Goal: Task Accomplishment & Management: Complete application form

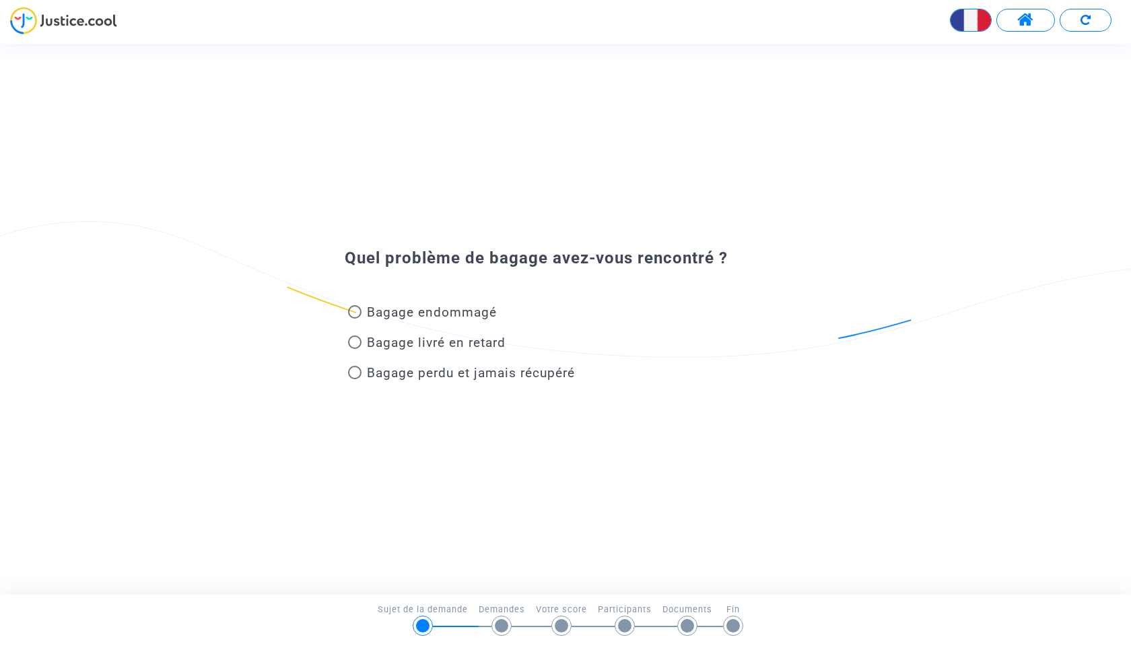
click at [436, 374] on span "Bagage perdu et jamais récupéré" at bounding box center [471, 372] width 208 height 15
click at [355, 379] on input "Bagage perdu et jamais récupéré" at bounding box center [354, 379] width 1 height 1
radio input "true"
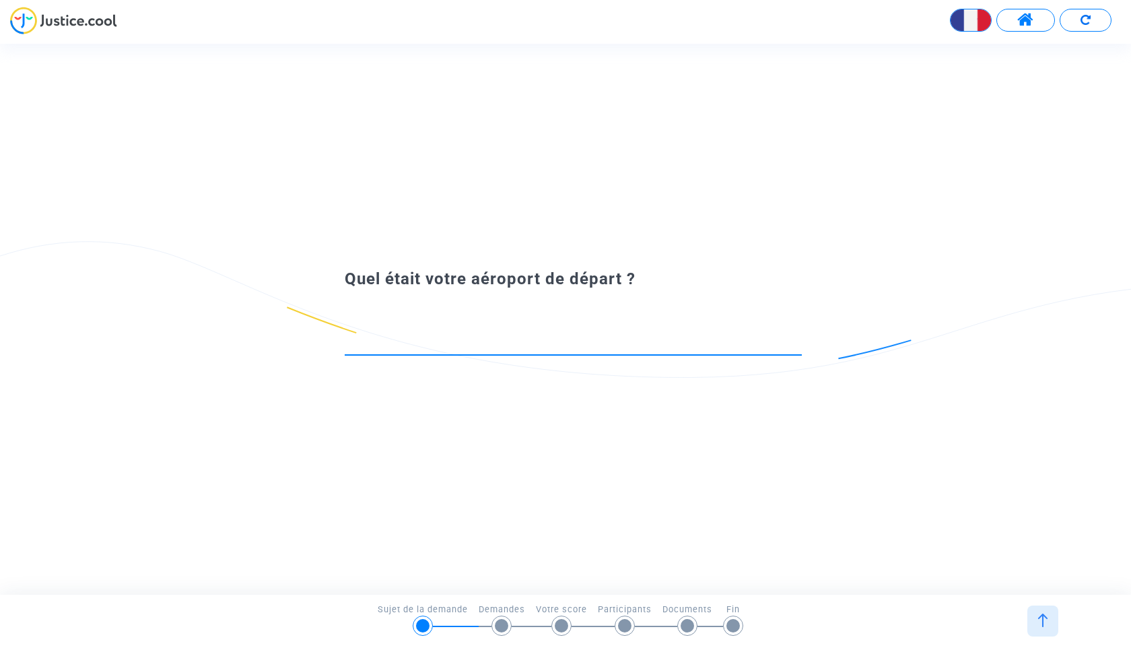
click at [454, 346] on input at bounding box center [573, 341] width 457 height 13
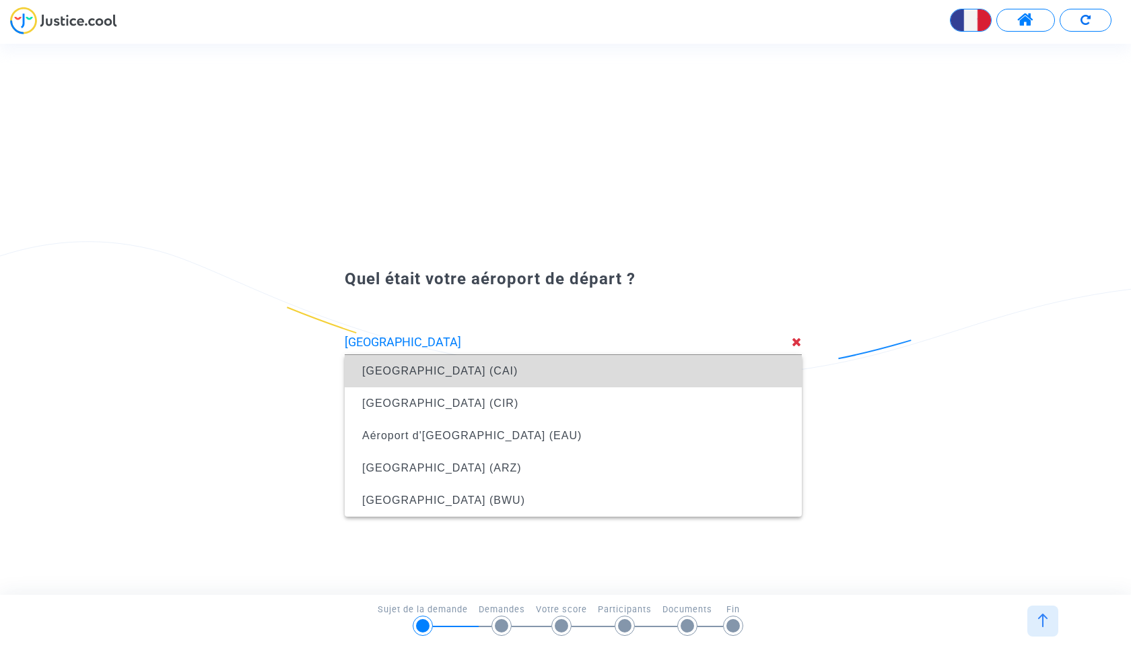
click at [435, 374] on span "Aéroport international du Caire (CAI)" at bounding box center [439, 370] width 155 height 11
type input "Aéroport international du Caire (CAI)"
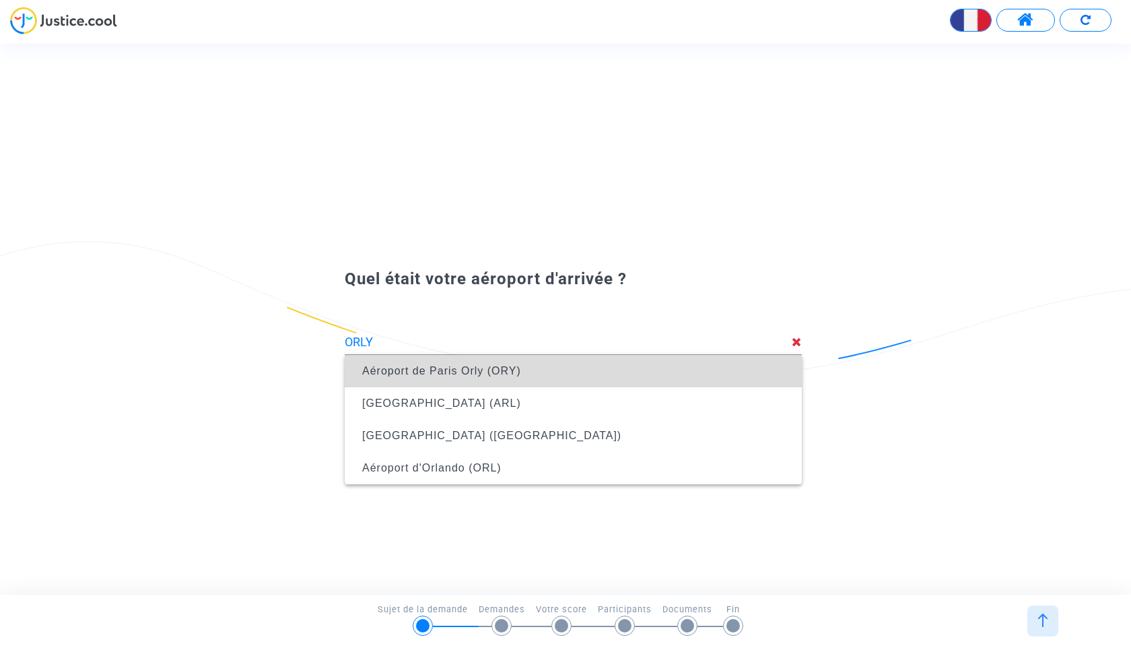
click at [546, 378] on span "Aéroport de Paris Orly (ORY)" at bounding box center [573, 371] width 436 height 32
type input "Aéroport de Paris Orly (ORY)"
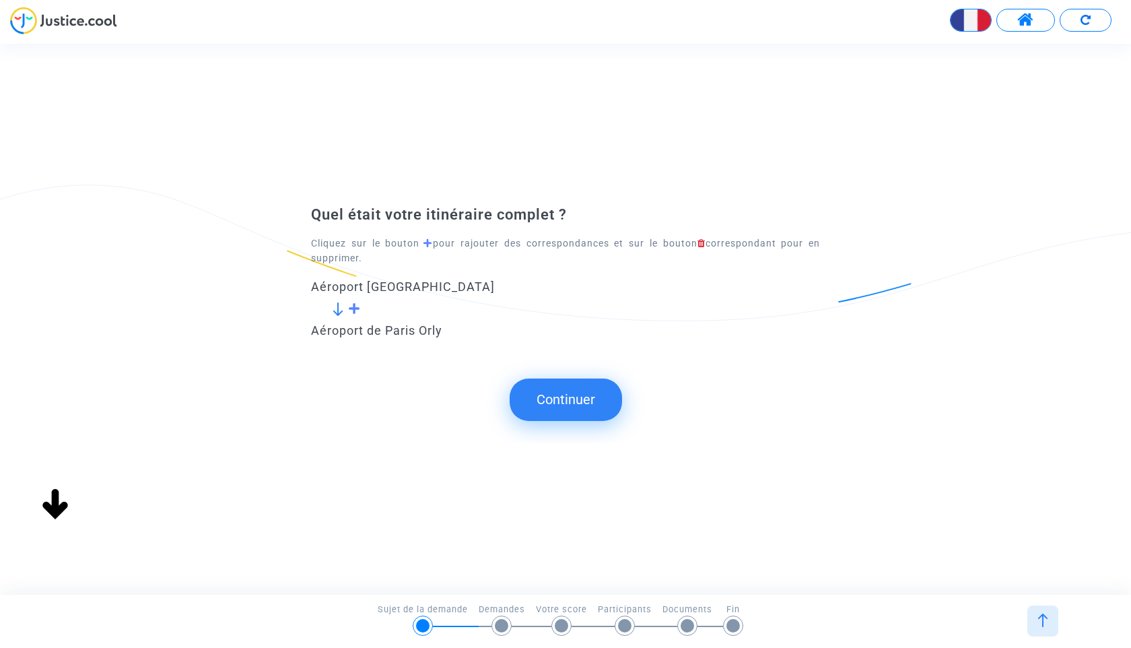
click at [355, 311] on span at bounding box center [354, 308] width 13 height 12
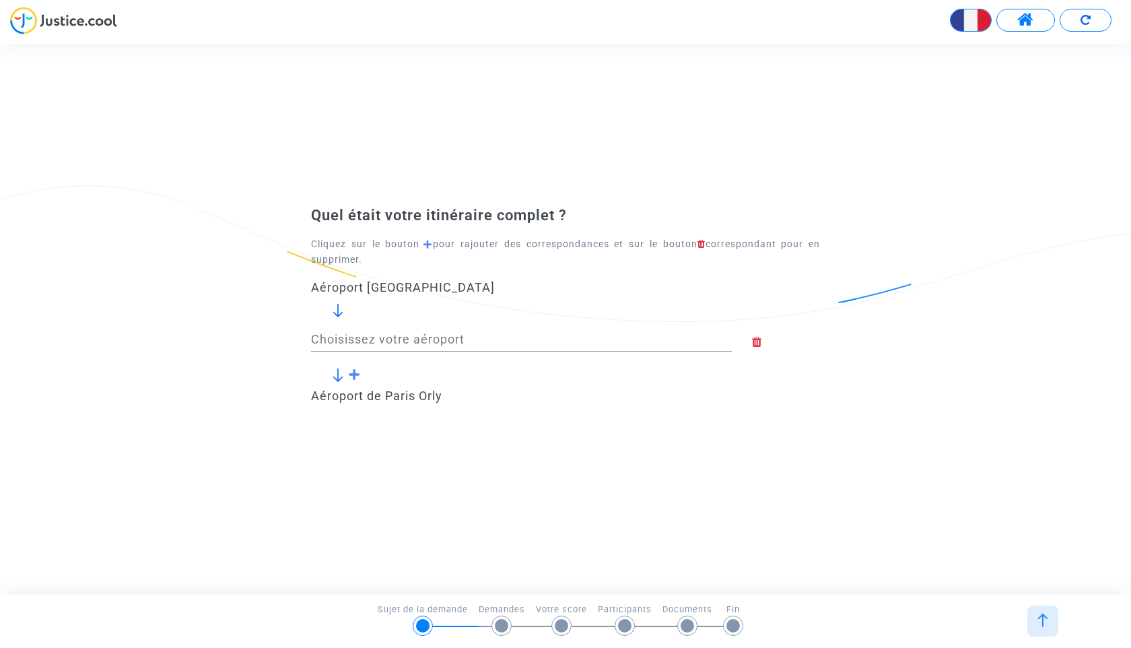
click at [354, 335] on input "Choisissez votre aéroport" at bounding box center [521, 339] width 421 height 13
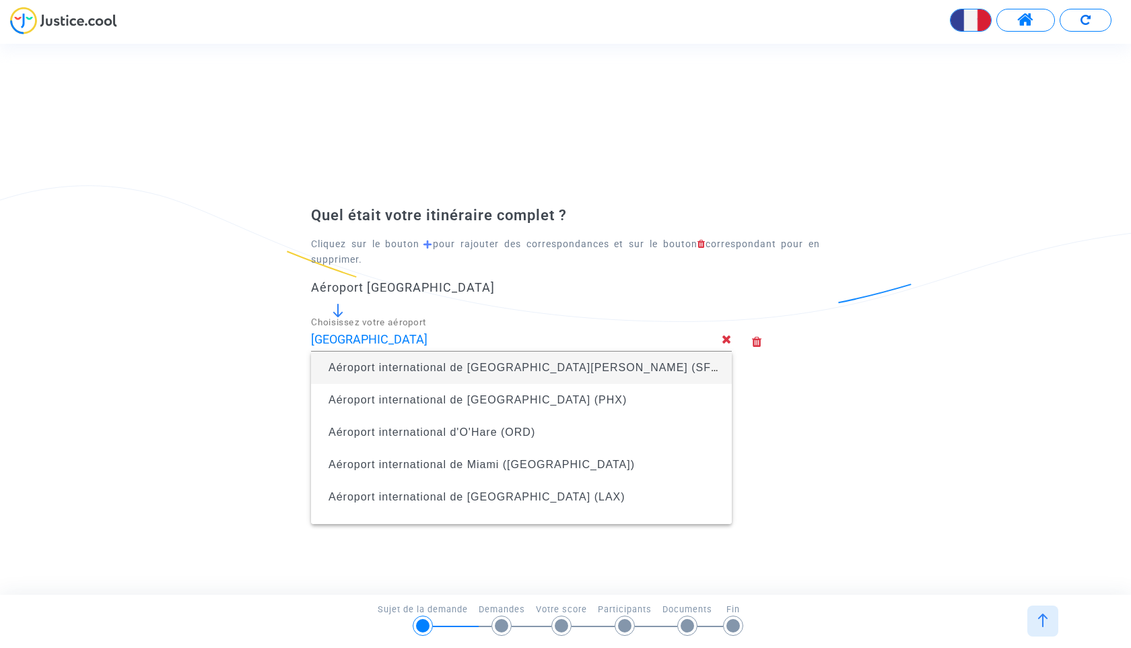
type input "Aéroport international de San Francisco (SFO)"
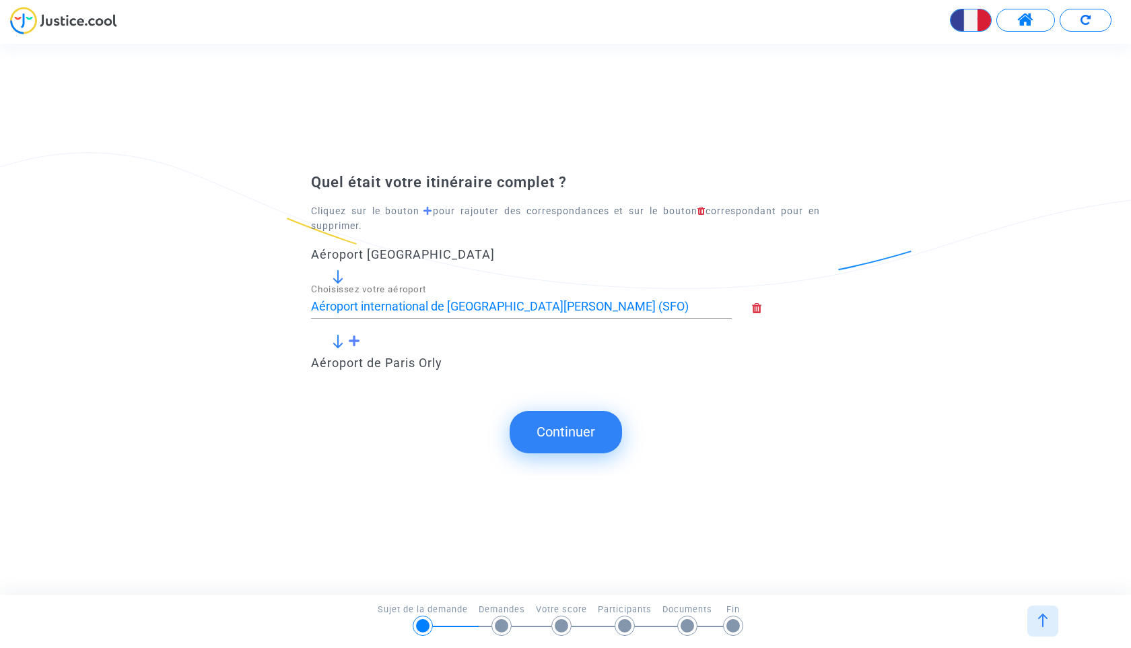
click at [750, 308] on div at bounding box center [786, 309] width 88 height 50
click at [753, 308] on icon at bounding box center [786, 308] width 68 height 12
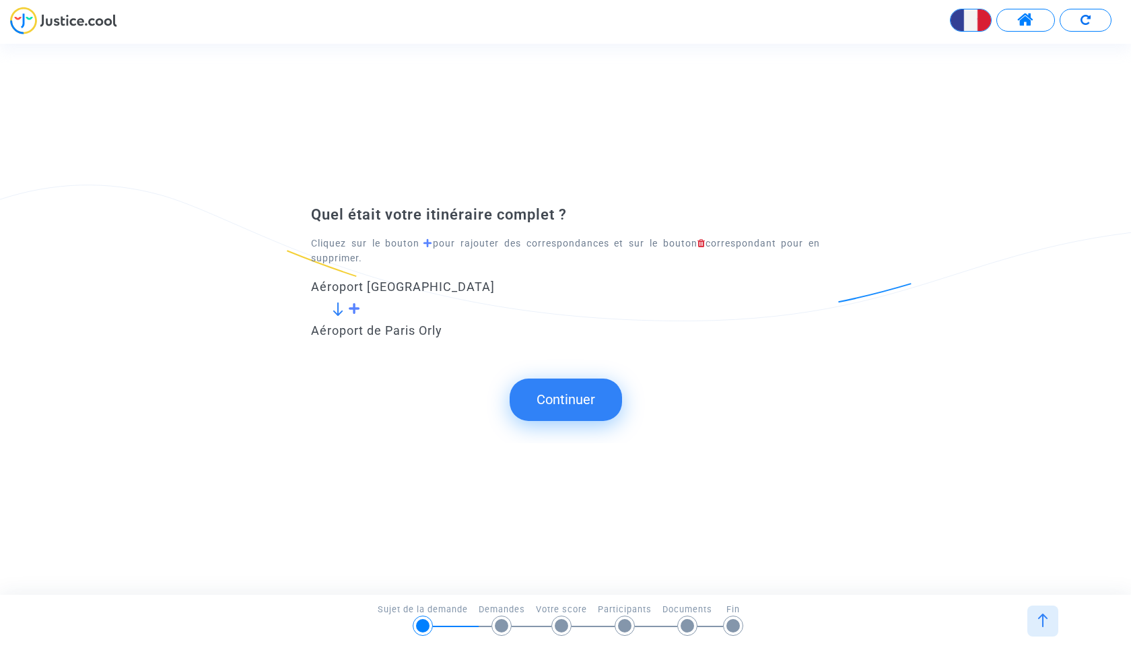
click at [354, 306] on span at bounding box center [354, 308] width 13 height 12
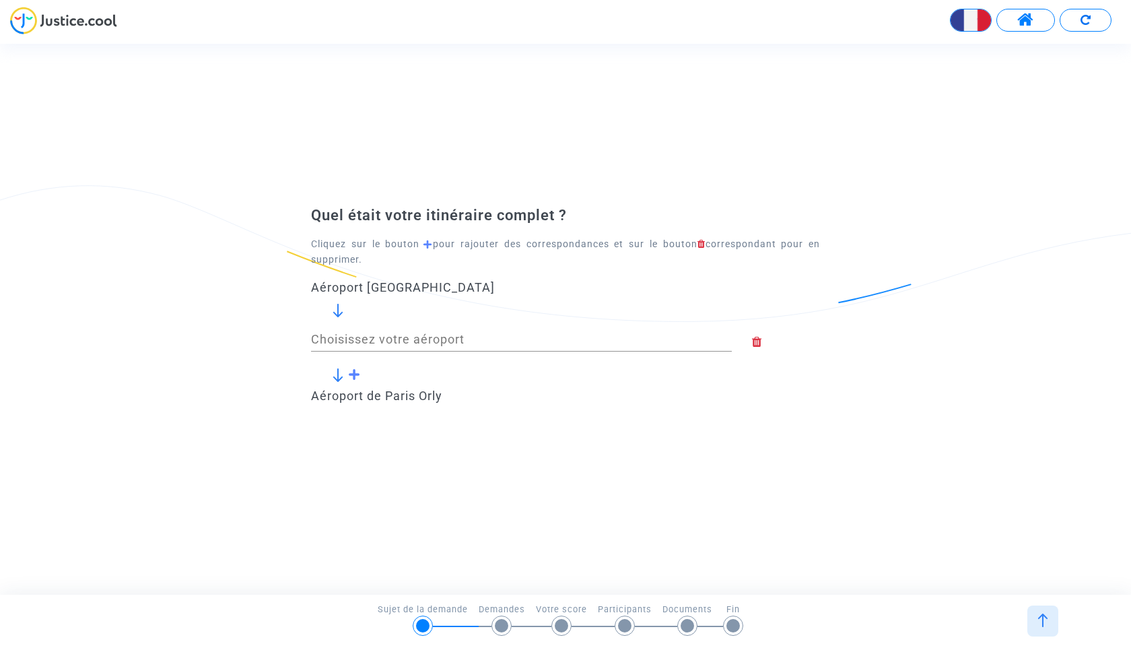
click at [353, 337] on input "Choisissez votre aéroport" at bounding box center [521, 339] width 421 height 13
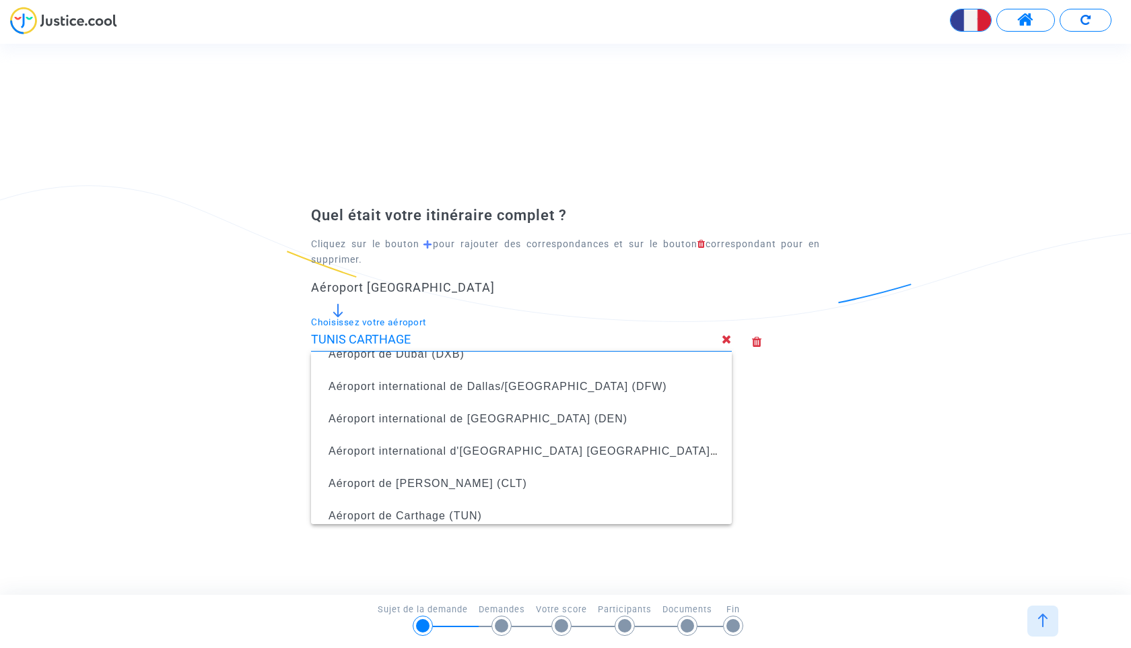
scroll to position [312, 0]
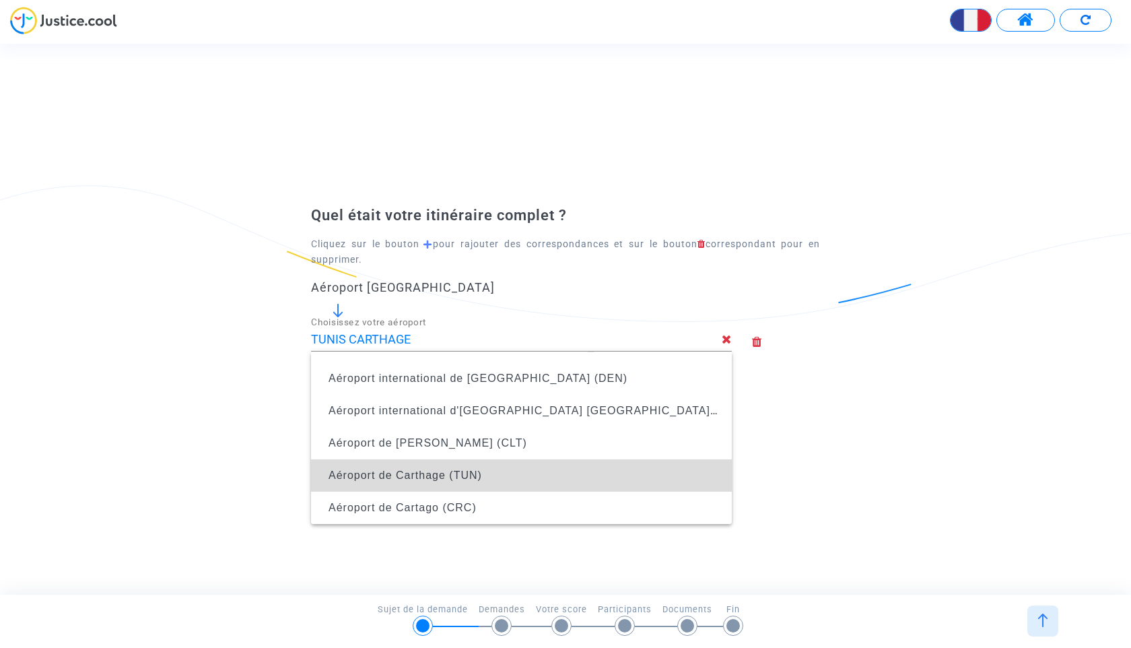
click at [451, 475] on span "Aéroport de Carthage (TUN)" at bounding box center [404, 474] width 153 height 11
type input "Aéroport de Carthage (TUN)"
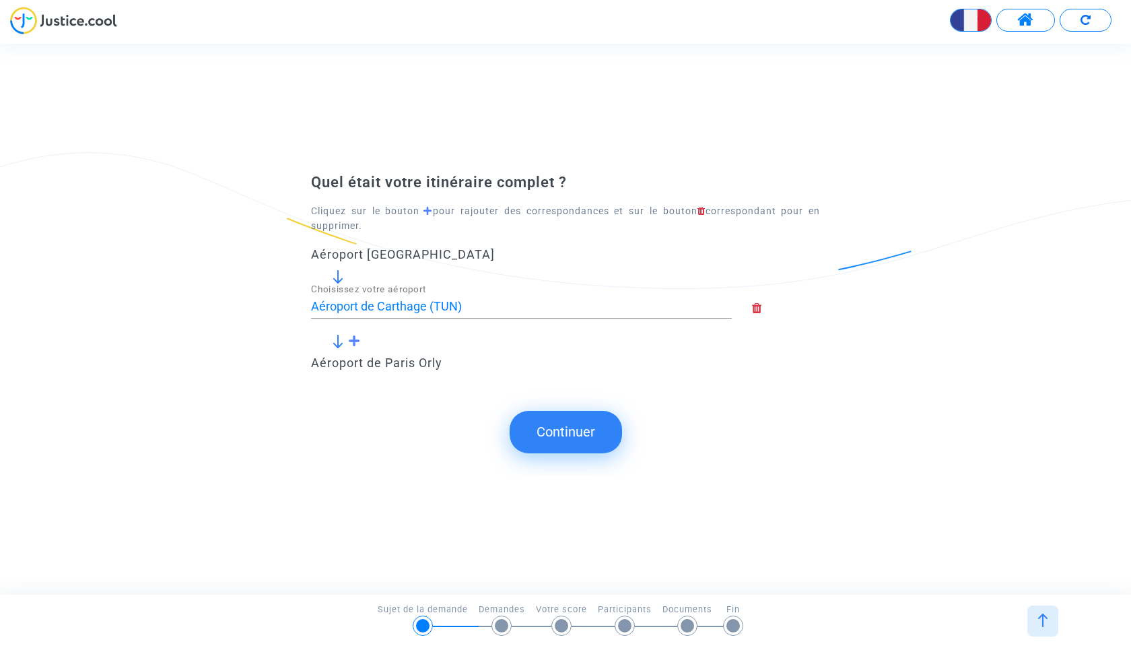
click at [569, 427] on button "Continuer" at bounding box center [566, 432] width 112 height 42
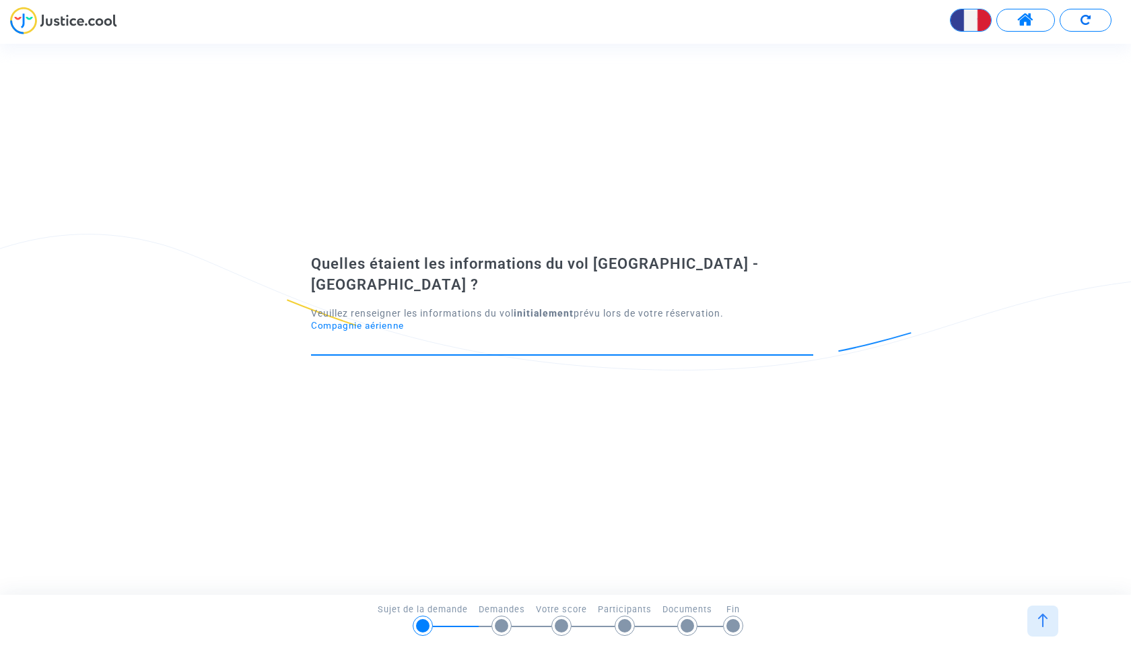
click at [485, 336] on input "Compagnie aérienne" at bounding box center [562, 342] width 502 height 13
type input "Tunisair"
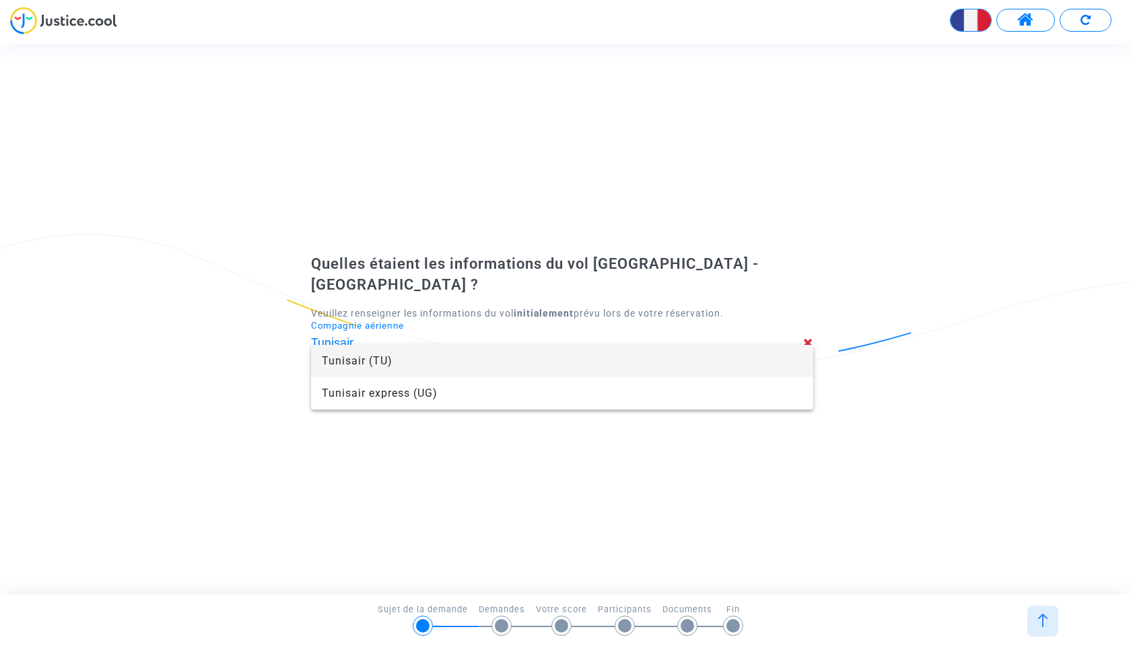
click at [495, 364] on span "Tunisair (TU)" at bounding box center [562, 361] width 481 height 32
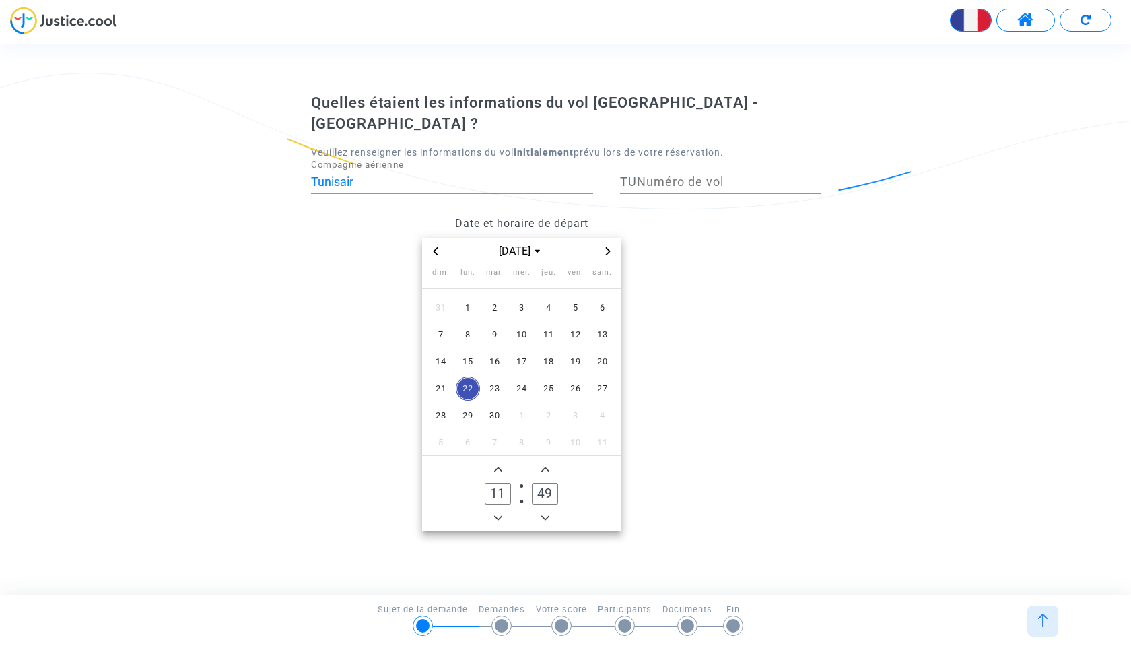
click at [437, 247] on icon "Previous month" at bounding box center [435, 251] width 8 height 8
click at [440, 438] on span "31" at bounding box center [441, 442] width 24 height 24
click at [499, 465] on icon "Add a hour" at bounding box center [498, 469] width 8 height 8
click at [495, 514] on icon "Minus a hour" at bounding box center [498, 518] width 8 height 8
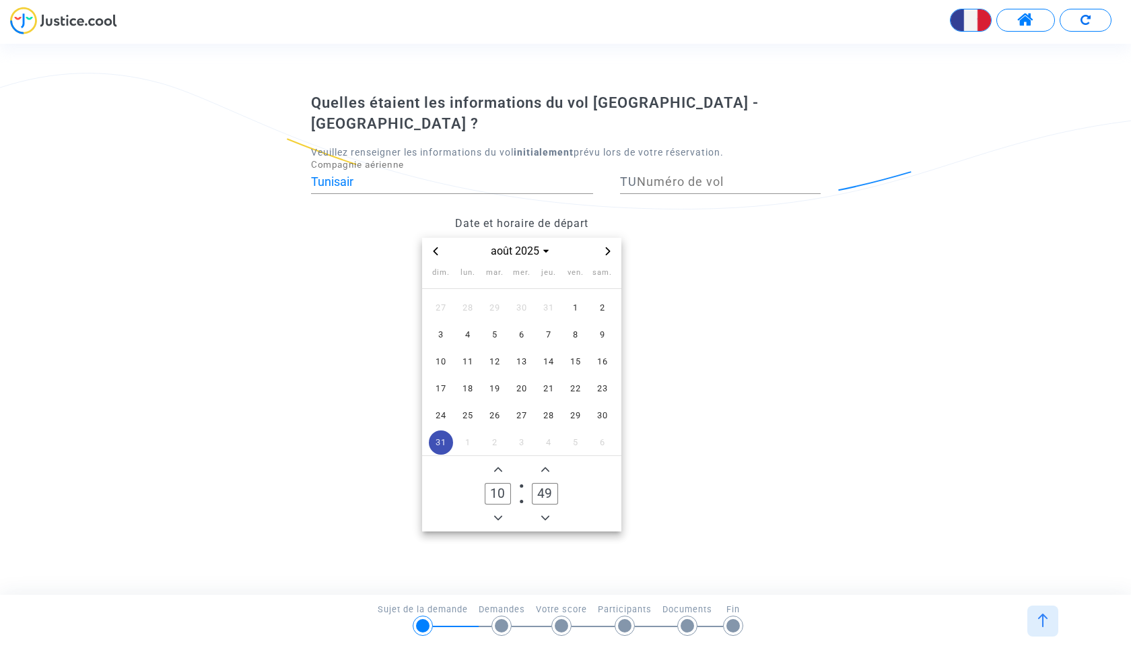
click at [495, 514] on icon "Minus a hour" at bounding box center [498, 518] width 8 height 8
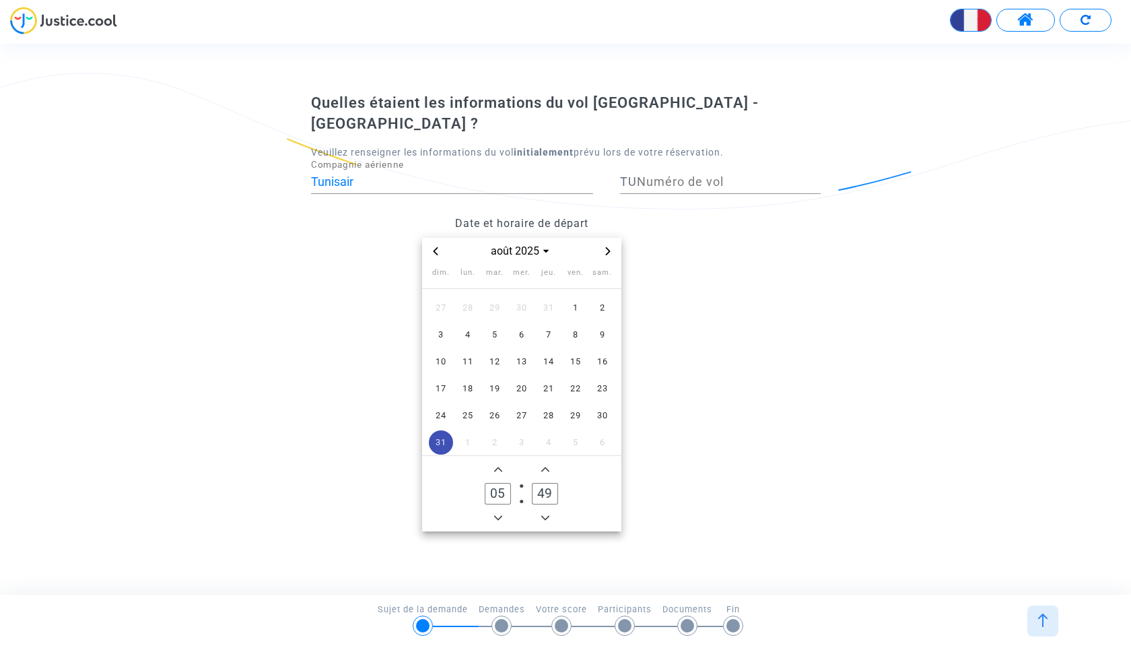
click at [495, 514] on icon "Minus a hour" at bounding box center [498, 518] width 8 height 8
type input "03"
click at [686, 175] on input "Numéro de vol" at bounding box center [729, 181] width 184 height 13
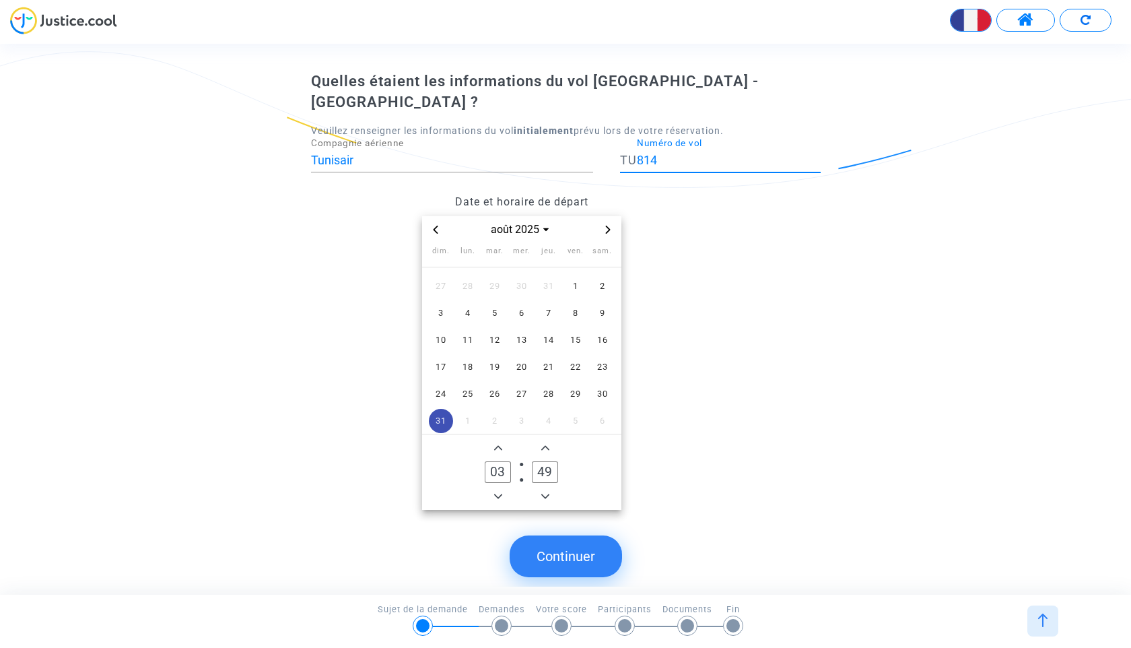
type input "814"
click at [553, 440] on owl-date-time-timer-box "49 Minute" at bounding box center [545, 472] width 47 height 65
click at [541, 464] on label "49 Minute" at bounding box center [545, 472] width 47 height 28
click at [541, 464] on input "49" at bounding box center [545, 472] width 26 height 22
click at [545, 492] on icon "Minus a minute" at bounding box center [545, 496] width 8 height 8
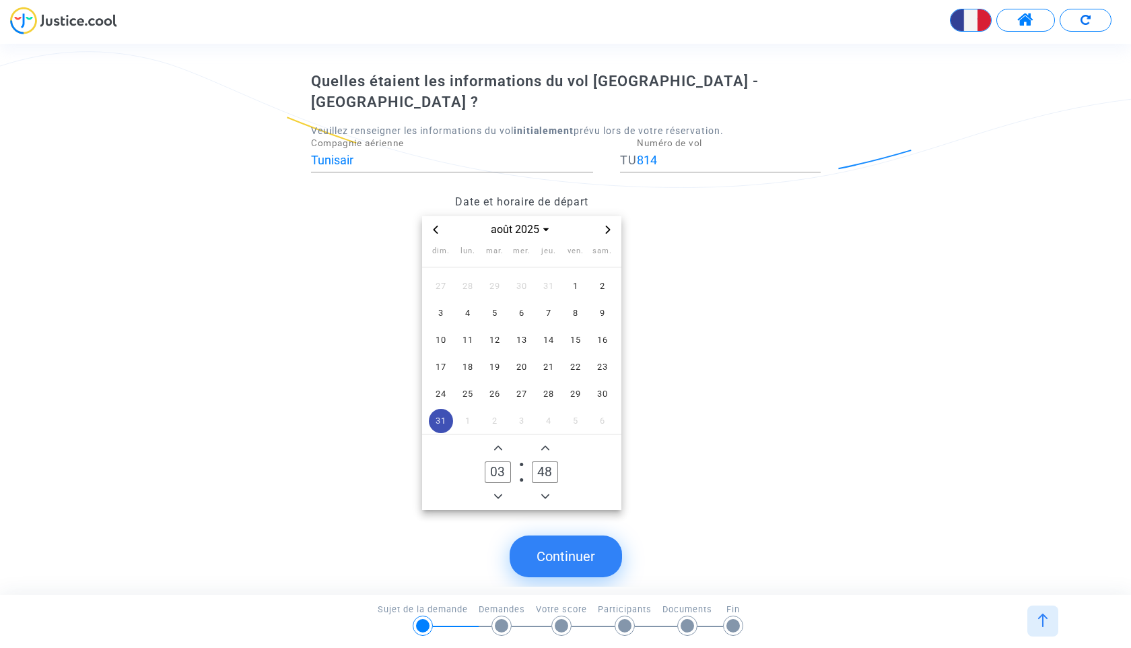
click at [545, 492] on icon "Minus a minute" at bounding box center [545, 496] width 8 height 8
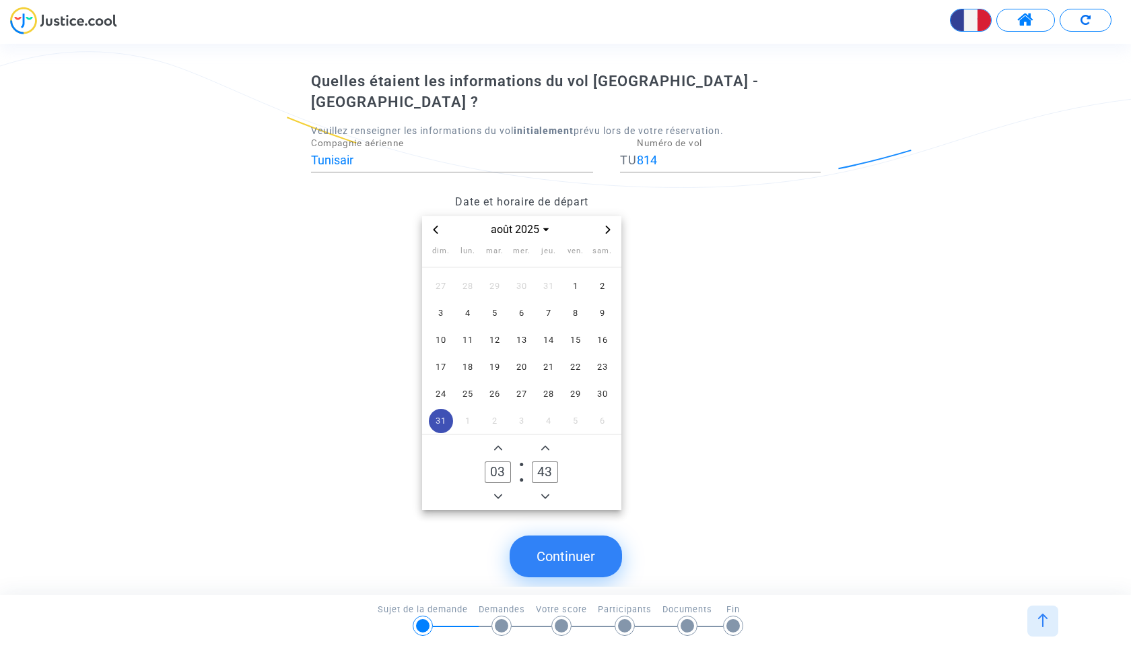
click at [545, 492] on icon "Minus a minute" at bounding box center [545, 496] width 8 height 8
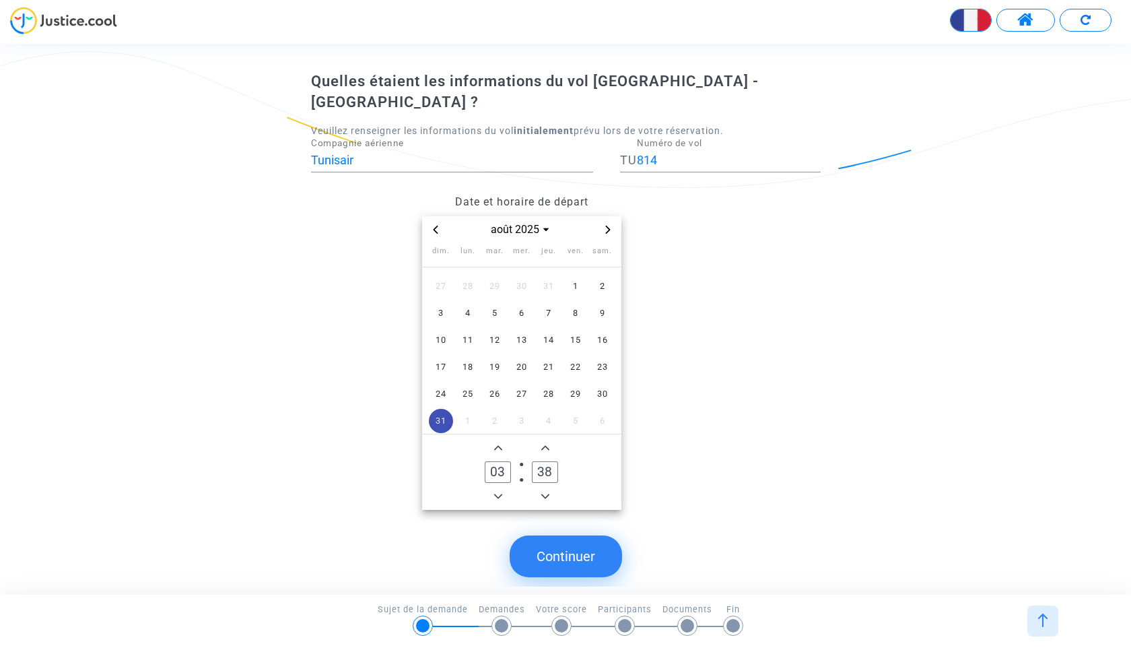
click at [545, 492] on icon "Minus a minute" at bounding box center [545, 496] width 8 height 8
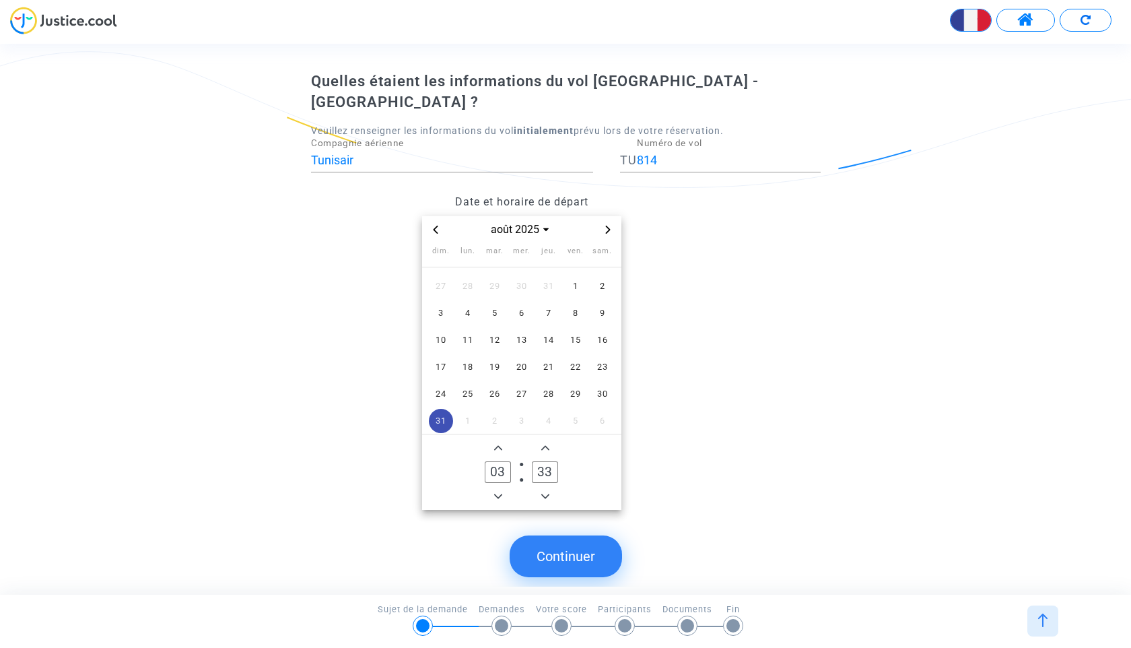
click at [545, 492] on icon "Minus a minute" at bounding box center [545, 496] width 8 height 8
type input "30"
click at [570, 535] on button "Continuer" at bounding box center [566, 556] width 112 height 42
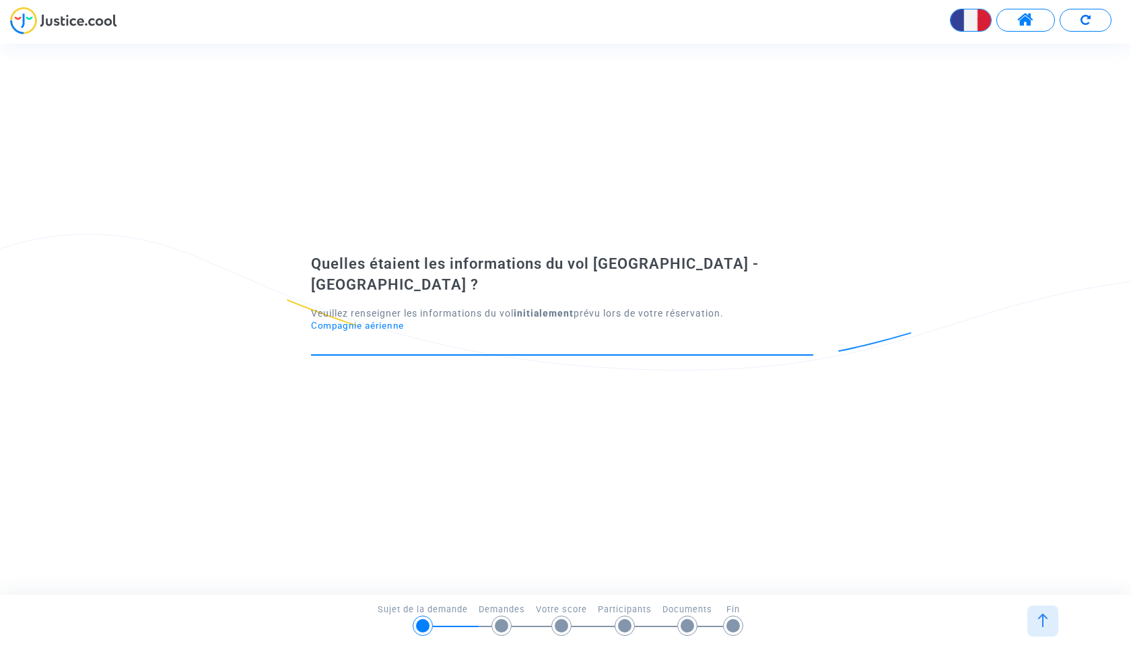
click at [461, 336] on input "Compagnie aérienne" at bounding box center [562, 342] width 502 height 13
type input "Tunisair"
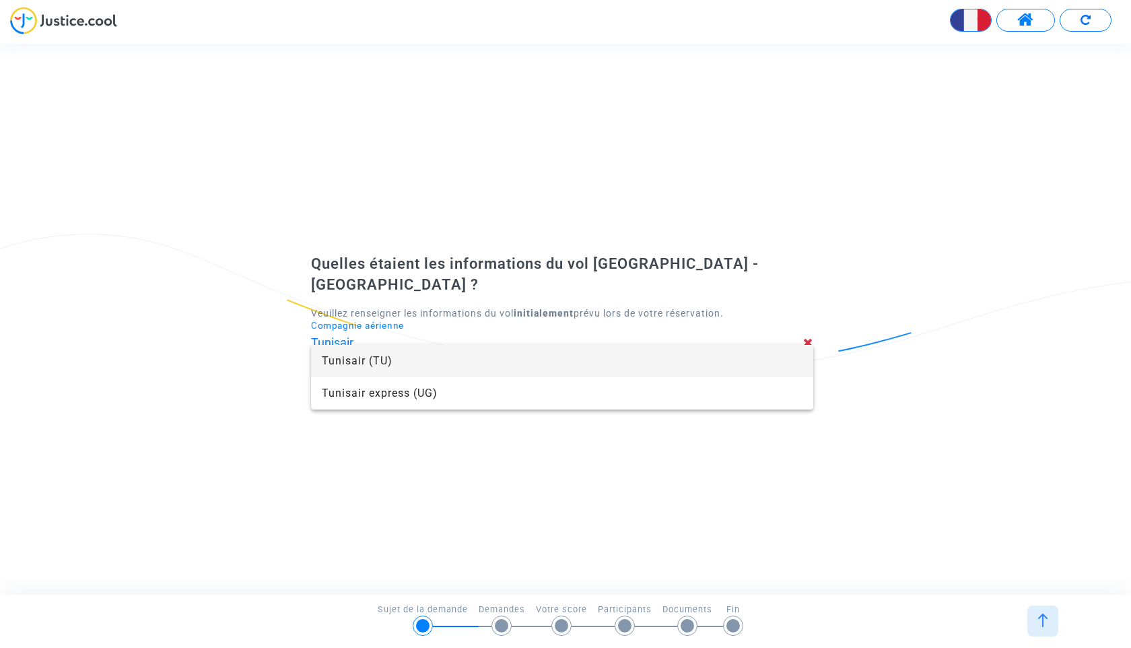
click at [422, 355] on span "Tunisair (TU)" at bounding box center [562, 361] width 481 height 32
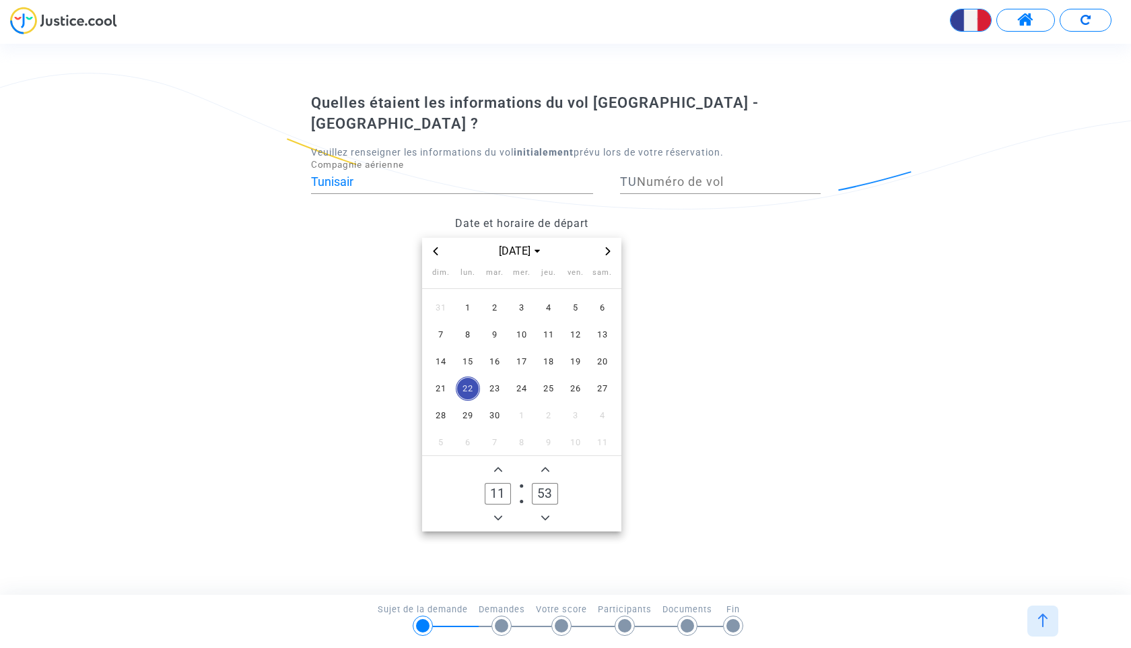
click at [650, 178] on div "Numéro de vol" at bounding box center [729, 177] width 184 height 34
type input "718"
click at [499, 515] on icon "Minus a hour" at bounding box center [498, 517] width 8 height 5
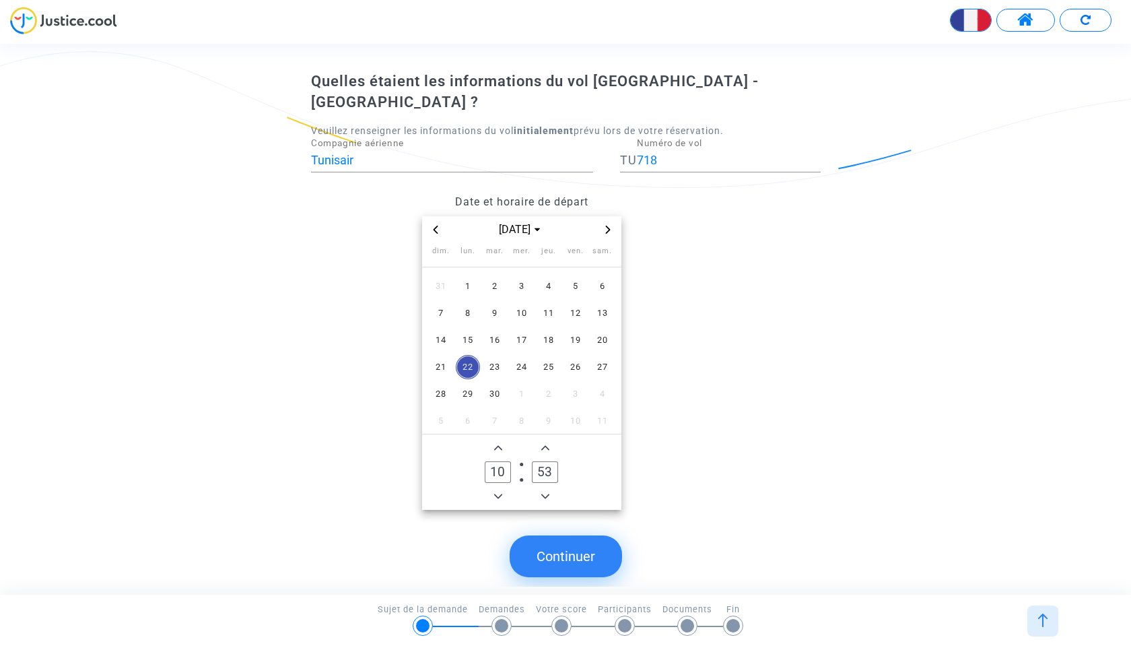
click at [499, 507] on div "Quelles étaient les informations du vol Tunis - Paris ? Veuillez renseigner les…" at bounding box center [565, 328] width 1131 height 535
click at [497, 488] on span "Minus a hour" at bounding box center [498, 496] width 16 height 16
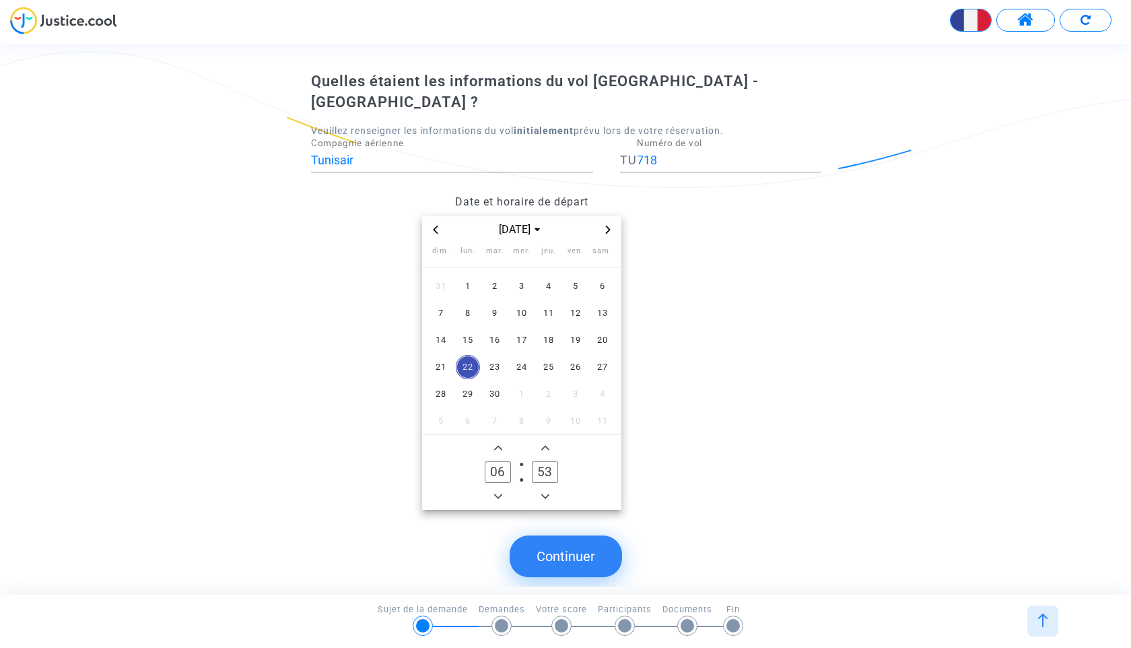
click at [497, 488] on span "Minus a hour" at bounding box center [498, 496] width 16 height 16
click at [498, 440] on span "Add a hour" at bounding box center [498, 448] width 16 height 16
click at [498, 444] on icon "Add a hour" at bounding box center [498, 448] width 8 height 8
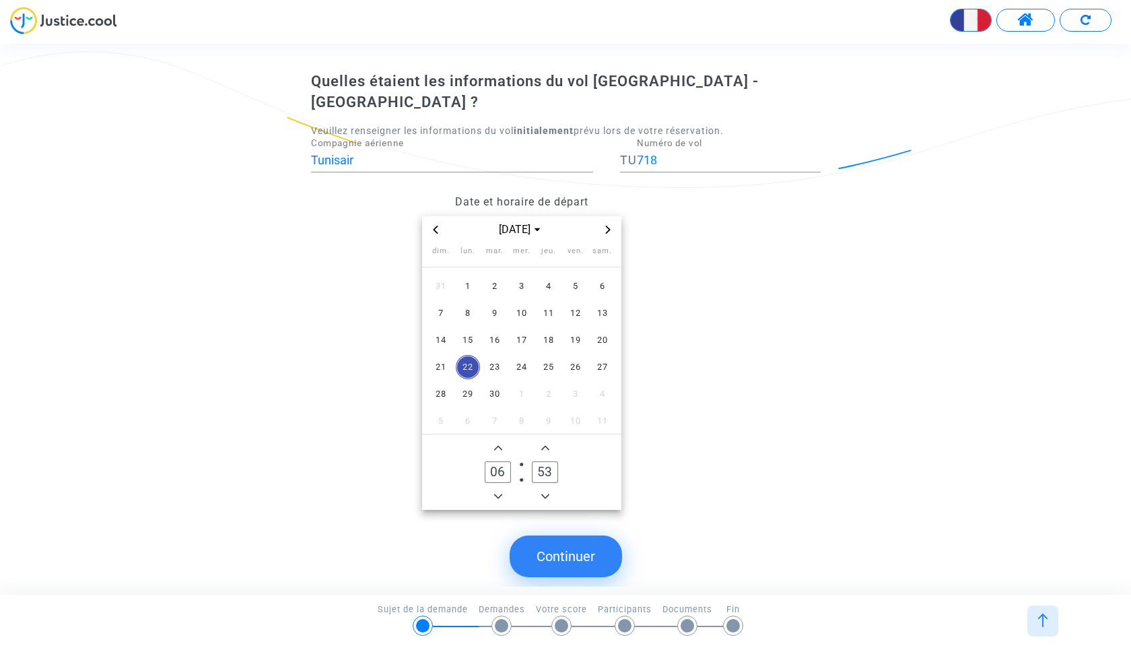
type input "07"
click at [541, 492] on icon "Minus a minute" at bounding box center [545, 496] width 8 height 8
type input "50"
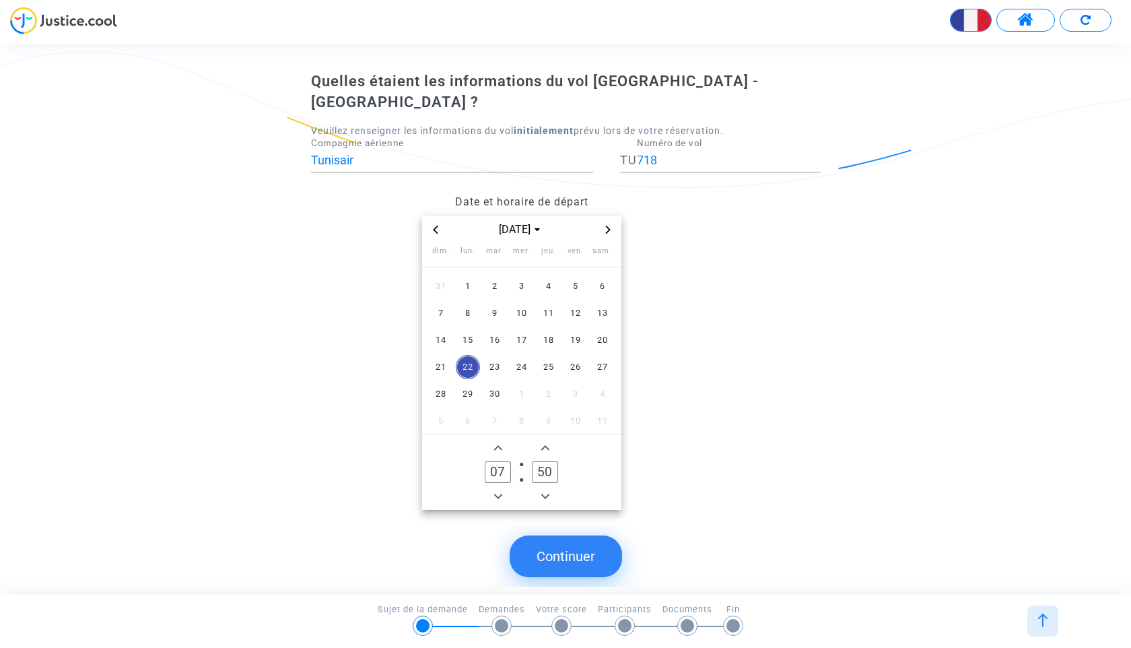
click at [567, 547] on button "Continuer" at bounding box center [566, 556] width 112 height 42
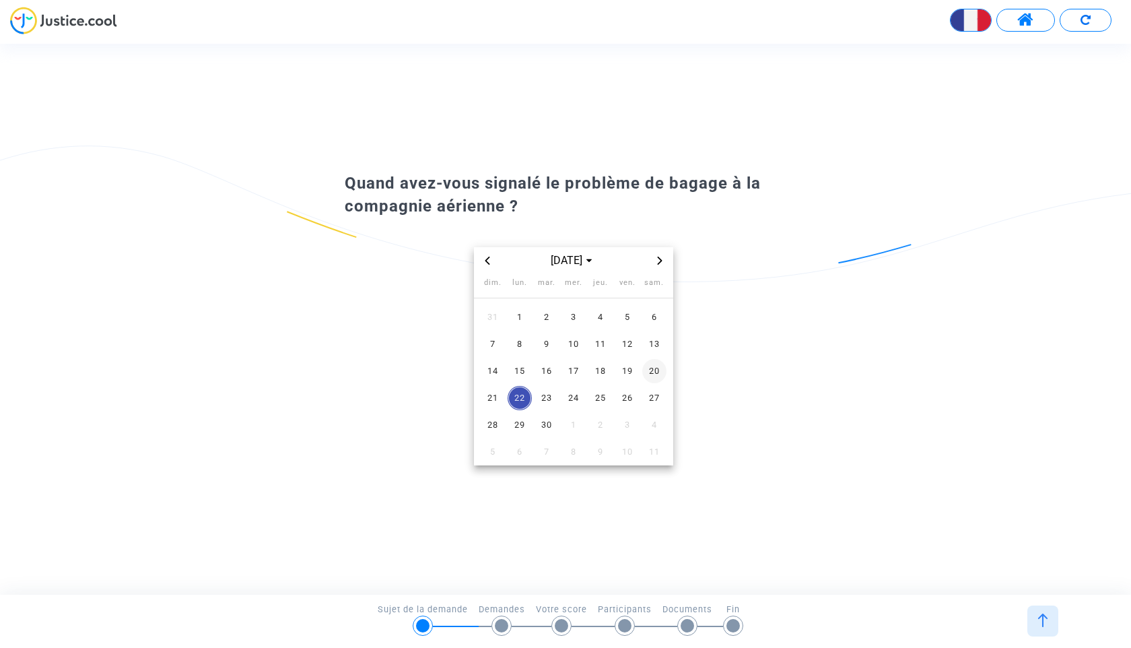
click at [656, 367] on span "20" at bounding box center [654, 371] width 24 height 24
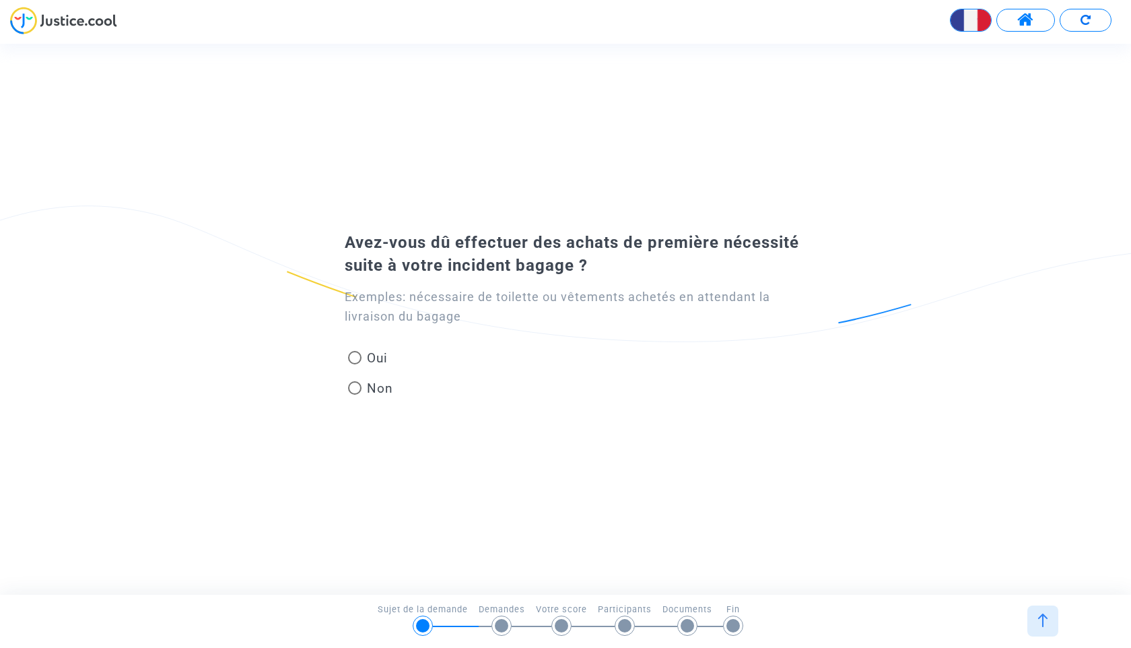
click at [1082, 22] on img at bounding box center [1085, 20] width 10 height 10
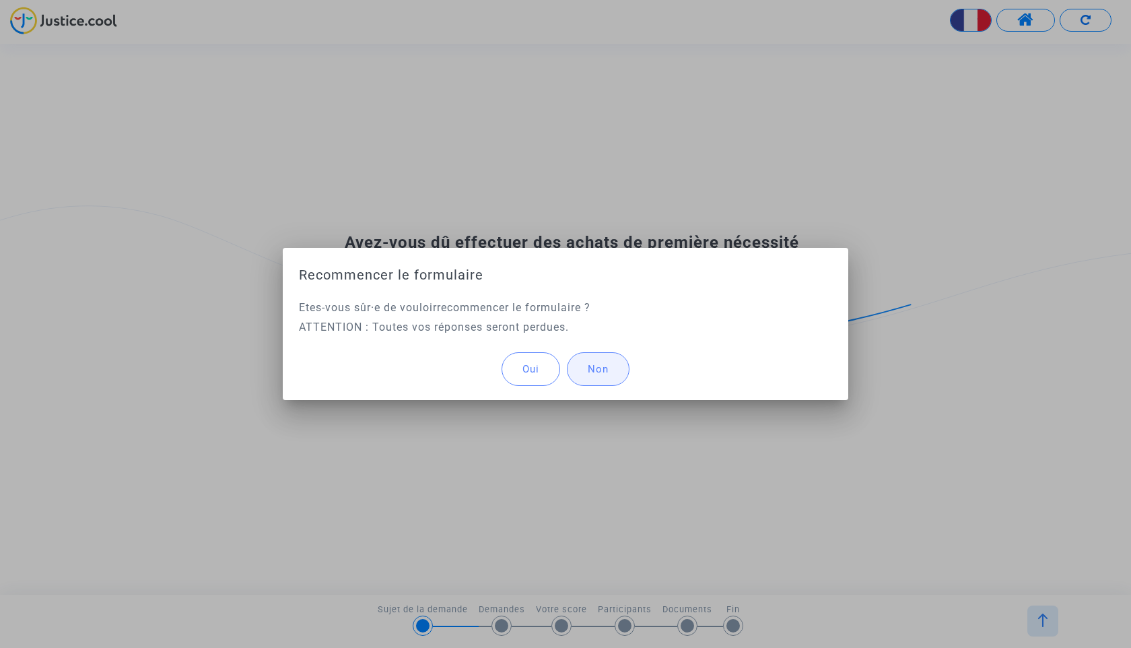
click at [604, 373] on span "Non" at bounding box center [598, 369] width 21 height 12
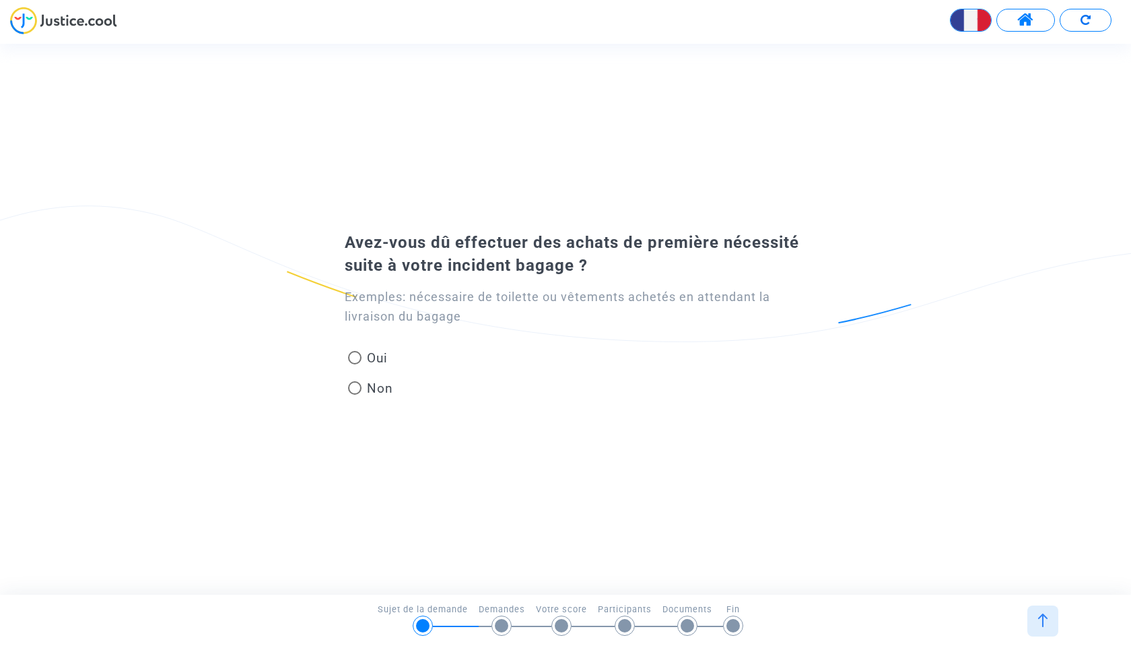
click at [1037, 607] on div at bounding box center [1042, 620] width 31 height 31
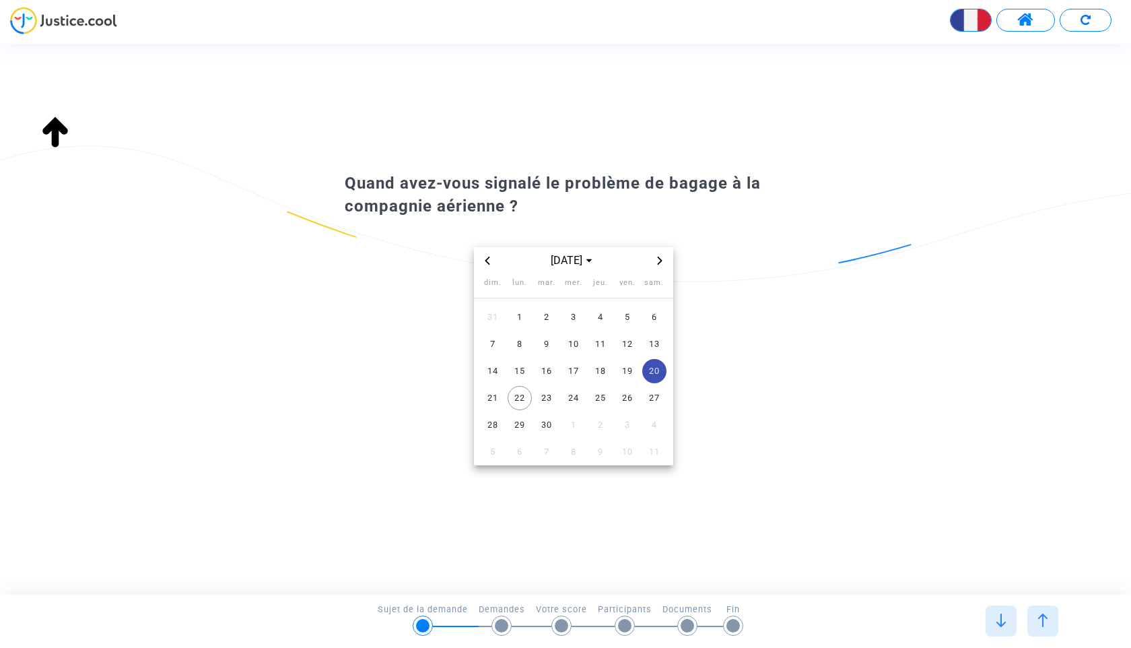
click at [1049, 617] on img at bounding box center [1042, 619] width 13 height 13
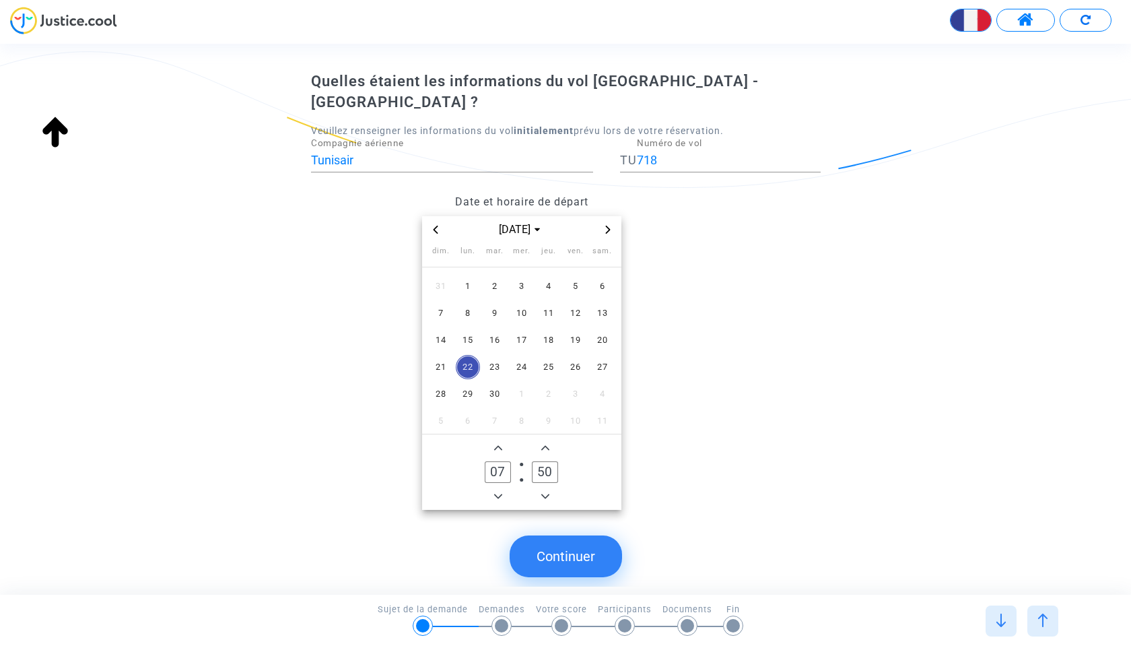
click at [1049, 627] on div at bounding box center [1042, 620] width 31 height 31
click at [1011, 623] on div at bounding box center [1000, 620] width 31 height 31
click at [1005, 624] on img at bounding box center [1000, 619] width 13 height 13
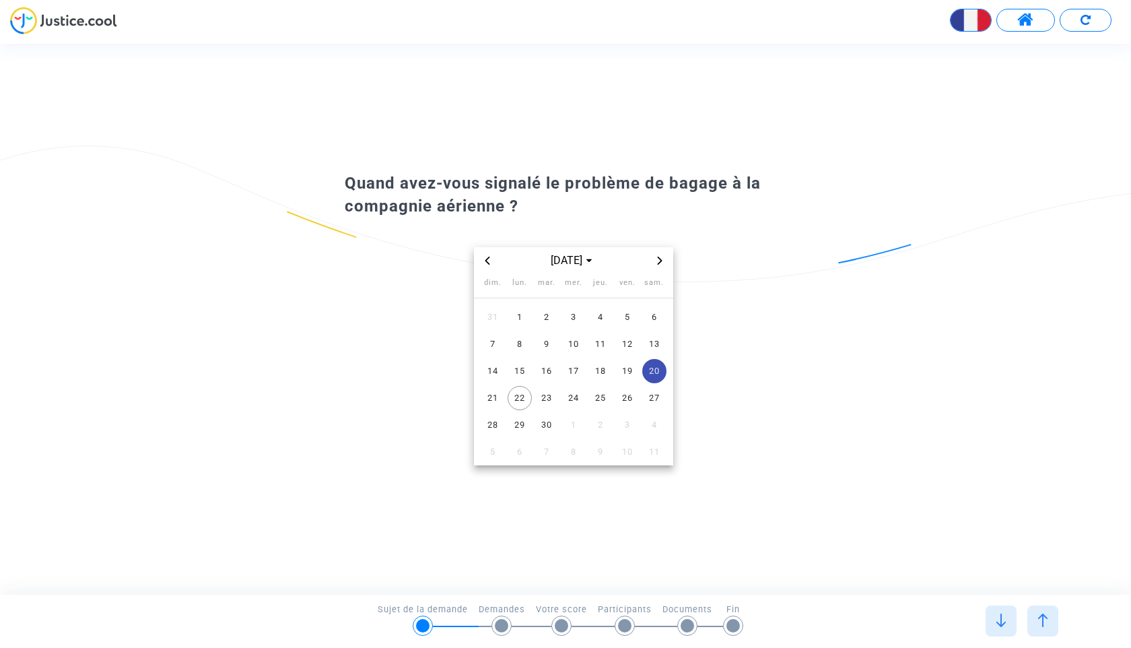
click at [487, 263] on icon "Previous month" at bounding box center [487, 260] width 5 height 8
click at [496, 448] on span "31" at bounding box center [493, 452] width 24 height 24
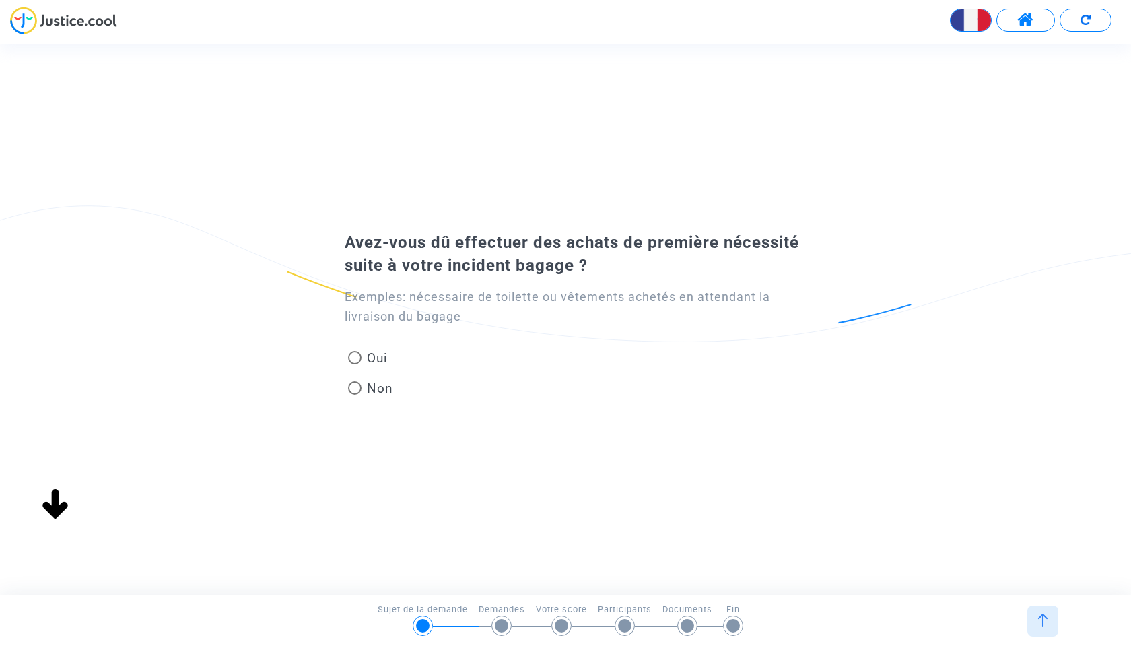
click at [362, 361] on span "Oui" at bounding box center [374, 358] width 26 height 18
click at [355, 364] on input "Oui" at bounding box center [354, 364] width 1 height 1
radio input "true"
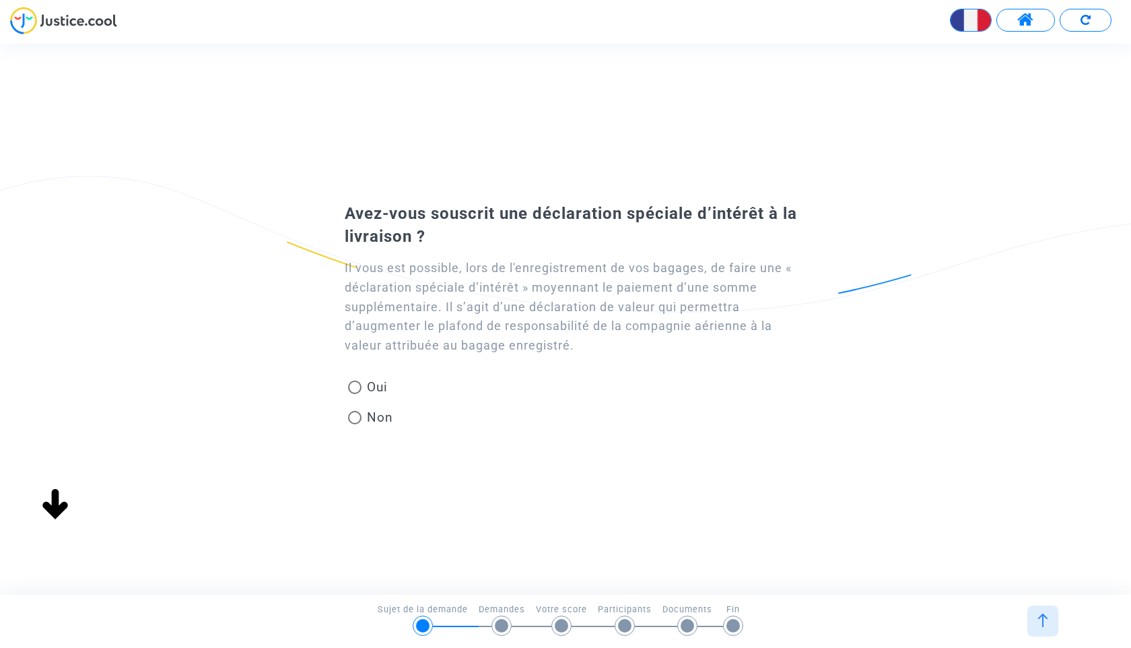
click at [1047, 625] on img at bounding box center [1042, 619] width 13 height 13
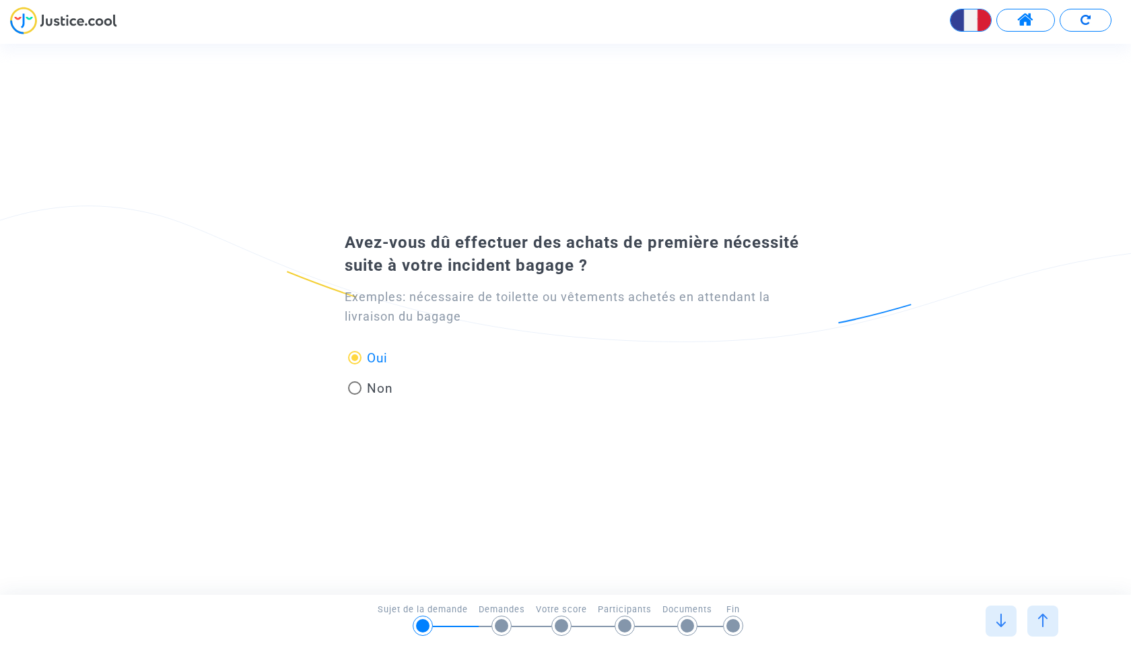
click at [1003, 617] on img at bounding box center [1000, 619] width 13 height 13
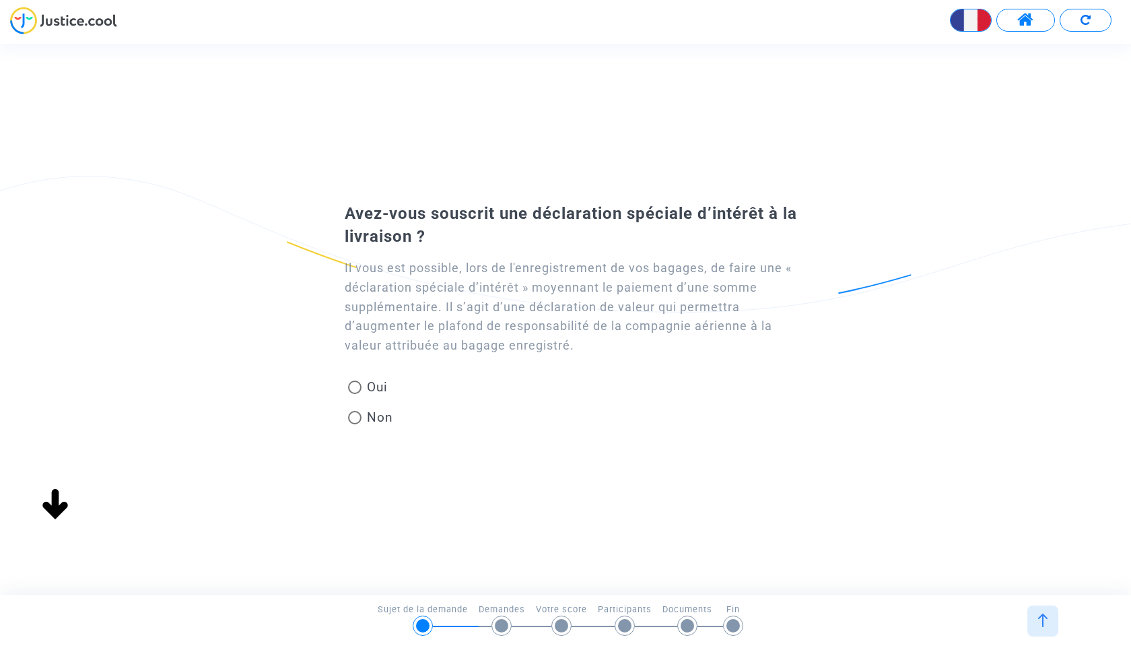
click at [353, 421] on span at bounding box center [354, 417] width 13 height 13
click at [354, 424] on input "Non" at bounding box center [354, 424] width 1 height 1
radio input "true"
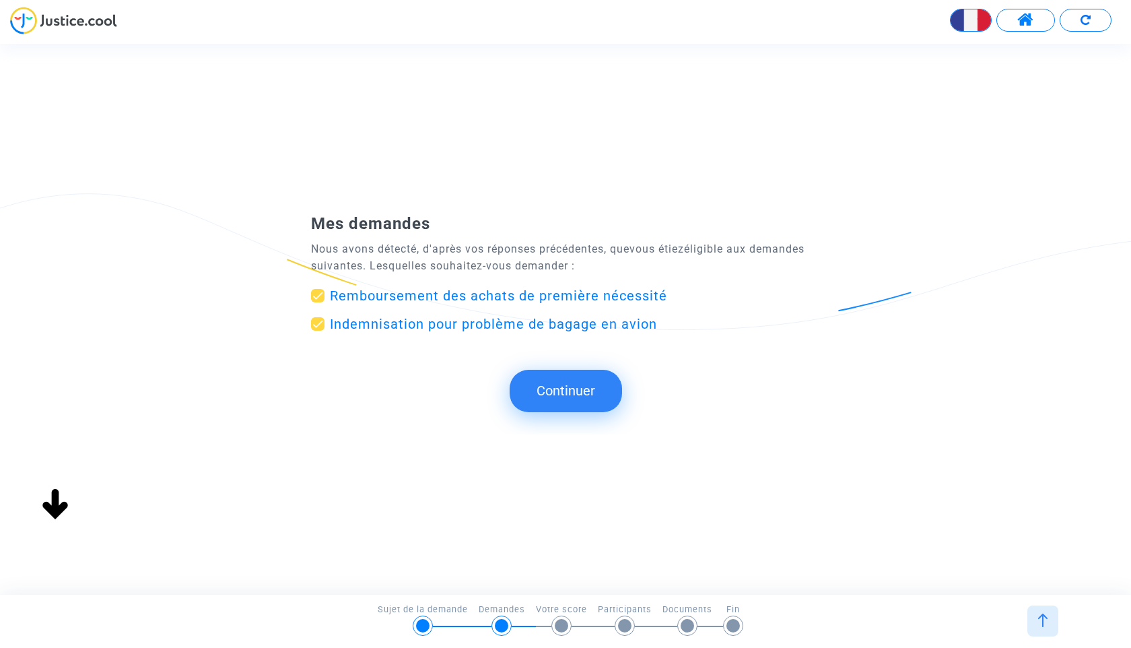
click at [579, 394] on button "Continuer" at bounding box center [566, 391] width 112 height 42
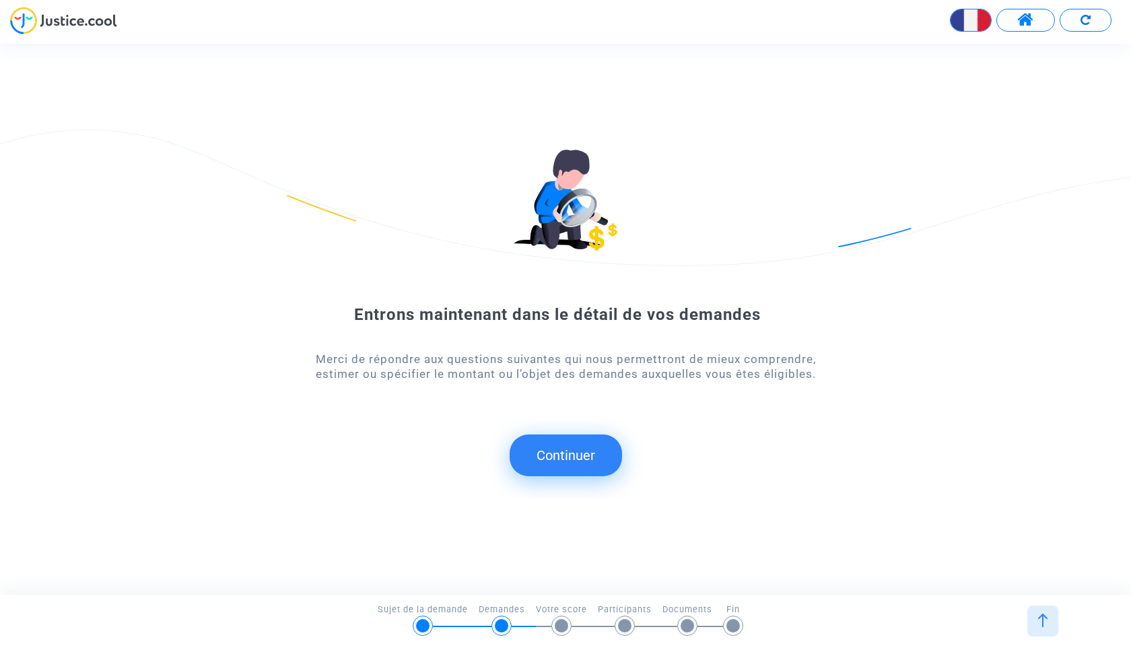
click at [586, 456] on button "Continuer" at bounding box center [566, 455] width 112 height 42
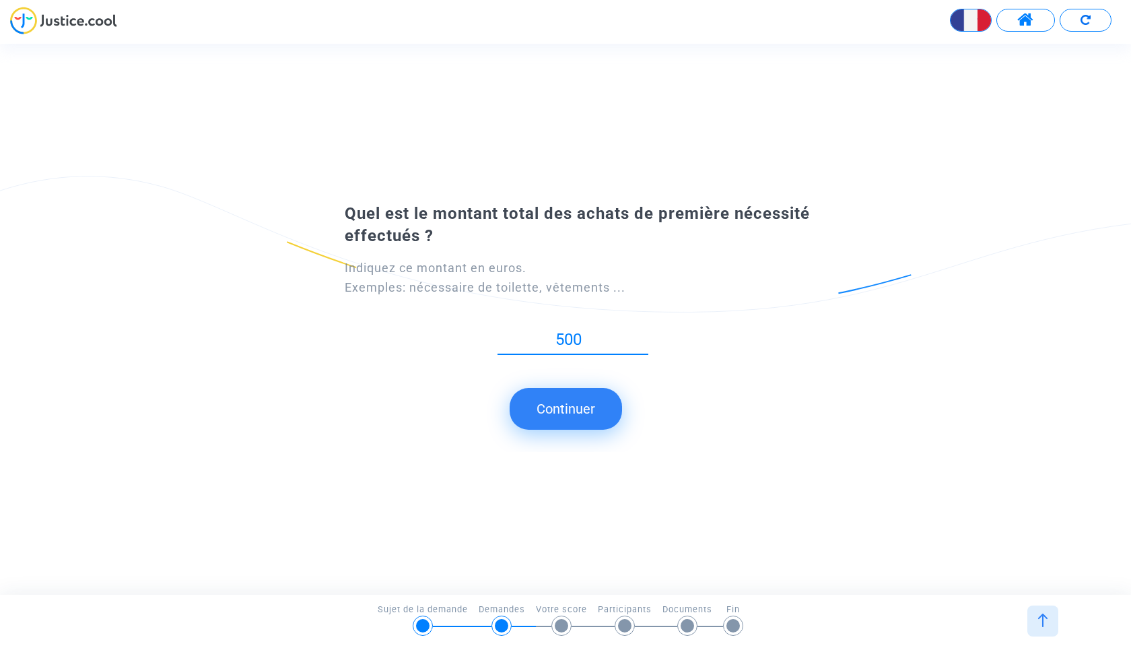
type input "500"
click at [583, 403] on button "Continuer" at bounding box center [566, 409] width 112 height 42
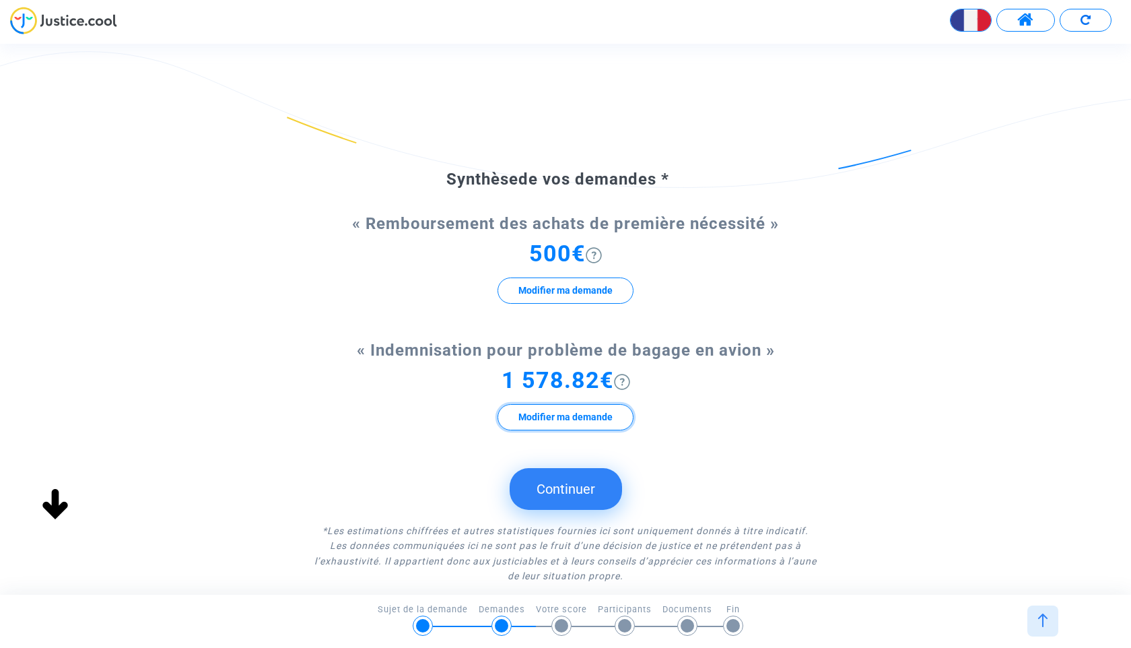
click at [609, 415] on button "Modifier ma demande" at bounding box center [565, 417] width 136 height 26
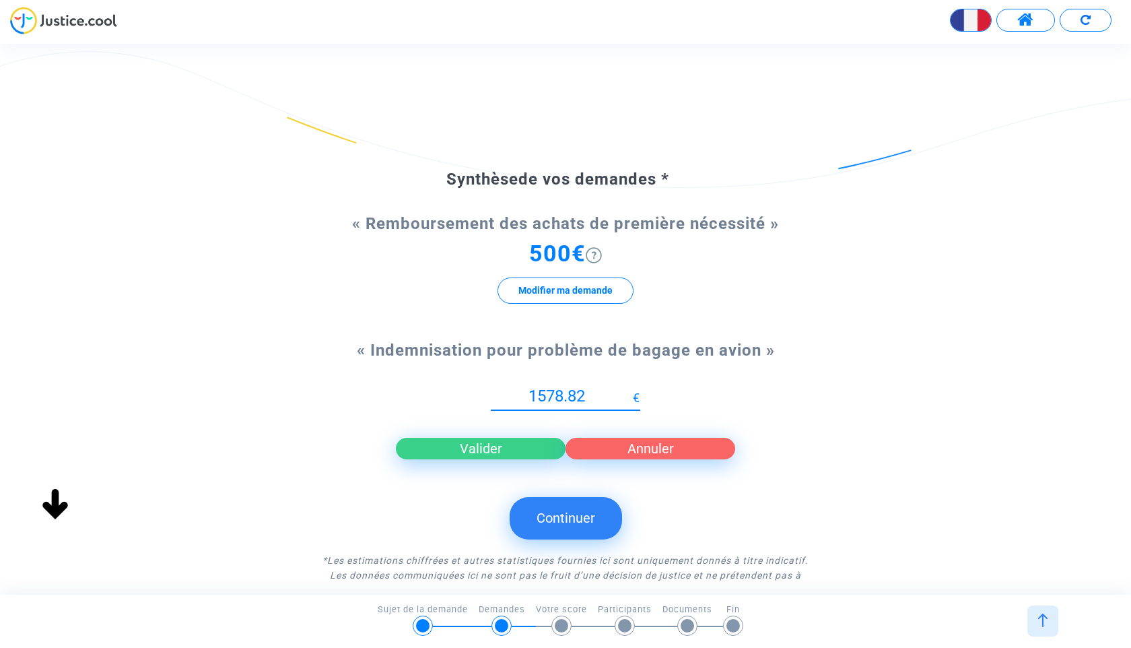
click at [757, 376] on div "1578.82 Nouvelle proposition € Valider Annuler" at bounding box center [565, 421] width 509 height 99
click at [629, 389] on input "1579" at bounding box center [562, 396] width 142 height 18
click at [629, 389] on input "1580" at bounding box center [562, 396] width 142 height 18
click at [629, 389] on input "1581" at bounding box center [562, 396] width 142 height 18
click at [629, 389] on input "1582" at bounding box center [562, 396] width 142 height 18
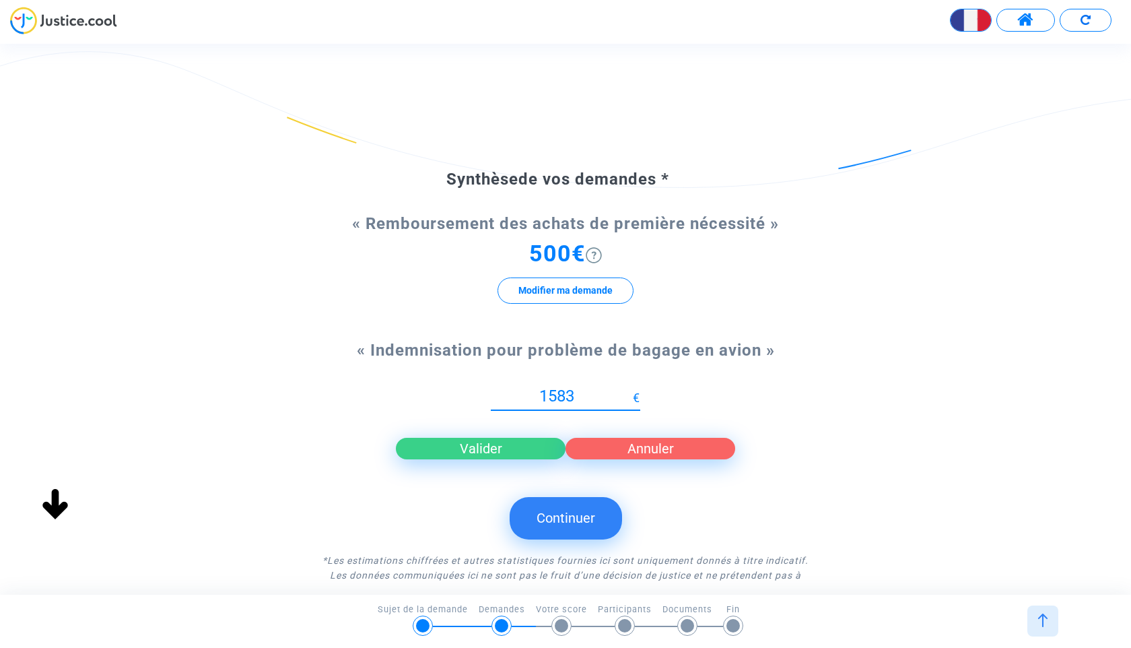
click at [629, 389] on input "1583" at bounding box center [562, 396] width 142 height 18
click at [629, 389] on input "1584" at bounding box center [562, 396] width 142 height 18
click at [629, 389] on input "1585" at bounding box center [562, 396] width 142 height 18
click at [629, 389] on input "1586" at bounding box center [562, 396] width 142 height 18
click at [629, 389] on input "1587" at bounding box center [562, 396] width 142 height 18
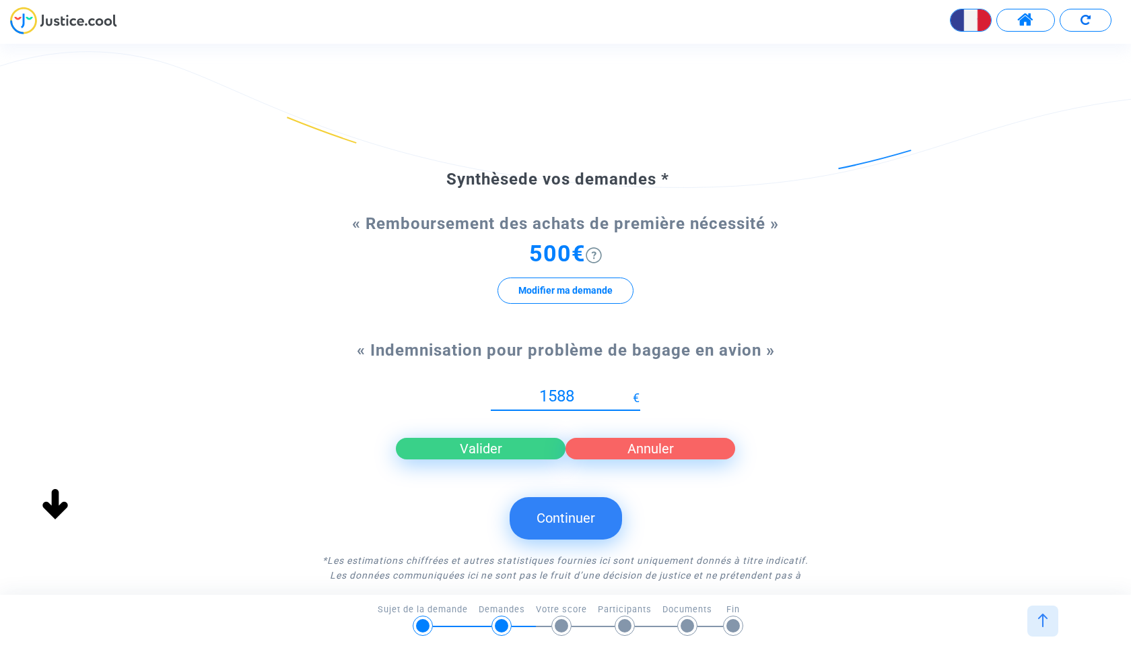
click at [629, 389] on input "1588" at bounding box center [562, 396] width 142 height 18
click at [629, 389] on input "1589" at bounding box center [562, 396] width 142 height 18
click at [629, 389] on input "1590" at bounding box center [562, 396] width 142 height 18
click at [629, 389] on input "1591" at bounding box center [562, 396] width 142 height 18
click at [629, 389] on input "1592" at bounding box center [562, 396] width 142 height 18
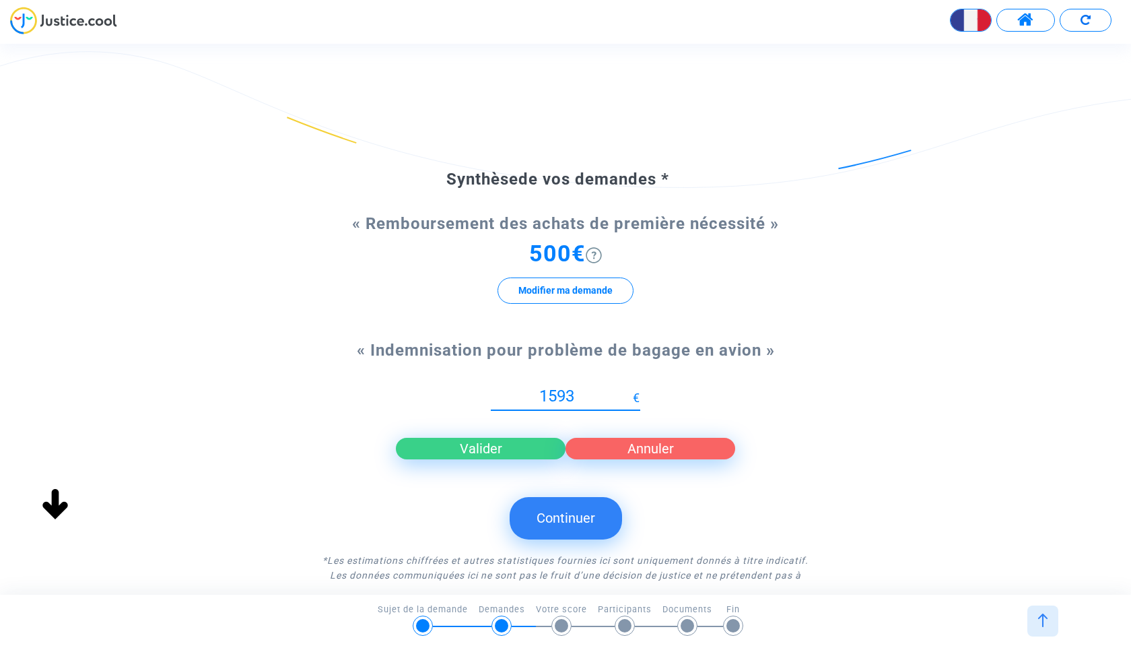
click at [629, 389] on input "1593" at bounding box center [562, 396] width 142 height 18
click at [629, 389] on input "1594" at bounding box center [562, 396] width 142 height 18
click at [629, 389] on input "1595" at bounding box center [562, 396] width 142 height 18
click at [629, 389] on input "1596" at bounding box center [562, 396] width 142 height 18
click at [629, 389] on input "1597" at bounding box center [562, 396] width 142 height 18
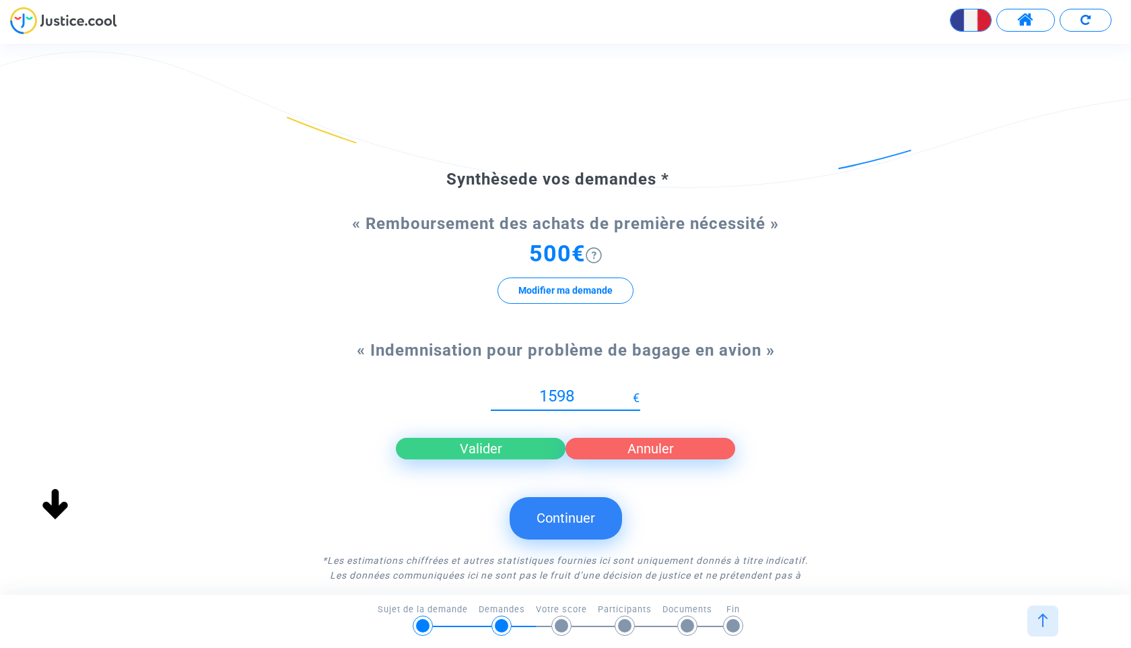
click at [629, 389] on input "1598" at bounding box center [562, 396] width 142 height 18
click at [629, 389] on input "1599" at bounding box center [562, 396] width 142 height 18
click at [629, 389] on input "1600" at bounding box center [562, 396] width 142 height 18
click at [629, 389] on input "1601" at bounding box center [562, 396] width 142 height 18
click at [629, 389] on input "1602" at bounding box center [562, 396] width 142 height 18
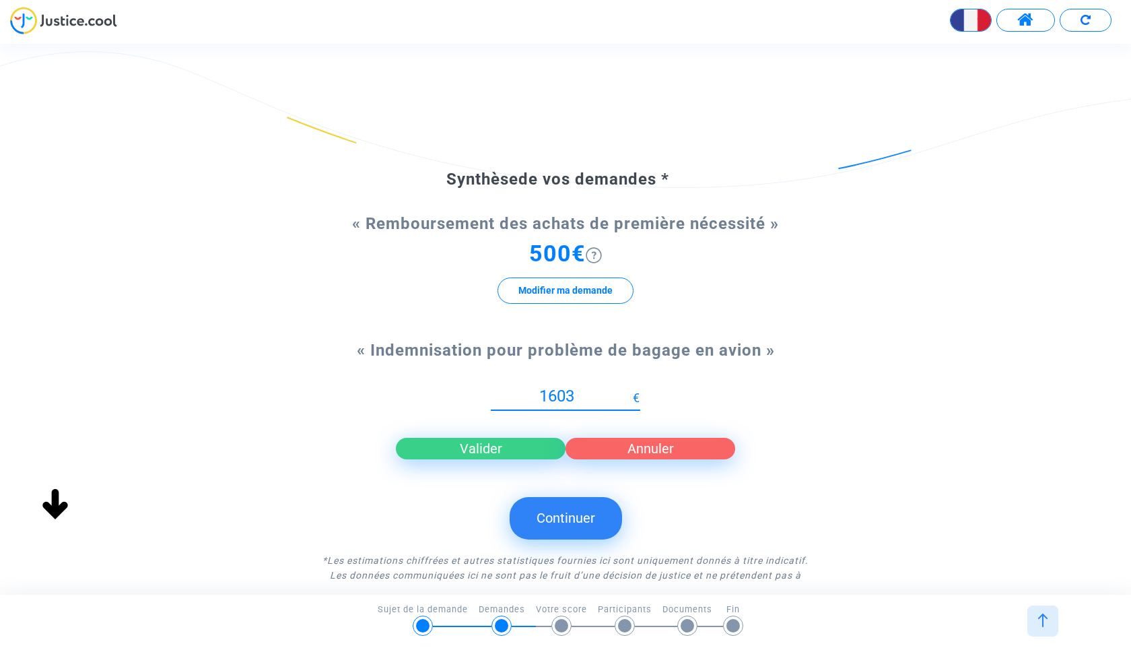
click at [629, 389] on input "1603" at bounding box center [562, 396] width 142 height 18
click at [629, 389] on input "1604" at bounding box center [562, 396] width 142 height 18
click at [629, 389] on input "1605" at bounding box center [562, 396] width 142 height 18
click at [629, 389] on input "1606" at bounding box center [562, 396] width 142 height 18
click at [629, 389] on input "1607" at bounding box center [562, 396] width 142 height 18
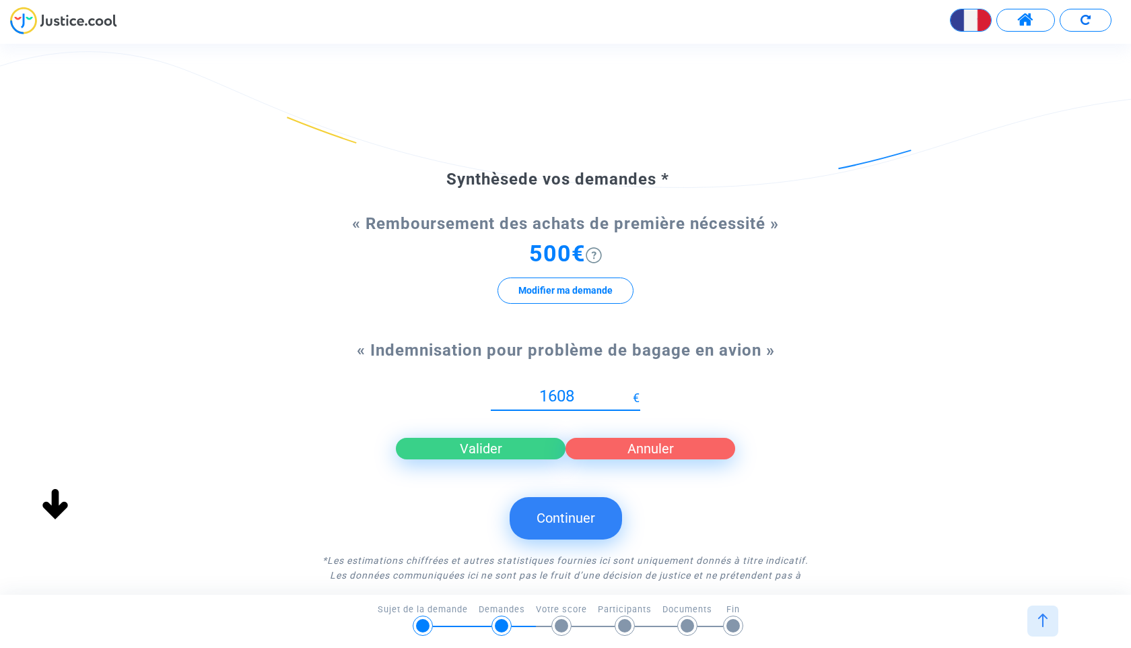
click at [629, 389] on input "1608" at bounding box center [562, 396] width 142 height 18
click at [629, 389] on input "1609" at bounding box center [562, 396] width 142 height 18
click at [629, 389] on input "1610" at bounding box center [562, 396] width 142 height 18
click at [629, 389] on input "1611" at bounding box center [562, 396] width 142 height 18
click at [629, 389] on input "1612" at bounding box center [562, 396] width 142 height 18
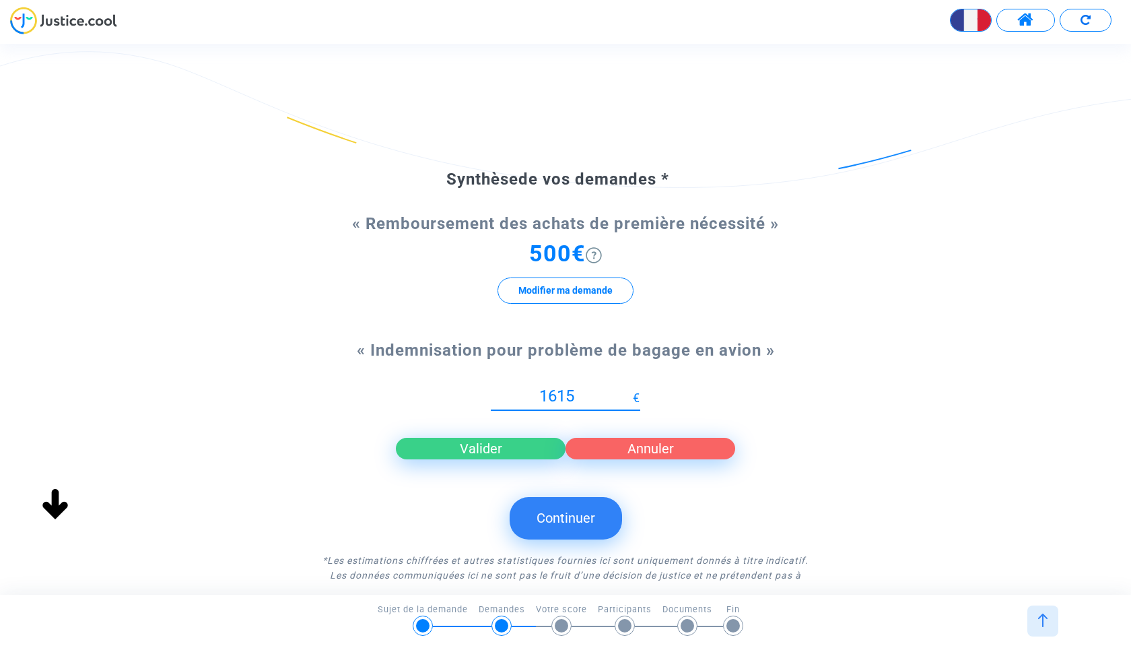
click at [629, 389] on input "1615" at bounding box center [562, 396] width 142 height 18
click at [629, 389] on input "1616" at bounding box center [562, 396] width 142 height 18
click at [629, 389] on input "1617" at bounding box center [562, 396] width 142 height 18
click at [629, 389] on input "1618" at bounding box center [562, 396] width 142 height 18
click at [629, 389] on input "1619" at bounding box center [562, 396] width 142 height 18
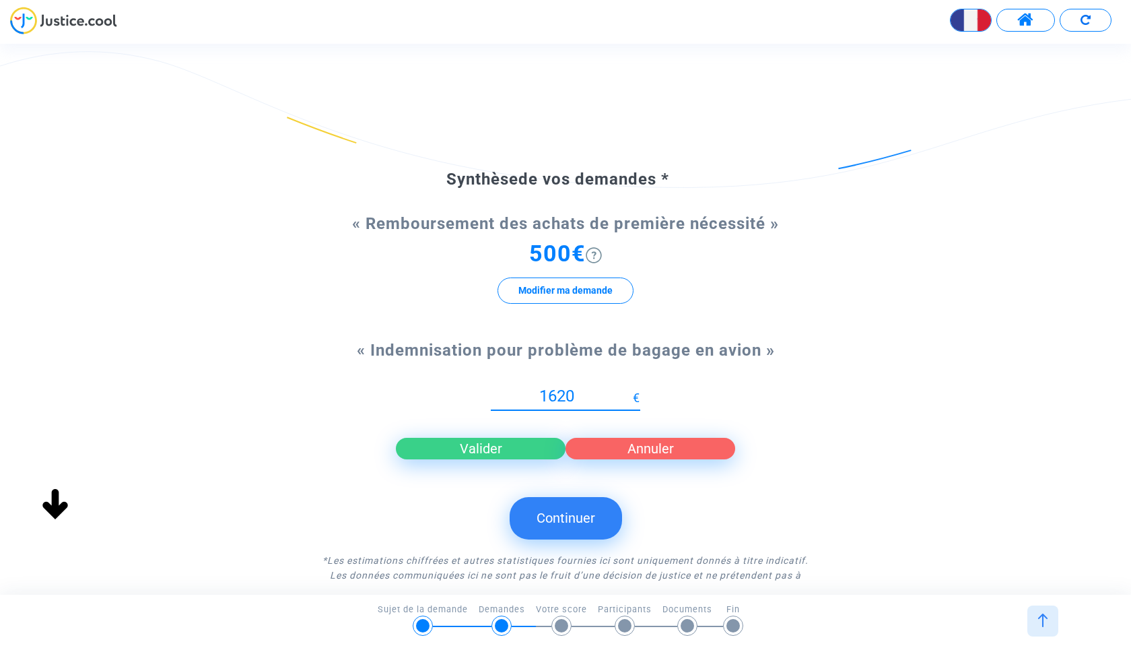
click at [629, 389] on input "1620" at bounding box center [562, 396] width 142 height 18
click at [629, 389] on input "1621" at bounding box center [562, 396] width 142 height 18
click at [629, 389] on input "1622" at bounding box center [562, 396] width 142 height 18
click at [629, 389] on input "1623" at bounding box center [562, 396] width 142 height 18
click at [629, 389] on input "1624" at bounding box center [562, 396] width 142 height 18
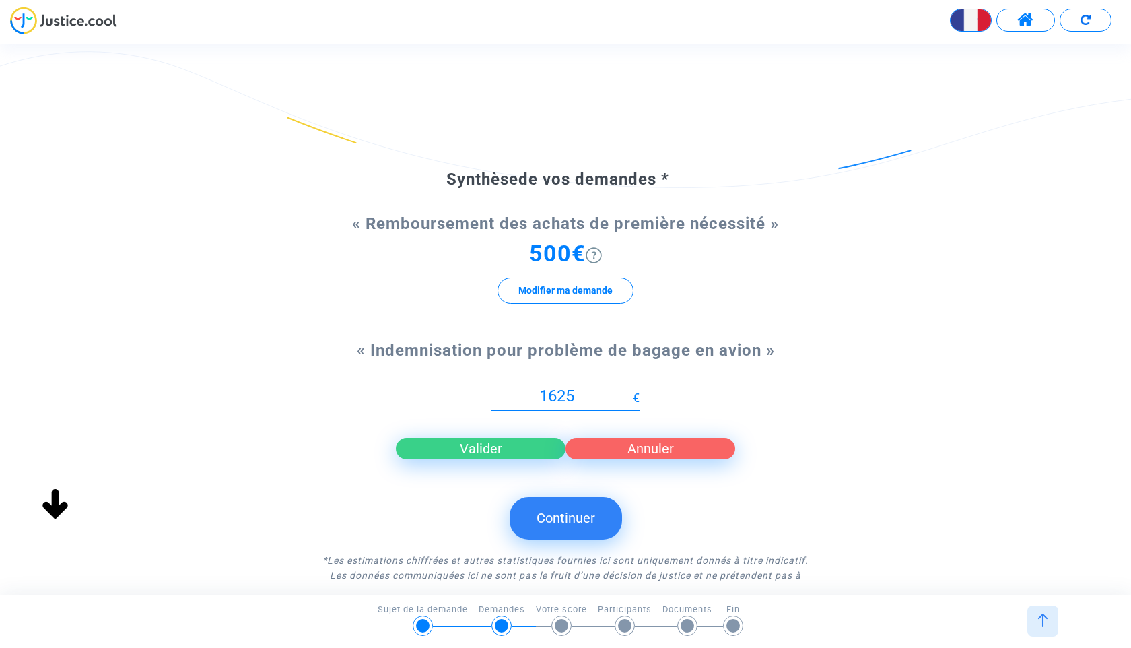
click at [629, 389] on input "1625" at bounding box center [562, 396] width 142 height 18
click at [629, 389] on input "1626" at bounding box center [562, 396] width 142 height 18
click at [629, 389] on input "1627" at bounding box center [562, 396] width 142 height 18
click at [629, 389] on input "1628" at bounding box center [562, 396] width 142 height 18
click at [629, 389] on input "1629" at bounding box center [562, 396] width 142 height 18
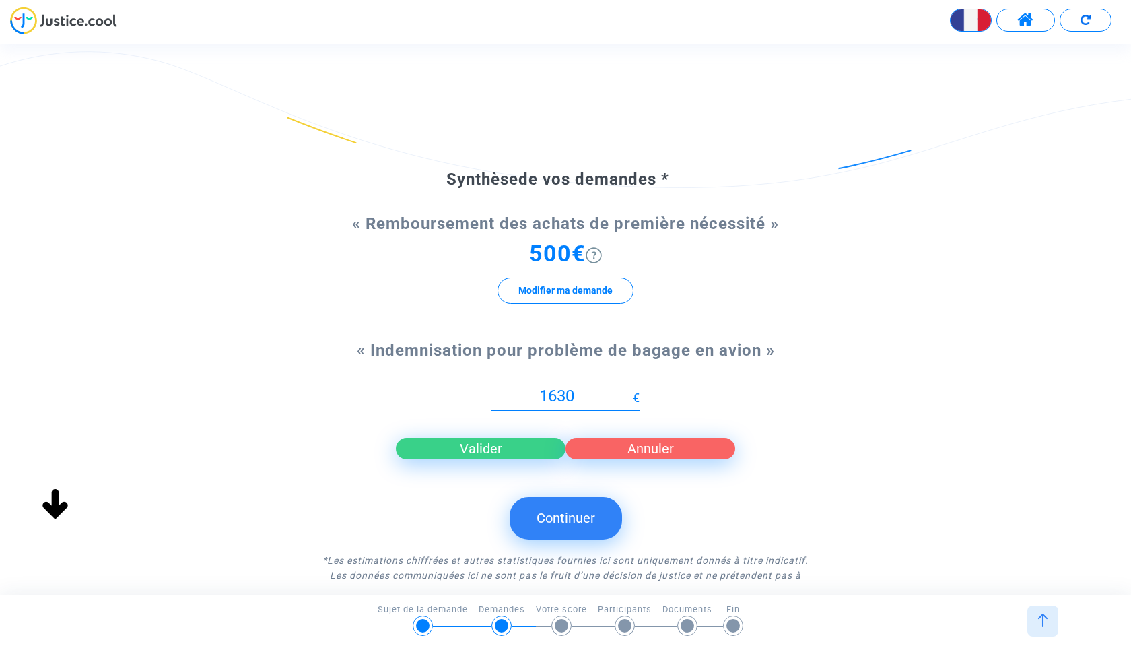
click at [629, 389] on input "1630" at bounding box center [562, 396] width 142 height 18
click at [629, 389] on input "1631" at bounding box center [562, 396] width 142 height 18
click at [629, 389] on input "1632" at bounding box center [562, 396] width 142 height 18
click at [629, 399] on input "1631" at bounding box center [562, 396] width 142 height 18
type input "1630"
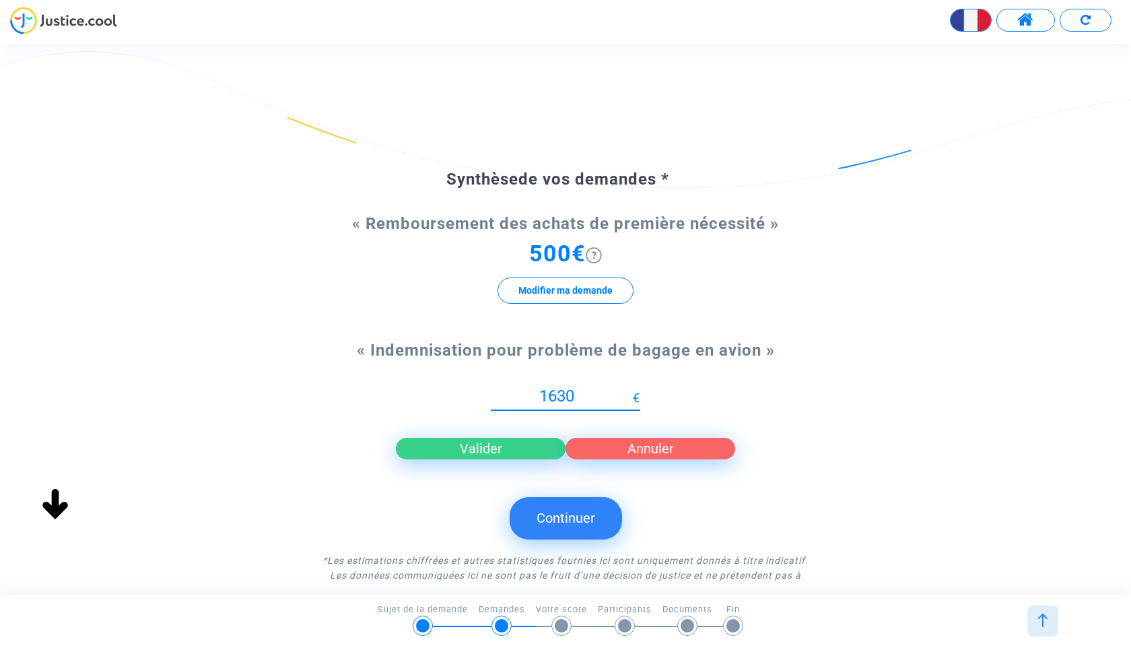
click at [629, 399] on input "1630" at bounding box center [562, 396] width 142 height 18
click at [522, 449] on button "Valider" at bounding box center [481, 449] width 170 height 22
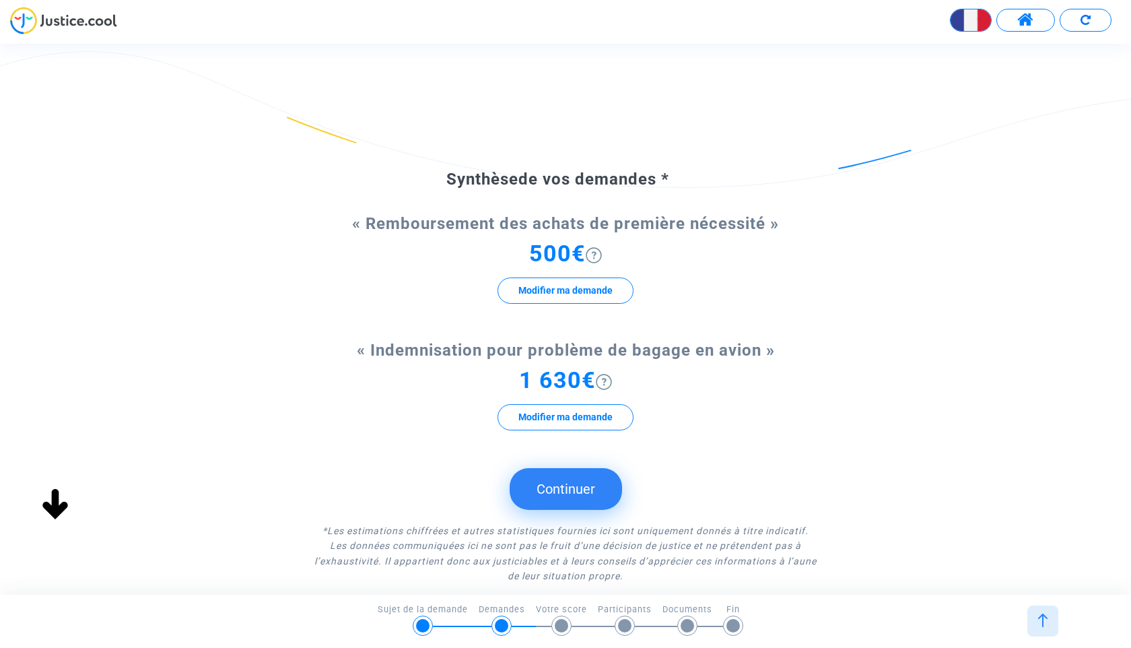
click at [592, 489] on button "Continuer" at bounding box center [566, 489] width 112 height 42
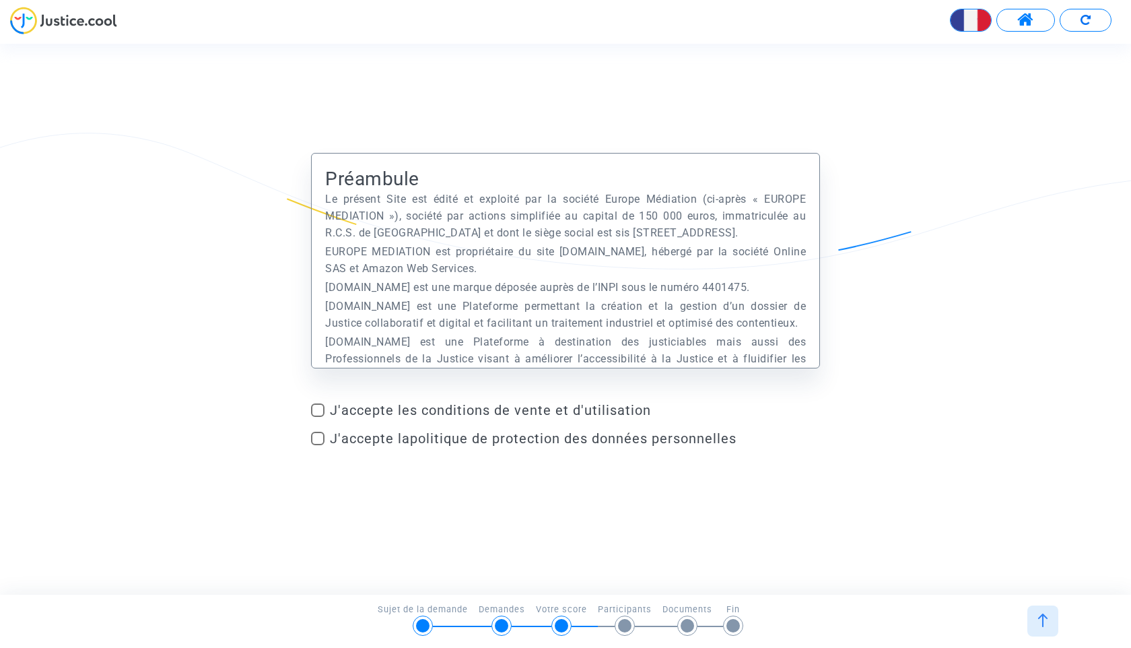
click at [318, 413] on span at bounding box center [317, 409] width 13 height 13
click at [318, 417] on input "J'accepte les conditions de vente et d'utilisation" at bounding box center [317, 417] width 1 height 1
checkbox input "true"
click at [317, 437] on span at bounding box center [317, 437] width 13 height 13
click at [317, 445] on input "J'accepte la politique de protection des données personnelles" at bounding box center [317, 445] width 1 height 1
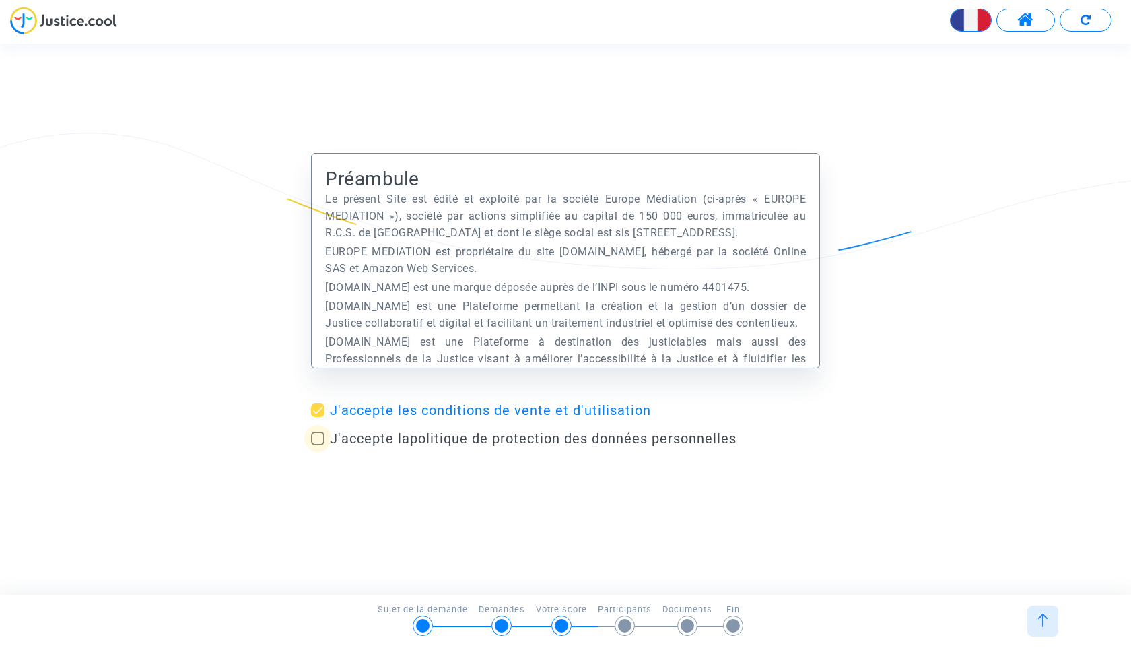
checkbox input "true"
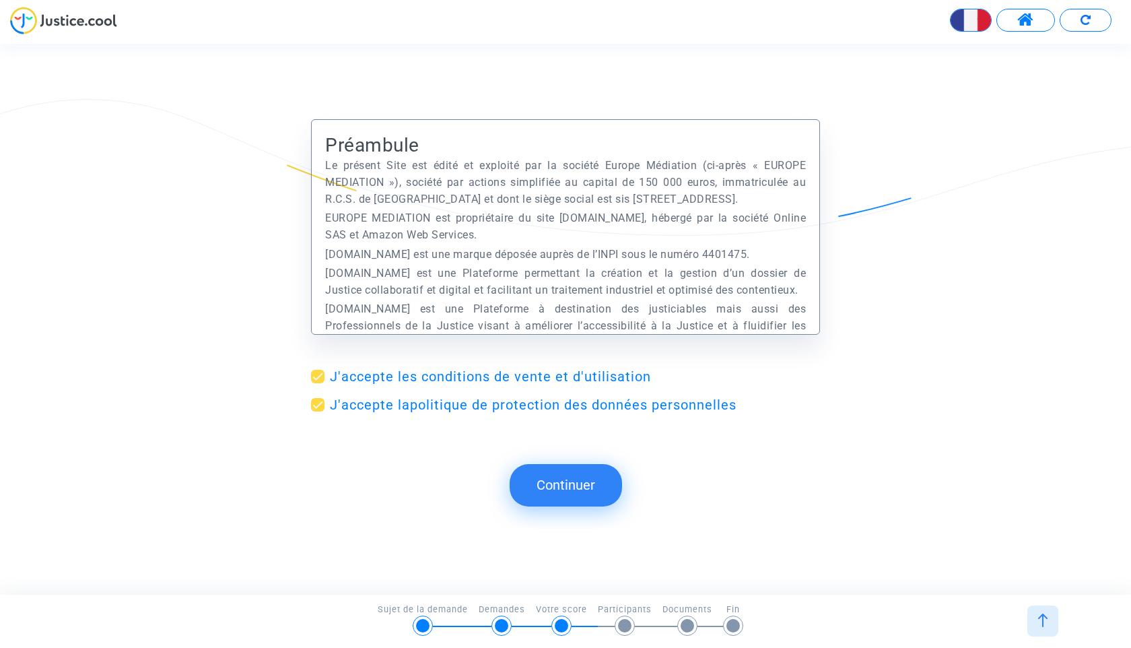
click at [1051, 617] on div at bounding box center [1042, 620] width 31 height 31
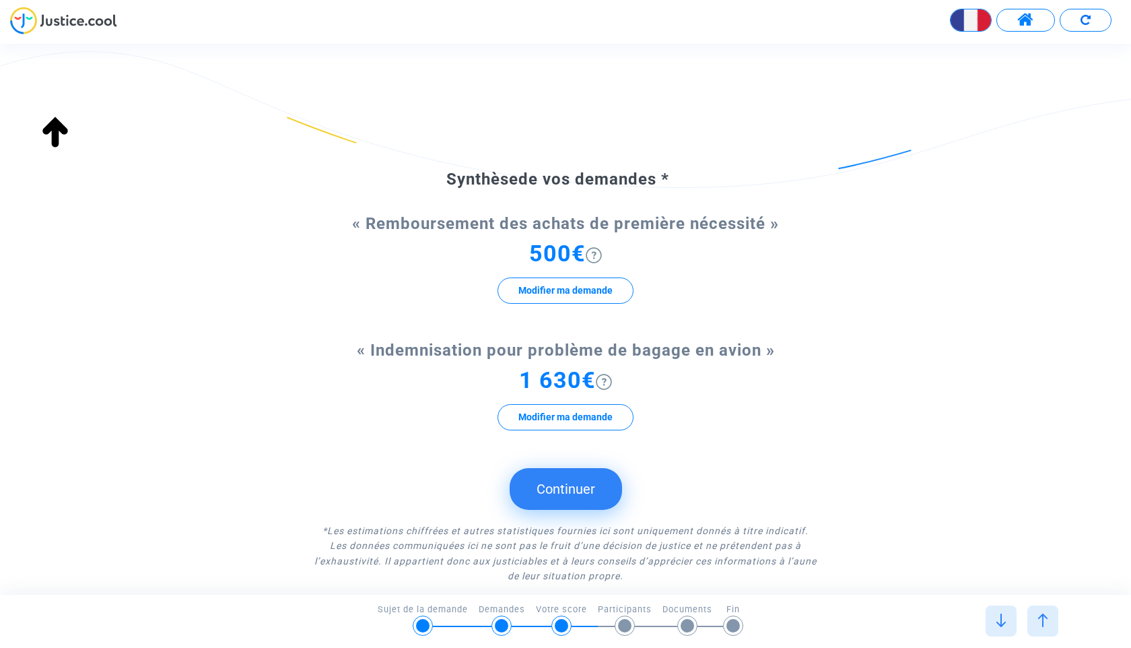
click at [1043, 623] on img at bounding box center [1042, 619] width 13 height 13
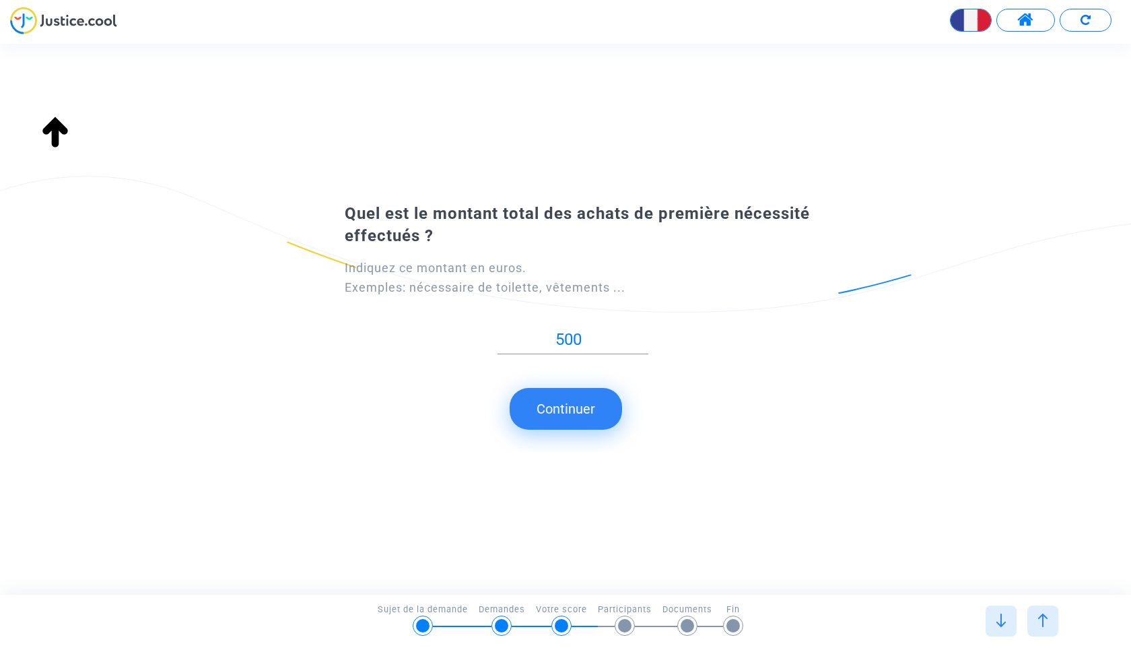
click at [1042, 619] on img at bounding box center [1042, 619] width 13 height 13
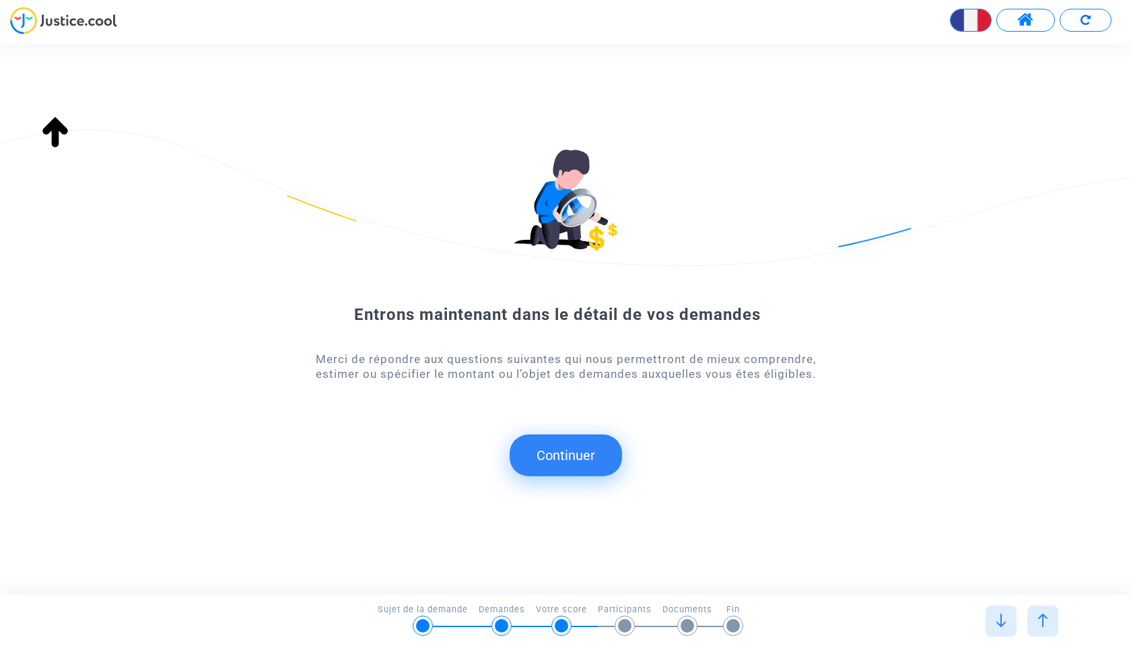
click at [998, 623] on img at bounding box center [1000, 619] width 13 height 13
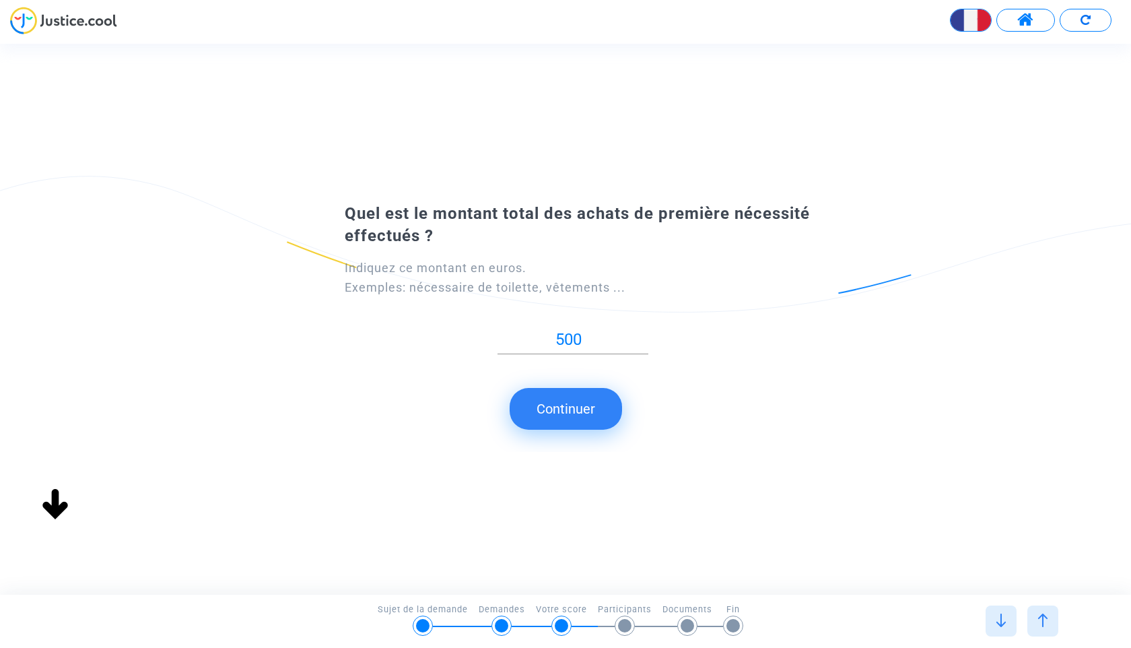
click at [1037, 611] on div at bounding box center [1042, 620] width 31 height 31
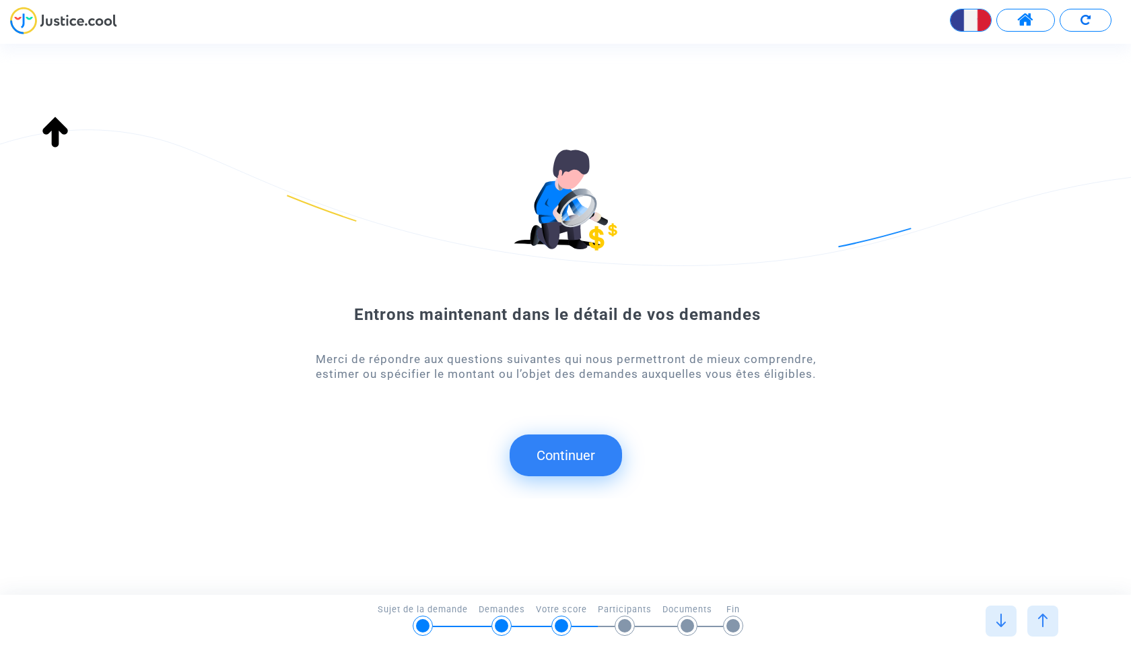
click at [1002, 621] on img at bounding box center [1000, 619] width 13 height 13
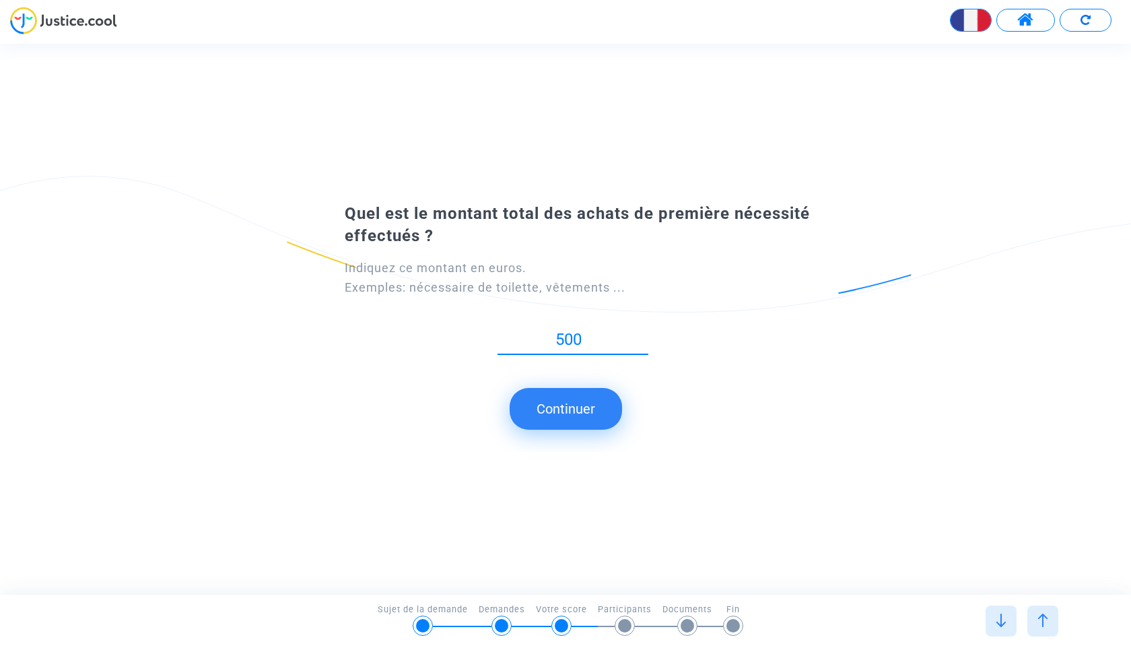
click at [564, 339] on input "500" at bounding box center [572, 340] width 151 height 18
click at [584, 406] on button "Continuer" at bounding box center [566, 409] width 112 height 42
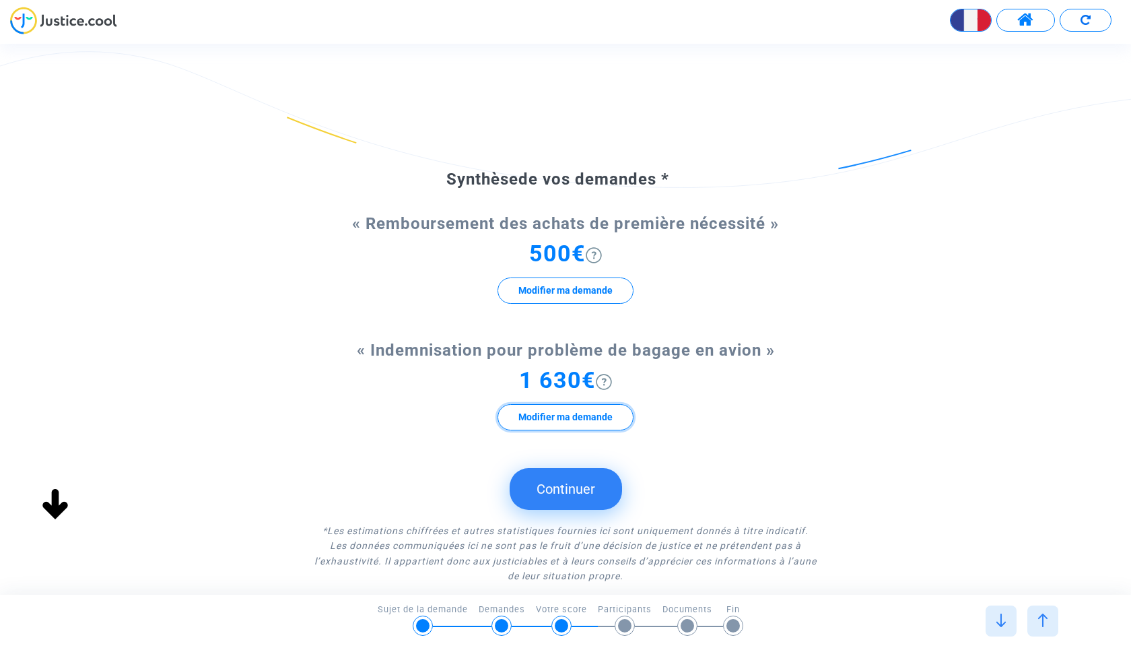
click at [568, 414] on button "Modifier ma demande" at bounding box center [565, 417] width 136 height 26
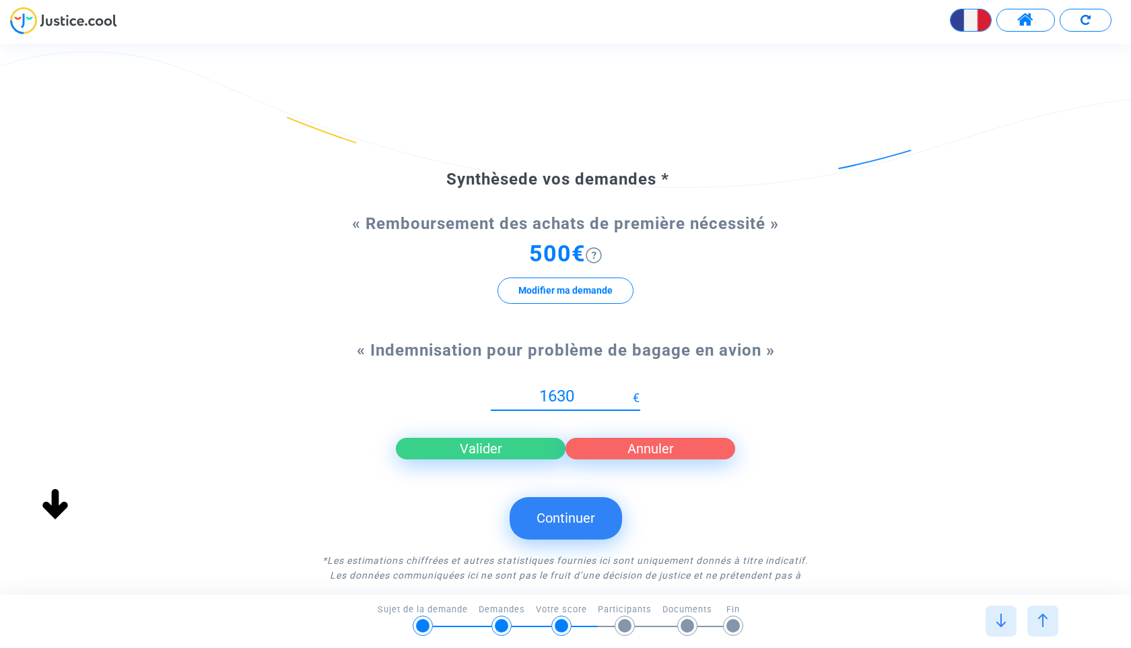
click at [595, 398] on input "1630" at bounding box center [562, 396] width 142 height 18
click at [630, 390] on input "1631" at bounding box center [562, 396] width 142 height 18
click at [630, 390] on input "1632" at bounding box center [562, 396] width 142 height 18
click at [630, 390] on input "1633" at bounding box center [562, 396] width 142 height 18
click at [630, 390] on input "1634" at bounding box center [562, 396] width 142 height 18
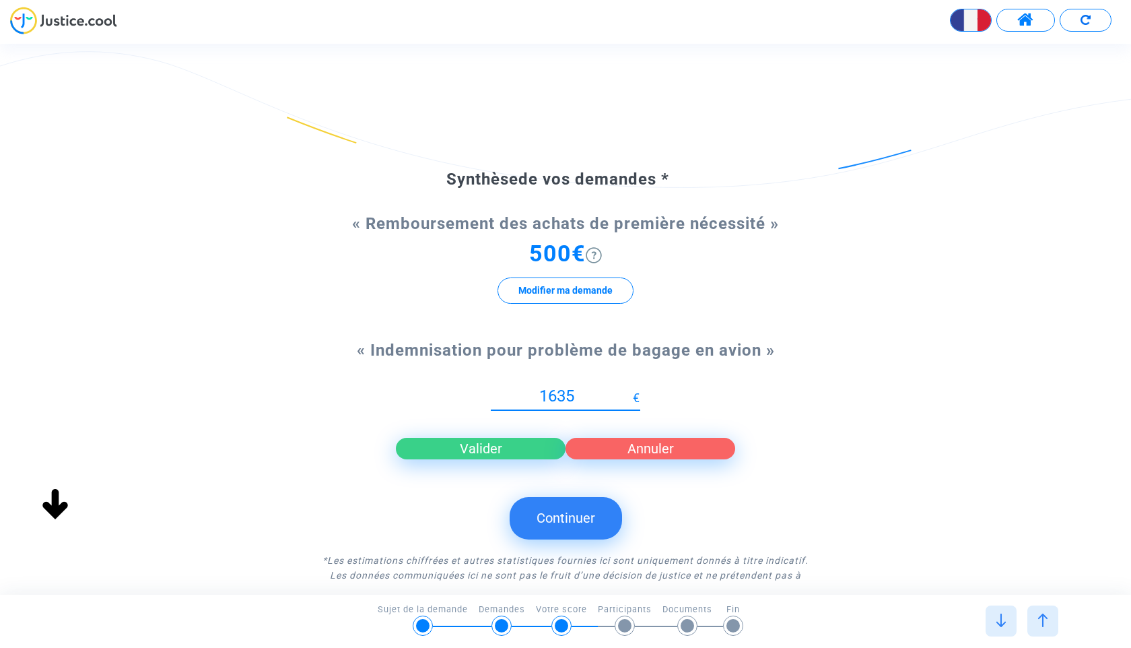
click at [630, 390] on input "1635" at bounding box center [562, 396] width 142 height 18
click at [630, 390] on input "1636" at bounding box center [562, 396] width 142 height 18
click at [630, 390] on input "1637" at bounding box center [562, 396] width 142 height 18
click at [630, 390] on input "1638" at bounding box center [562, 396] width 142 height 18
click at [630, 390] on input "1639" at bounding box center [562, 396] width 142 height 18
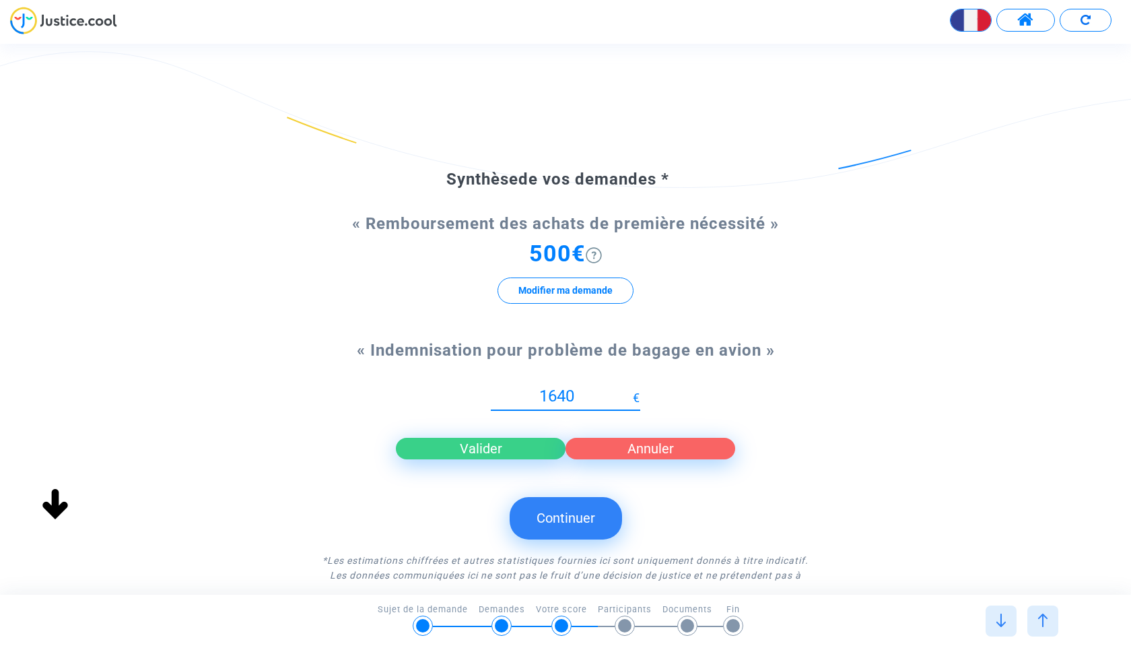
click at [630, 390] on input "1640" at bounding box center [562, 396] width 142 height 18
click at [630, 390] on input "1641" at bounding box center [562, 396] width 142 height 18
click at [630, 390] on input "1642" at bounding box center [562, 396] width 142 height 18
click at [630, 390] on input "1643" at bounding box center [562, 396] width 142 height 18
click at [630, 390] on input "1644" at bounding box center [562, 396] width 142 height 18
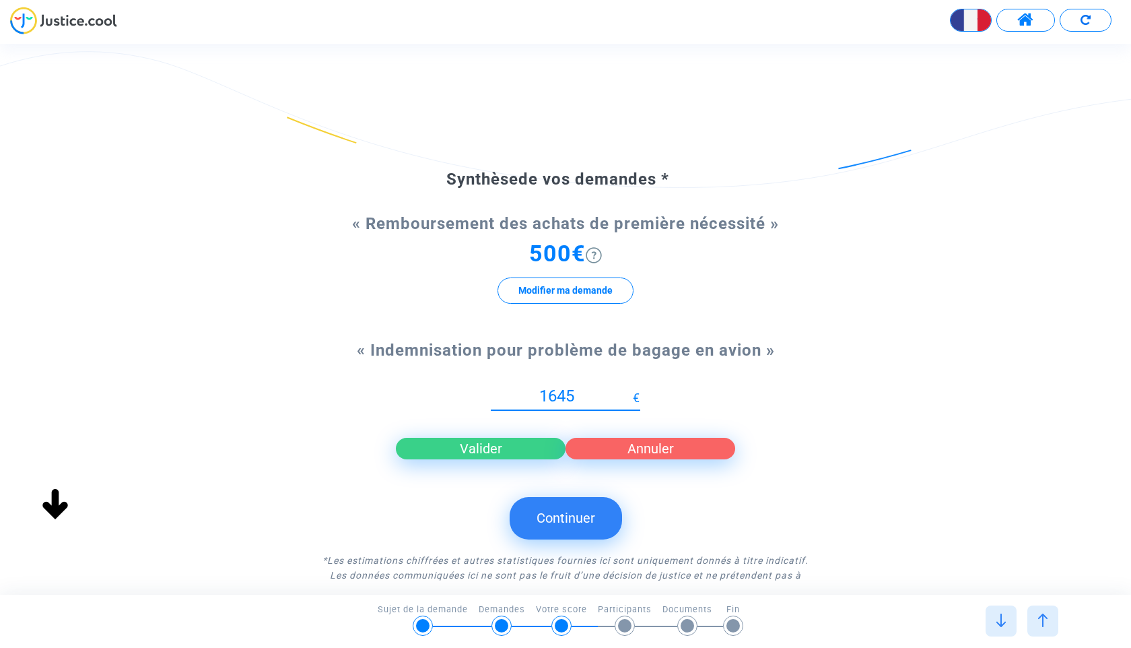
click at [630, 390] on input "1645" at bounding box center [562, 396] width 142 height 18
click at [630, 390] on input "1646" at bounding box center [562, 396] width 142 height 18
click at [630, 390] on input "1647" at bounding box center [562, 396] width 142 height 18
click at [630, 390] on input "1648" at bounding box center [562, 396] width 142 height 18
click at [630, 390] on input "1649" at bounding box center [562, 396] width 142 height 18
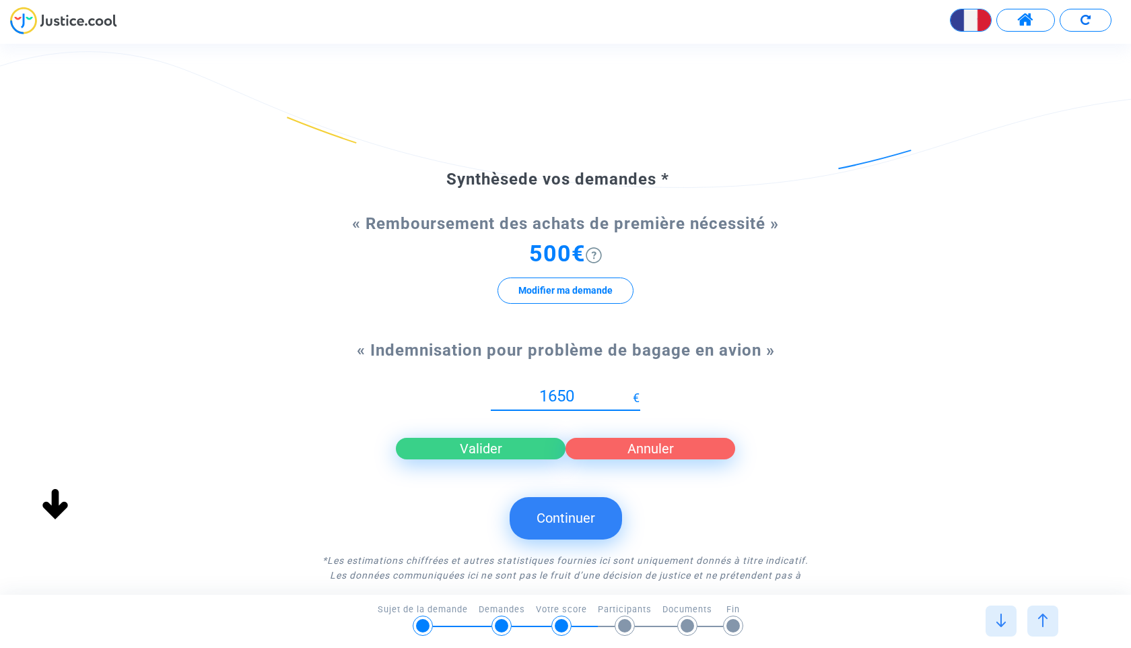
click at [630, 390] on input "1650" at bounding box center [562, 396] width 142 height 18
click at [630, 390] on input "1651" at bounding box center [562, 396] width 142 height 18
click at [630, 390] on input "1652" at bounding box center [562, 396] width 142 height 18
click at [630, 390] on input "1653" at bounding box center [562, 396] width 142 height 18
click at [630, 390] on input "1654" at bounding box center [562, 396] width 142 height 18
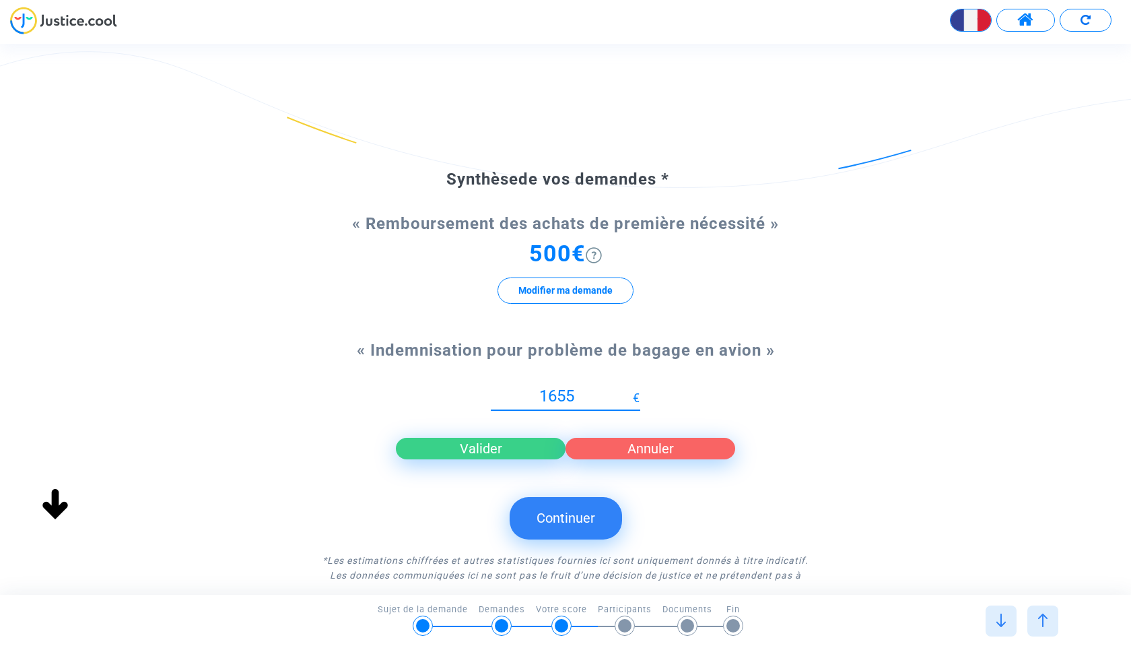
click at [630, 390] on input "1655" at bounding box center [562, 396] width 142 height 18
click at [630, 390] on input "1656" at bounding box center [562, 396] width 142 height 18
click at [630, 390] on input "1657" at bounding box center [562, 396] width 142 height 18
click at [630, 390] on input "1658" at bounding box center [562, 396] width 142 height 18
click at [630, 390] on input "1659" at bounding box center [562, 396] width 142 height 18
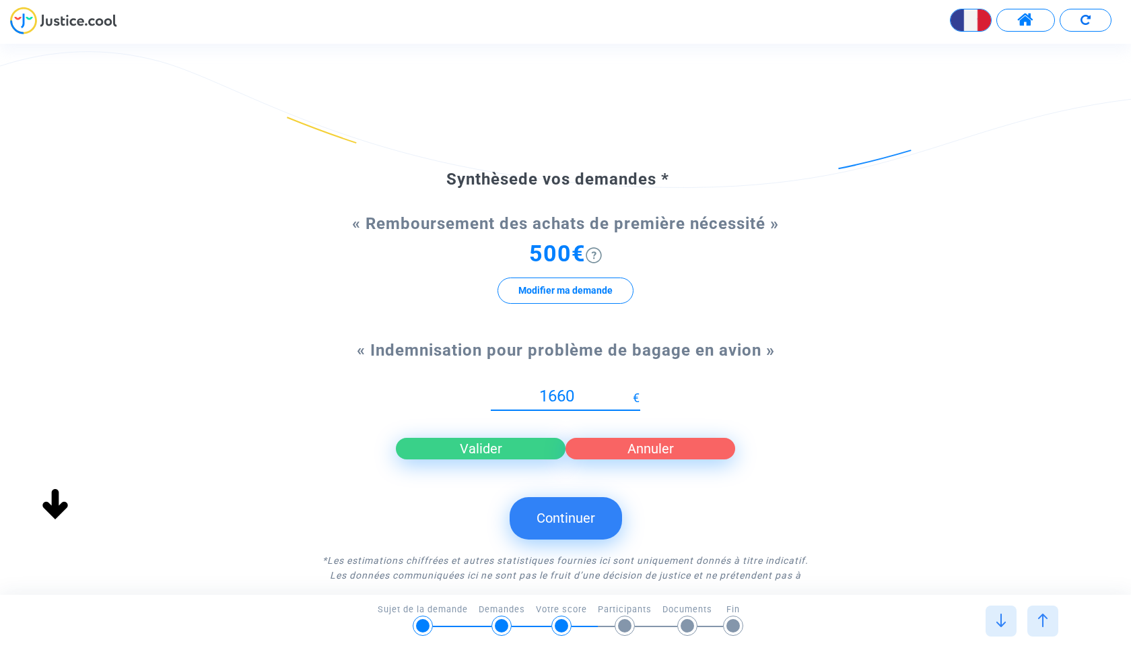
click at [630, 390] on input "1660" at bounding box center [562, 396] width 142 height 18
click at [630, 390] on input "1661" at bounding box center [562, 396] width 142 height 18
click at [630, 390] on input "1662" at bounding box center [562, 396] width 142 height 18
click at [630, 390] on input "1663" at bounding box center [562, 396] width 142 height 18
click at [630, 390] on input "1664" at bounding box center [562, 396] width 142 height 18
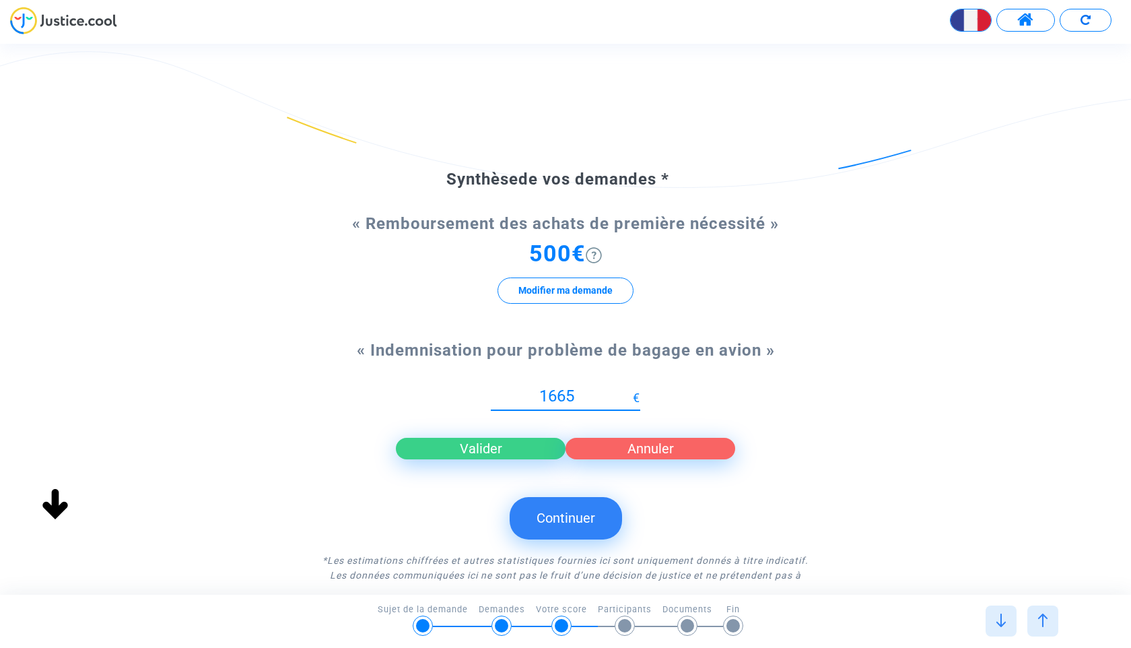
click at [630, 390] on input "1665" at bounding box center [562, 396] width 142 height 18
click at [630, 390] on input "1666" at bounding box center [562, 396] width 142 height 18
click at [629, 390] on input "1686" at bounding box center [562, 396] width 142 height 18
click at [629, 390] on input "1687" at bounding box center [562, 396] width 142 height 18
click at [629, 390] on input "1688" at bounding box center [562, 396] width 142 height 18
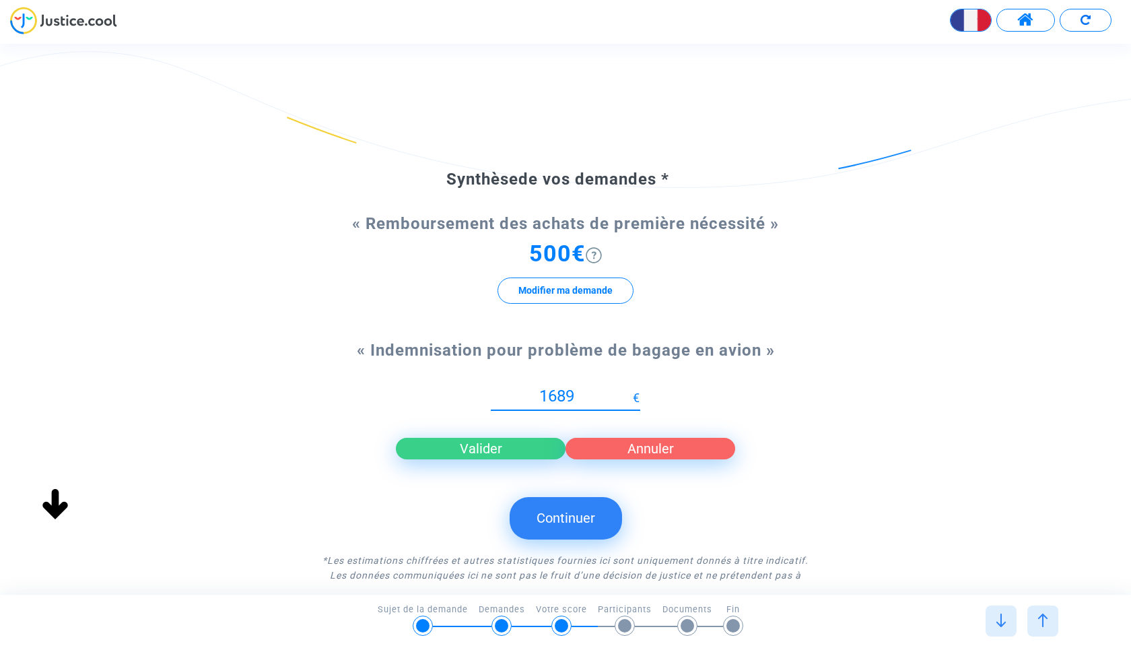
click at [629, 390] on input "1689" at bounding box center [562, 396] width 142 height 18
click at [629, 390] on input "1690" at bounding box center [562, 396] width 142 height 18
click at [629, 390] on input "1691" at bounding box center [562, 396] width 142 height 18
type input "1700"
click at [629, 390] on input "1700" at bounding box center [562, 396] width 142 height 18
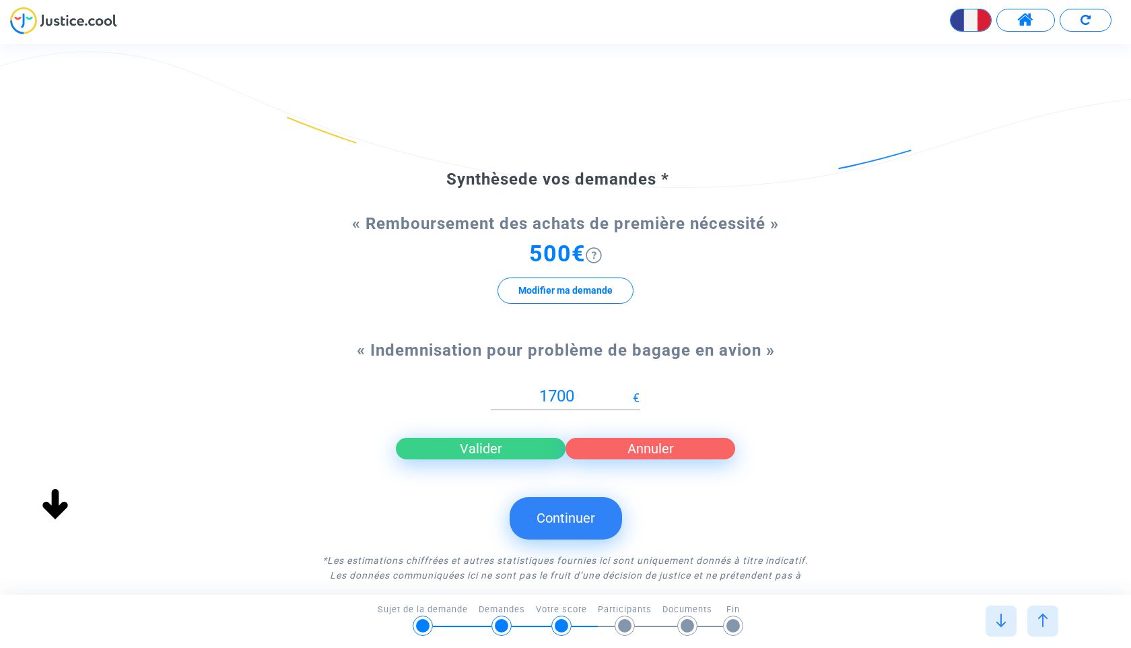
click at [500, 448] on button "Valider" at bounding box center [481, 449] width 170 height 22
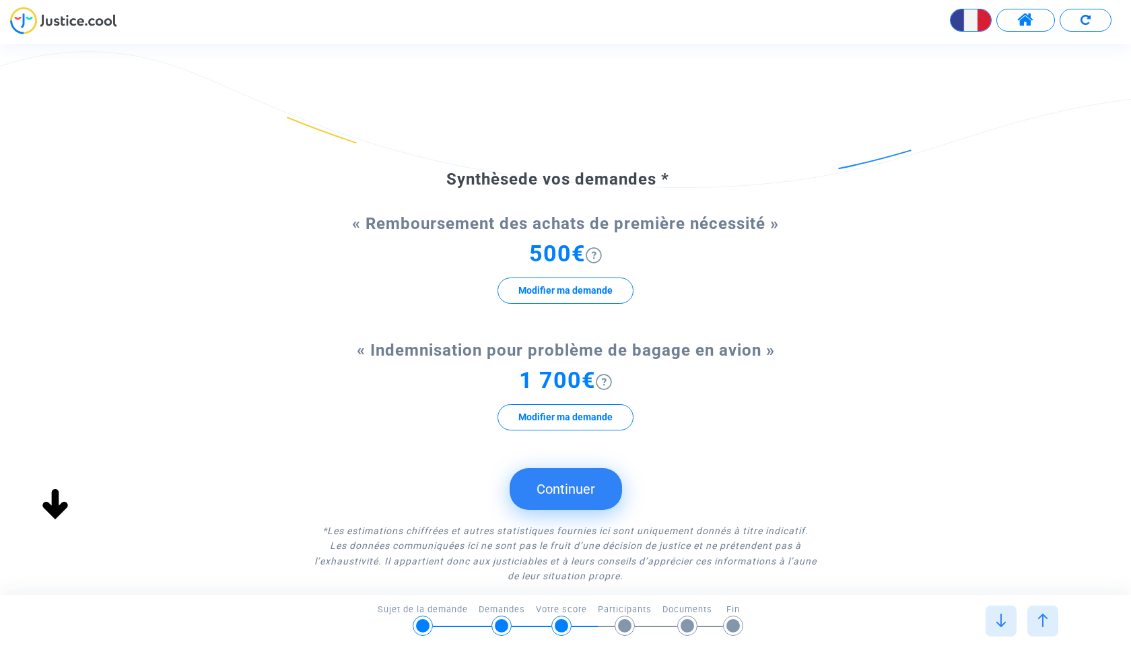
click at [557, 478] on button "Continuer" at bounding box center [566, 489] width 112 height 42
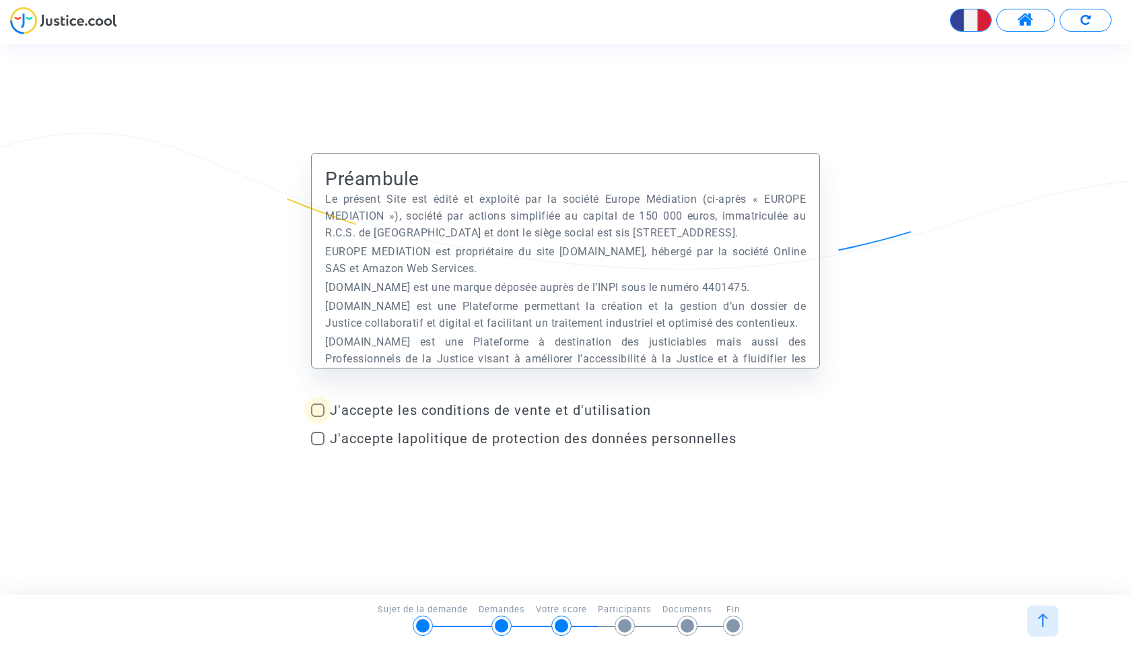
click at [316, 415] on span at bounding box center [317, 409] width 13 height 13
click at [317, 417] on input "J'accepte les conditions de vente et d'utilisation" at bounding box center [317, 417] width 1 height 1
checkbox input "true"
click at [318, 435] on span at bounding box center [317, 437] width 13 height 13
click at [318, 445] on input "J'accepte la politique de protection des données personnelles" at bounding box center [317, 445] width 1 height 1
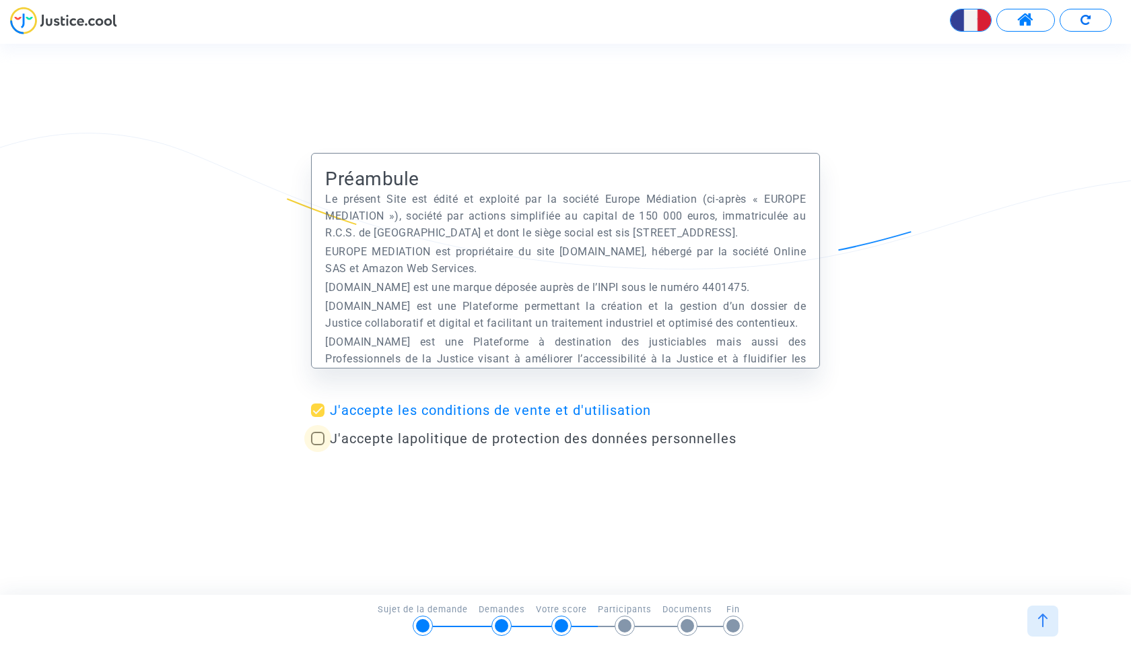
checkbox input "true"
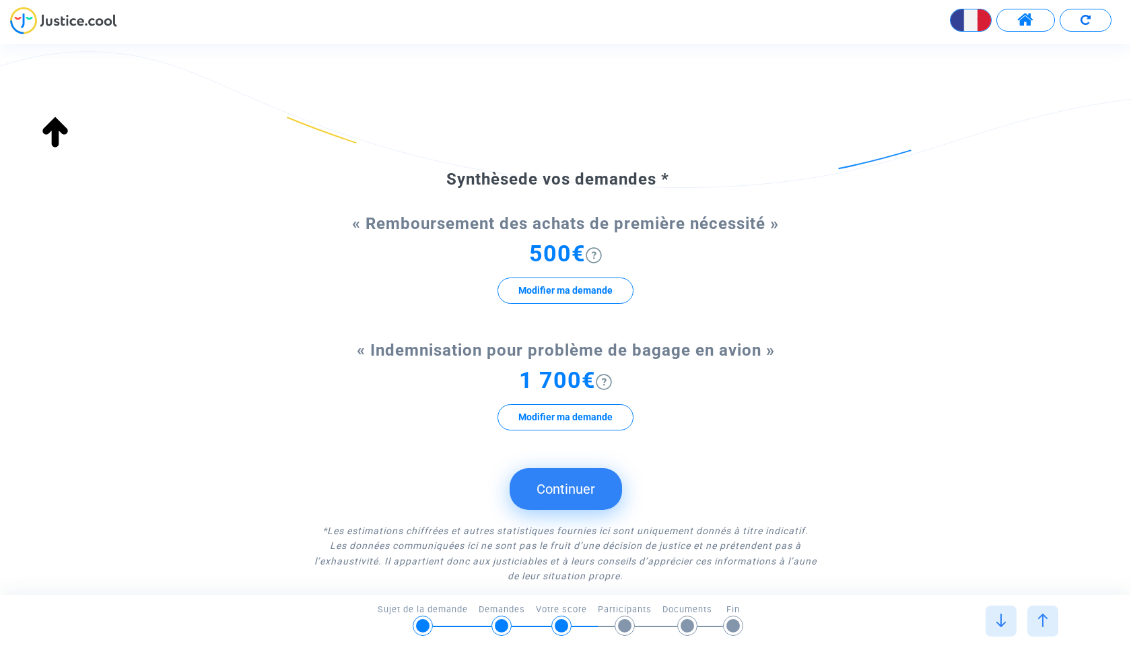
scroll to position [14, 0]
click at [996, 621] on img at bounding box center [1000, 619] width 13 height 13
click at [1002, 622] on img at bounding box center [1000, 619] width 13 height 13
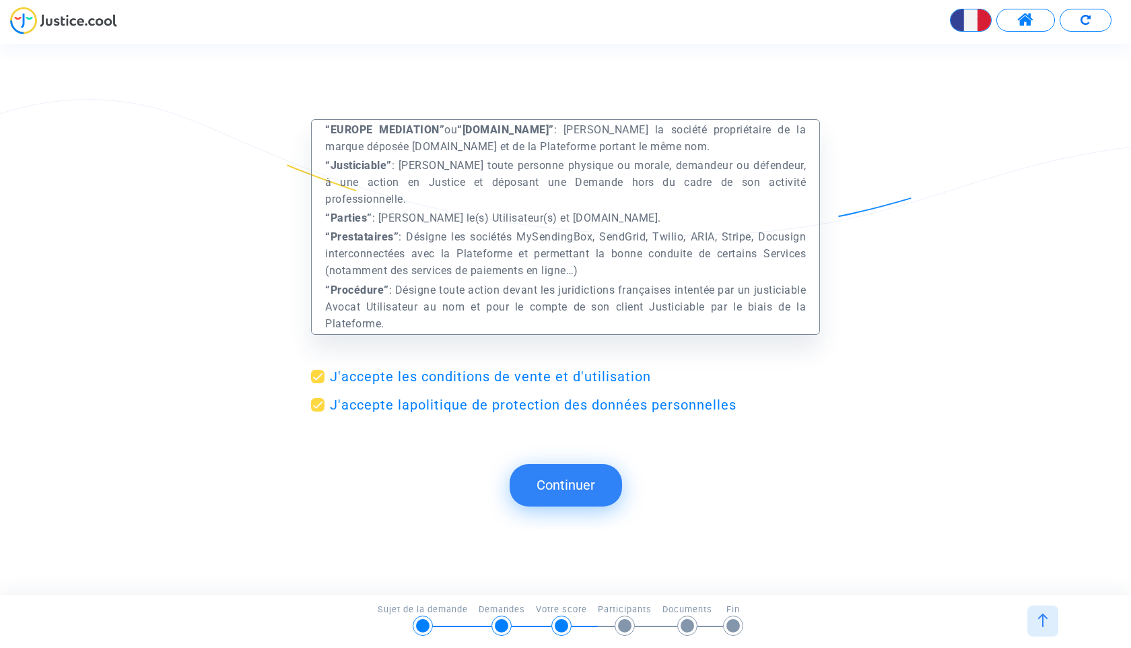
click at [566, 488] on button "Continuer" at bounding box center [566, 485] width 112 height 42
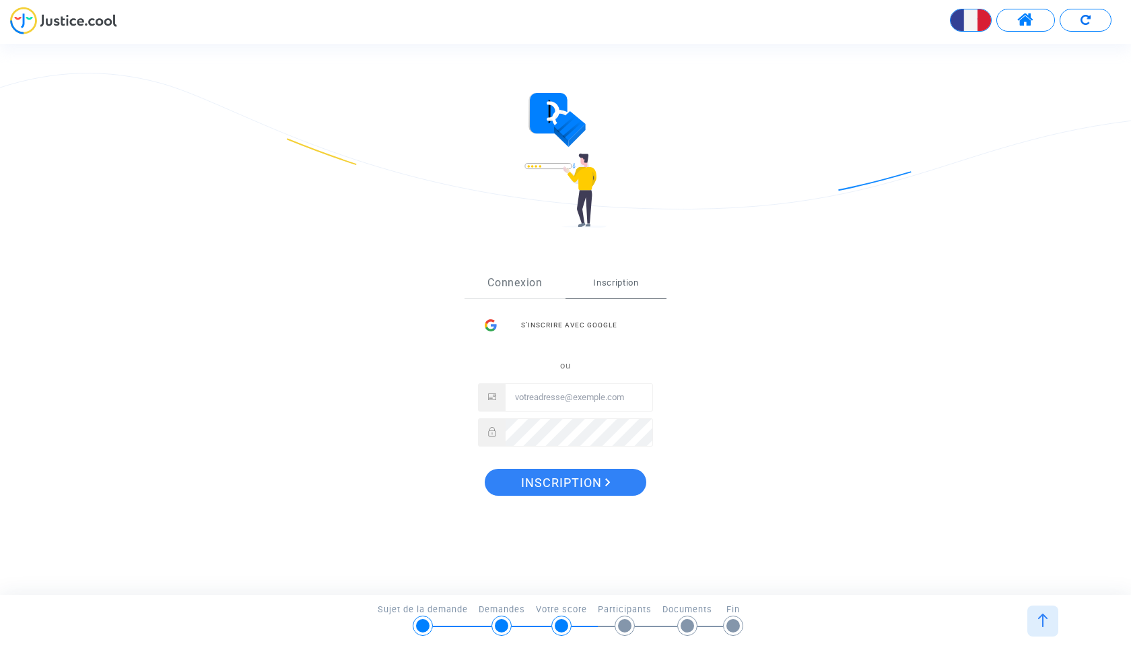
click at [520, 278] on link "Connexion" at bounding box center [514, 283] width 101 height 30
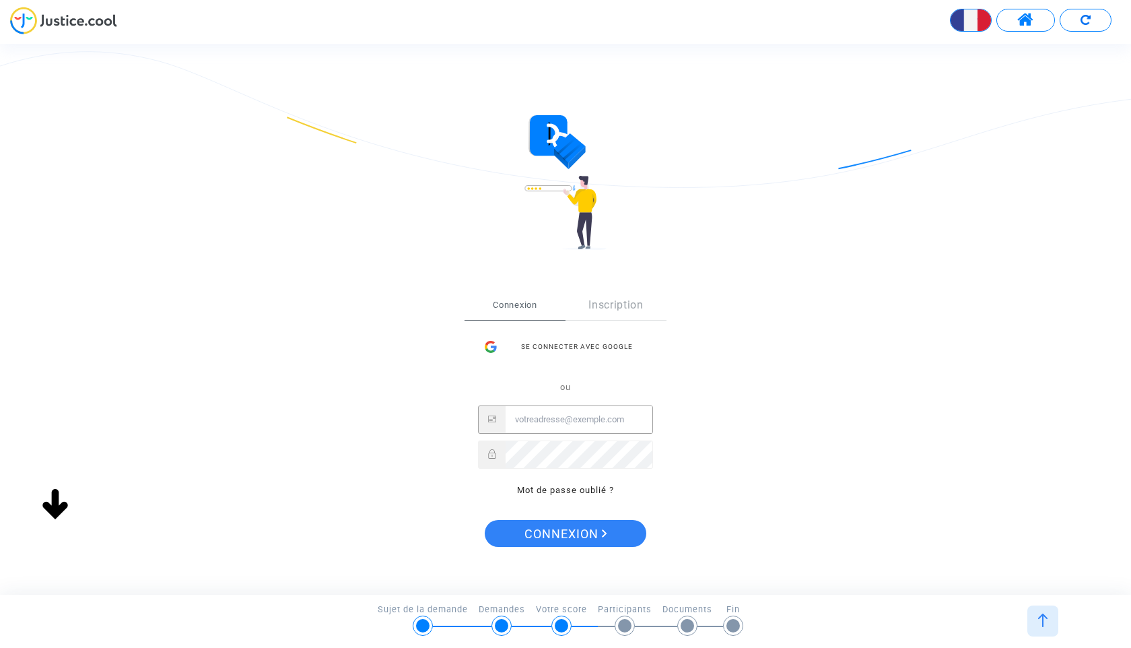
click at [558, 420] on input "Email" at bounding box center [579, 419] width 147 height 27
click at [546, 341] on div "Se connecter avec Google" at bounding box center [565, 346] width 175 height 27
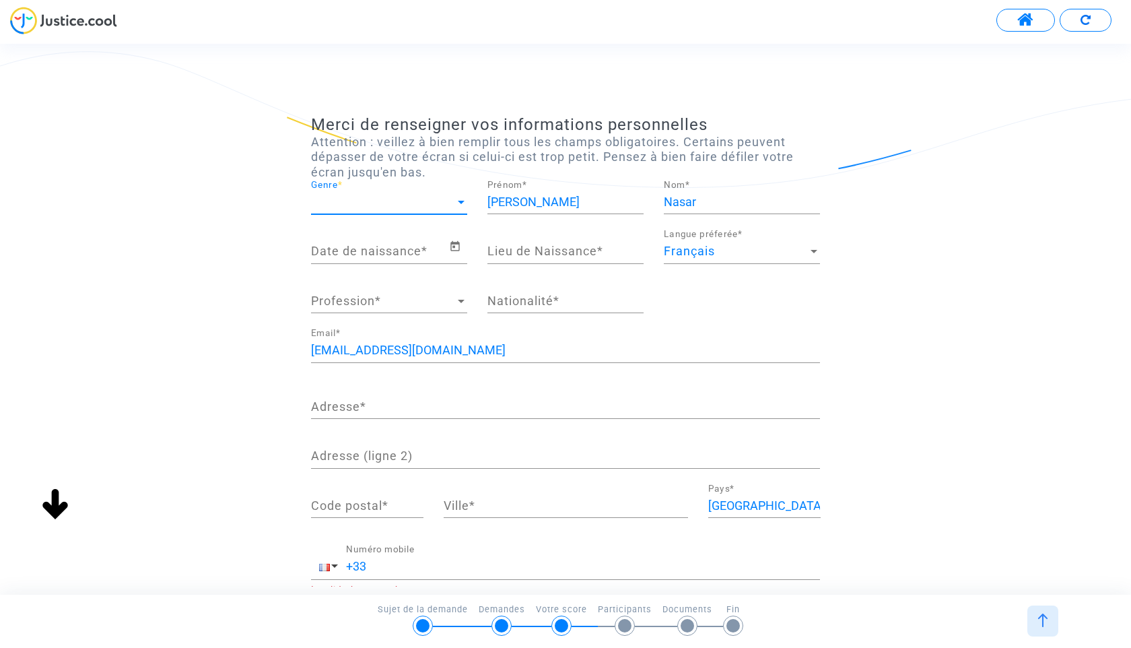
click at [420, 203] on span "Genre" at bounding box center [383, 201] width 144 height 13
click at [411, 205] on span "Madame" at bounding box center [389, 202] width 156 height 36
click at [553, 199] on input "[PERSON_NAME]" at bounding box center [565, 201] width 156 height 13
type input "S"
type input "Siham"
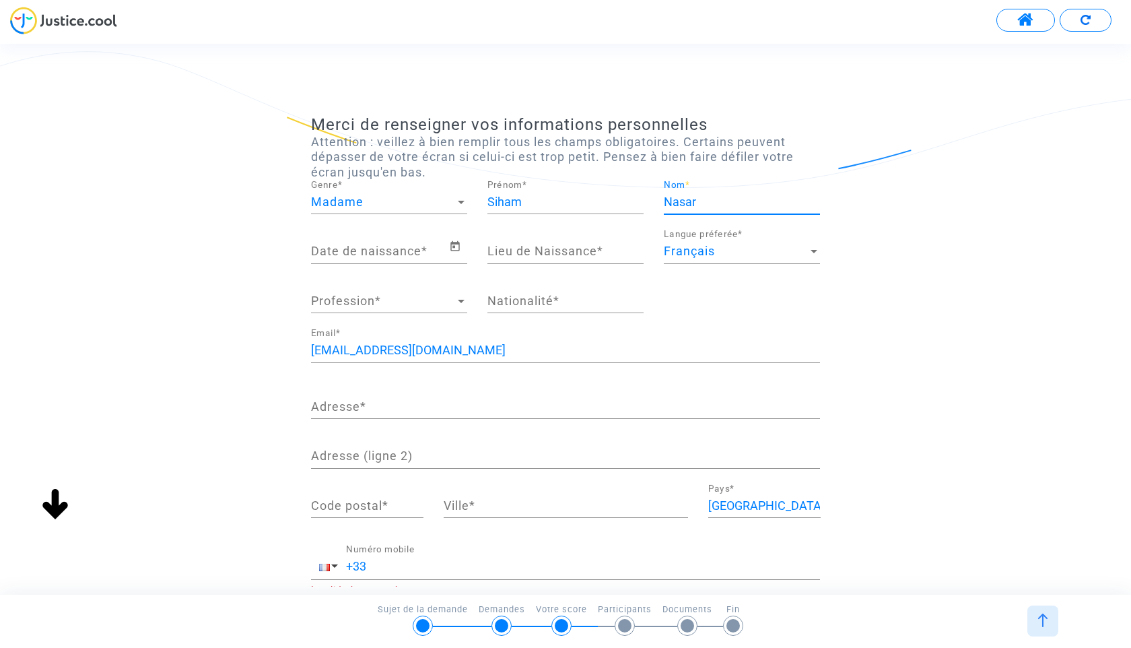
click at [727, 205] on input "Nasar" at bounding box center [742, 201] width 156 height 13
drag, startPoint x: 727, startPoint y: 205, endPoint x: 662, endPoint y: 204, distance: 65.3
click at [662, 204] on div "Nasar Nom *" at bounding box center [742, 205] width 176 height 50
type input "ERROUKHOU"
click at [580, 250] on input "Lieu de Naissance *" at bounding box center [565, 250] width 156 height 13
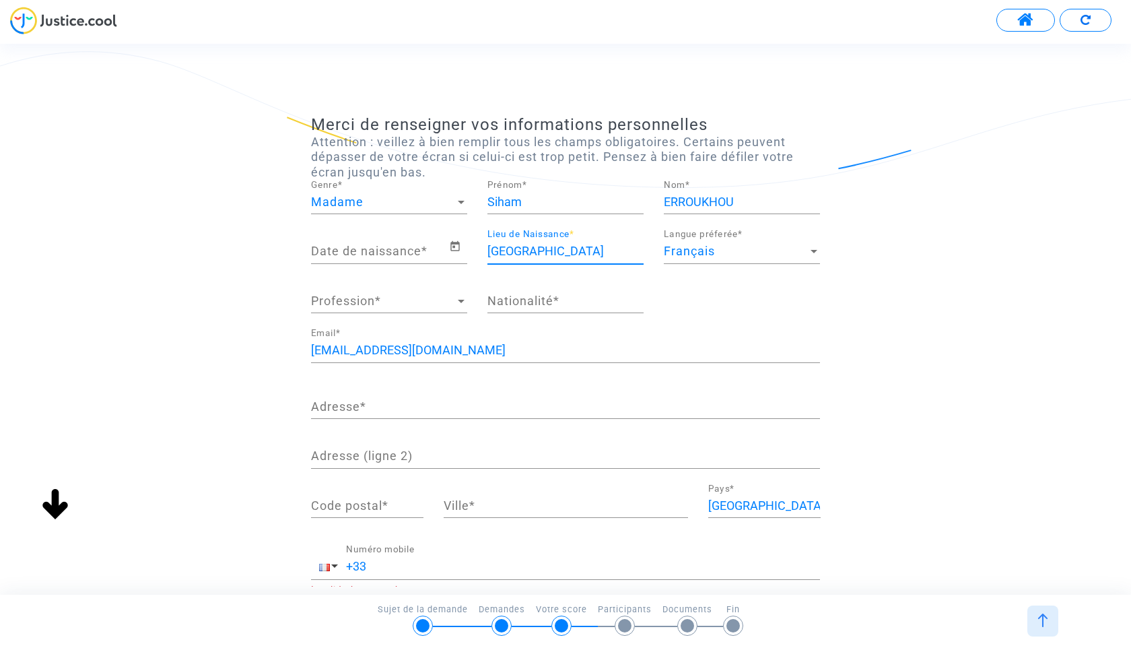
type input "[GEOGRAPHIC_DATA]"
click at [382, 248] on input "Date de naissance *" at bounding box center [380, 250] width 138 height 13
click at [384, 252] on input "Date de naissance *" at bounding box center [380, 250] width 138 height 13
click at [391, 255] on input "Date de naissance *" at bounding box center [380, 250] width 138 height 13
click at [453, 242] on icon "Open calendar" at bounding box center [454, 246] width 9 height 10
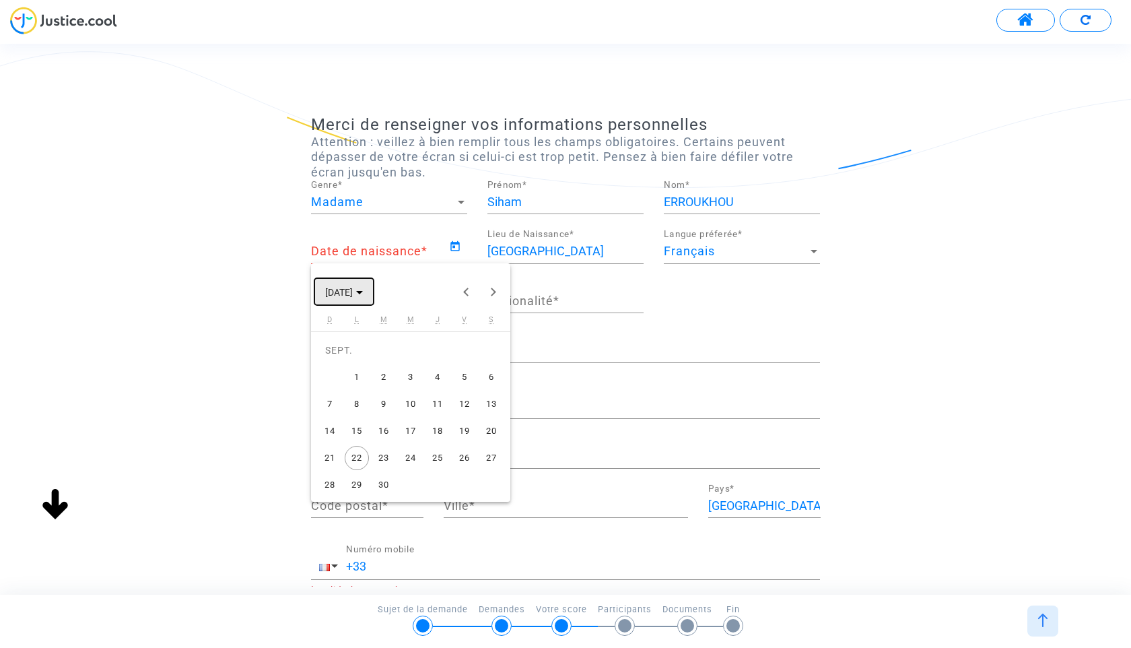
click at [363, 289] on span "[DATE]" at bounding box center [344, 291] width 38 height 11
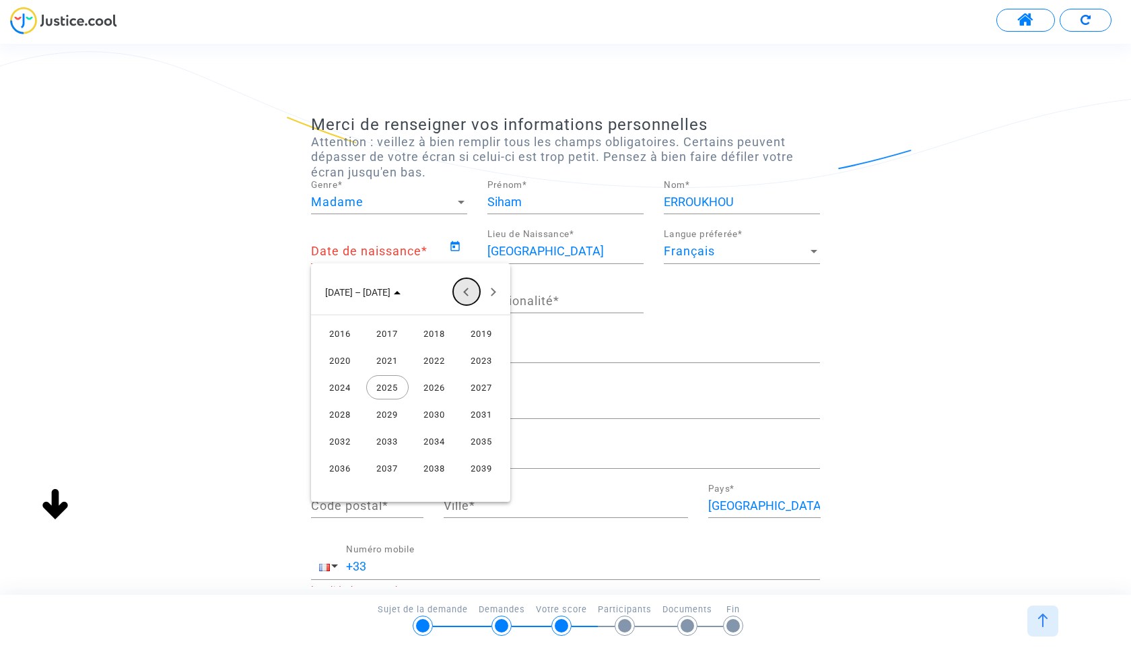
click at [466, 290] on button "Previous 24 years" at bounding box center [466, 291] width 27 height 27
click at [470, 296] on button "Previous 24 years" at bounding box center [466, 291] width 27 height 27
click at [384, 359] on div "1973" at bounding box center [387, 360] width 42 height 24
click at [390, 386] on div "JUIN" at bounding box center [387, 387] width 42 height 24
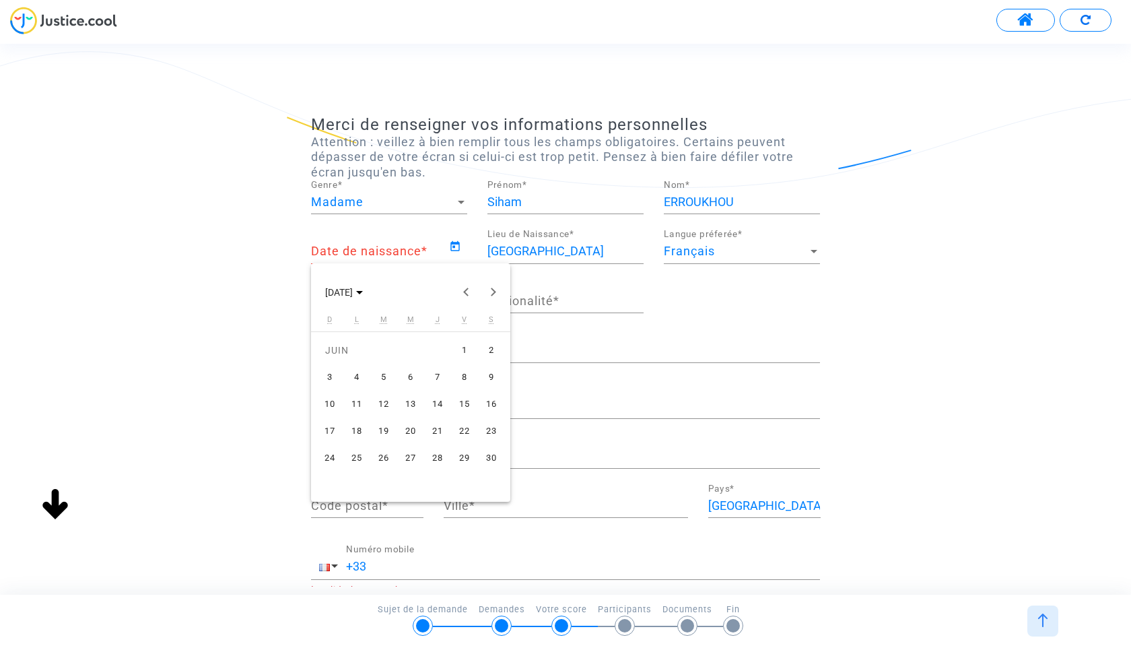
click at [436, 431] on div "21" at bounding box center [437, 431] width 24 height 24
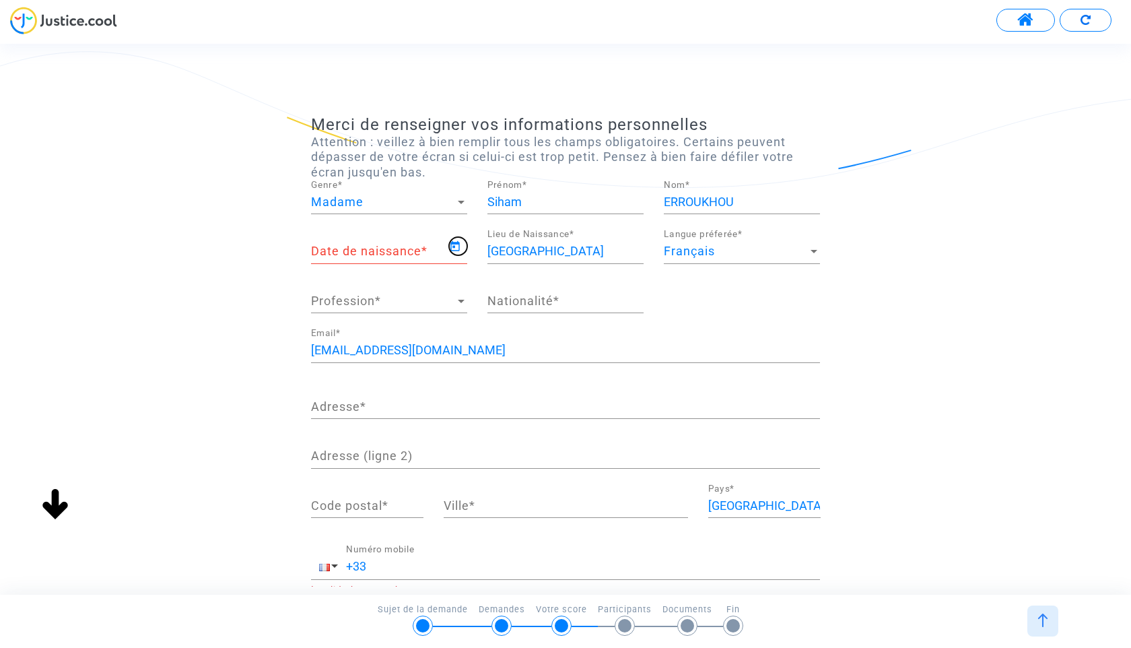
type input "[DATE]"
click at [558, 289] on div "Nationalité *" at bounding box center [565, 296] width 156 height 34
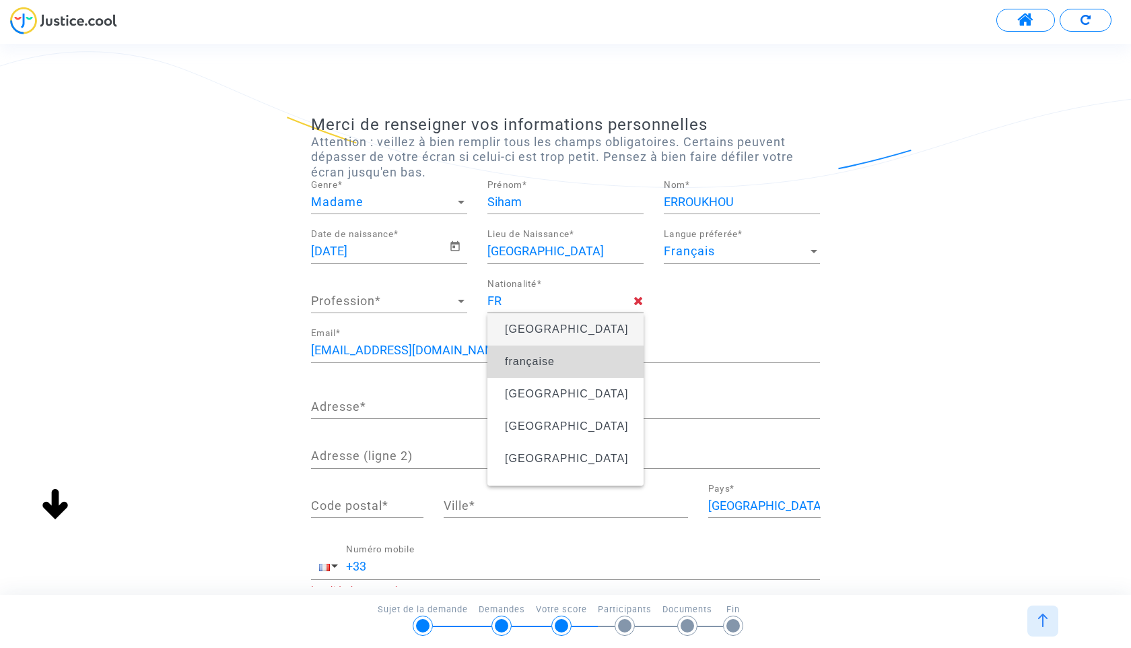
click at [540, 370] on span "française" at bounding box center [565, 362] width 135 height 38
type input "française"
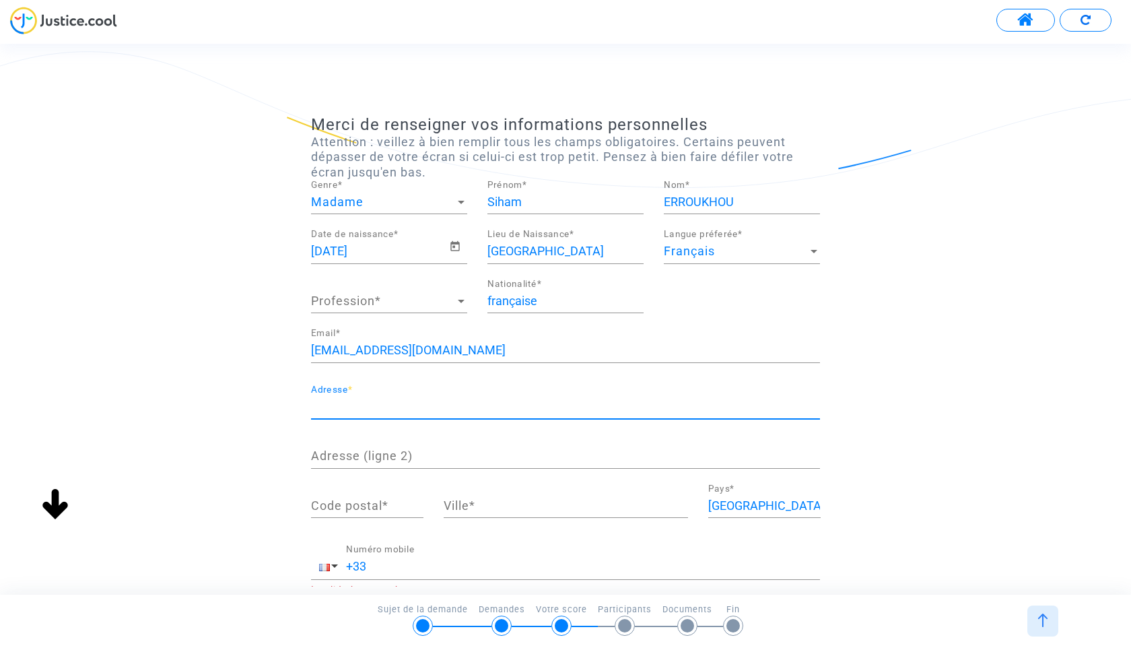
click at [407, 411] on input "Adresse *" at bounding box center [565, 406] width 509 height 13
type input "[STREET_ADDRESS]"
click at [388, 459] on input "Adresse (ligne 2)" at bounding box center [565, 455] width 509 height 13
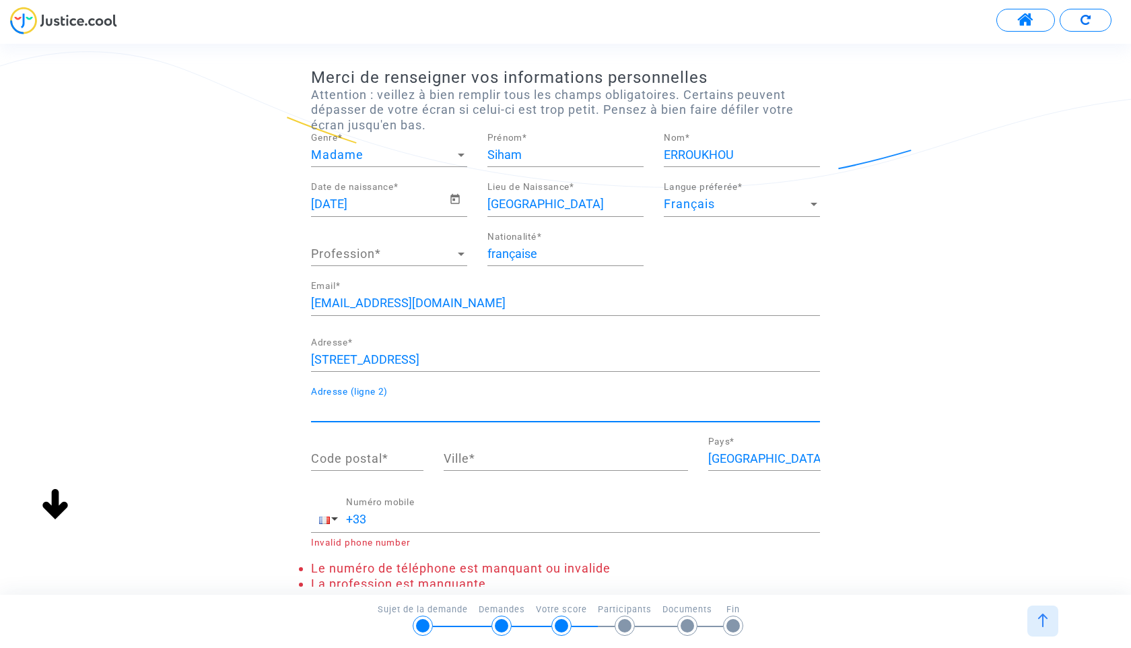
scroll to position [51, 0]
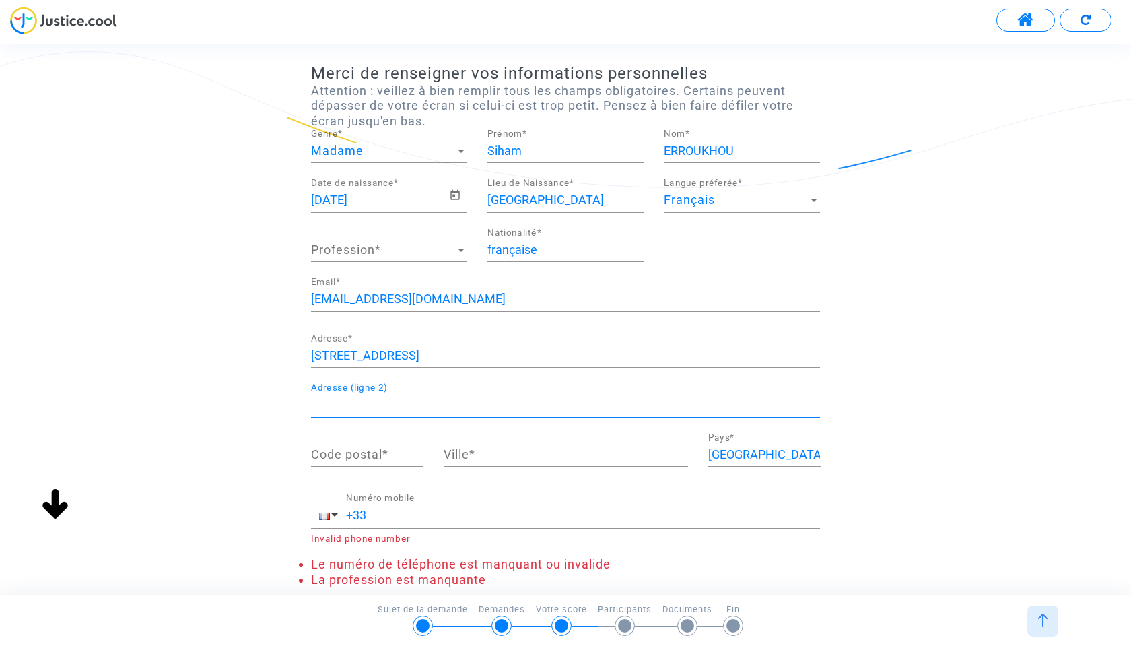
click at [378, 460] on input "Code postal *" at bounding box center [367, 454] width 112 height 13
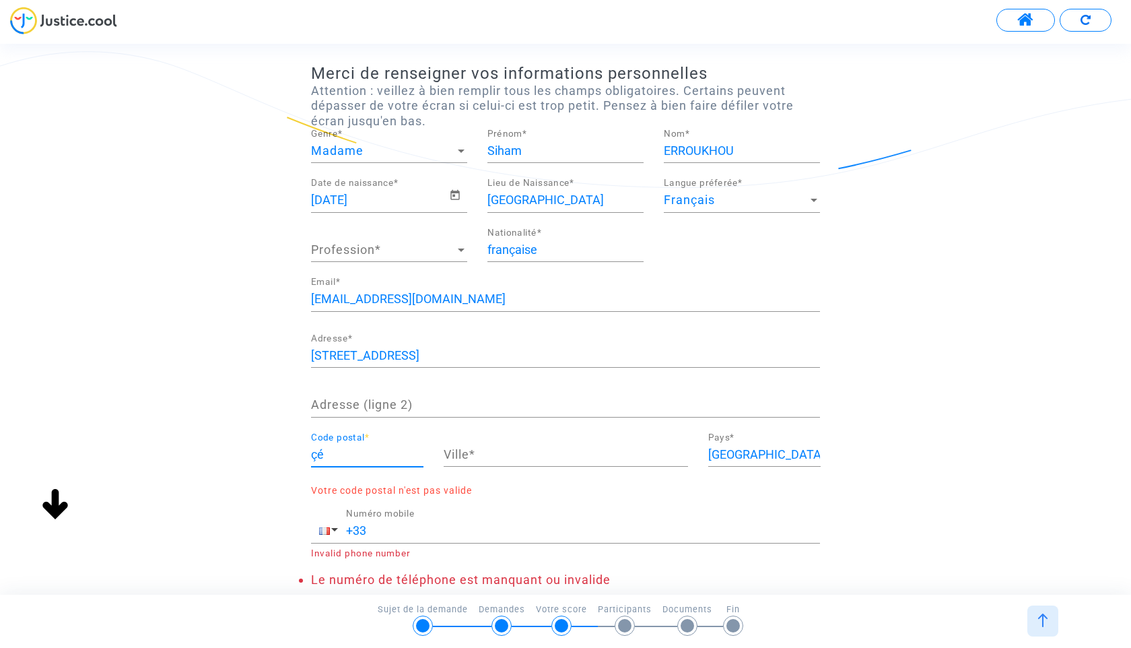
type input "ç"
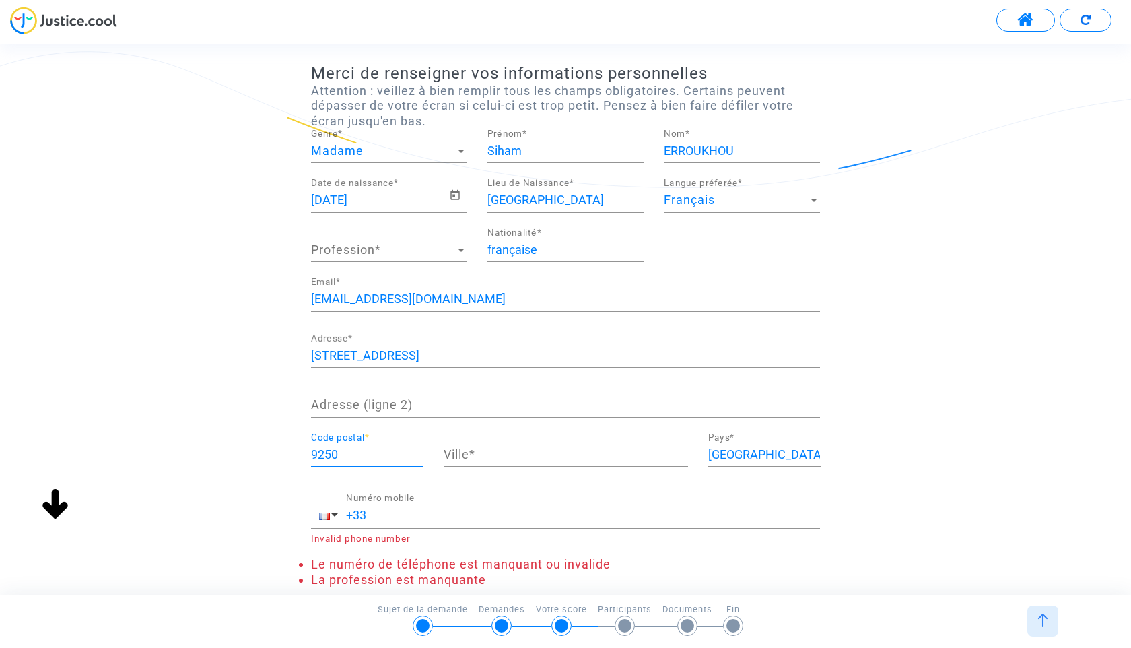
click at [482, 448] on input "Ville *" at bounding box center [566, 454] width 244 height 13
click at [321, 450] on input "9250" at bounding box center [367, 454] width 112 height 13
type input "92250"
click at [467, 448] on input "Ville *" at bounding box center [566, 454] width 244 height 13
type input "LA GARENNE COLOMBES"
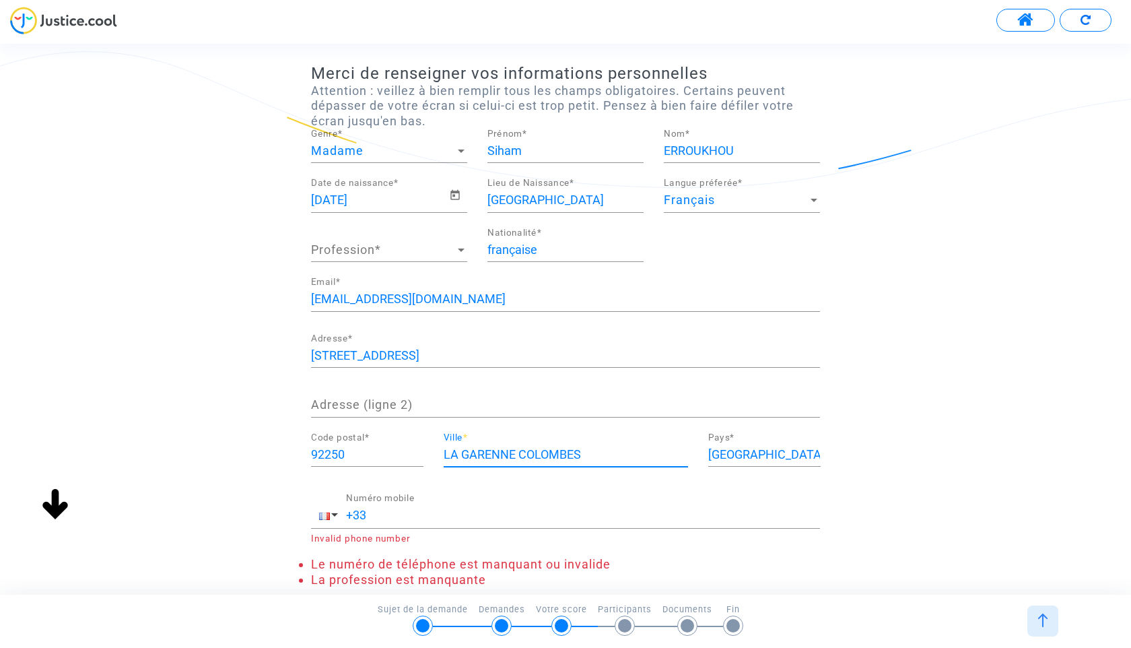
click at [440, 528] on div "+33 Numéro mobile Invalid phone number" at bounding box center [565, 518] width 509 height 50
click at [422, 518] on input "+33" at bounding box center [583, 514] width 474 height 13
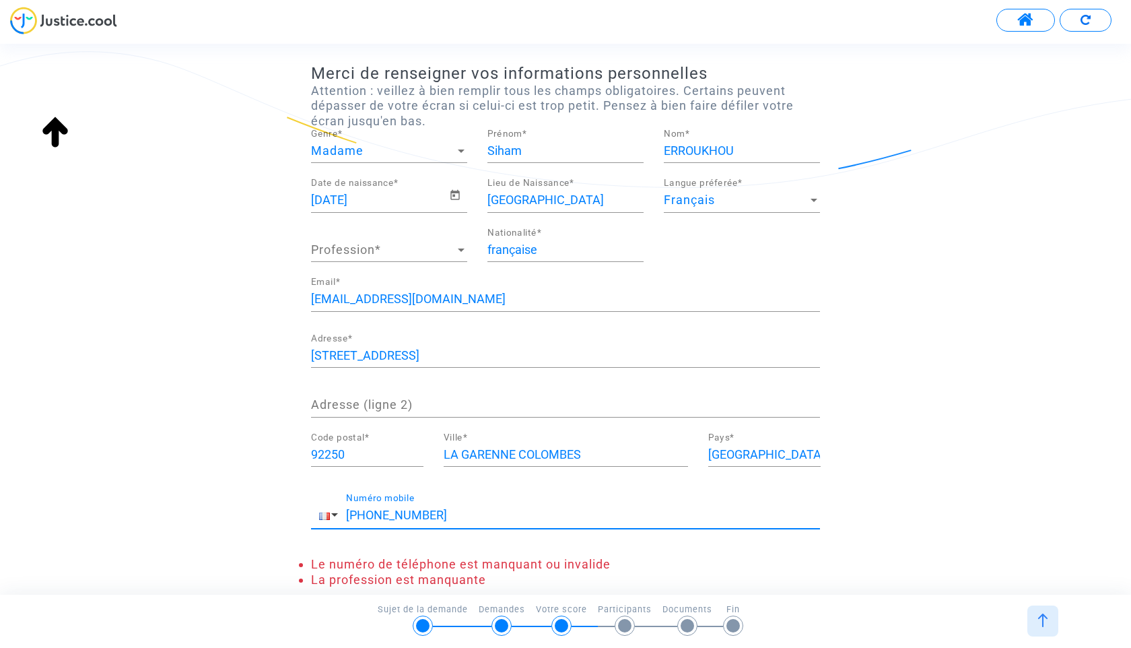
scroll to position [133, 0]
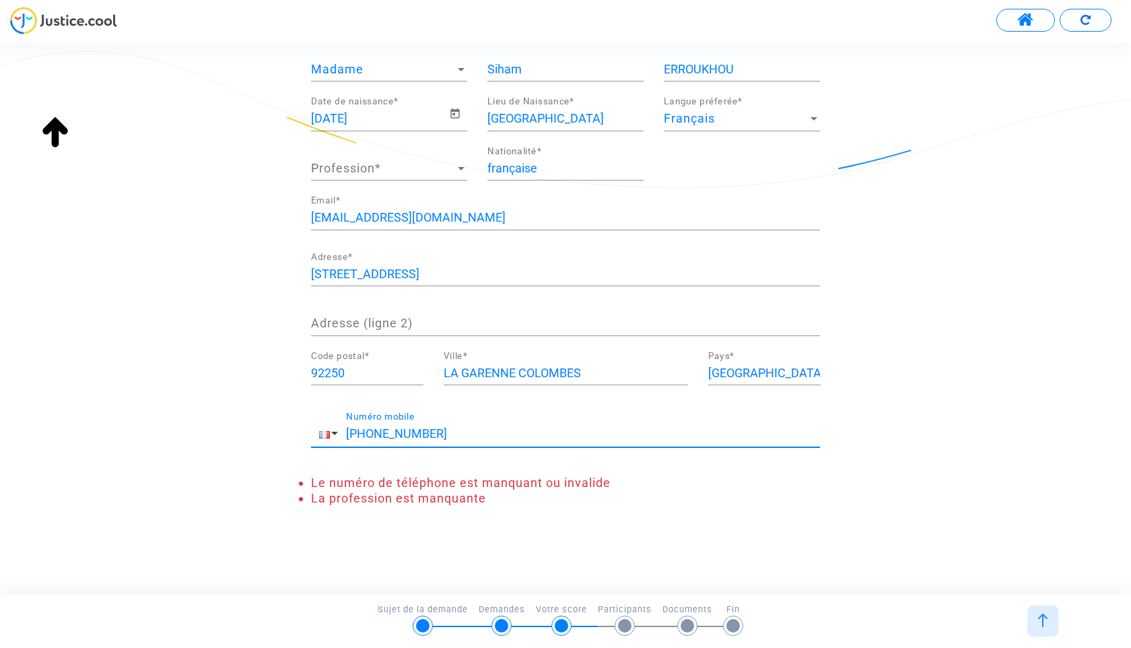
click at [428, 518] on div "Merci de renseigner vos informations personnelles Attention : veillez à bien re…" at bounding box center [565, 250] width 509 height 536
click at [366, 433] on input "[PHONE_NUMBER]" at bounding box center [583, 433] width 474 height 13
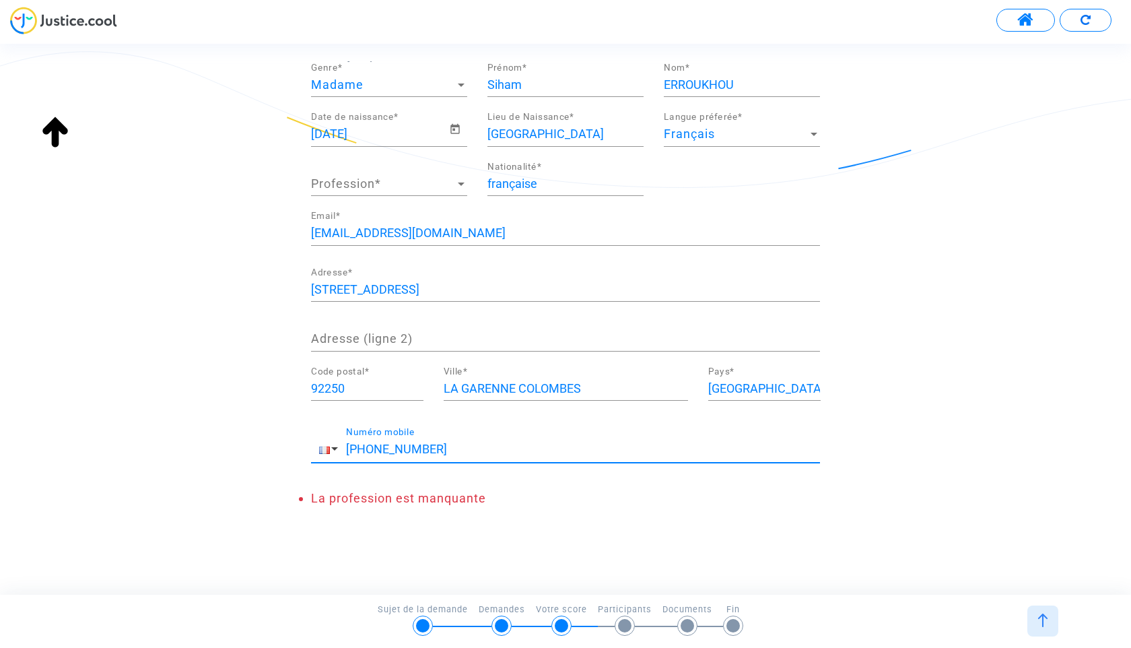
type input "[PHONE_NUMBER]"
click at [460, 514] on div "Merci de renseigner vos informations personnelles Attention : veillez à bien re…" at bounding box center [565, 259] width 509 height 522
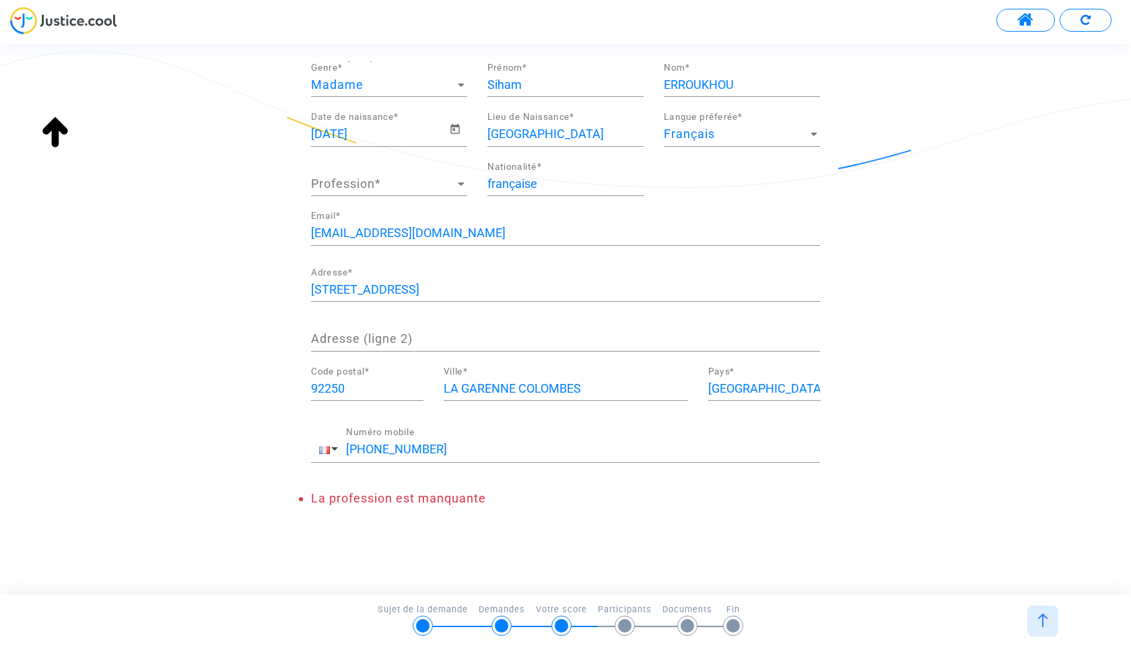
scroll to position [0, 0]
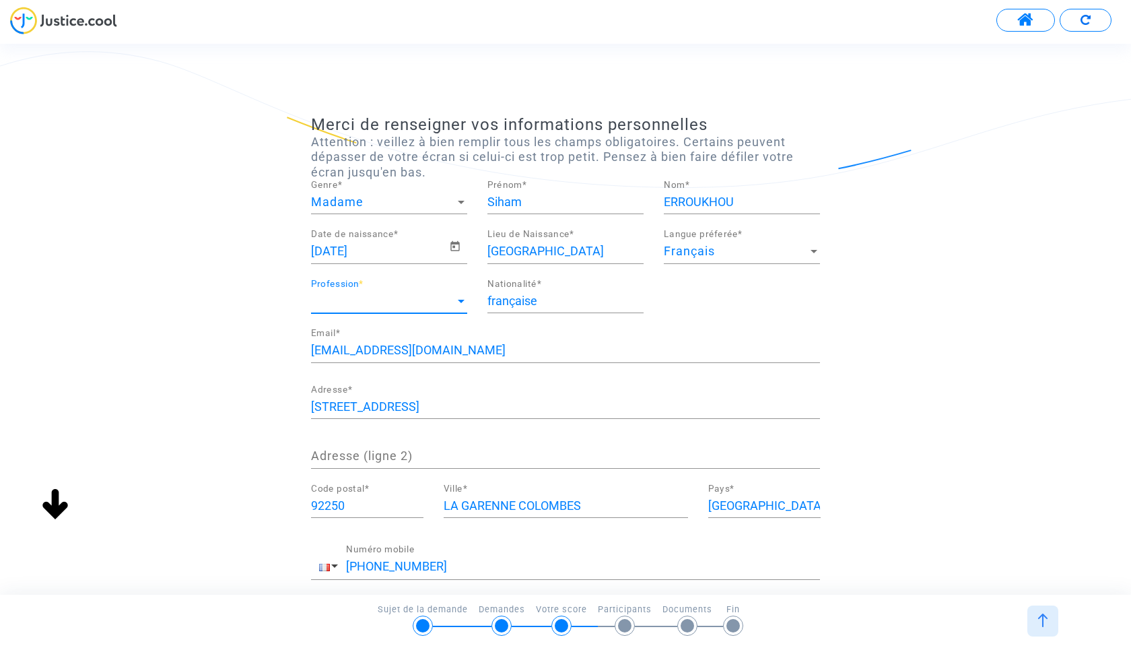
click at [375, 296] on span "Profession" at bounding box center [383, 300] width 144 height 13
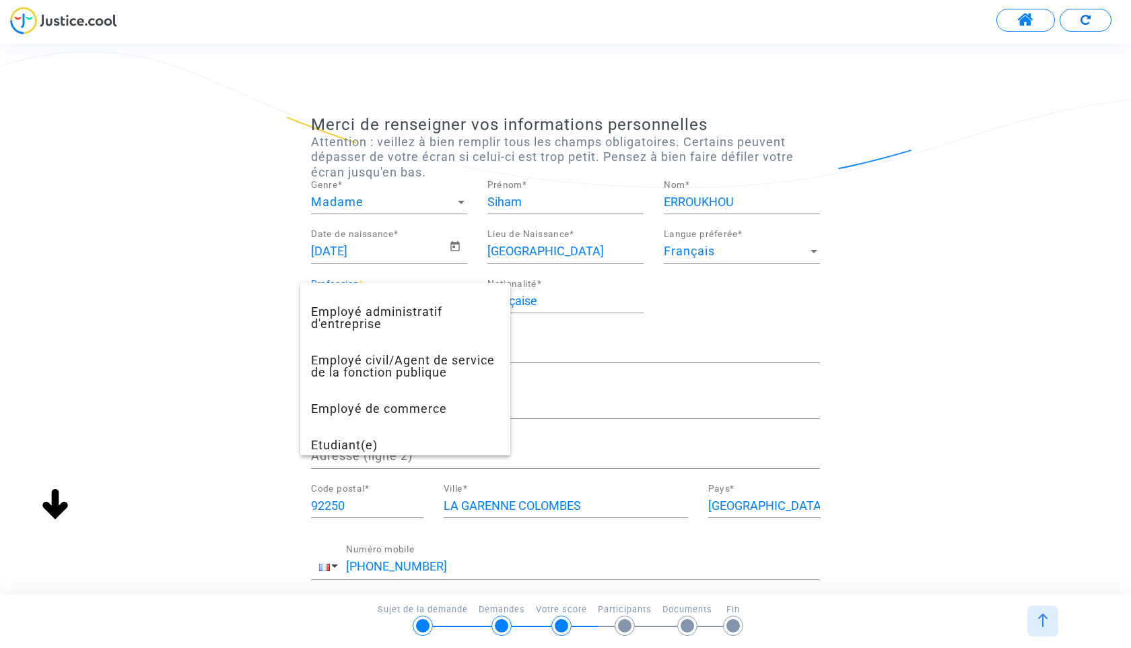
scroll to position [340, 0]
click at [435, 361] on span "Employé civil/Agent de service de la fonction publique" at bounding box center [405, 367] width 188 height 48
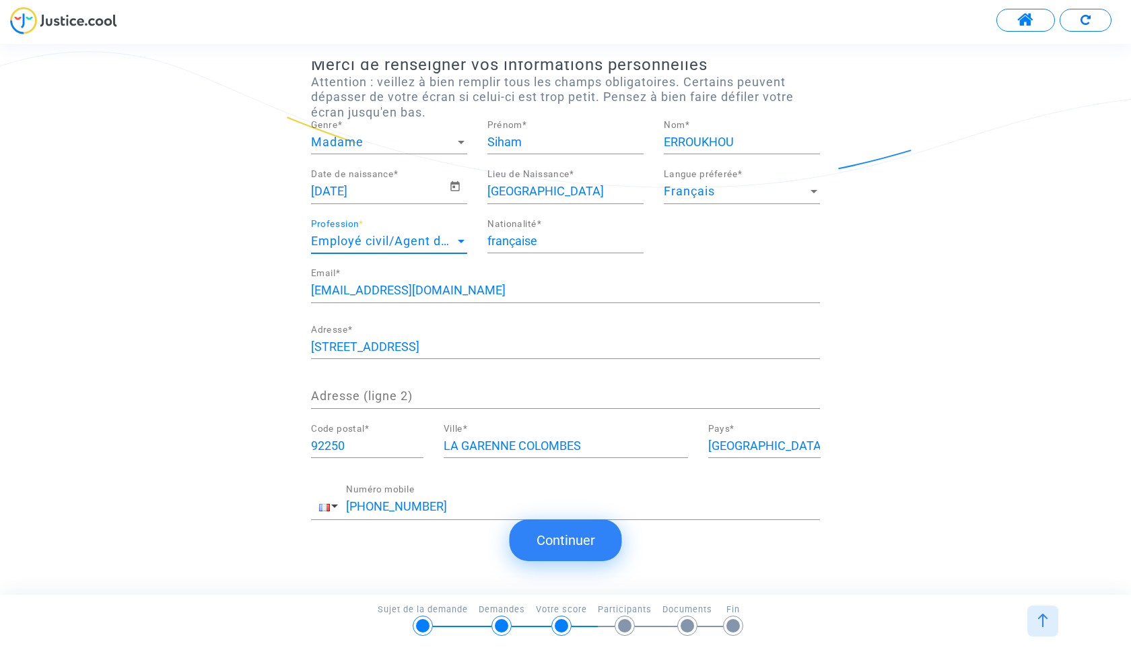
scroll to position [75, 0]
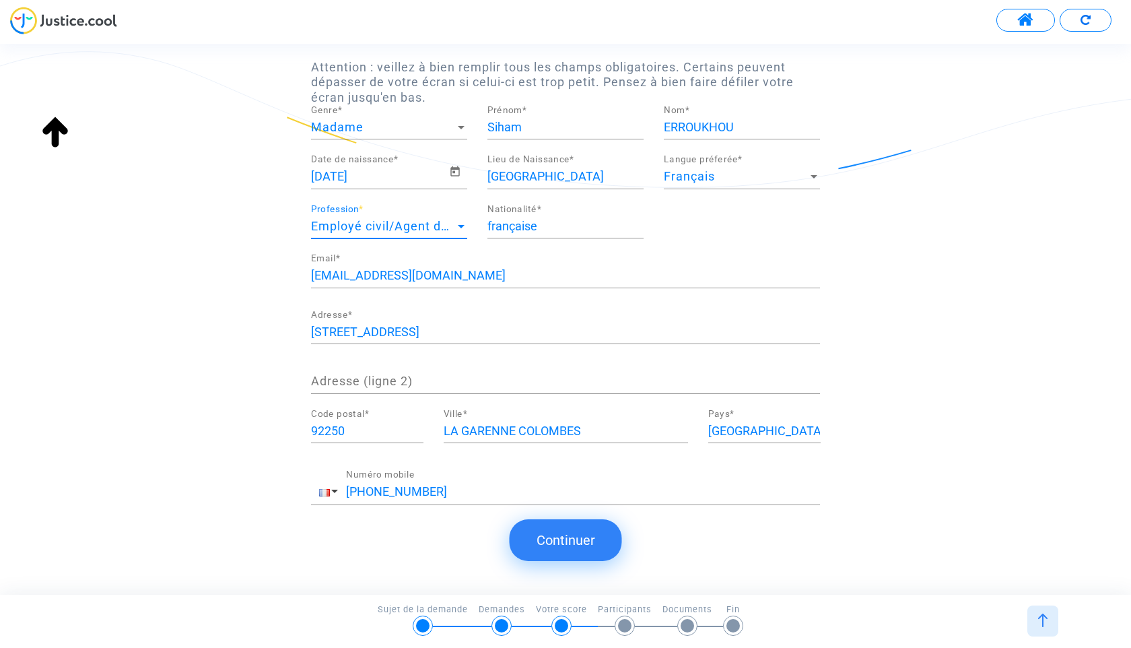
click at [567, 545] on button "Continuer" at bounding box center [566, 540] width 112 height 42
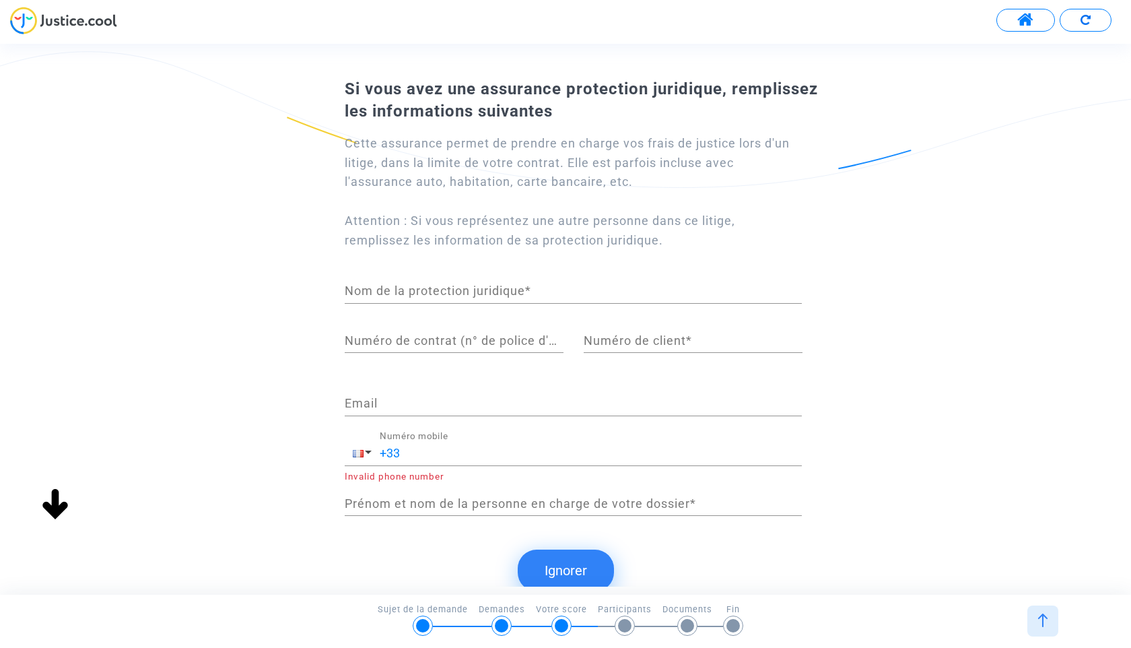
scroll to position [17, 0]
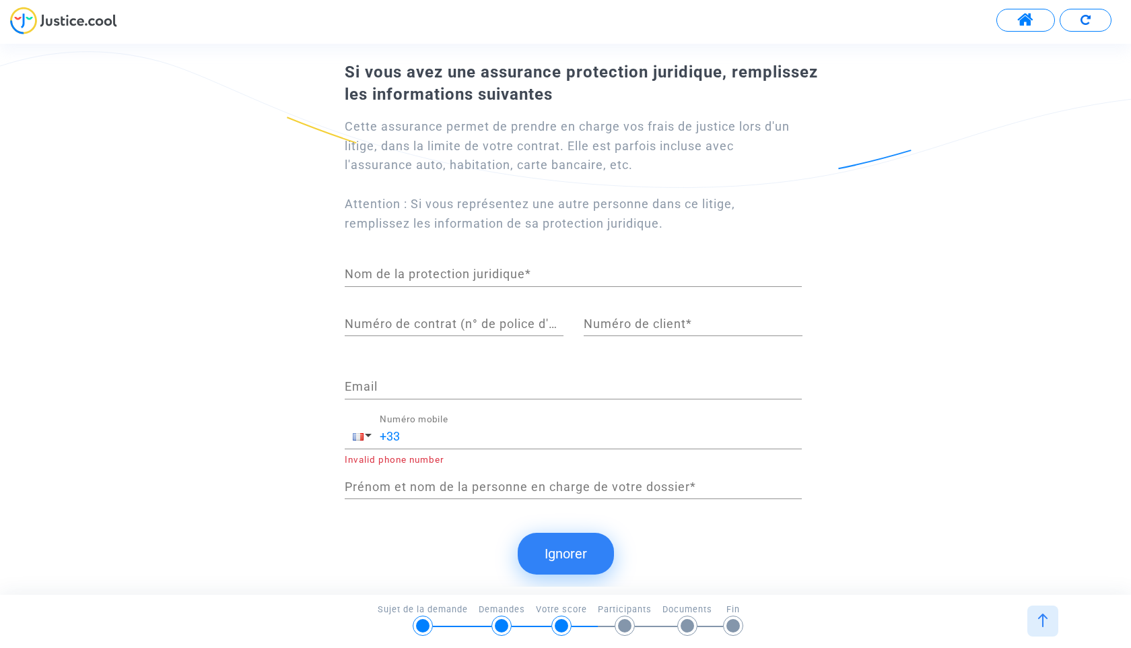
click at [553, 557] on button "Ignorer" at bounding box center [566, 553] width 96 height 42
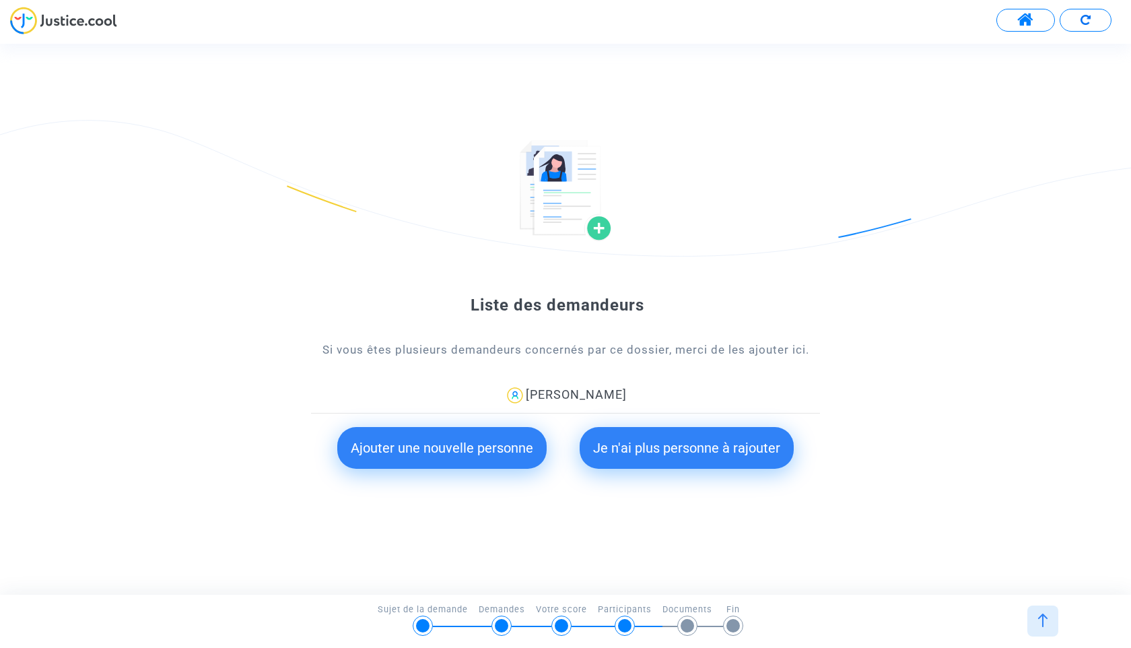
click at [519, 455] on button "Ajouter une nouvelle personne" at bounding box center [441, 448] width 209 height 42
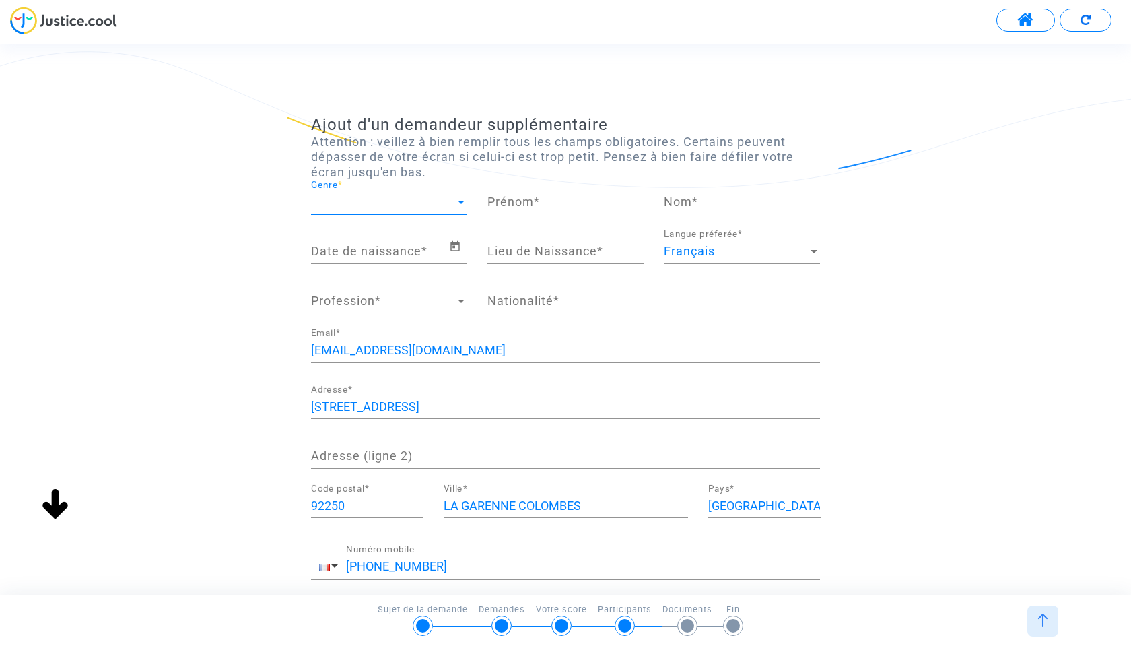
click at [401, 201] on span "Genre" at bounding box center [383, 201] width 144 height 13
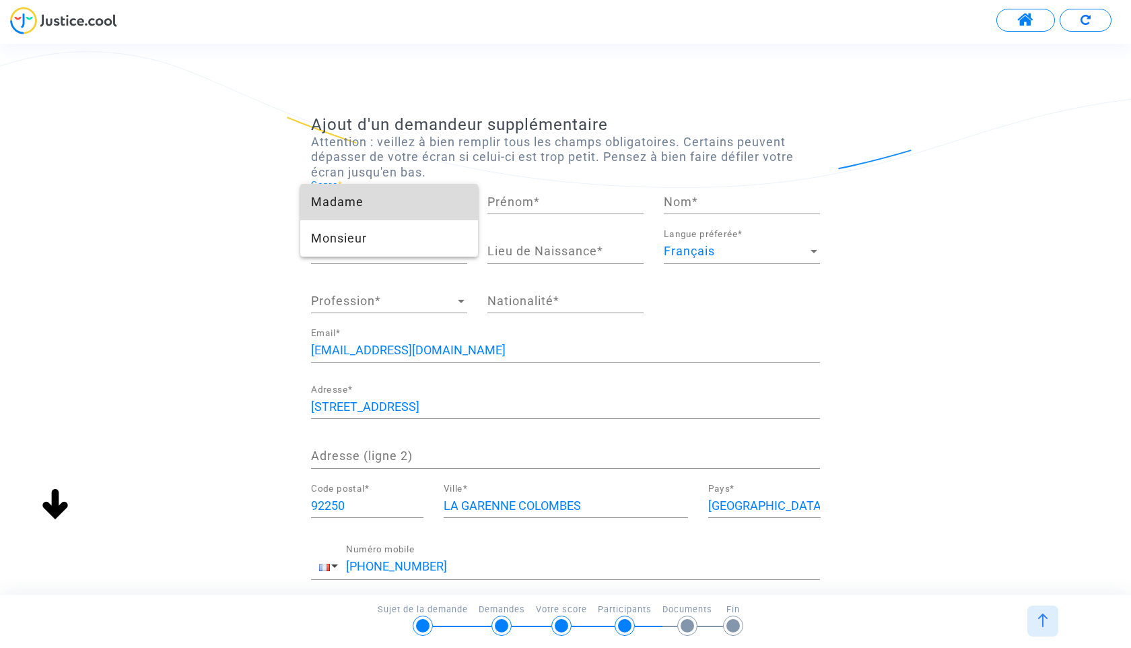
click at [379, 205] on span "Madame" at bounding box center [389, 202] width 156 height 36
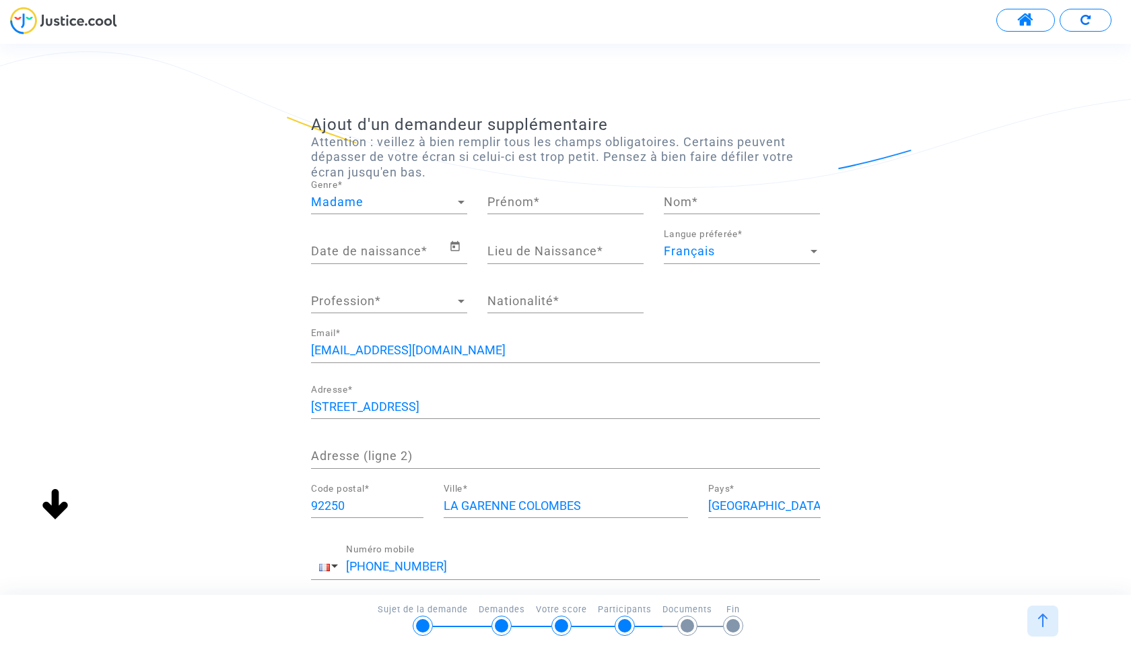
click at [537, 193] on div "Prénom *" at bounding box center [565, 197] width 156 height 34
type input "NADA"
click at [709, 205] on input "Nom *" at bounding box center [742, 201] width 156 height 13
type input "NASAR"
click at [557, 246] on input "Lieu de Naissance *" at bounding box center [565, 250] width 156 height 13
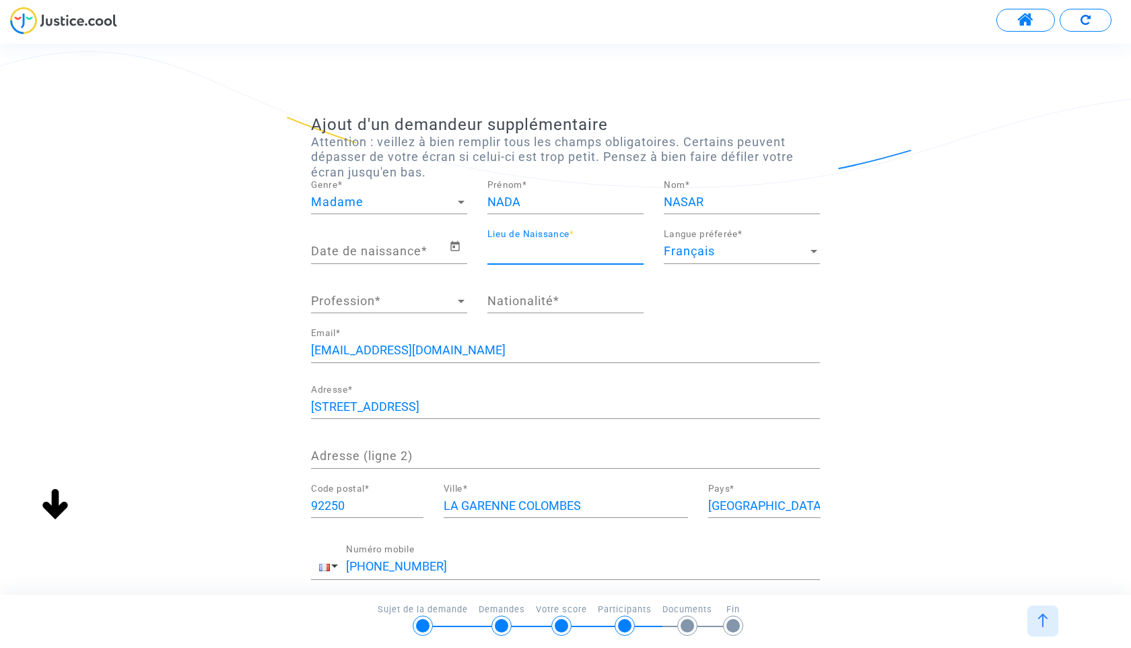
type input "[GEOGRAPHIC_DATA] - 75"
click at [604, 242] on div "[GEOGRAPHIC_DATA] - 75 Lieu de Naissance *" at bounding box center [565, 247] width 156 height 34
click at [364, 252] on input "Date de naissance *" at bounding box center [380, 250] width 138 height 13
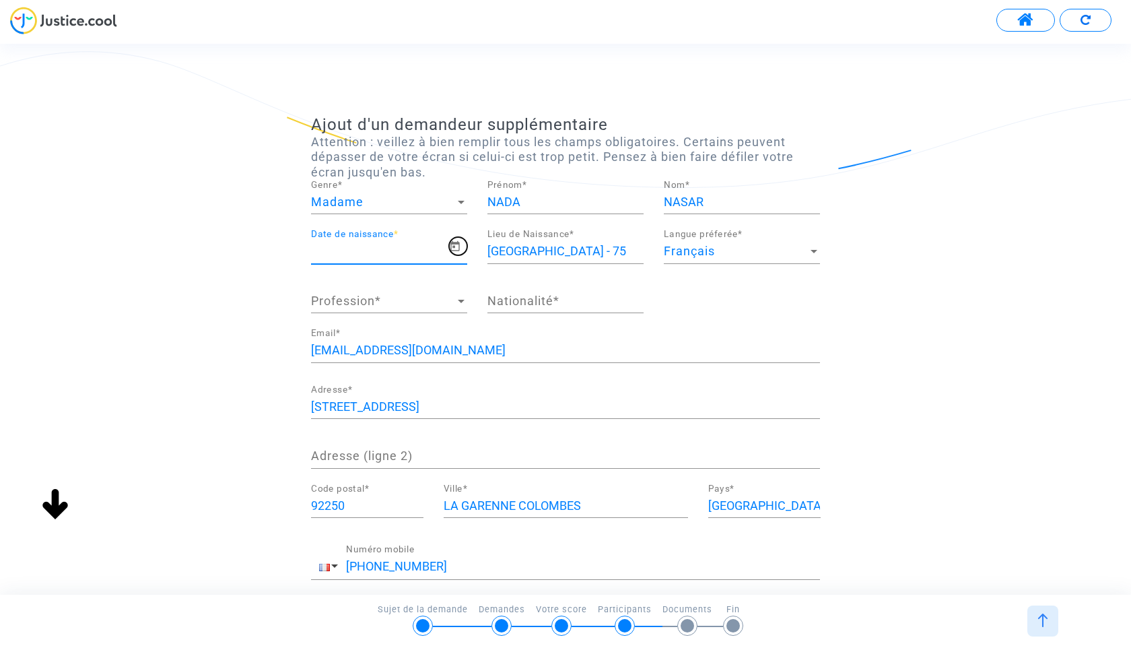
click at [457, 244] on icon "Open calendar" at bounding box center [454, 246] width 9 height 10
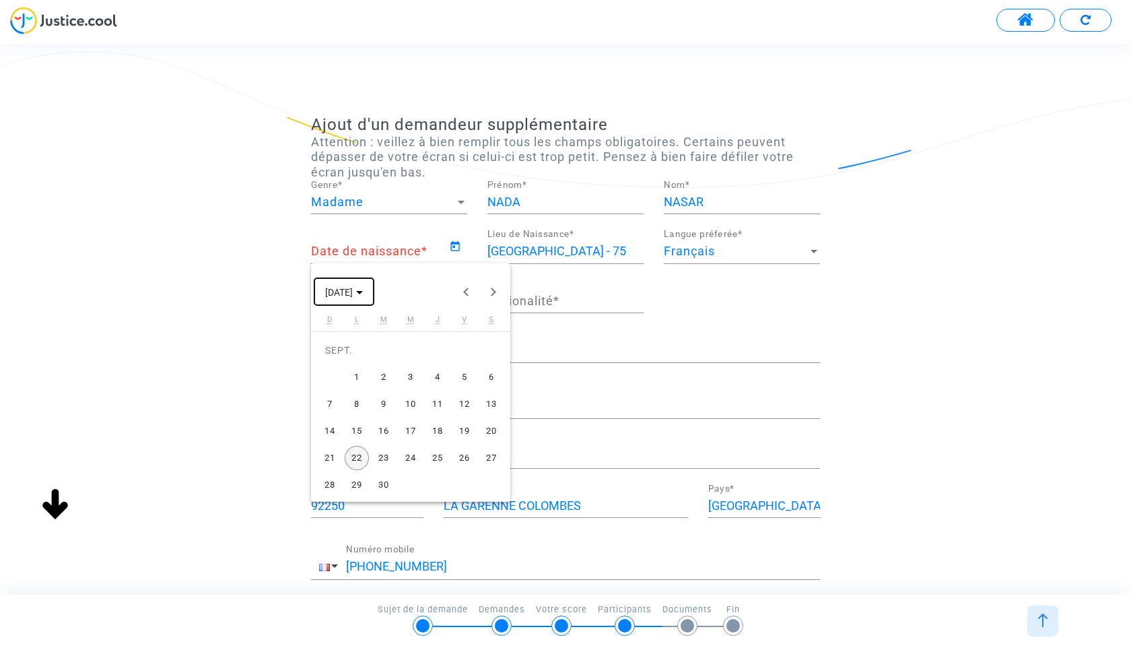
click at [363, 291] on polygon "Choose month and year" at bounding box center [359, 292] width 7 height 3
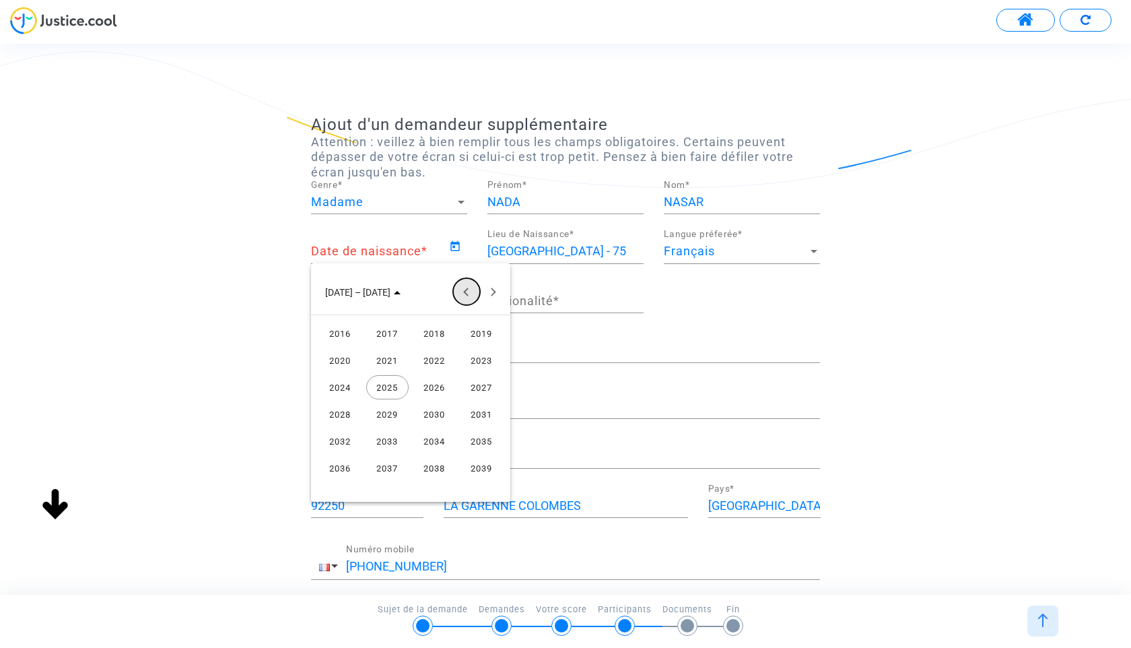
click at [465, 293] on button "Previous 24 years" at bounding box center [466, 291] width 27 height 27
click at [433, 386] on div "2002" at bounding box center [434, 387] width 42 height 24
click at [341, 382] on div "MAI" at bounding box center [340, 387] width 42 height 24
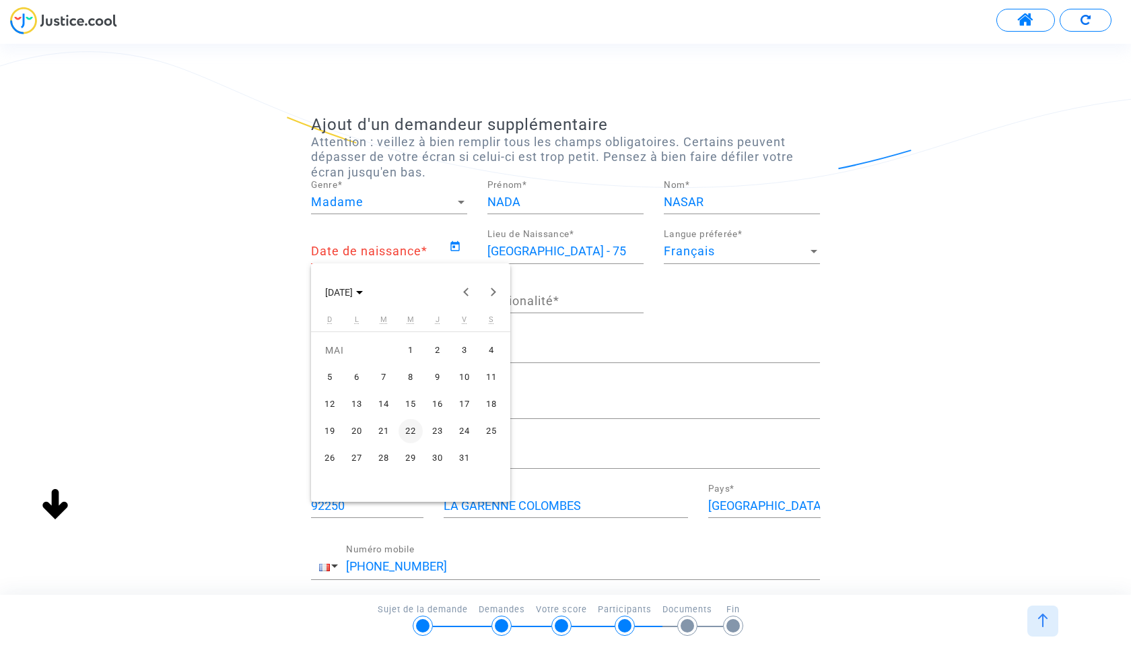
click at [438, 345] on div "2" at bounding box center [437, 350] width 24 height 24
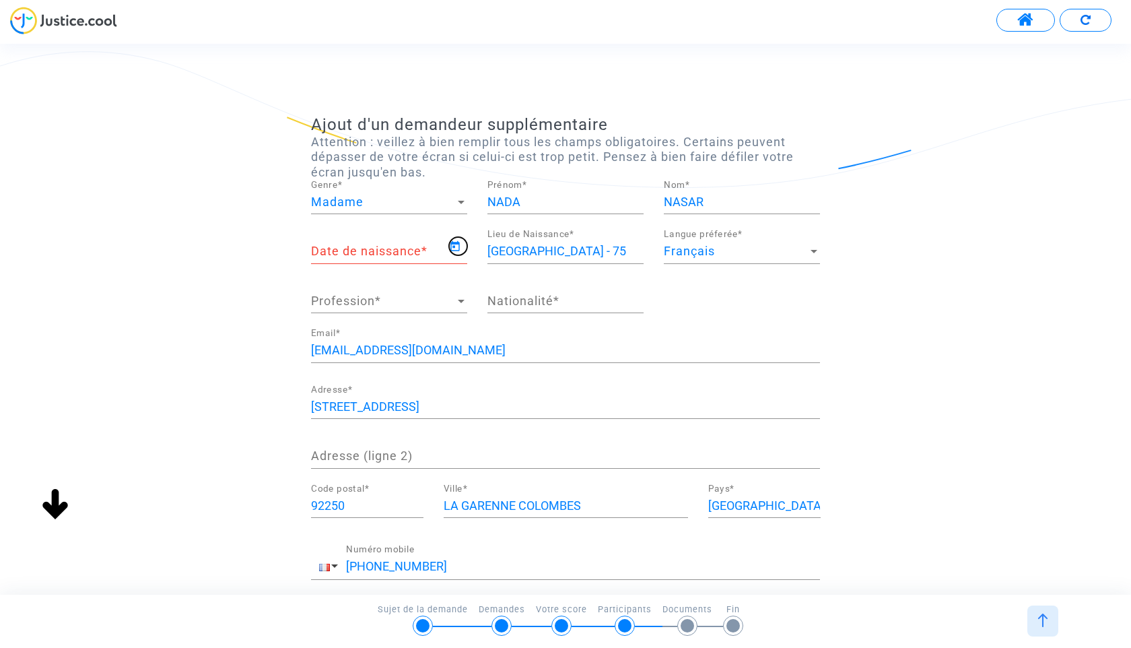
type input "[DATE]"
click at [564, 296] on input "Nationalité *" at bounding box center [565, 300] width 156 height 13
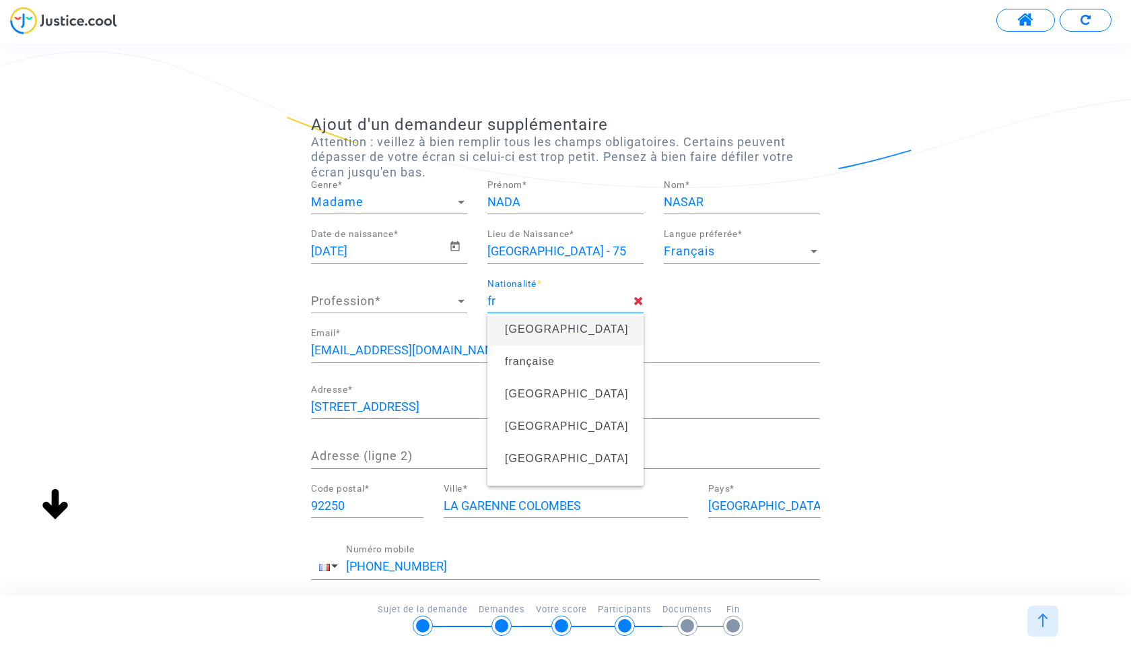
type input "française"
click at [415, 304] on span "Profession" at bounding box center [383, 300] width 144 height 13
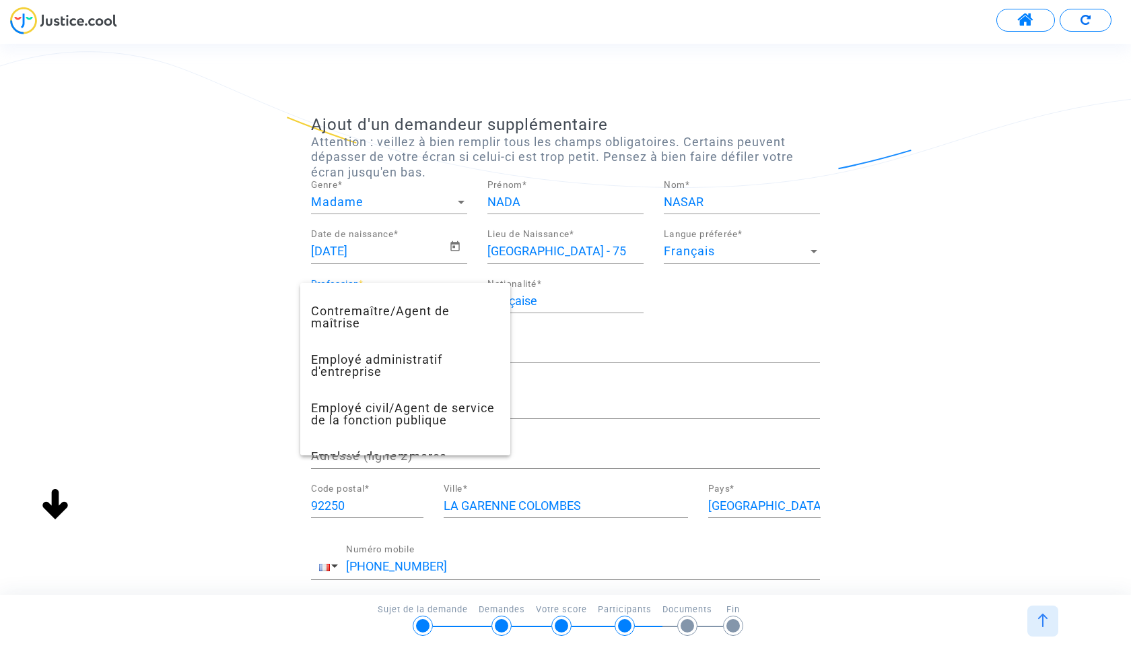
scroll to position [300, 0]
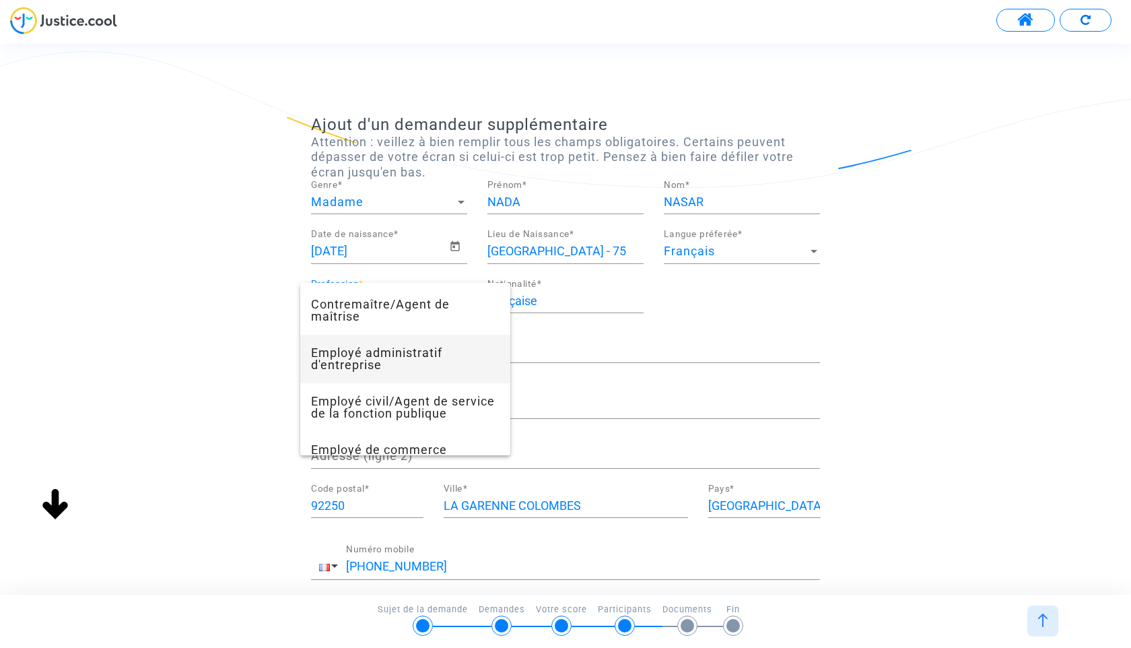
click at [427, 364] on span "Employé administratif d'entreprise" at bounding box center [405, 359] width 188 height 48
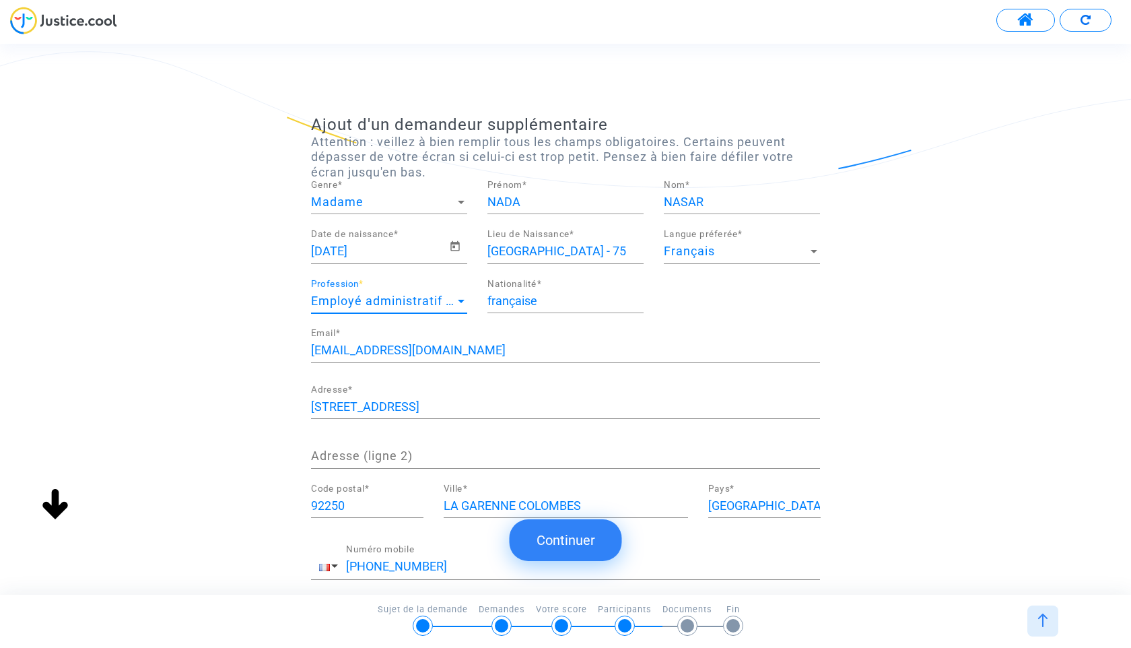
click at [494, 347] on input "[EMAIL_ADDRESS][DOMAIN_NAME]" at bounding box center [565, 349] width 509 height 13
click at [589, 408] on input "[STREET_ADDRESS]" at bounding box center [565, 406] width 509 height 13
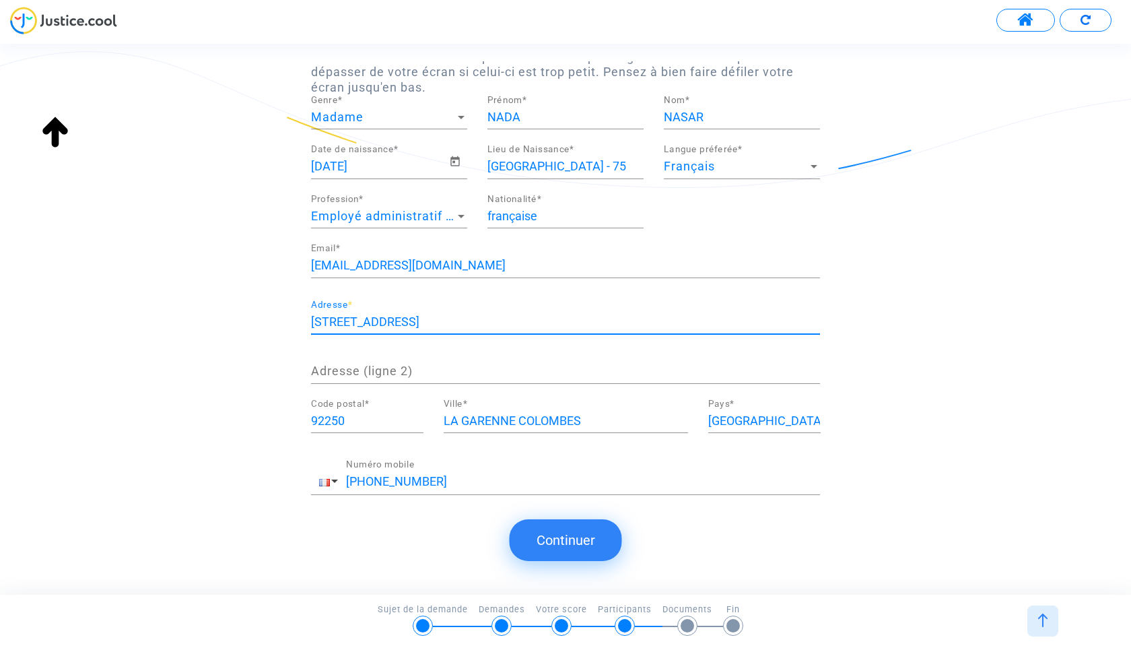
scroll to position [89, 0]
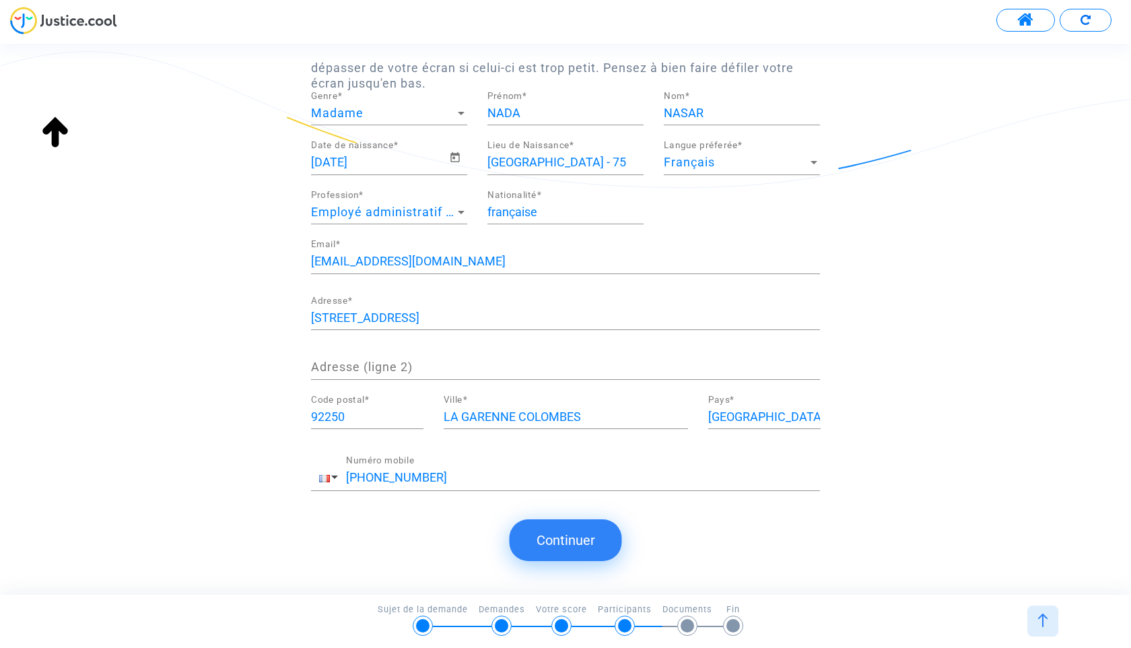
click at [580, 530] on button "Continuer" at bounding box center [566, 540] width 112 height 42
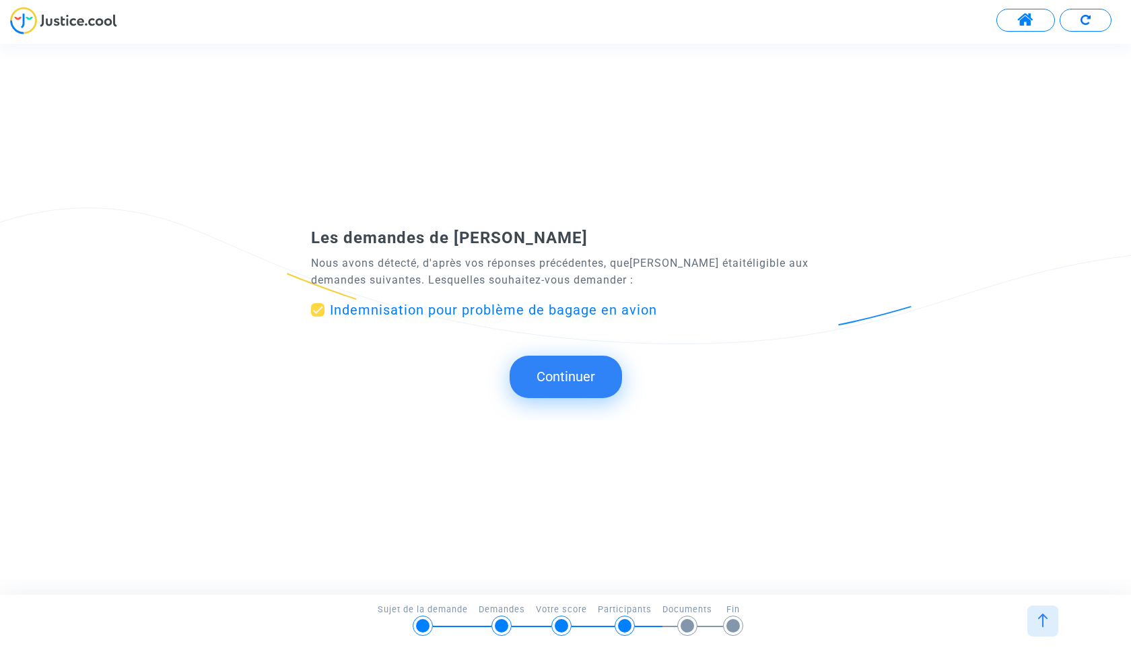
click at [576, 370] on button "Continuer" at bounding box center [566, 376] width 112 height 42
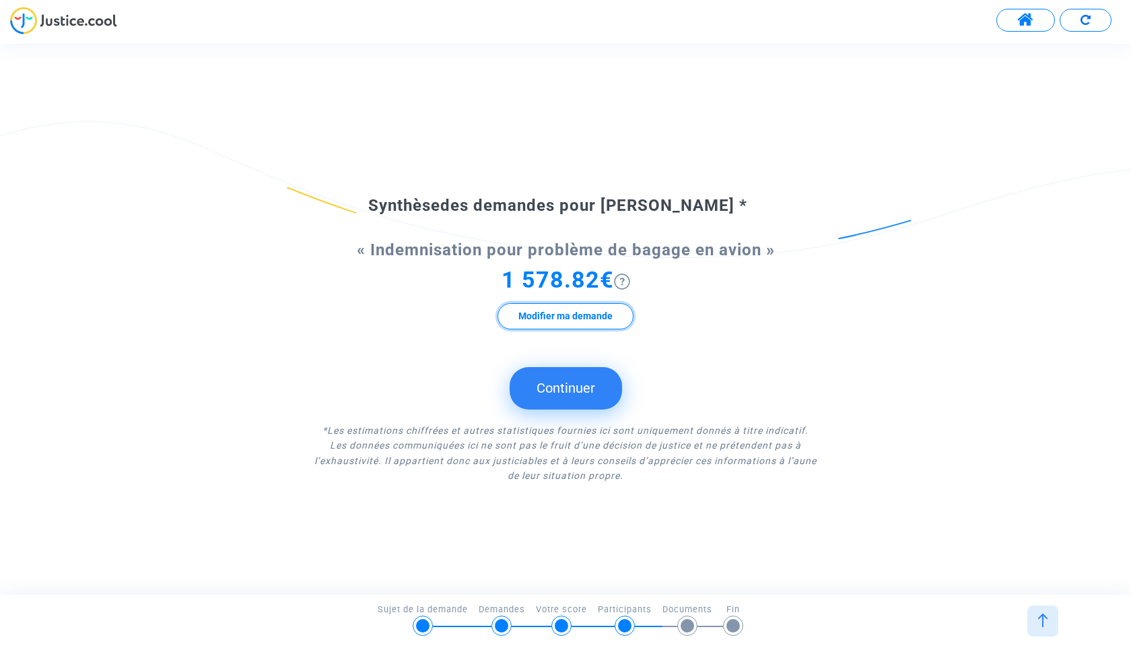
click at [572, 314] on button "Modifier ma demande" at bounding box center [565, 316] width 136 height 26
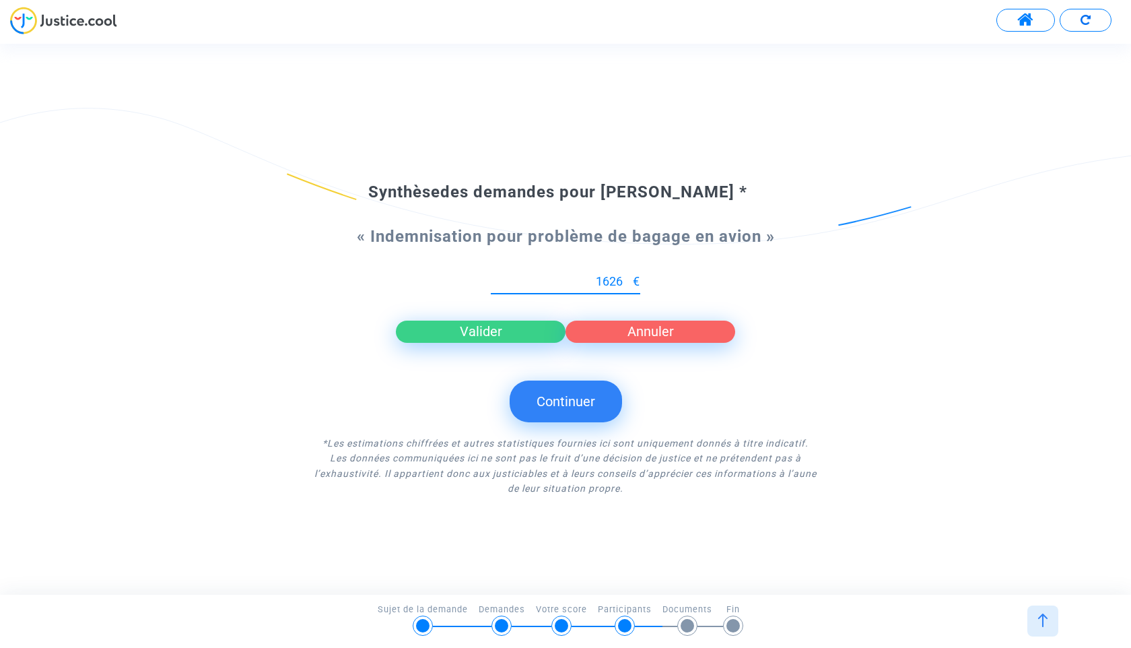
click at [627, 277] on input "1626" at bounding box center [562, 281] width 142 height 13
click at [627, 277] on input "1627" at bounding box center [562, 281] width 142 height 13
click at [627, 277] on input "1628" at bounding box center [562, 281] width 142 height 13
click at [627, 277] on input "1629" at bounding box center [562, 281] width 142 height 13
click at [627, 277] on input "1630" at bounding box center [562, 281] width 142 height 13
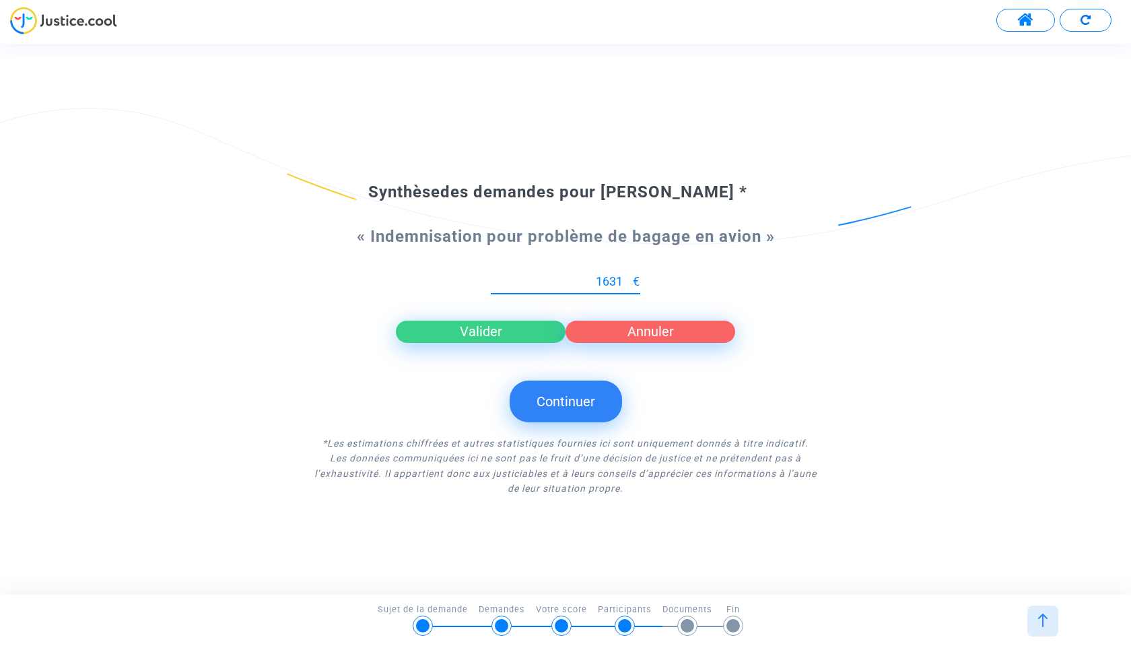
click at [627, 277] on input "1631" at bounding box center [562, 281] width 142 height 13
click at [627, 277] on input "1632" at bounding box center [562, 281] width 142 height 13
click at [627, 277] on input "1633" at bounding box center [562, 281] width 142 height 13
click at [627, 277] on input "1648" at bounding box center [562, 281] width 142 height 13
click at [627, 277] on input "1651" at bounding box center [562, 281] width 142 height 13
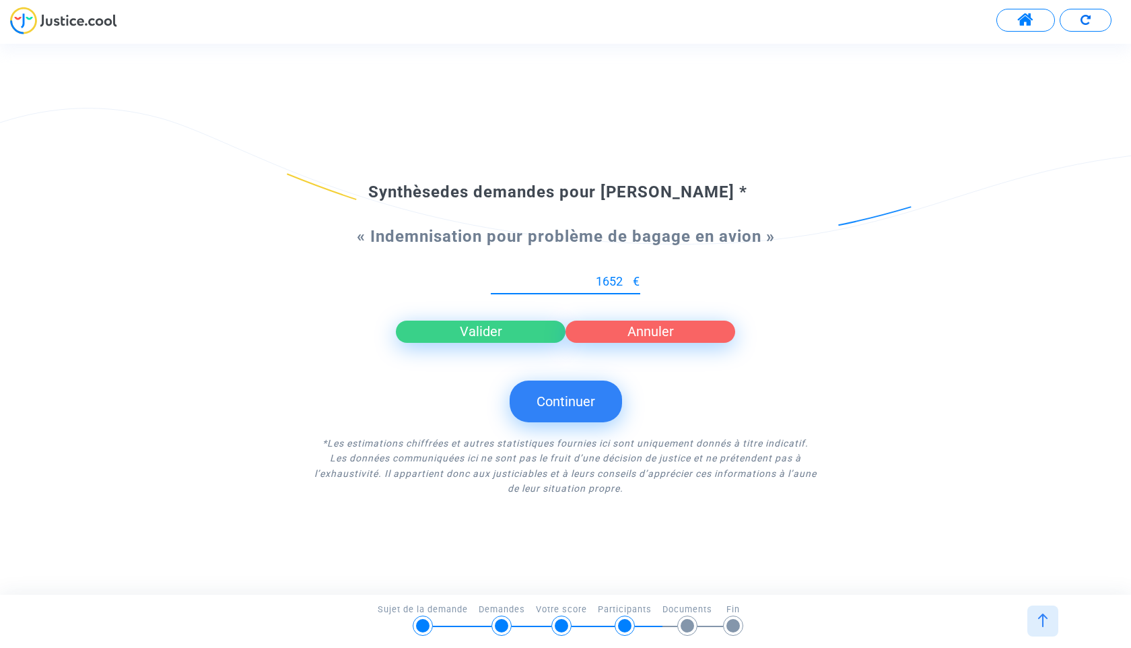
click at [627, 277] on input "1652" at bounding box center [562, 281] width 142 height 13
click at [627, 277] on input "1653" at bounding box center [562, 281] width 142 height 13
click at [627, 277] on input "1654" at bounding box center [562, 281] width 142 height 13
click at [627, 277] on input "1668" at bounding box center [562, 281] width 142 height 13
click at [627, 277] on input "1669" at bounding box center [562, 281] width 142 height 13
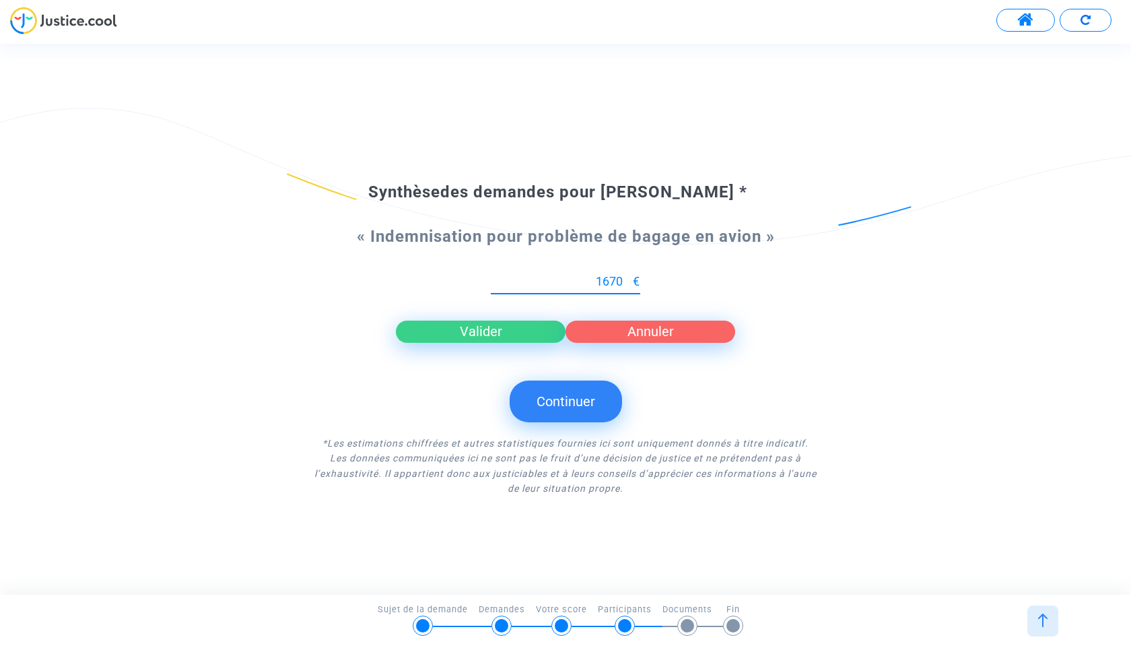
click at [627, 277] on input "1670" at bounding box center [562, 281] width 142 height 13
click at [627, 277] on input "1671" at bounding box center [562, 281] width 142 height 13
click at [627, 277] on input "1672" at bounding box center [562, 281] width 142 height 13
click at [627, 277] on input "1673" at bounding box center [562, 281] width 142 height 13
click at [627, 277] on input "1688" at bounding box center [562, 281] width 142 height 13
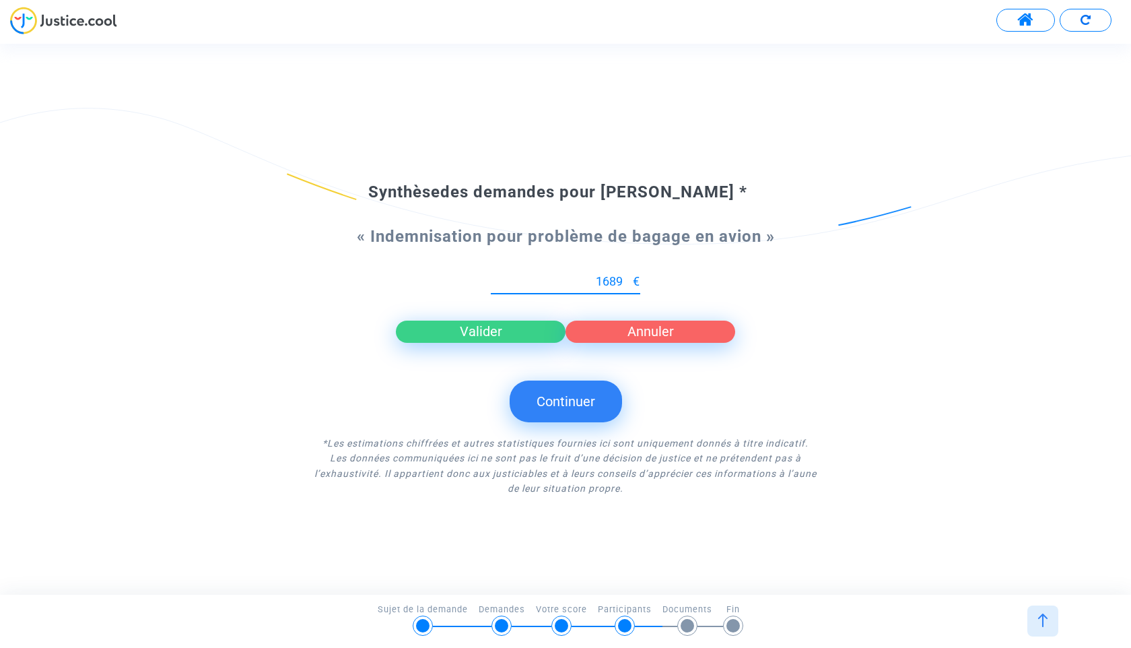
click at [627, 277] on input "1689" at bounding box center [562, 281] width 142 height 13
click at [627, 277] on input "1690" at bounding box center [562, 281] width 142 height 13
click at [627, 277] on input "1691" at bounding box center [562, 281] width 142 height 13
click at [627, 277] on input "1692" at bounding box center [562, 281] width 142 height 13
click at [627, 277] on input "1693" at bounding box center [562, 281] width 142 height 13
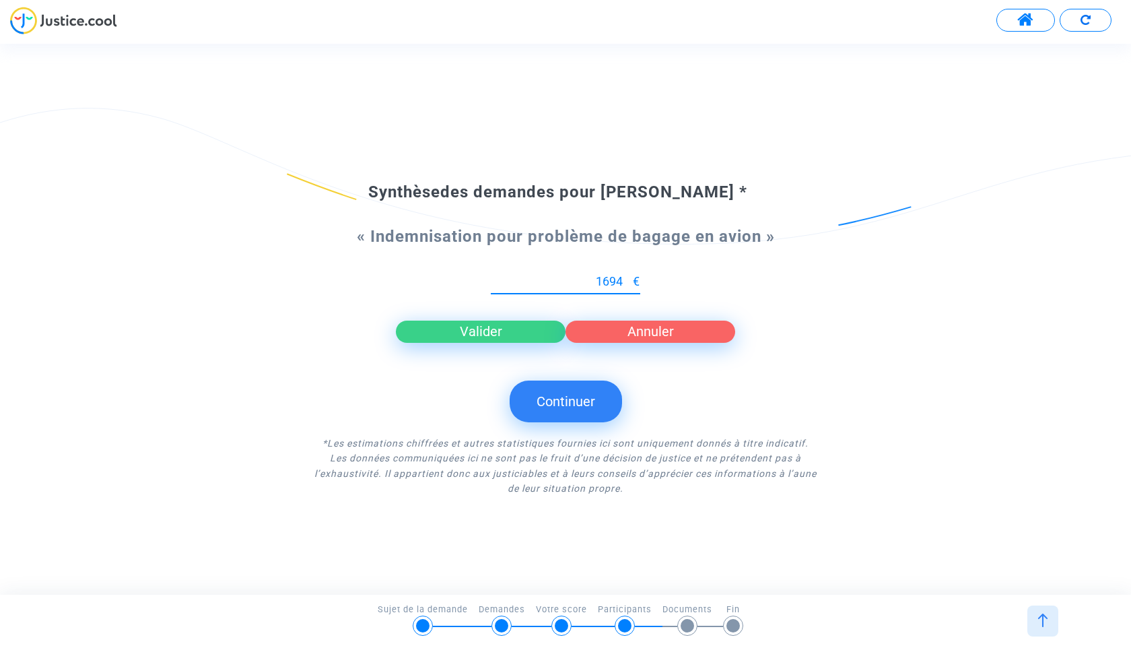
type input "1694"
click at [627, 277] on input "1694" at bounding box center [562, 281] width 142 height 13
click at [524, 324] on button "Valider" at bounding box center [481, 331] width 170 height 22
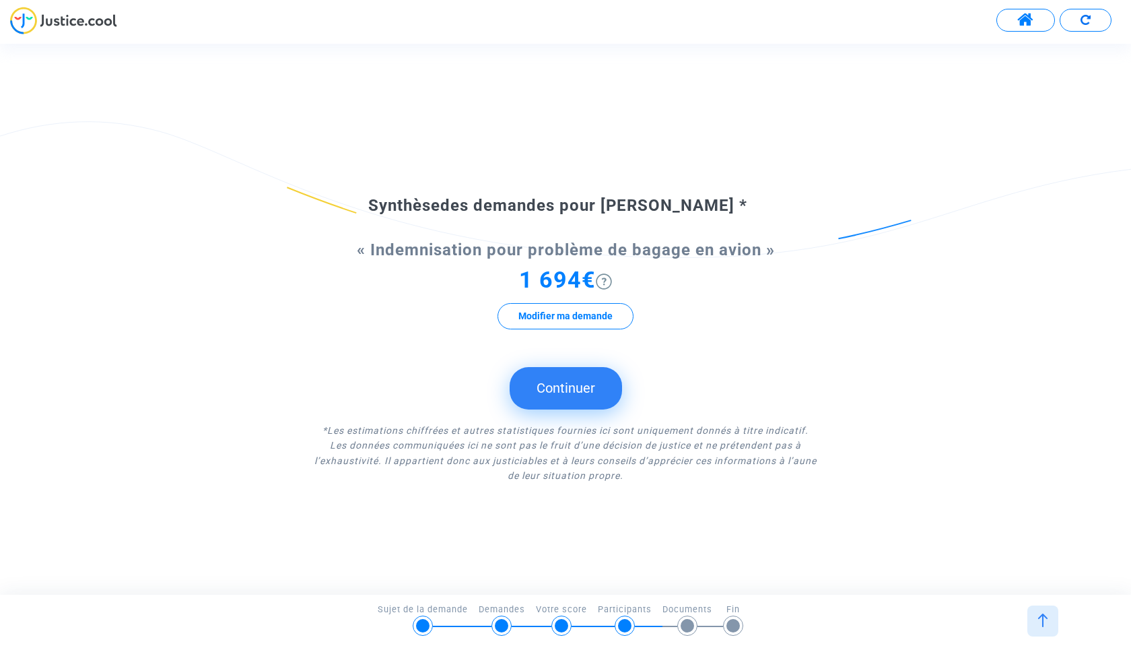
click at [567, 388] on button "Continuer" at bounding box center [566, 388] width 112 height 42
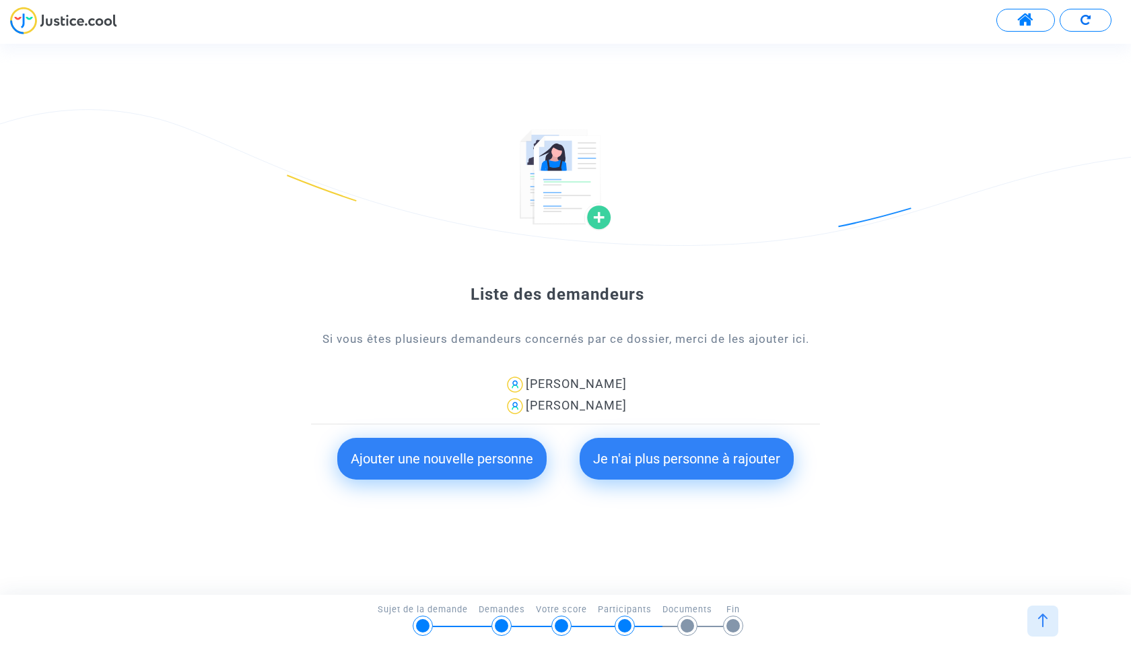
click at [455, 450] on button "Ajouter une nouvelle personne" at bounding box center [441, 459] width 209 height 42
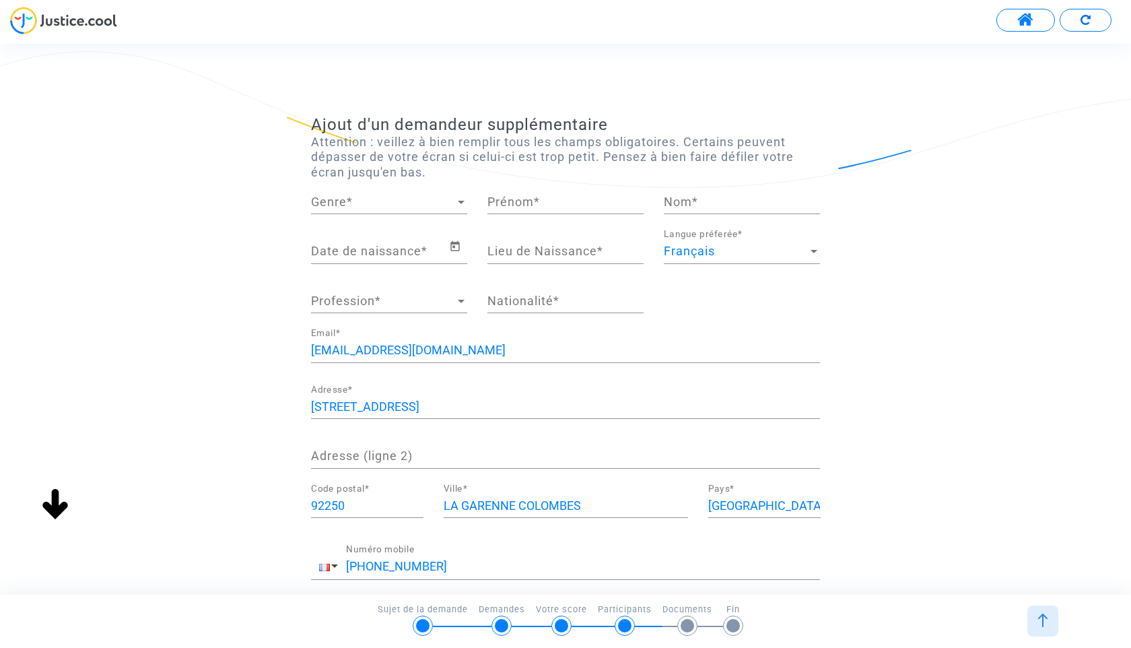
click at [414, 210] on div "Genre Genre *" at bounding box center [389, 197] width 156 height 34
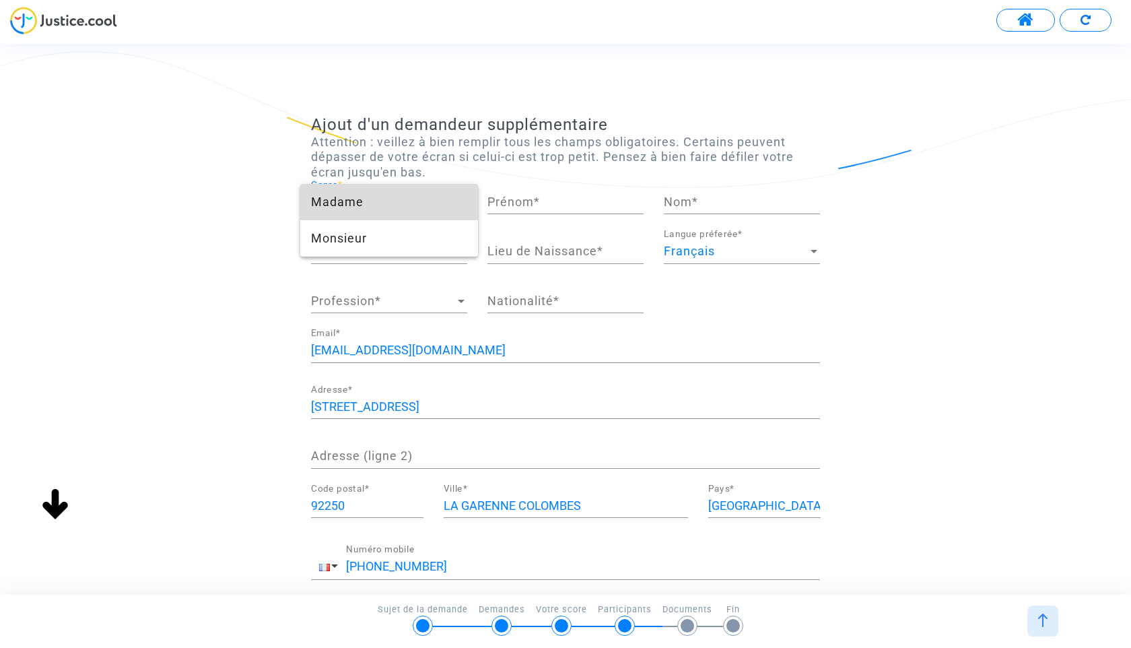
click at [396, 211] on span "Madame" at bounding box center [389, 202] width 156 height 36
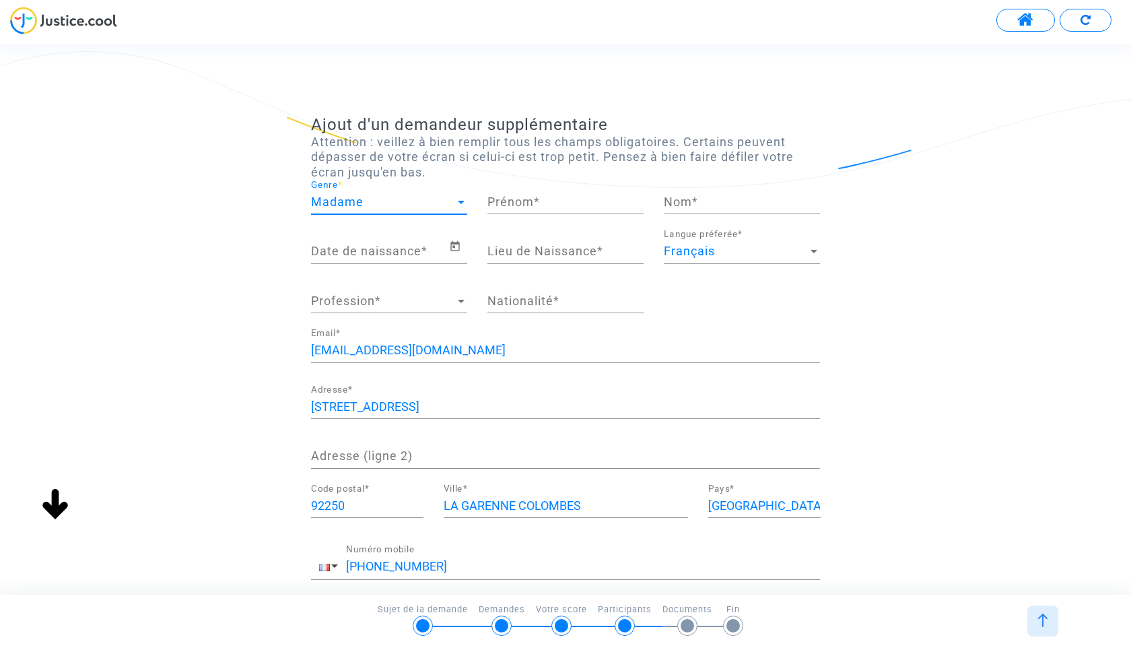
click at [542, 212] on div "Prénom *" at bounding box center [565, 197] width 156 height 34
type input "SA"
type input "R"
click at [508, 203] on input "SA" at bounding box center [565, 201] width 156 height 13
type input "[PERSON_NAME]"
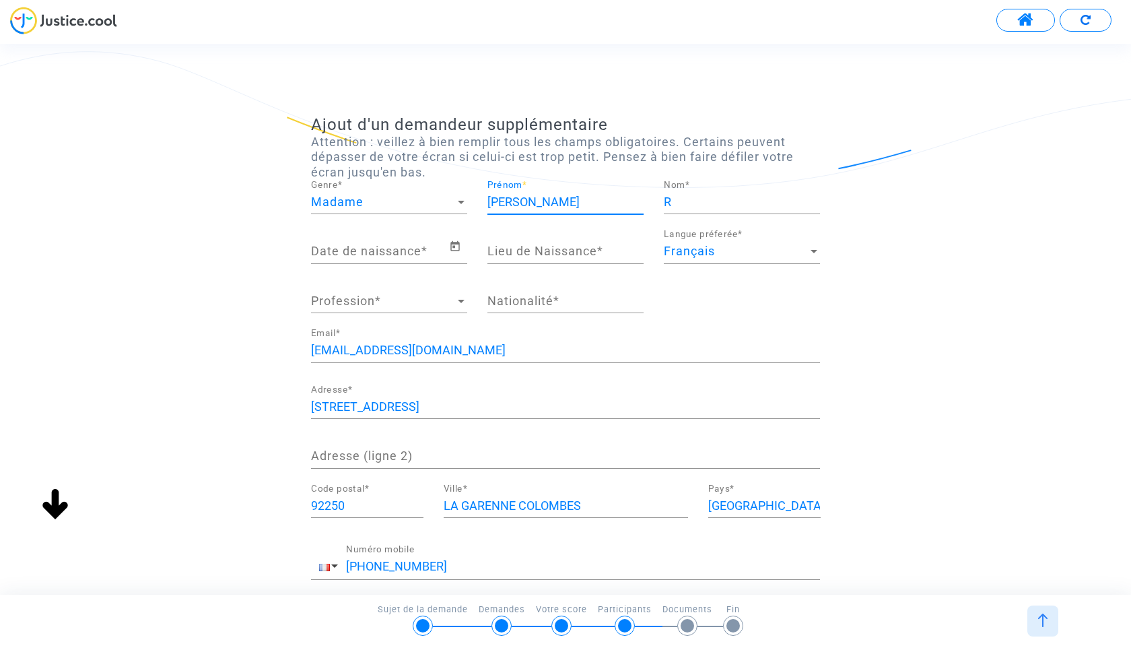
click at [683, 204] on input "R" at bounding box center [742, 201] width 156 height 13
type input "NASAR"
click at [552, 246] on input "Lieu de Naissance *" at bounding box center [565, 250] width 156 height 13
type input "COLOMBES"
click at [345, 254] on input "Date de naissance *" at bounding box center [380, 250] width 138 height 13
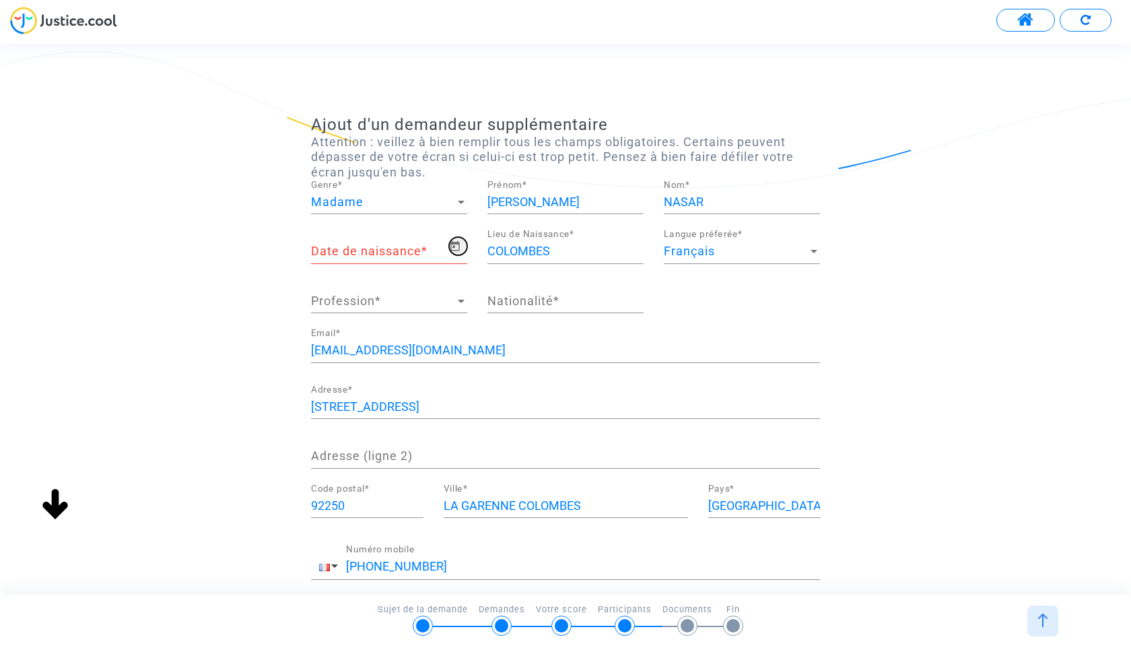
click at [452, 239] on icon "Open calendar" at bounding box center [455, 246] width 12 height 16
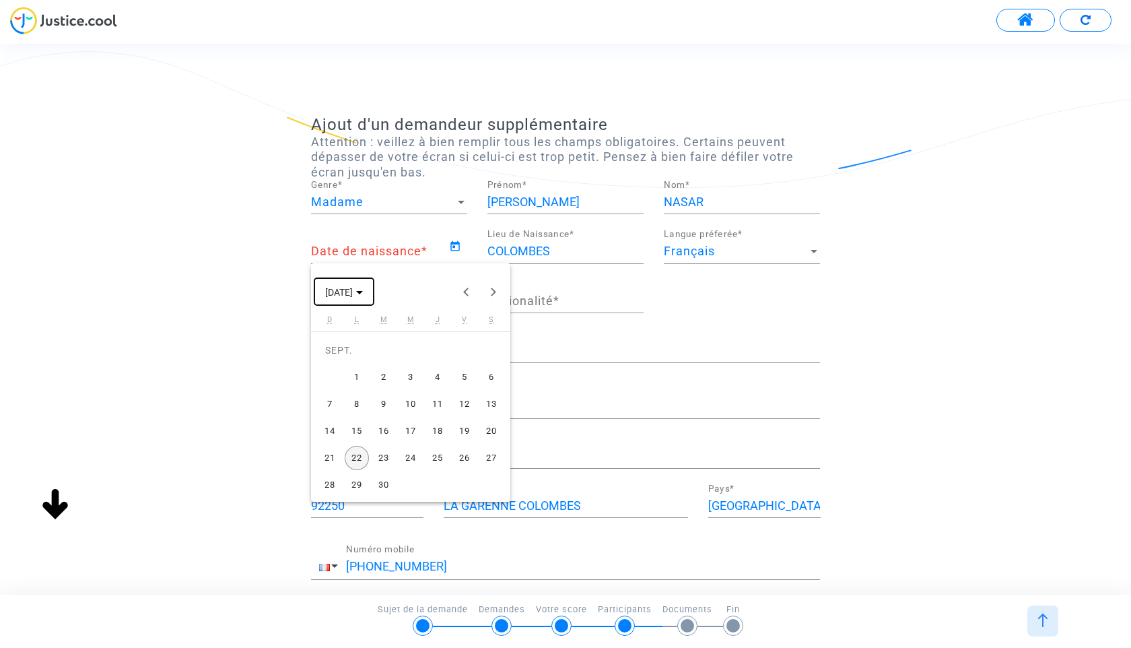
click at [374, 297] on button "[DATE]" at bounding box center [343, 291] width 59 height 27
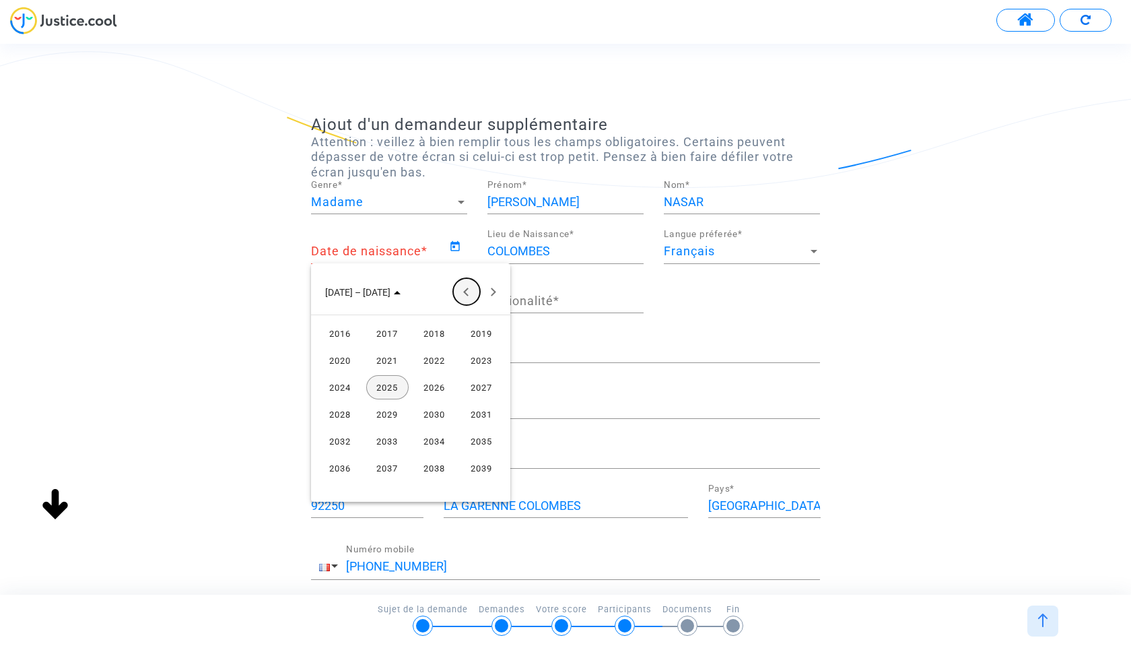
click at [471, 295] on button "Previous 24 years" at bounding box center [466, 291] width 27 height 27
click at [435, 446] on div "2010" at bounding box center [434, 441] width 42 height 24
click at [482, 381] on div "AOÛT" at bounding box center [481, 387] width 42 height 24
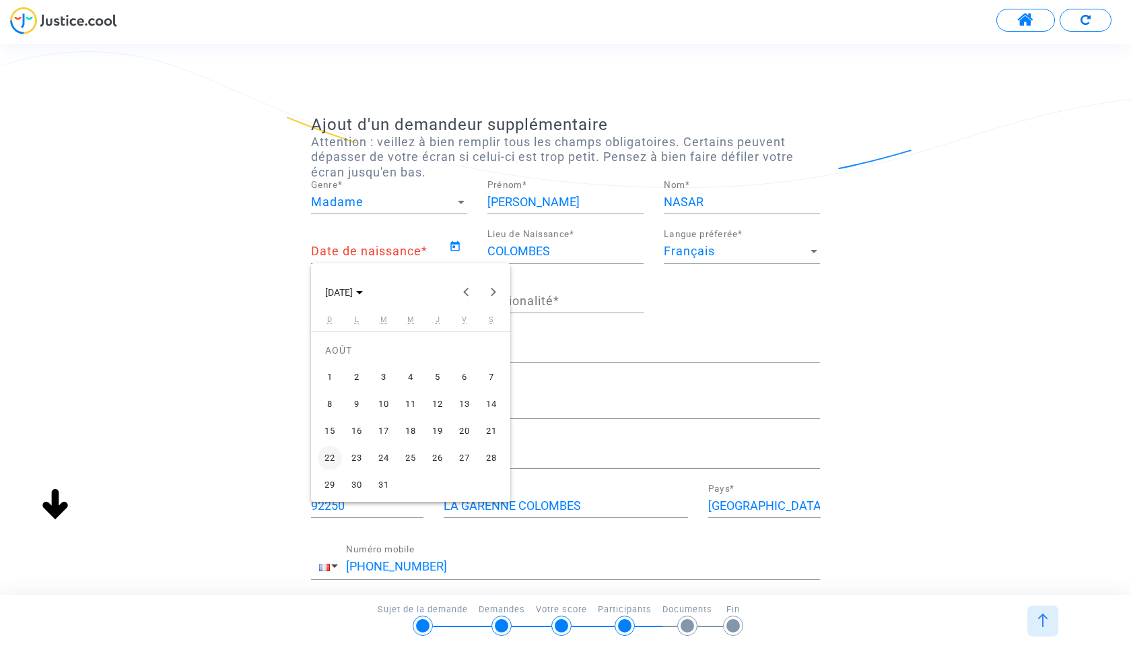
click at [361, 458] on div "23" at bounding box center [357, 458] width 24 height 24
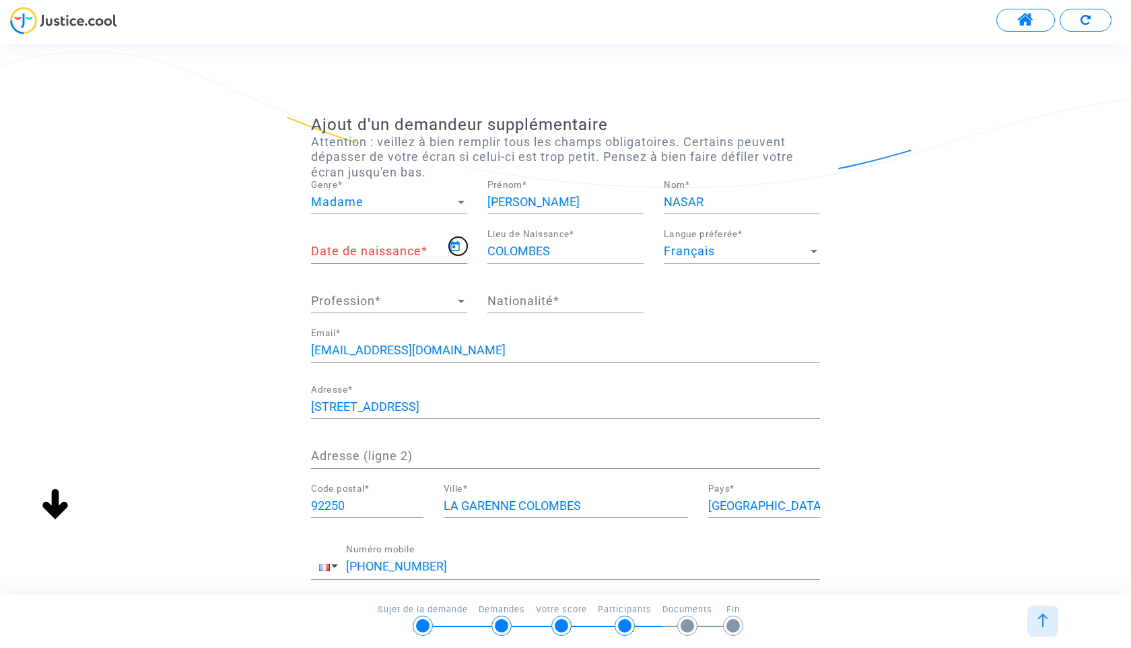
type input "[DATE]"
click at [580, 299] on input "Nationalité *" at bounding box center [565, 300] width 156 height 13
type input "française"
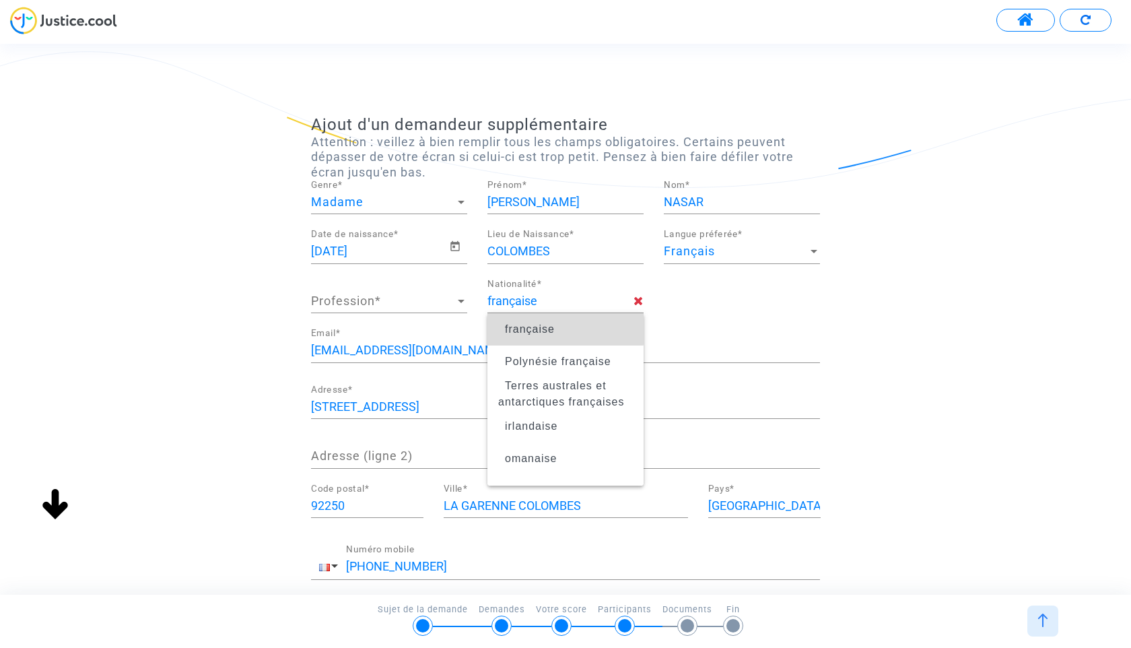
click at [526, 322] on span "française" at bounding box center [565, 329] width 135 height 38
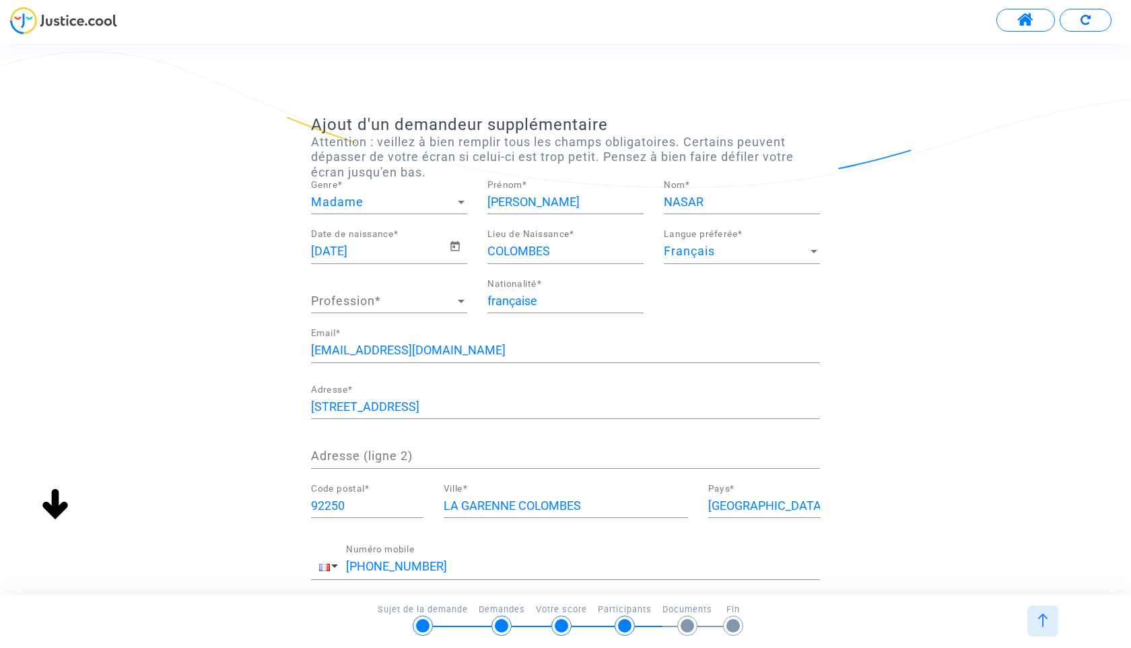
click at [414, 305] on span "Profession" at bounding box center [383, 300] width 144 height 13
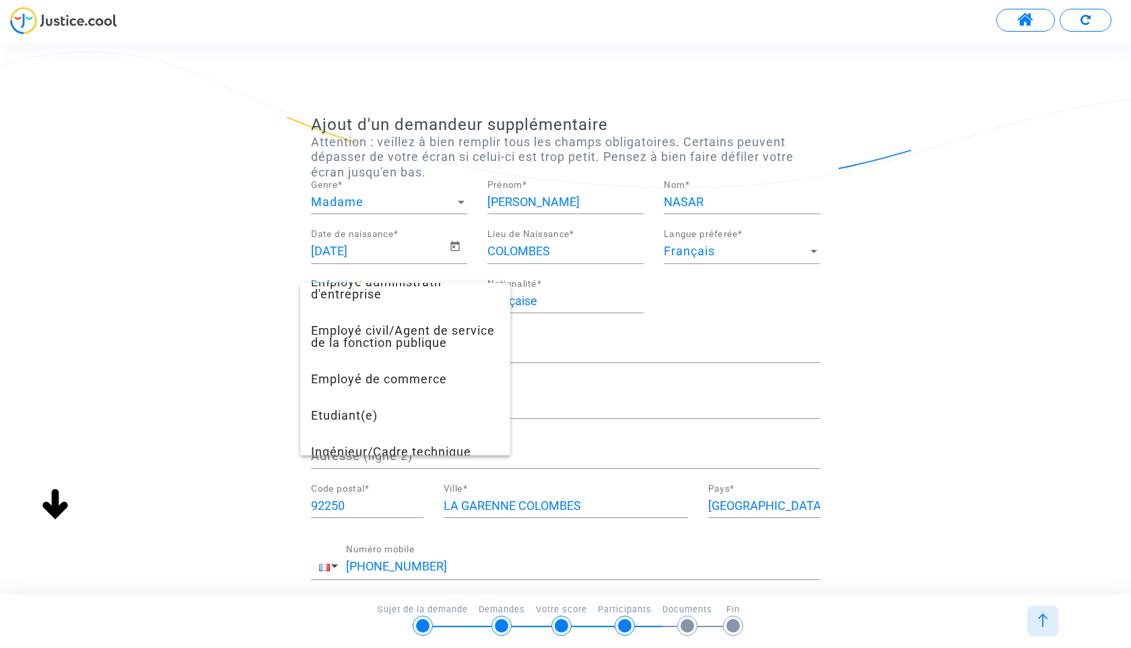
scroll to position [366, 0]
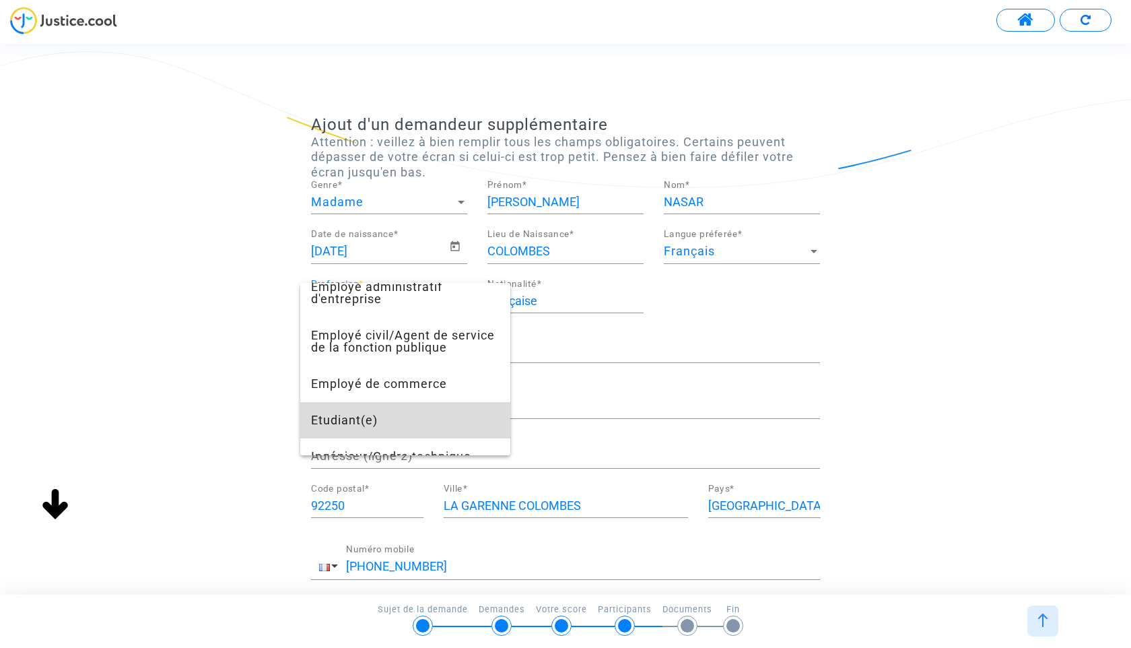
click at [397, 421] on span "Etudiant(e)" at bounding box center [405, 420] width 188 height 36
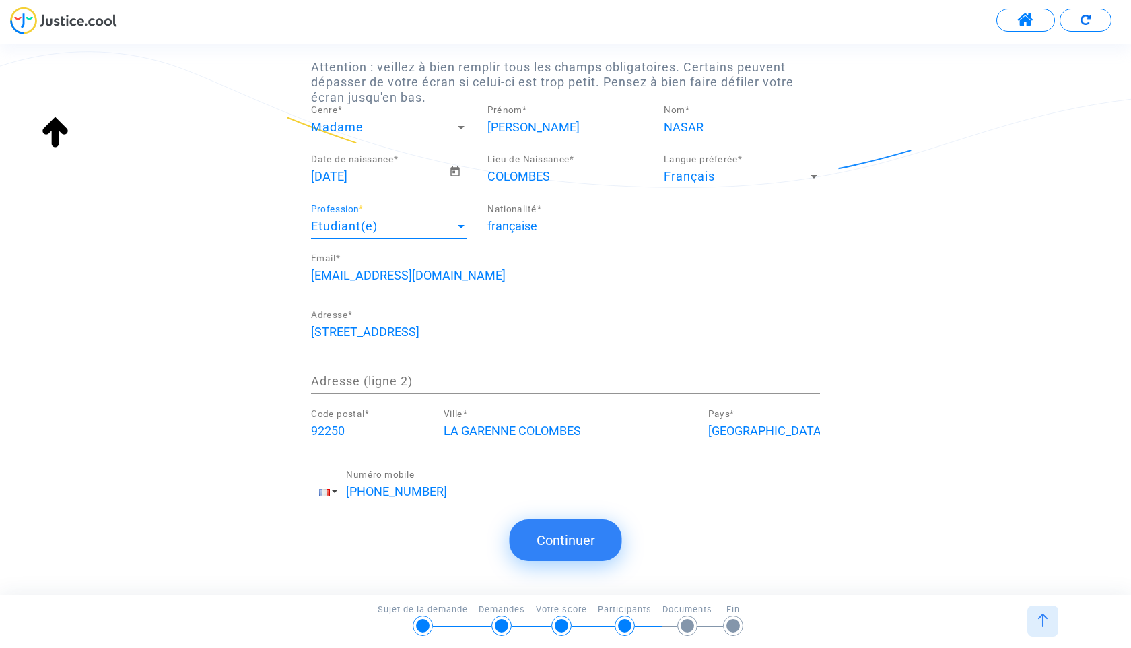
scroll to position [89, 0]
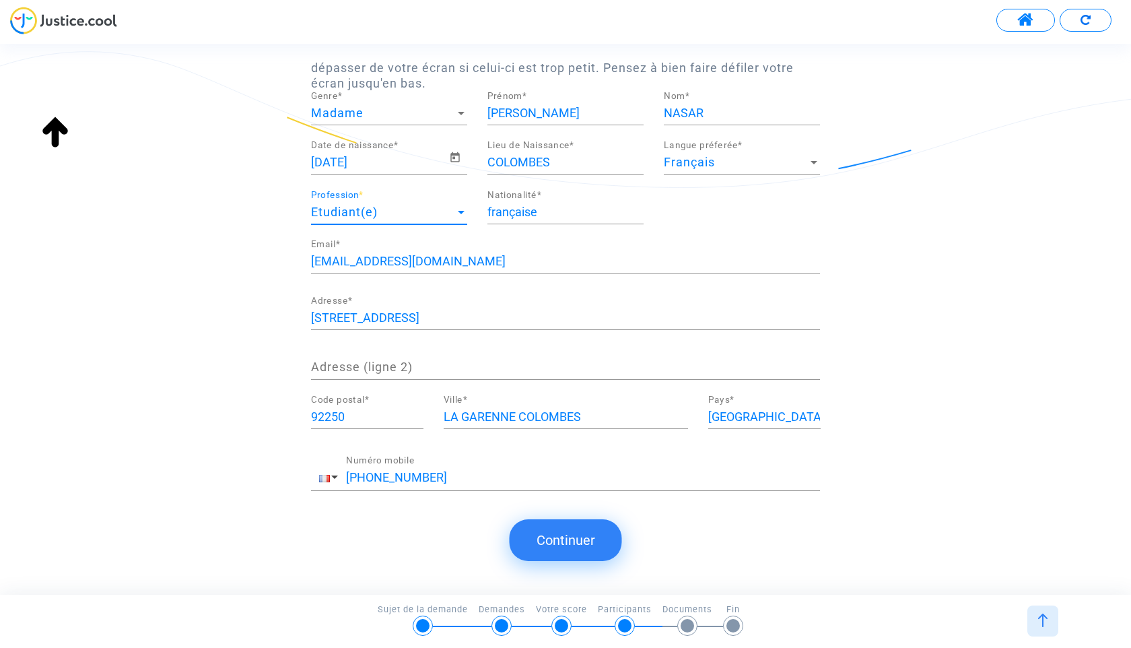
click at [563, 538] on button "Continuer" at bounding box center [566, 540] width 112 height 42
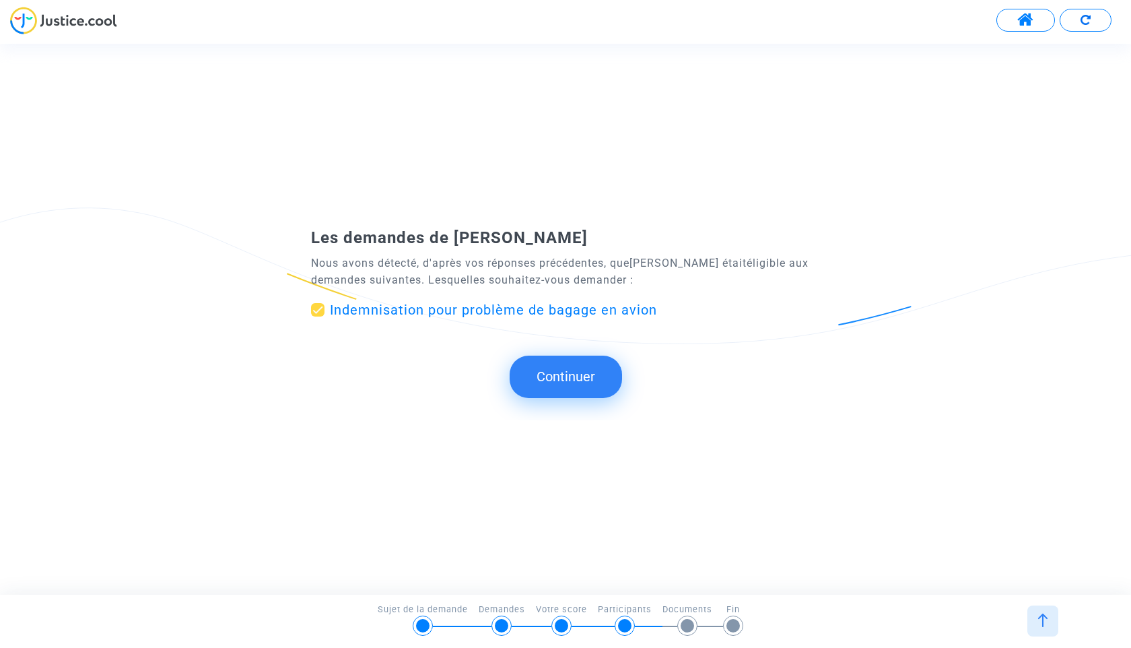
click at [574, 376] on button "Continuer" at bounding box center [566, 376] width 112 height 42
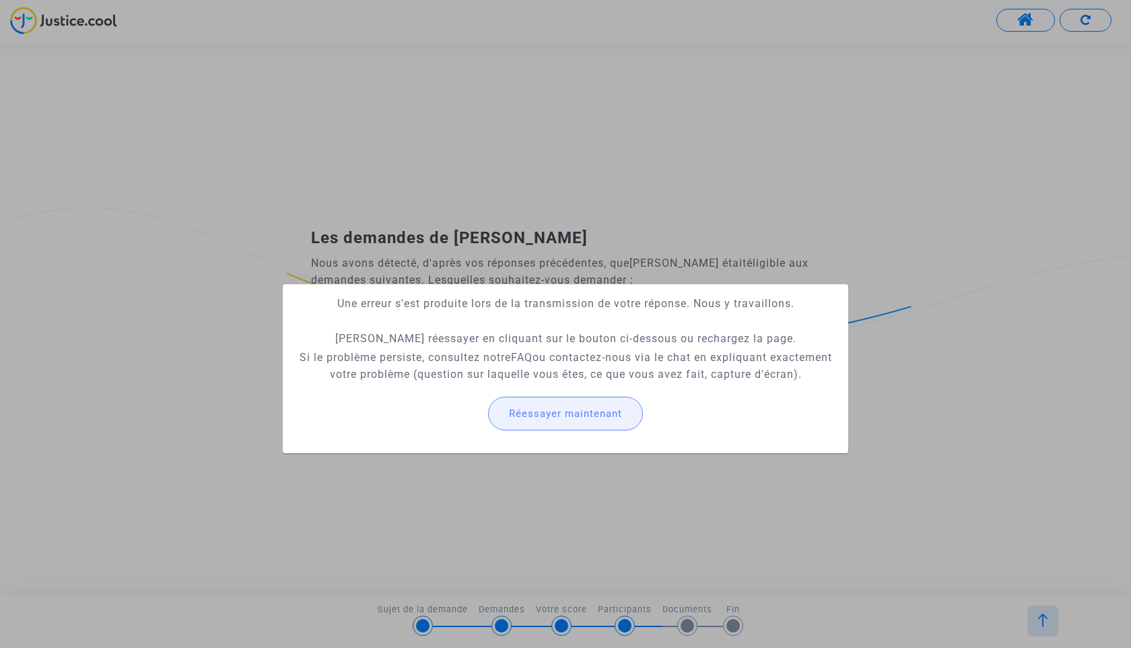
click at [532, 415] on span "Réessayer maintenant" at bounding box center [565, 413] width 113 height 12
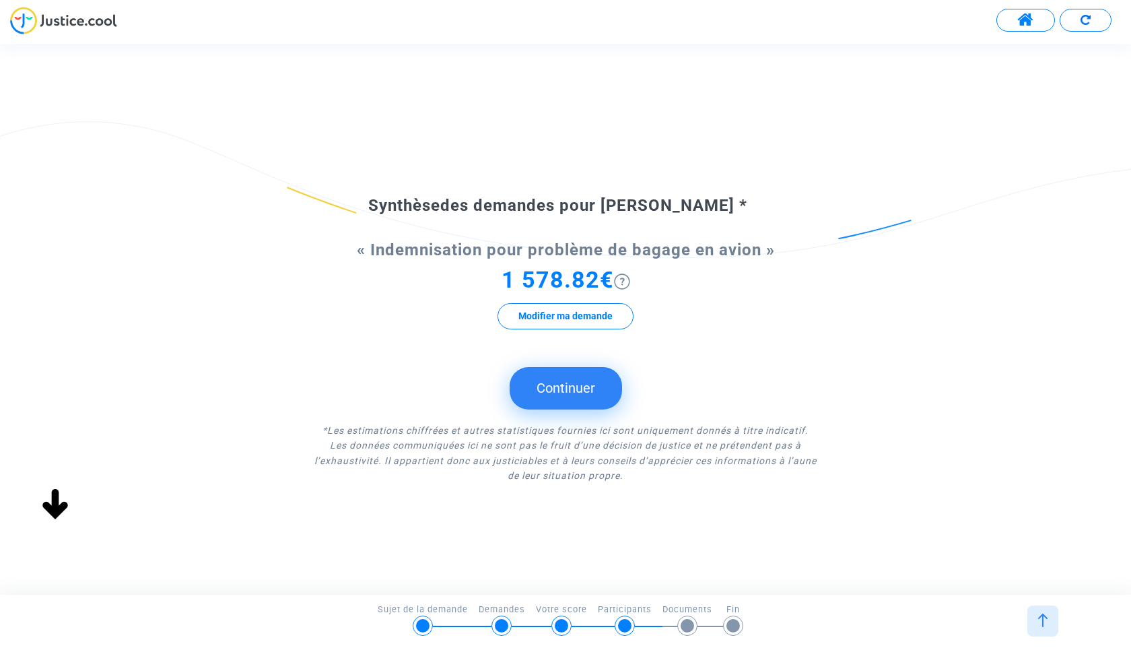
scroll to position [0, 0]
click at [574, 315] on button "Modifier ma demande" at bounding box center [565, 316] width 136 height 26
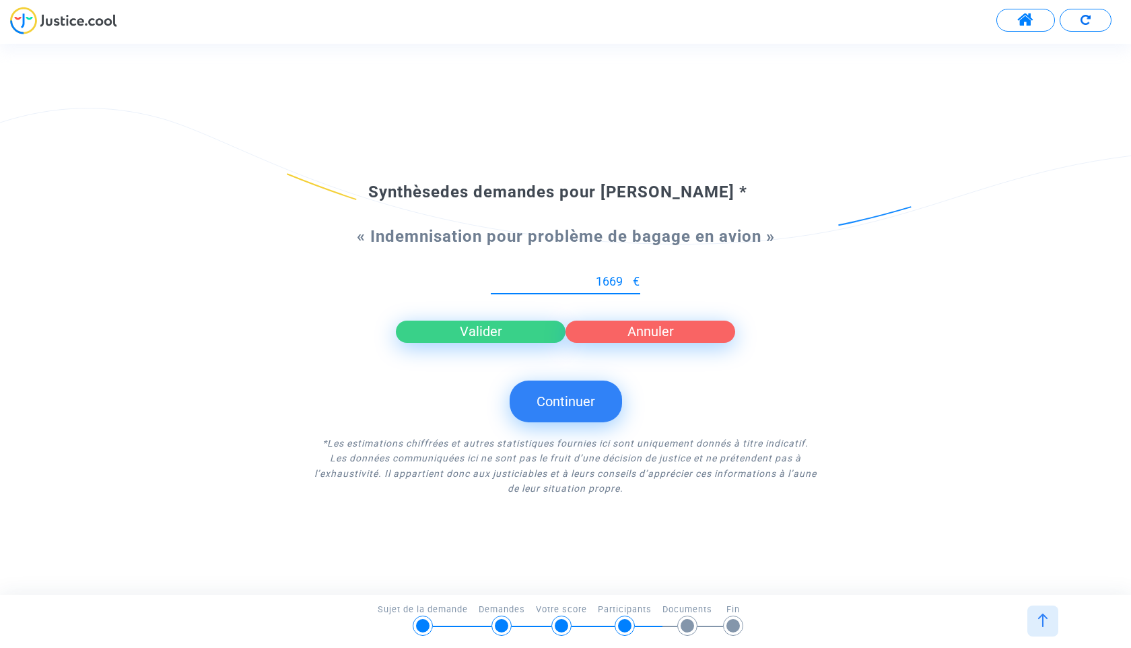
click at [631, 278] on input "1669" at bounding box center [562, 281] width 142 height 13
click at [631, 278] on input "1670" at bounding box center [562, 281] width 142 height 13
click at [631, 278] on input "1671" at bounding box center [562, 281] width 142 height 13
click at [631, 278] on input "1672" at bounding box center [562, 281] width 142 height 13
click at [631, 278] on input "1673" at bounding box center [562, 281] width 142 height 13
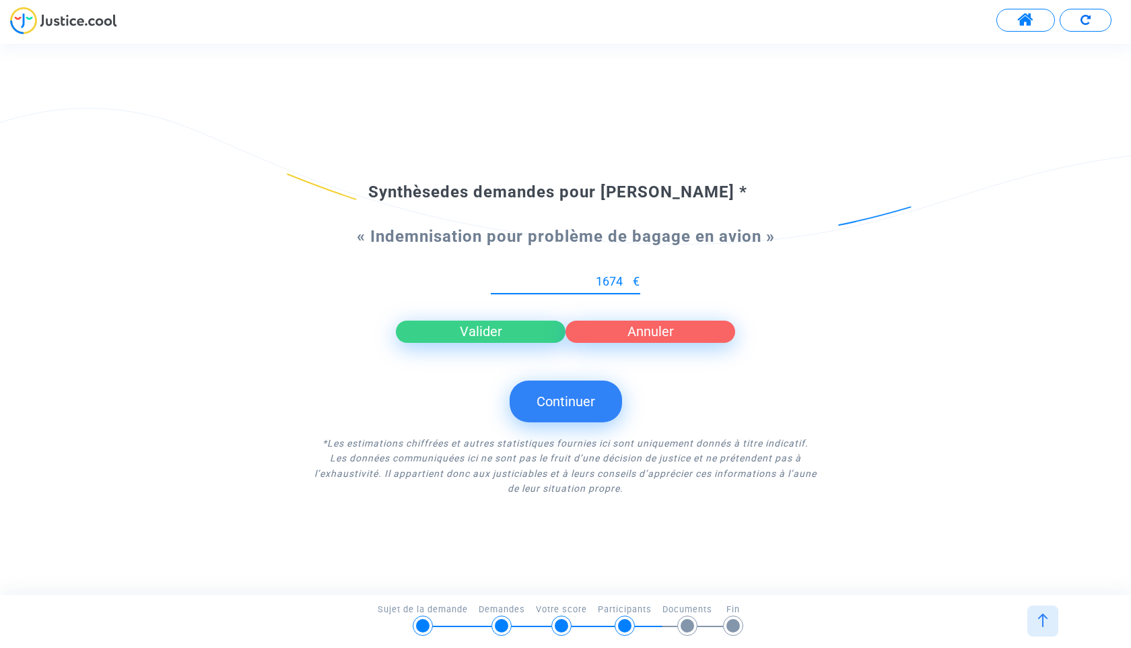
click at [631, 278] on input "1674" at bounding box center [562, 281] width 142 height 13
click at [631, 278] on input "1675" at bounding box center [562, 281] width 142 height 13
click at [631, 278] on input "1676" at bounding box center [562, 281] width 142 height 13
click at [631, 278] on input "1677" at bounding box center [562, 281] width 142 height 13
click at [631, 278] on input "1678" at bounding box center [562, 281] width 142 height 13
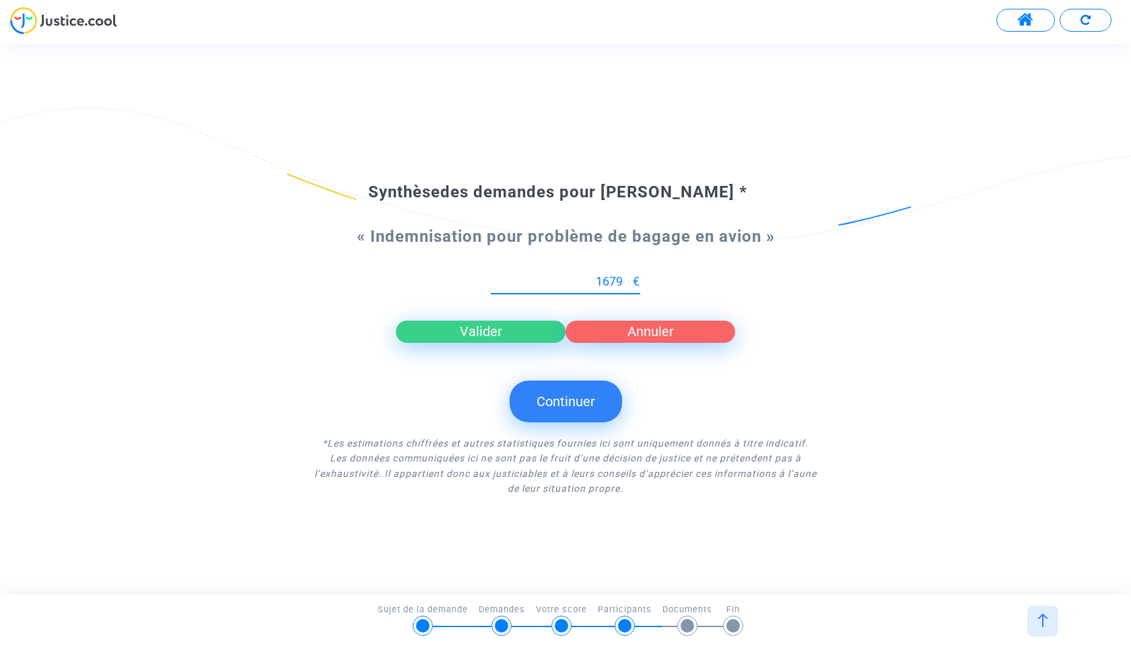
click at [631, 278] on input "1679" at bounding box center [562, 281] width 142 height 13
click at [631, 278] on input "1682" at bounding box center [562, 281] width 142 height 13
click at [631, 278] on input "1683" at bounding box center [562, 281] width 142 height 13
click at [631, 278] on input "1684" at bounding box center [562, 281] width 142 height 13
click at [631, 278] on input "1685" at bounding box center [562, 281] width 142 height 13
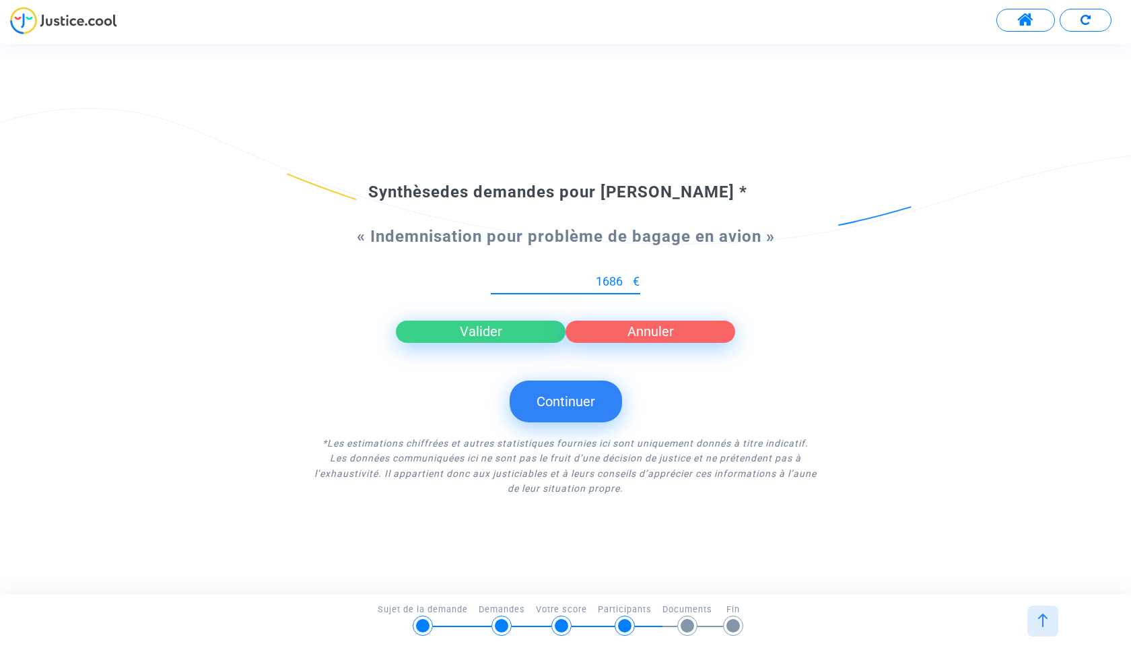
click at [631, 278] on input "1686" at bounding box center [562, 281] width 142 height 13
click at [631, 278] on input "1687" at bounding box center [562, 281] width 142 height 13
click at [631, 278] on input "1688" at bounding box center [562, 281] width 142 height 13
click at [631, 278] on input "1689" at bounding box center [562, 281] width 142 height 13
click at [631, 278] on input "1690" at bounding box center [562, 281] width 142 height 13
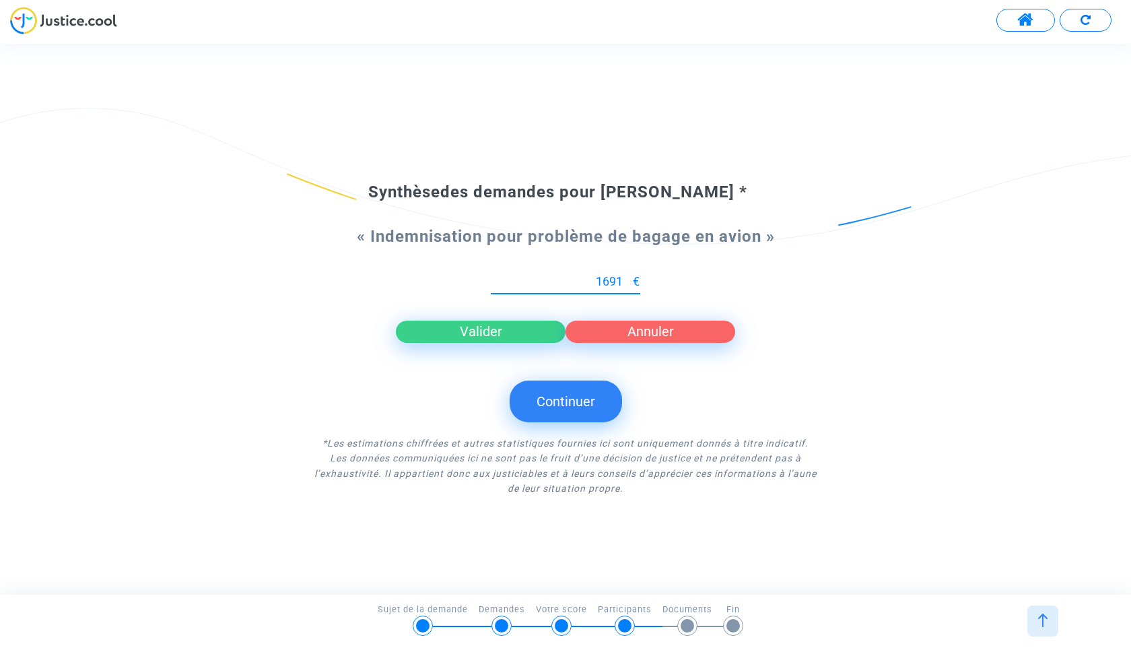
click at [631, 278] on input "1691" at bounding box center [562, 281] width 142 height 13
click at [631, 278] on input "1692" at bounding box center [562, 281] width 142 height 13
click at [631, 278] on input "1693" at bounding box center [562, 281] width 142 height 13
click at [631, 278] on input "1694" at bounding box center [562, 281] width 142 height 13
click at [631, 278] on input "1695" at bounding box center [562, 281] width 142 height 13
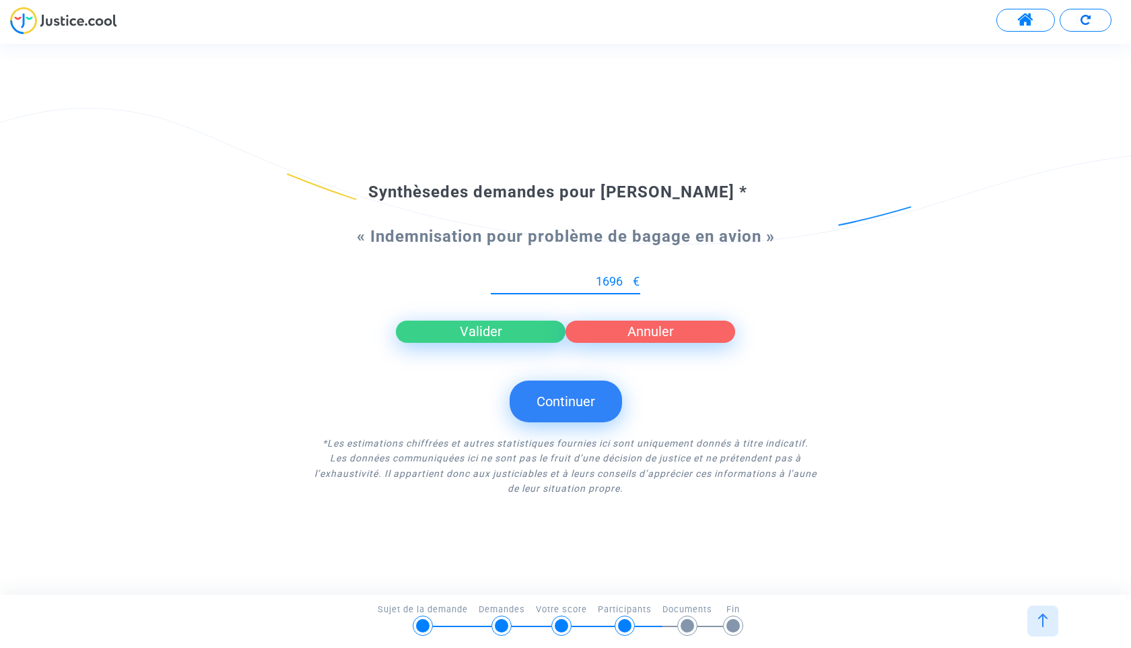
type input "1696"
click at [631, 278] on input "1696" at bounding box center [562, 281] width 142 height 13
click at [487, 330] on button "Valider" at bounding box center [481, 331] width 170 height 22
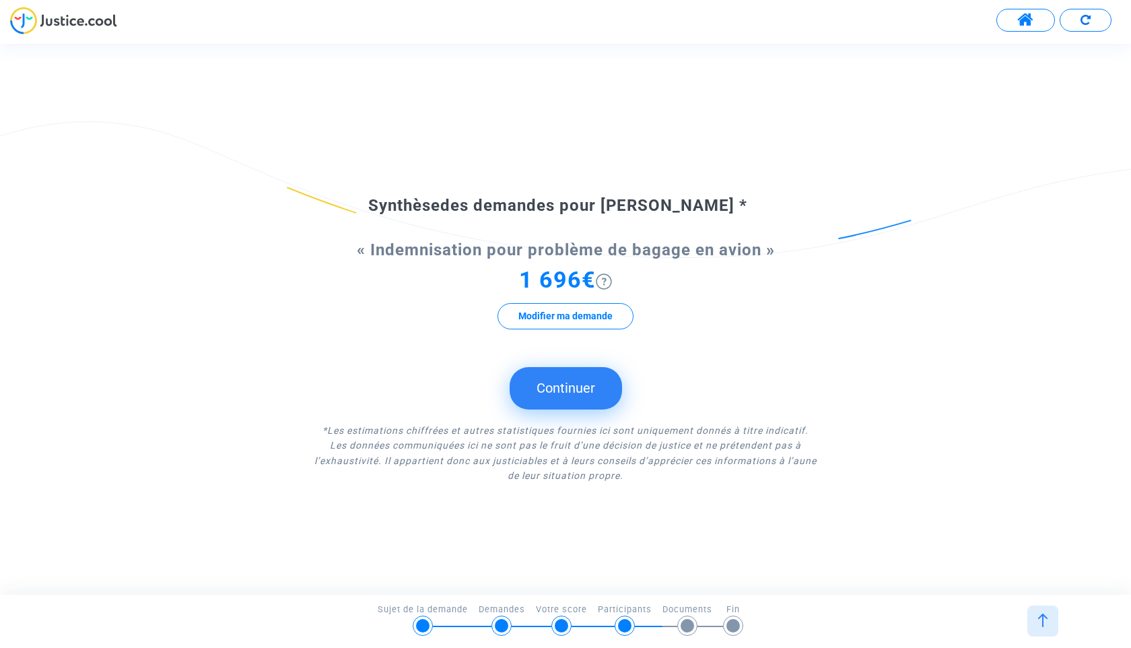
click at [567, 371] on button "Continuer" at bounding box center [566, 388] width 112 height 42
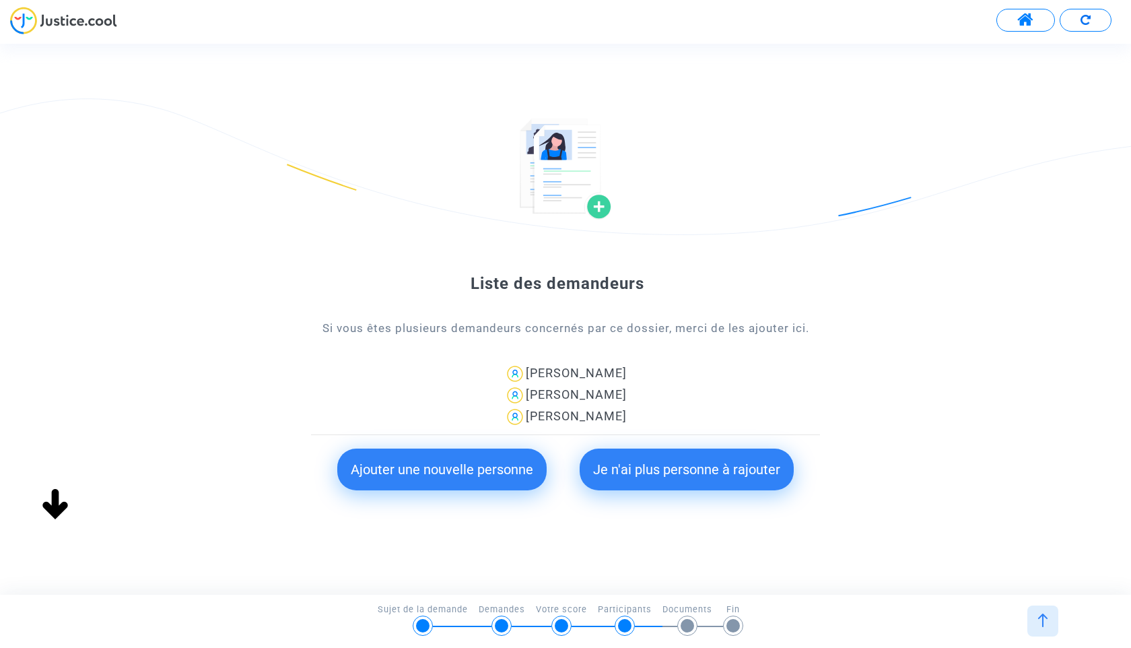
click at [481, 471] on button "Ajouter une nouvelle personne" at bounding box center [441, 469] width 209 height 42
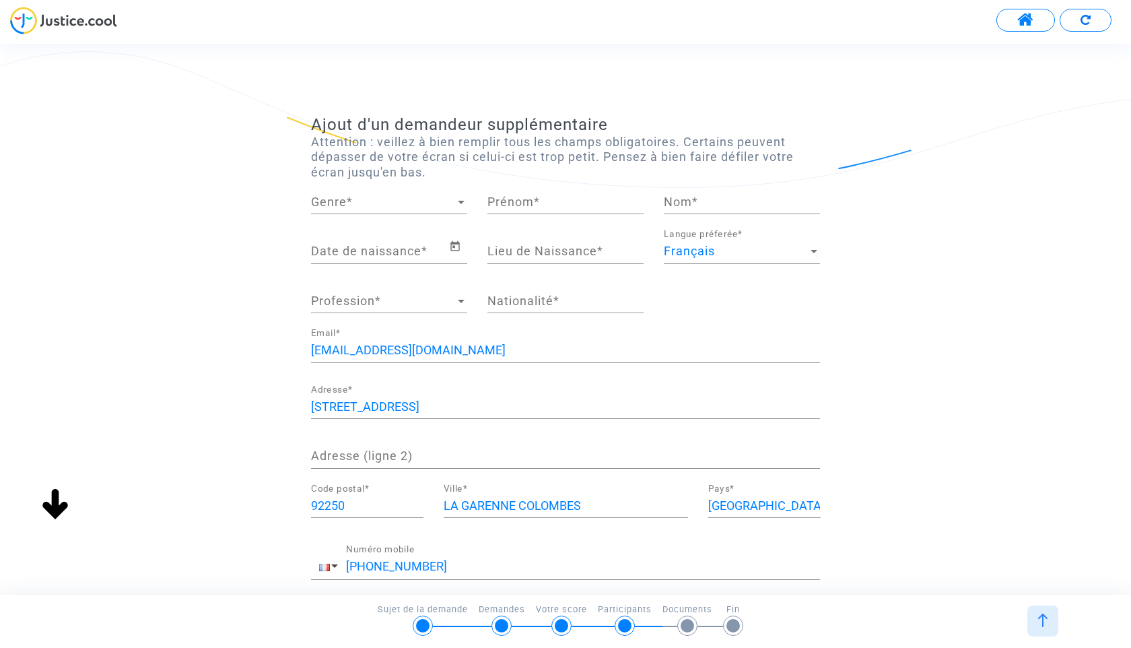
click at [427, 195] on span "Genre" at bounding box center [383, 201] width 144 height 13
click at [416, 209] on span "Madame" at bounding box center [389, 202] width 156 height 36
click at [528, 206] on input "Prénom *" at bounding box center [565, 201] width 156 height 13
type input "SIHAM"
click at [686, 208] on div "Nom *" at bounding box center [742, 197] width 156 height 34
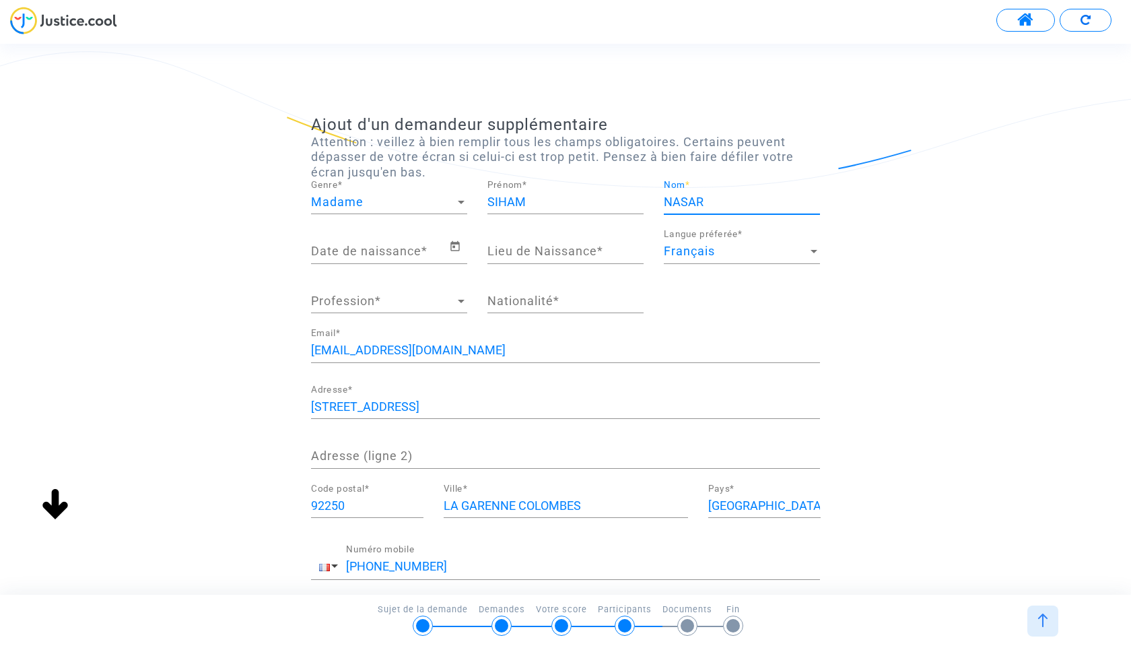
type input "NASAR"
click at [415, 252] on input "Date de naissance *" at bounding box center [380, 250] width 138 height 13
click at [447, 244] on div "Date de naissance *" at bounding box center [380, 247] width 138 height 34
click at [450, 244] on icon "Open calendar" at bounding box center [454, 246] width 9 height 10
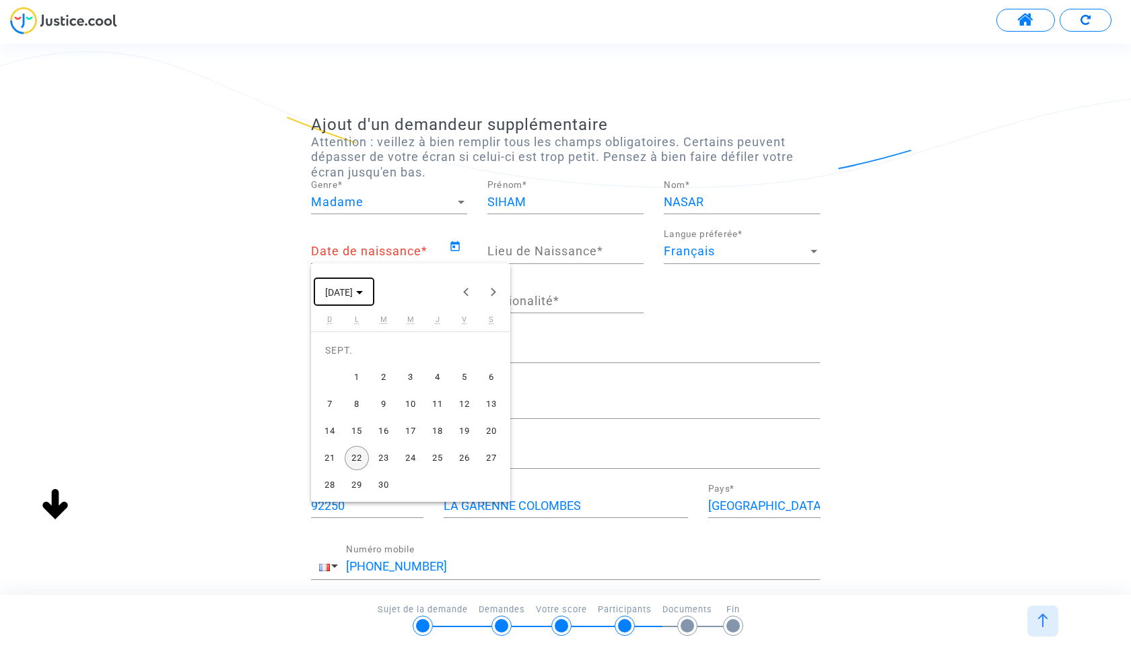
click at [363, 293] on span "[DATE]" at bounding box center [344, 291] width 38 height 11
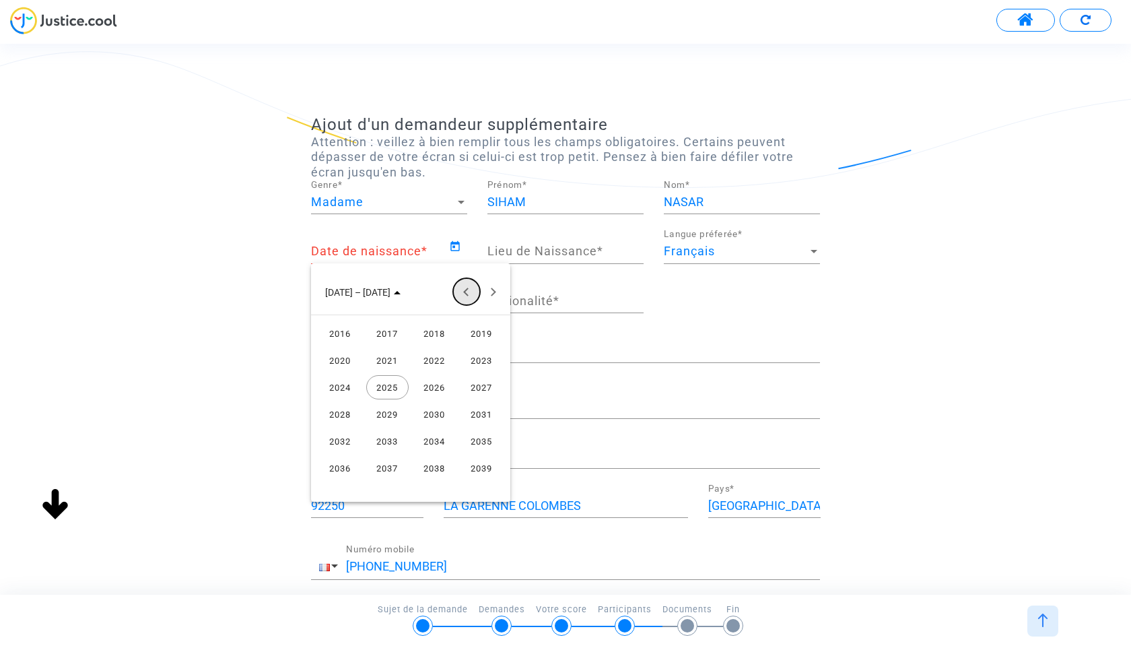
click at [470, 295] on button "Previous 24 years" at bounding box center [466, 291] width 27 height 27
click at [480, 463] on div "2015" at bounding box center [481, 468] width 42 height 24
click at [528, 244] on div at bounding box center [565, 324] width 1131 height 648
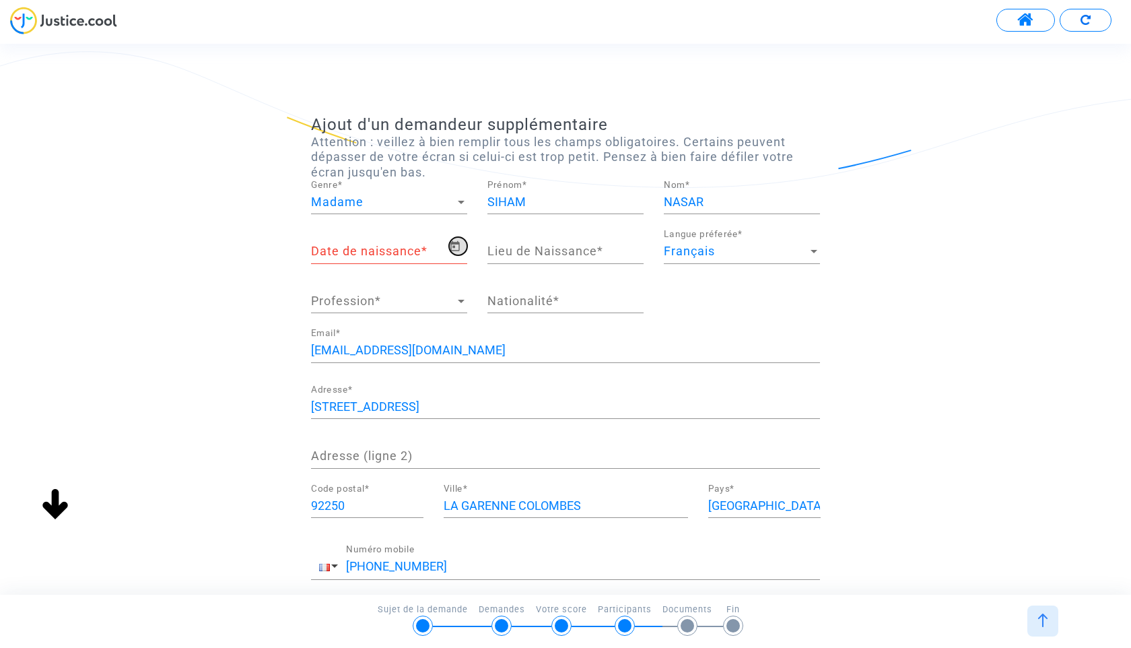
click at [453, 246] on icon "Open calendar" at bounding box center [454, 246] width 9 height 10
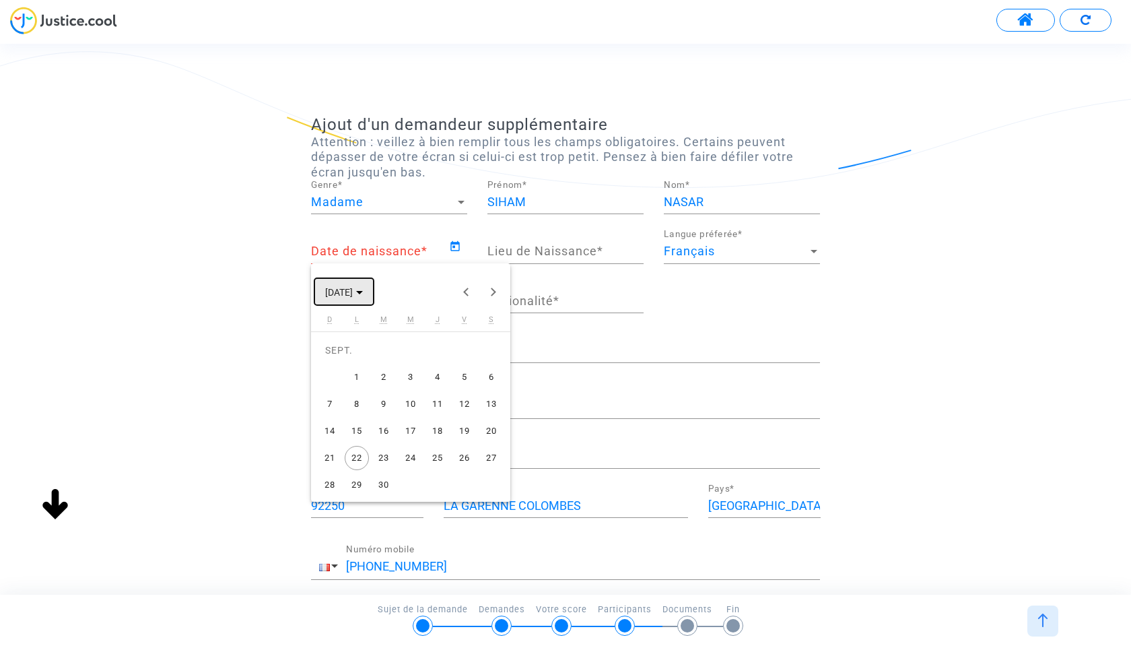
click at [363, 294] on span "[DATE]" at bounding box center [344, 291] width 38 height 11
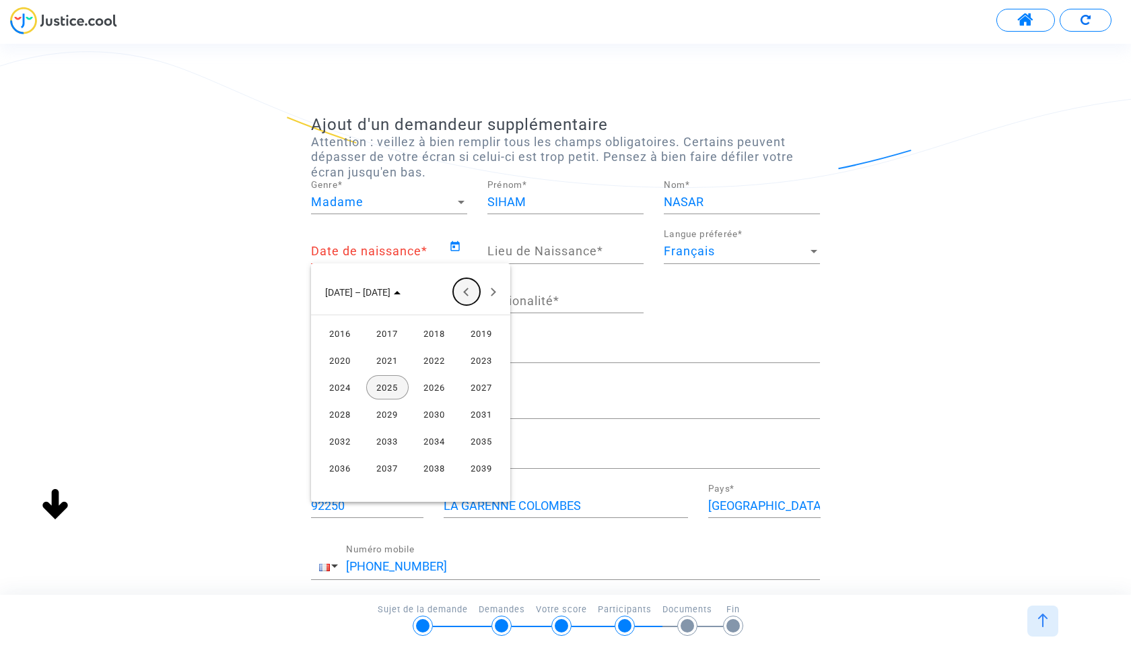
click at [469, 291] on button "Previous 24 years" at bounding box center [466, 291] width 27 height 27
click at [489, 469] on div "2015" at bounding box center [481, 468] width 42 height 24
click at [326, 394] on div "MAI" at bounding box center [340, 387] width 42 height 24
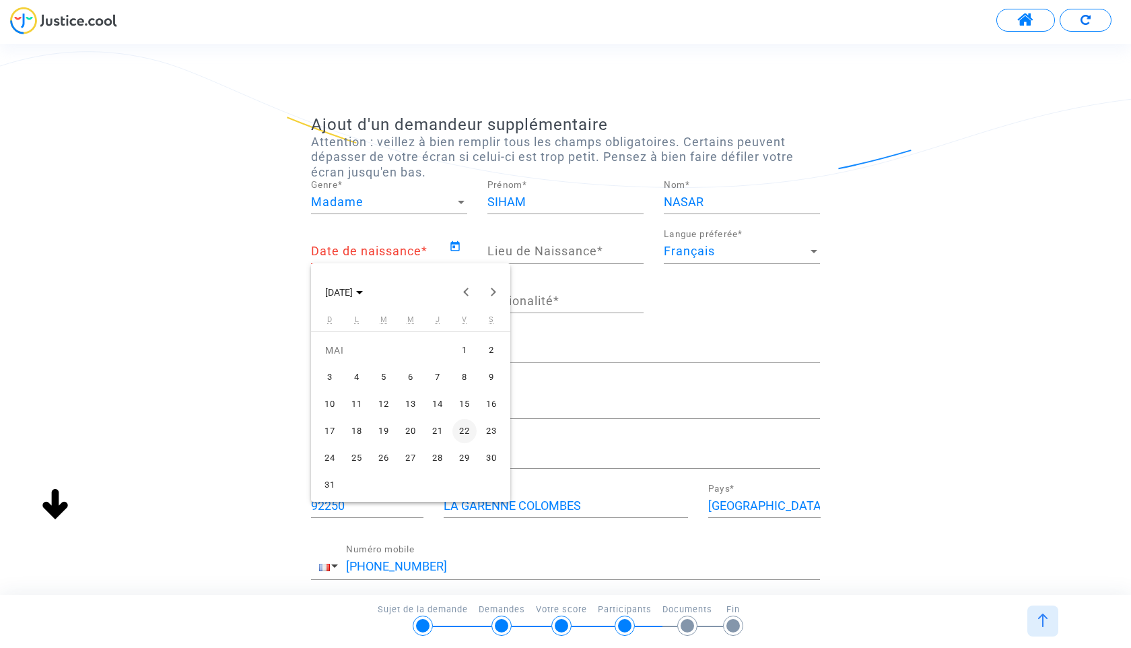
click at [355, 379] on div "4" at bounding box center [357, 377] width 24 height 24
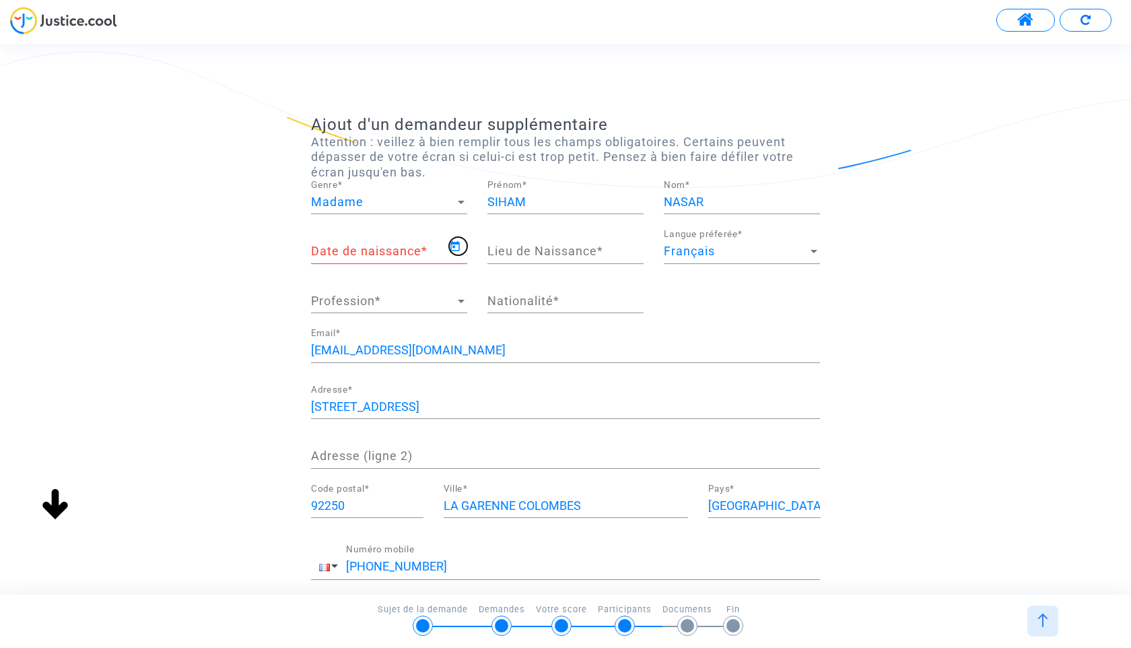
type input "[DATE]"
click at [560, 252] on input "Lieu de Naissance *" at bounding box center [565, 250] width 156 height 13
type input "COLOMBES"
click at [388, 298] on span "Profession" at bounding box center [383, 300] width 144 height 13
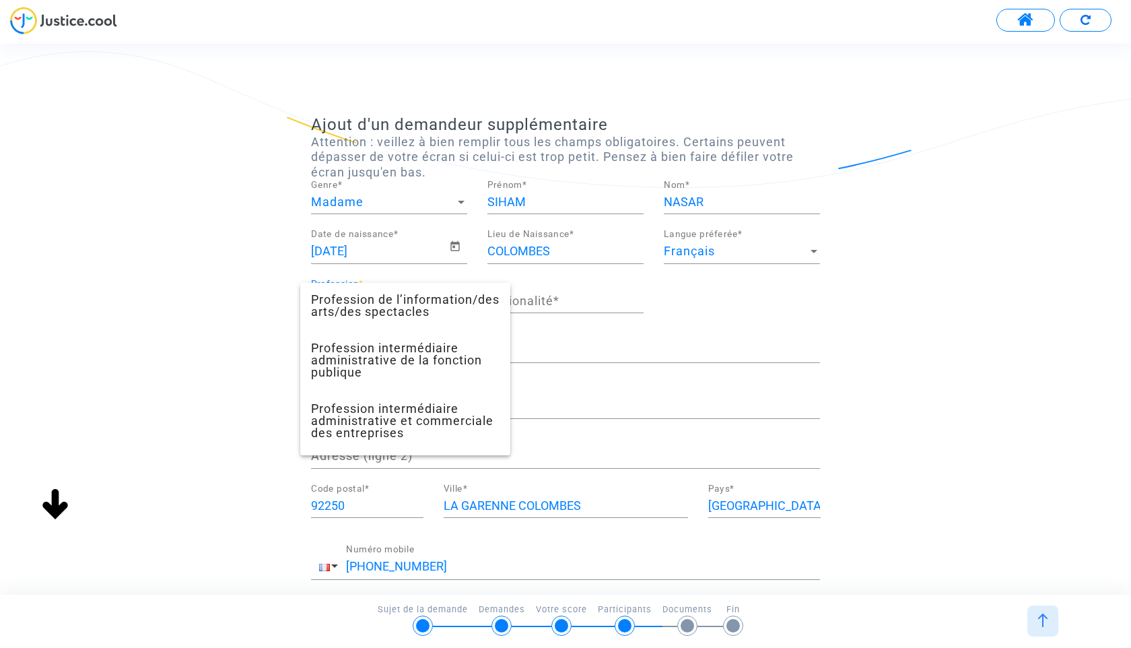
scroll to position [1045, 0]
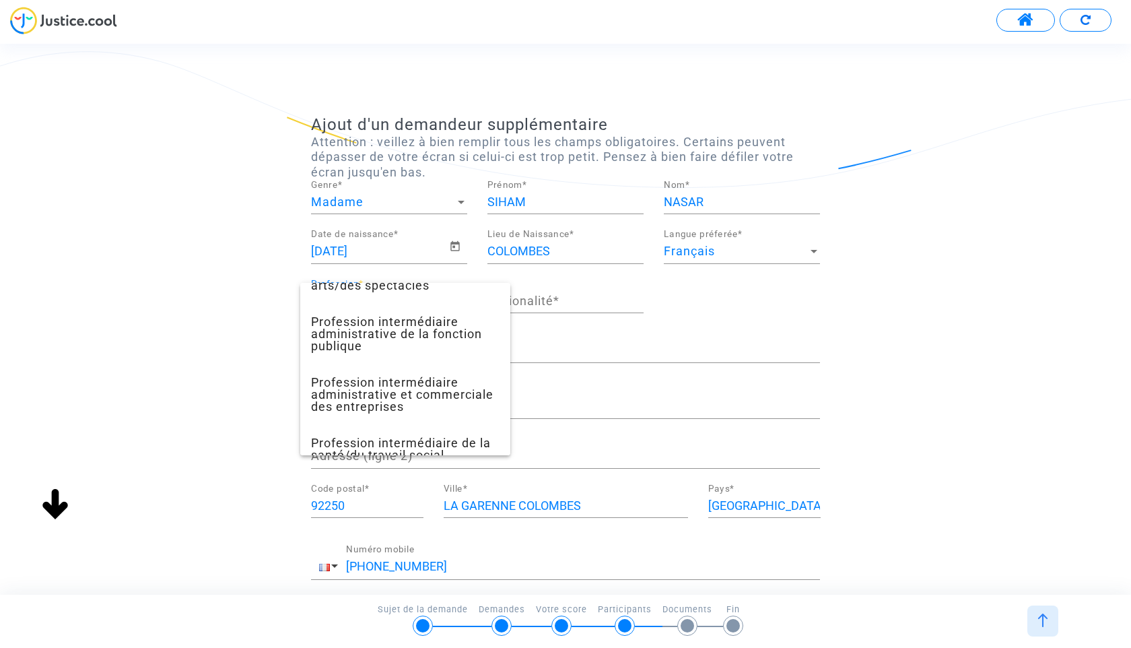
click at [648, 430] on div at bounding box center [565, 324] width 1131 height 648
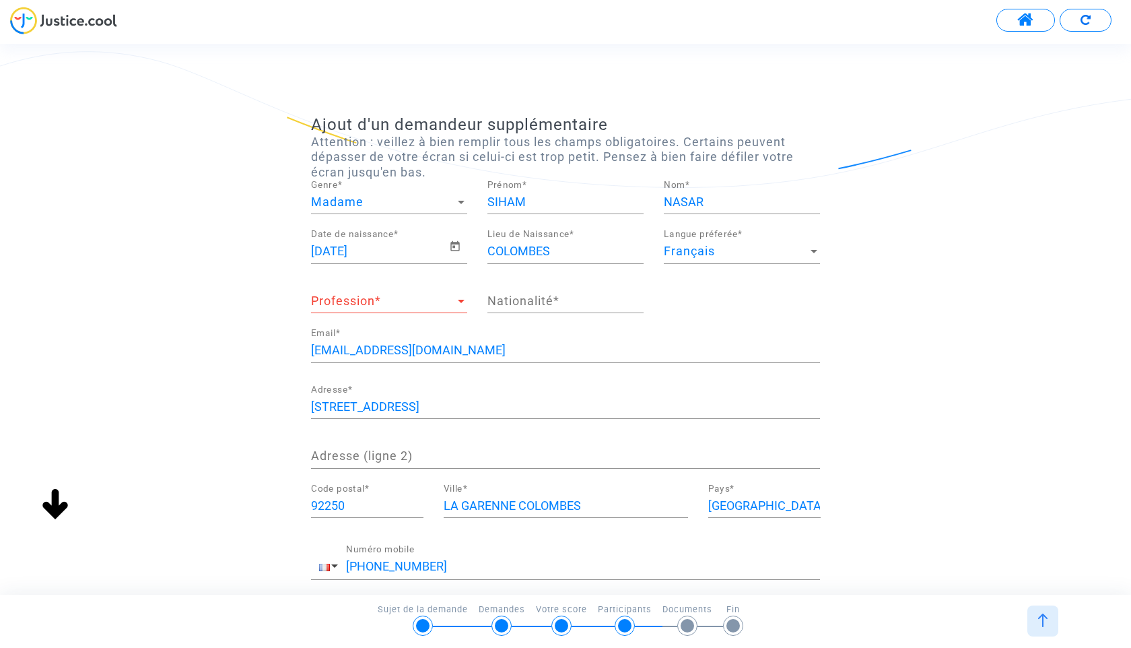
click at [452, 298] on span "Profession" at bounding box center [383, 300] width 144 height 13
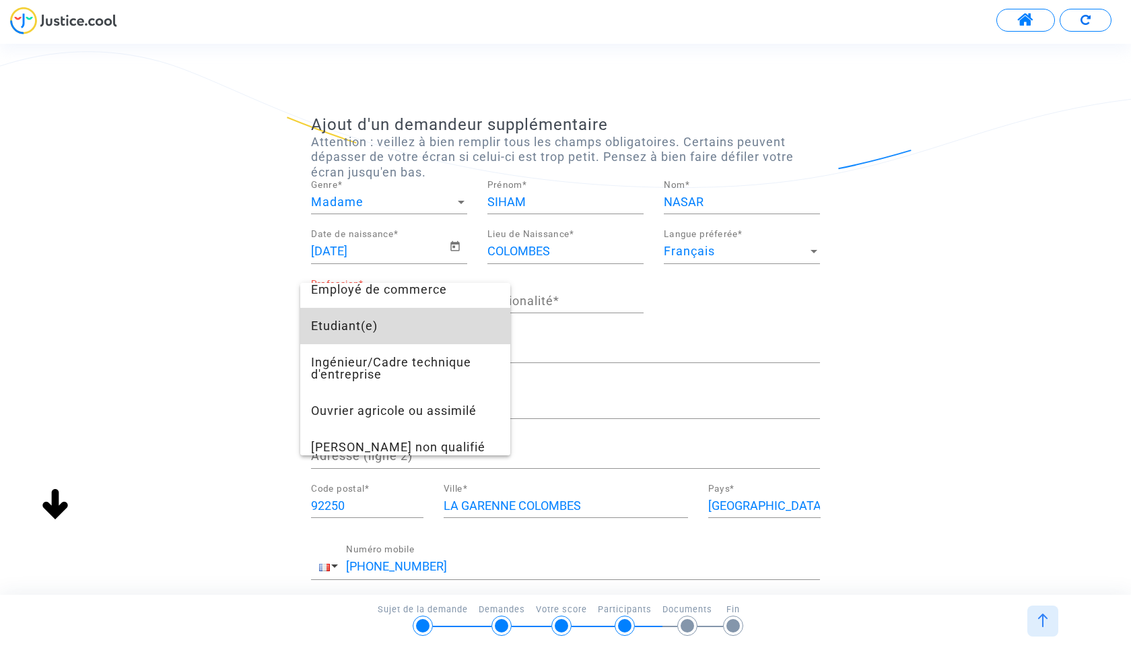
click at [407, 333] on span "Etudiant(e)" at bounding box center [405, 326] width 188 height 36
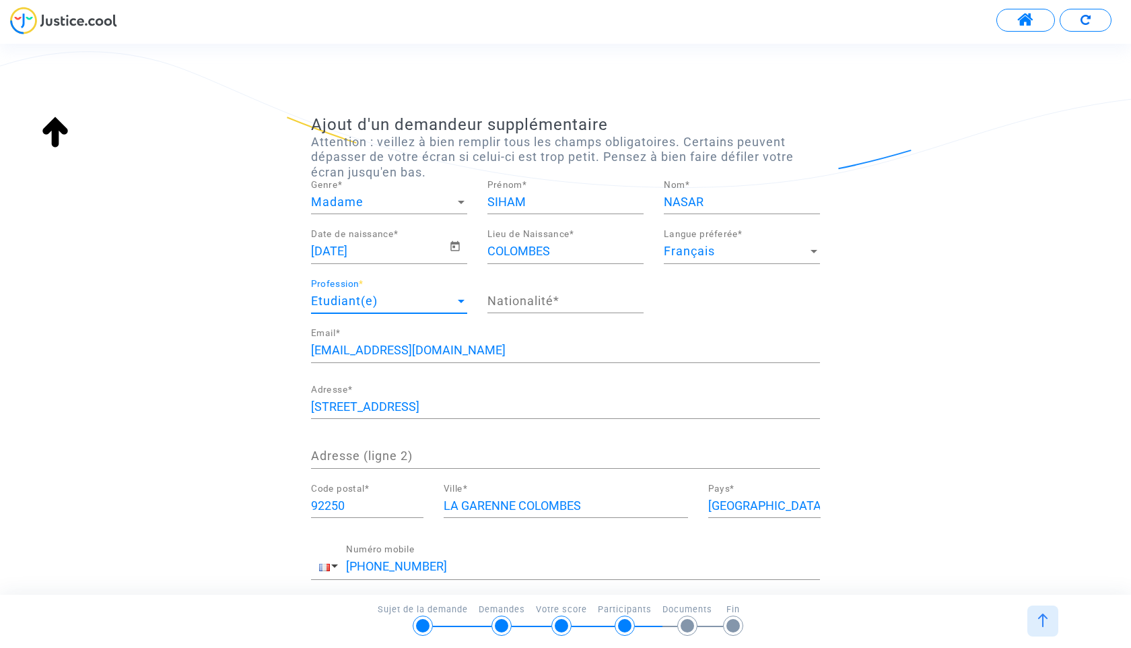
scroll to position [175, 0]
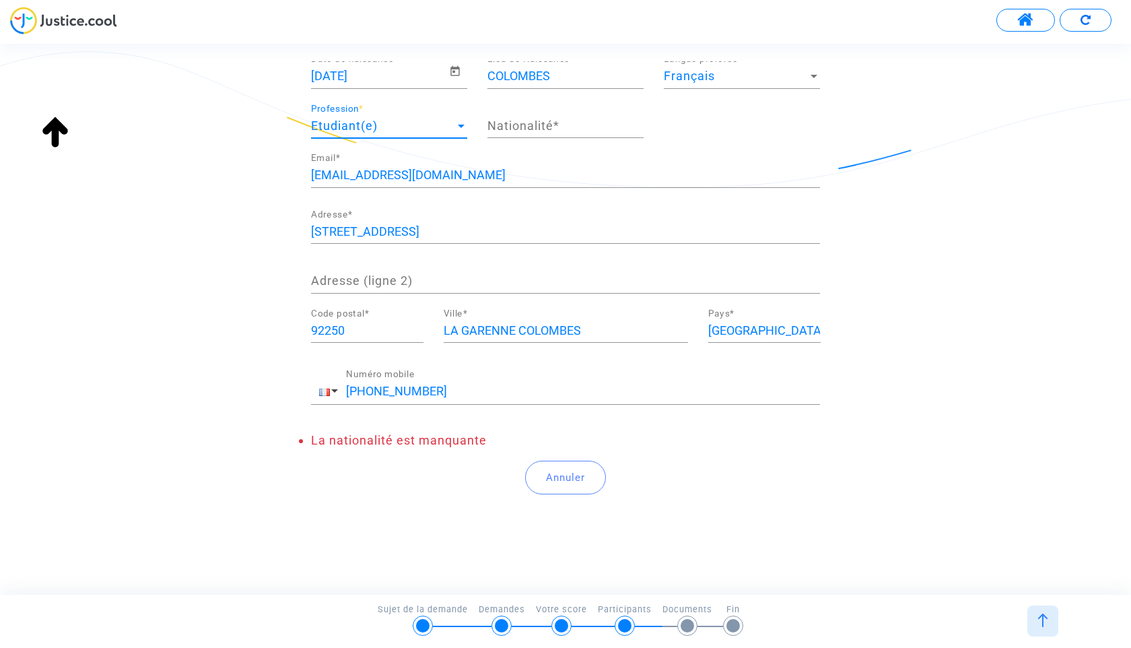
click at [542, 125] on input "Nationalité *" at bounding box center [565, 125] width 156 height 13
type input "française"
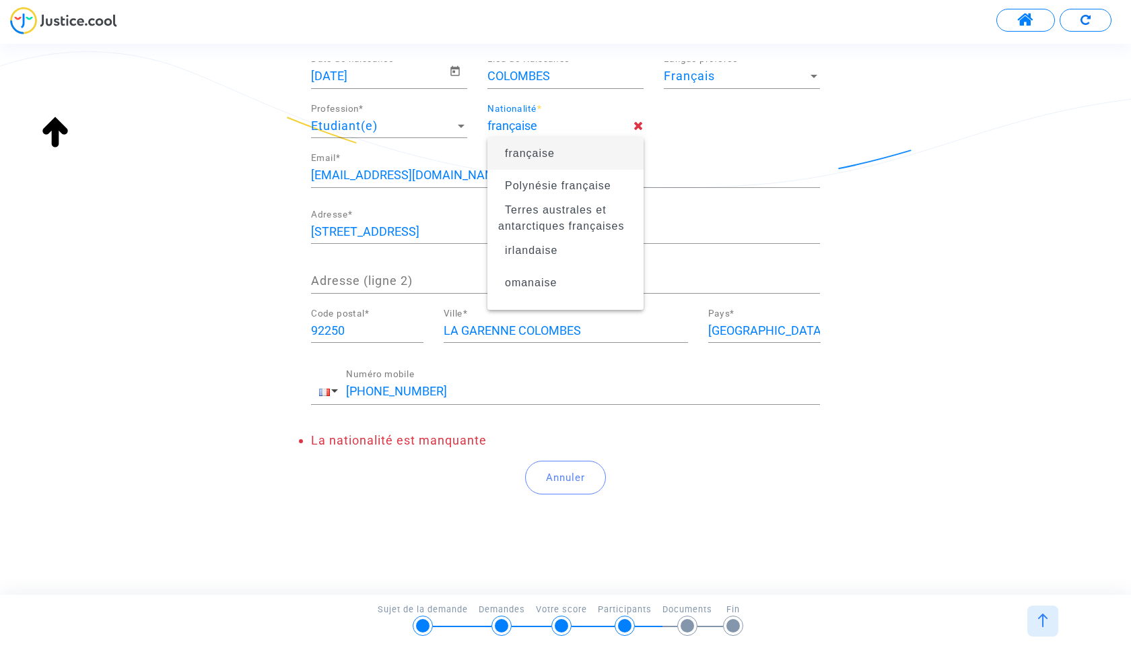
click at [563, 151] on span "française" at bounding box center [565, 154] width 135 height 38
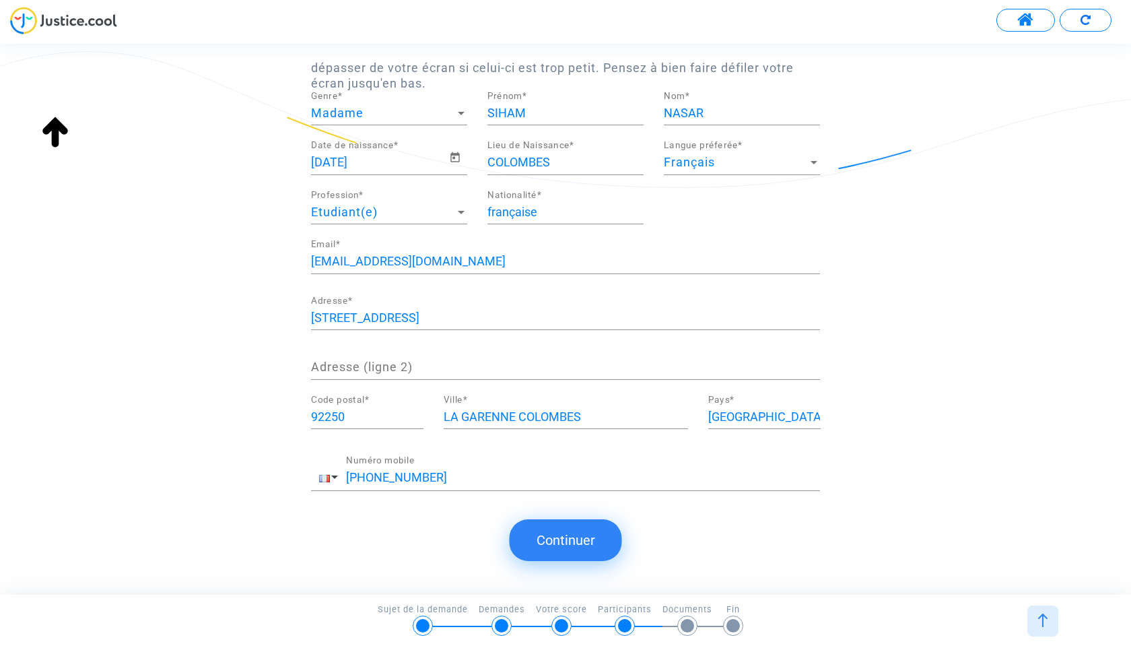
scroll to position [89, 0]
click at [571, 534] on button "Continuer" at bounding box center [566, 540] width 112 height 42
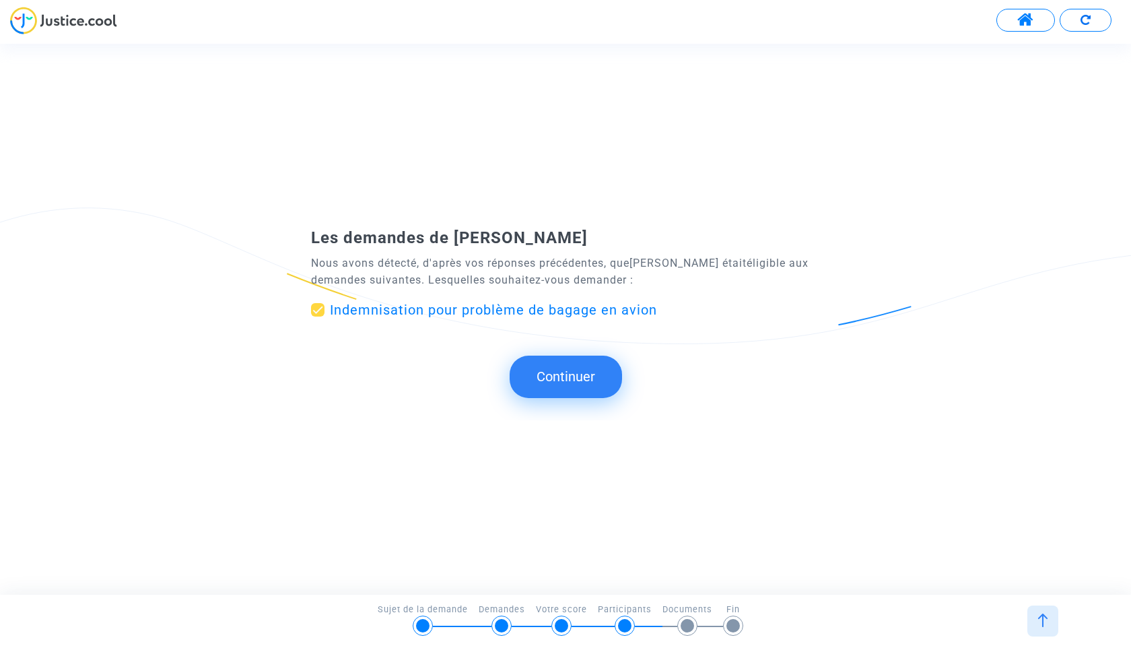
click at [565, 380] on button "Continuer" at bounding box center [566, 376] width 112 height 42
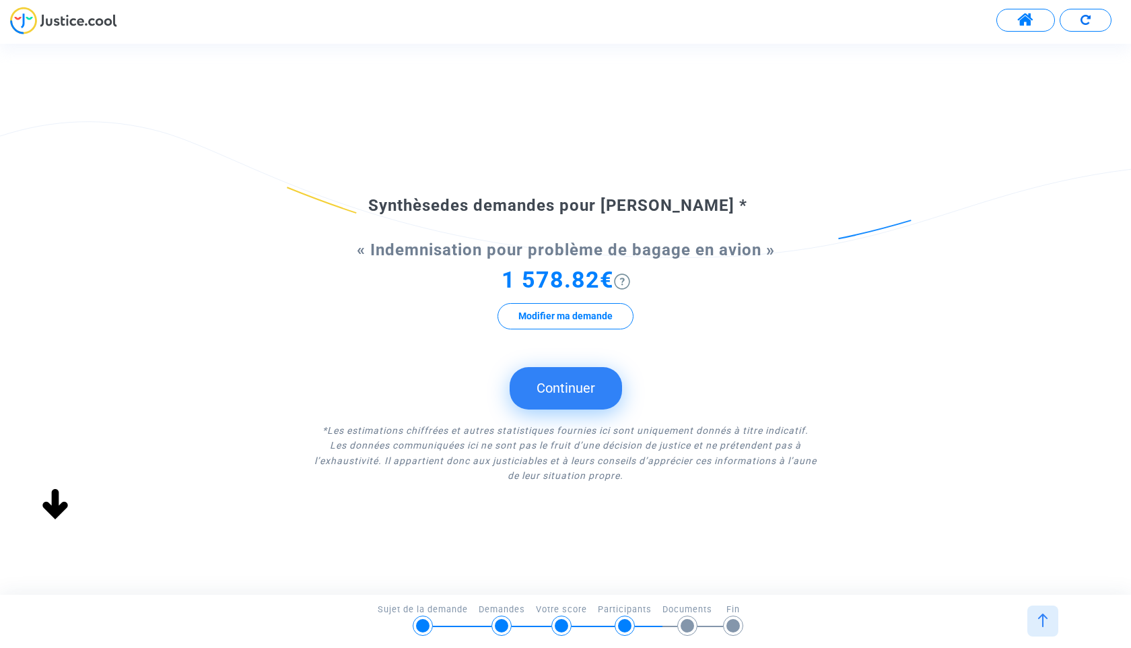
click at [581, 277] on span "1 578.82€" at bounding box center [557, 279] width 112 height 27
click at [585, 314] on button "Modifier ma demande" at bounding box center [565, 316] width 136 height 26
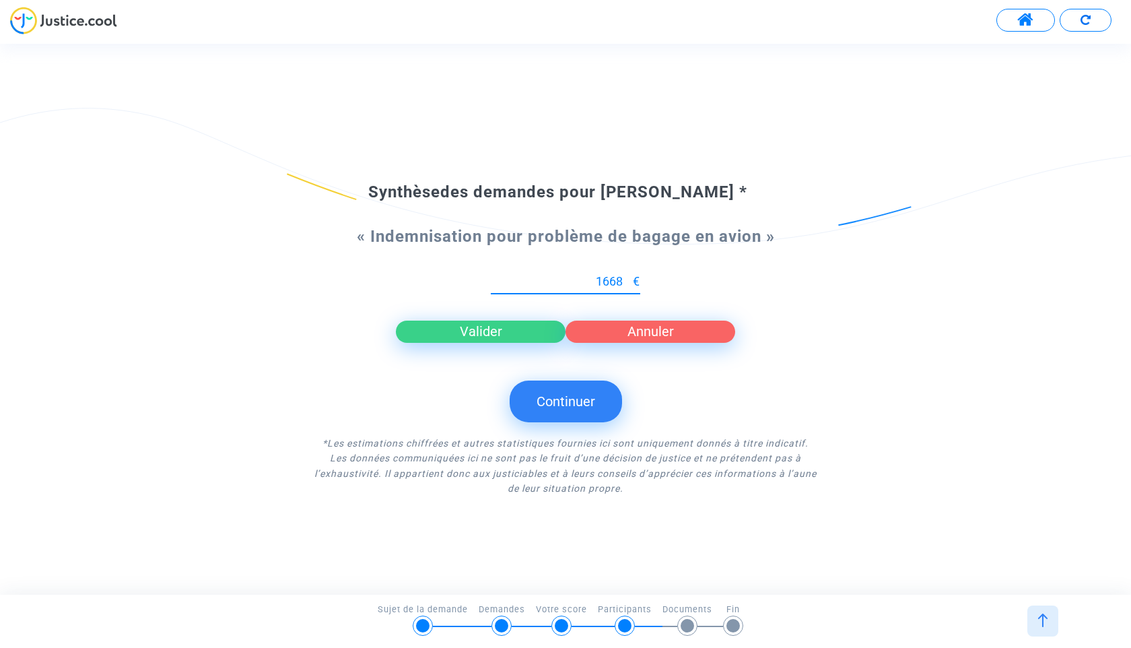
click at [629, 276] on input "1668" at bounding box center [562, 281] width 142 height 13
click at [629, 276] on input "1709" at bounding box center [562, 281] width 142 height 13
click at [629, 286] on input "1708" at bounding box center [562, 281] width 142 height 13
click at [629, 286] on input "1707" at bounding box center [562, 281] width 142 height 13
type input "1706"
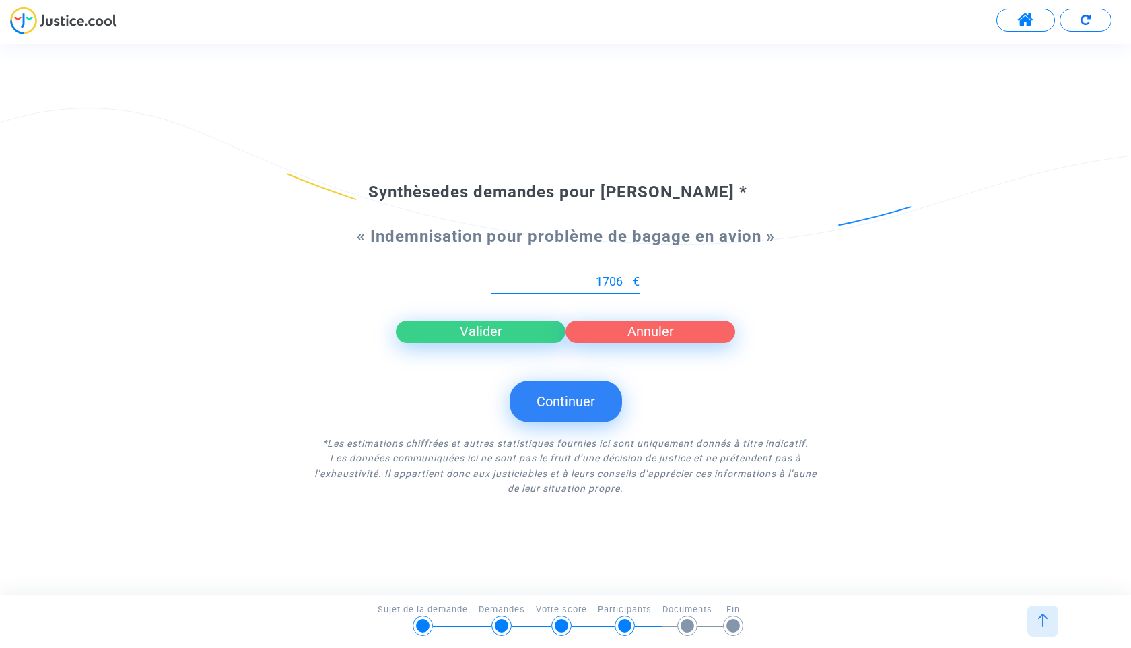
click at [629, 286] on input "1706" at bounding box center [562, 281] width 142 height 13
click at [510, 331] on button "Valider" at bounding box center [481, 331] width 170 height 22
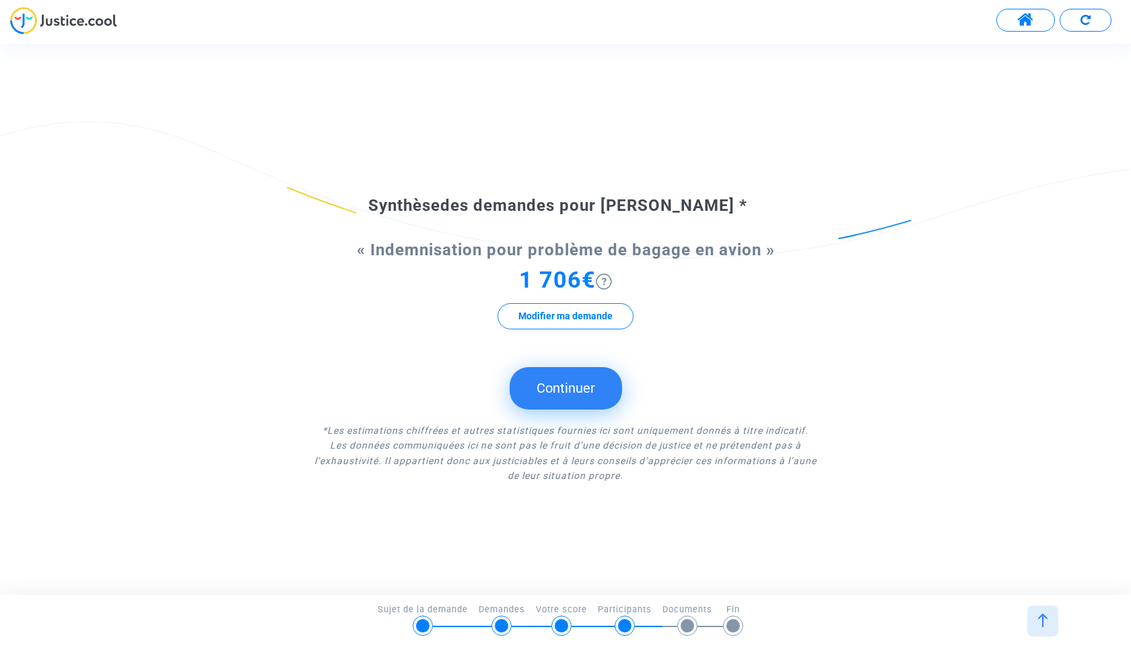
click at [580, 385] on button "Continuer" at bounding box center [566, 388] width 112 height 42
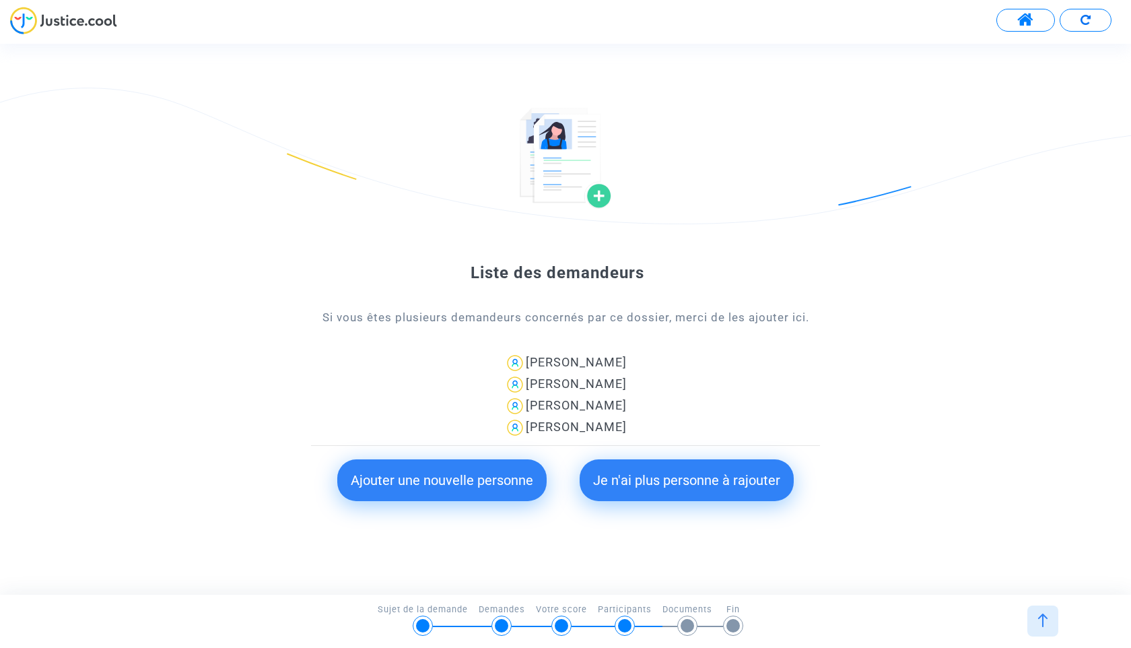
click at [764, 471] on button "Je n'ai plus personne à rajouter" at bounding box center [687, 480] width 214 height 42
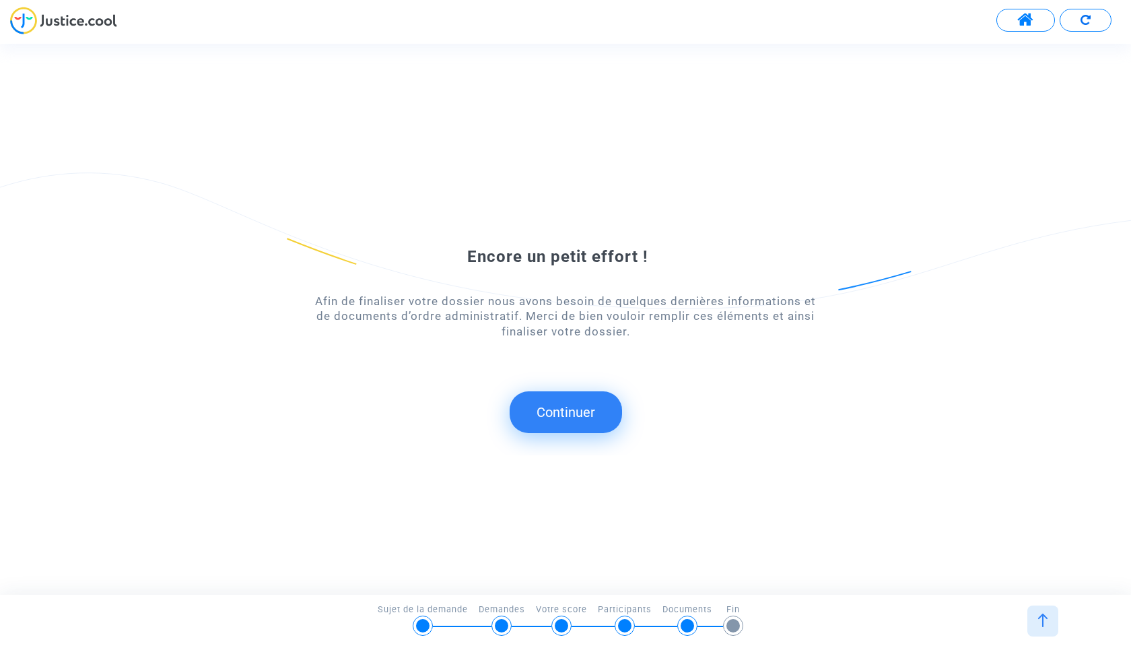
click at [1053, 620] on div at bounding box center [1042, 620] width 31 height 31
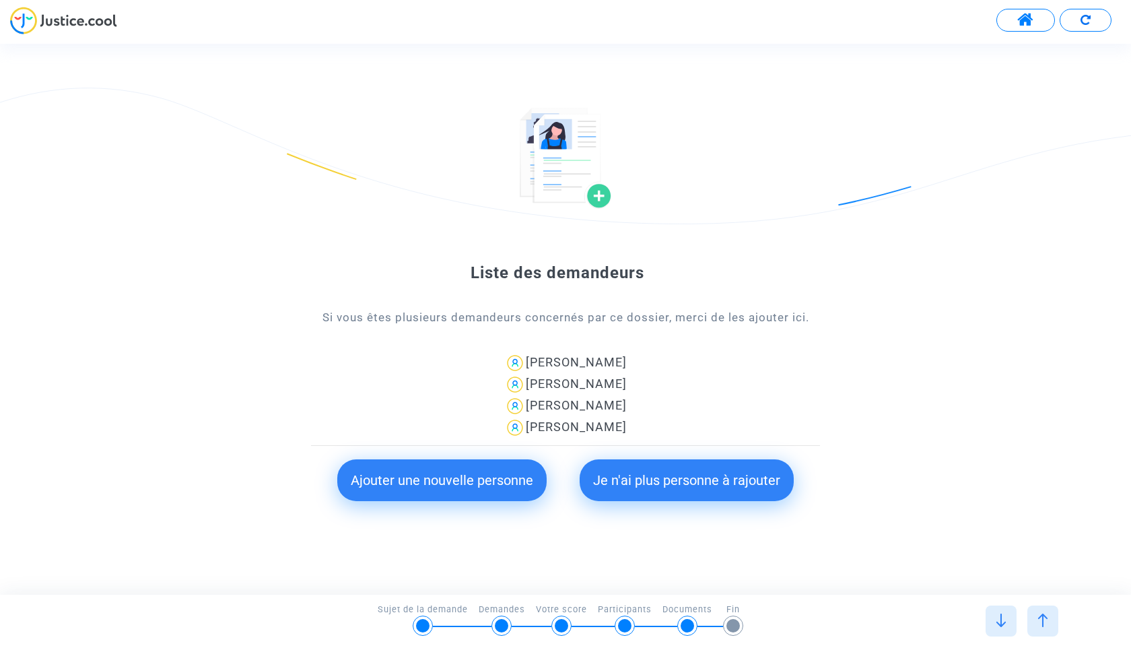
click at [1047, 620] on img at bounding box center [1042, 619] width 13 height 13
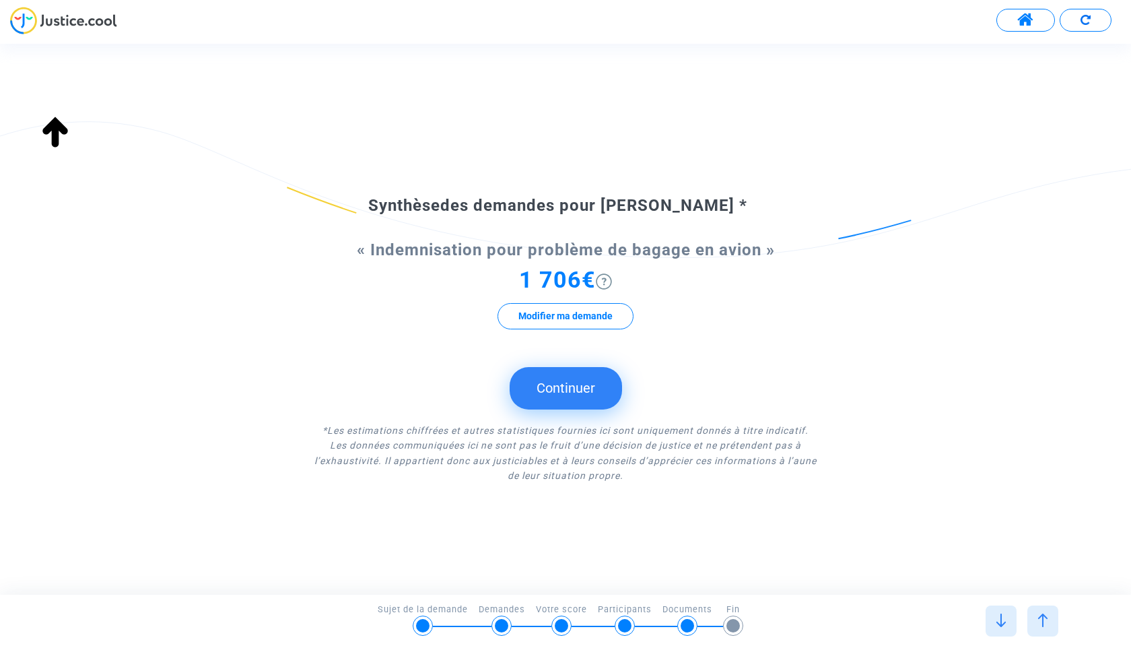
click at [1047, 621] on img at bounding box center [1042, 619] width 13 height 13
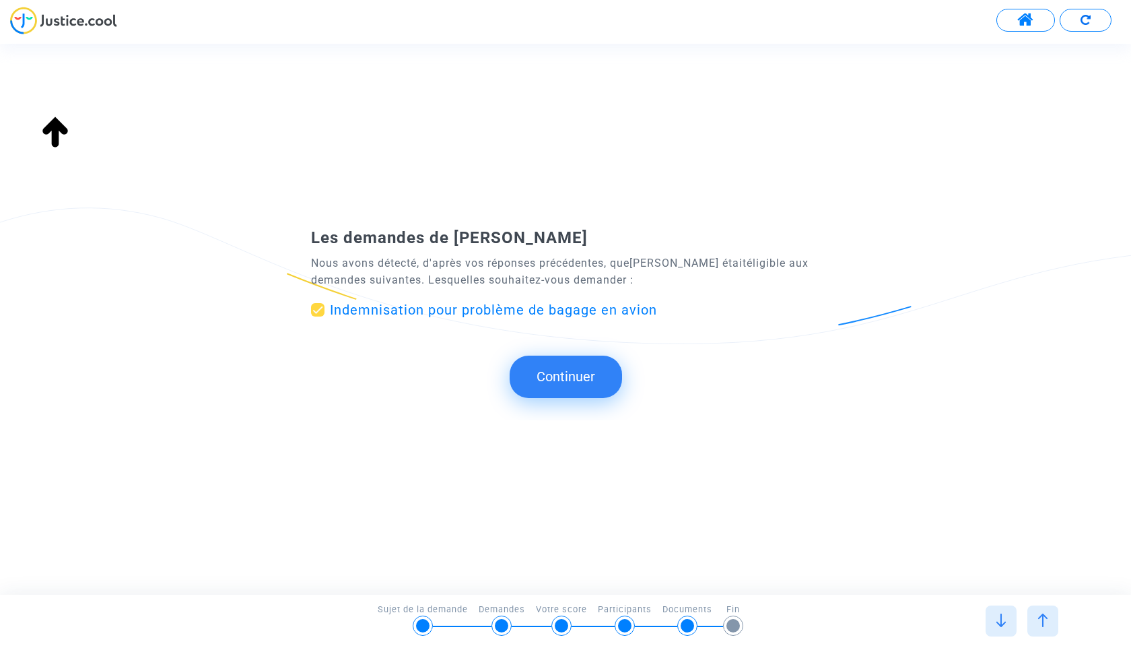
click at [1047, 621] on img at bounding box center [1042, 619] width 13 height 13
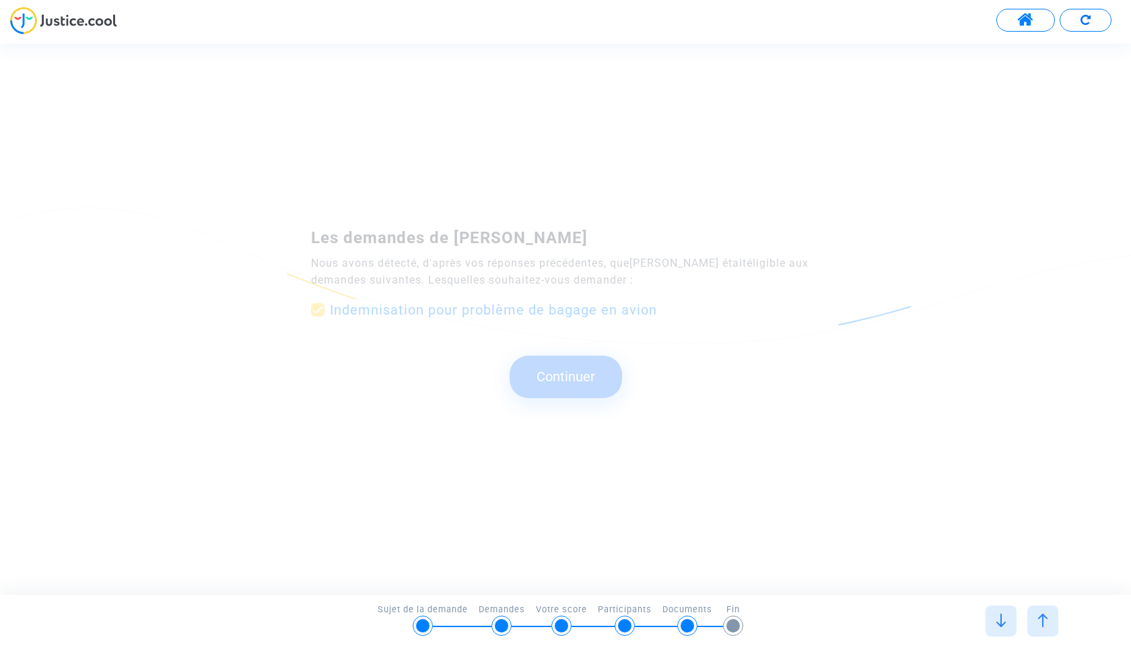
click at [1047, 621] on img at bounding box center [1042, 619] width 13 height 13
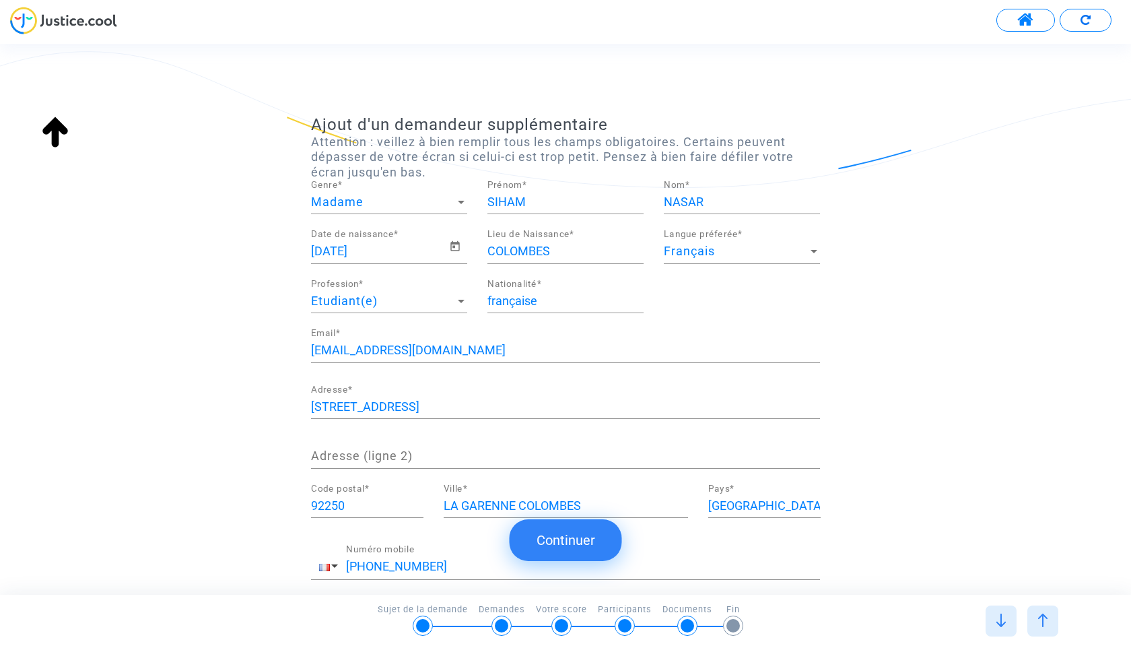
click at [1047, 621] on img at bounding box center [1042, 619] width 13 height 13
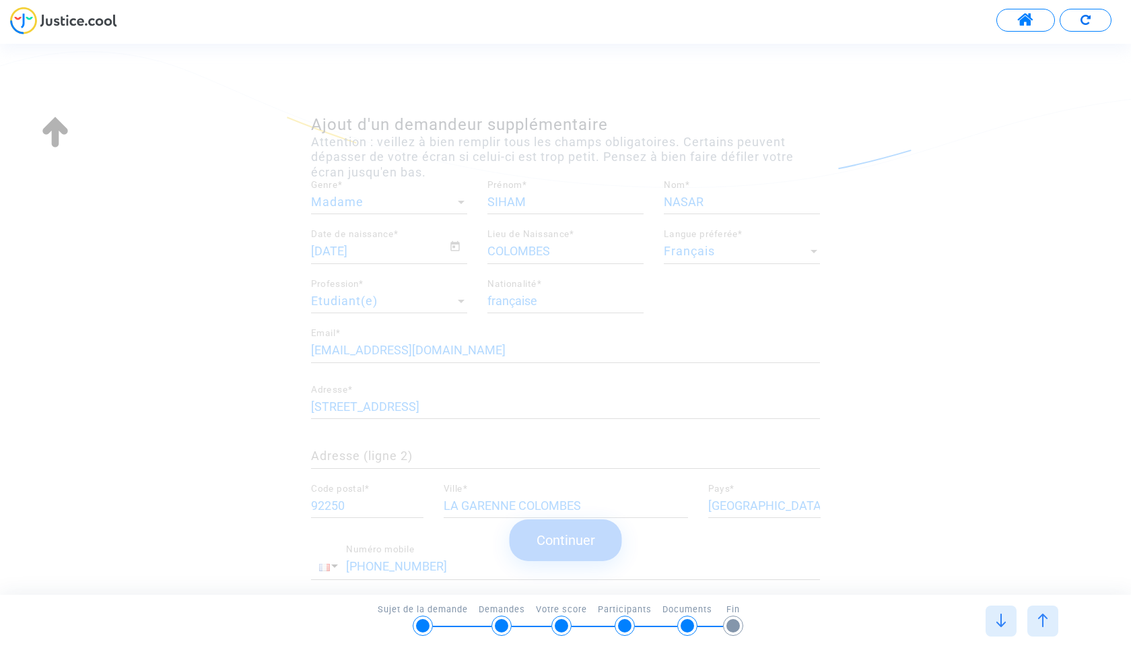
click at [1047, 621] on img at bounding box center [1042, 619] width 13 height 13
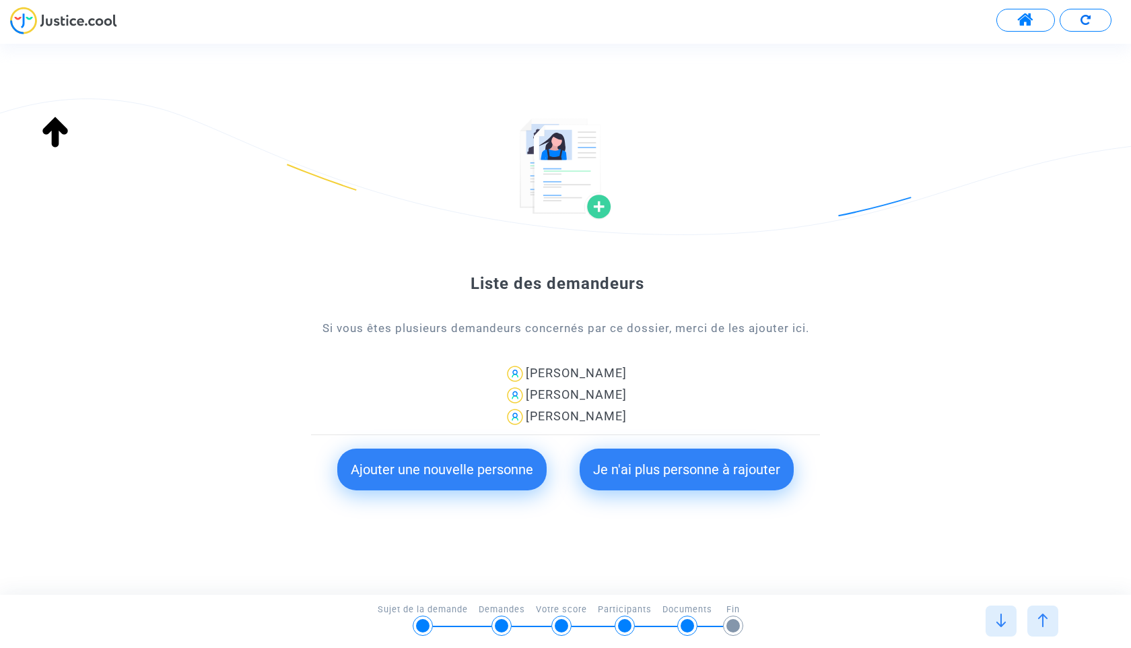
click at [1047, 621] on img at bounding box center [1042, 619] width 13 height 13
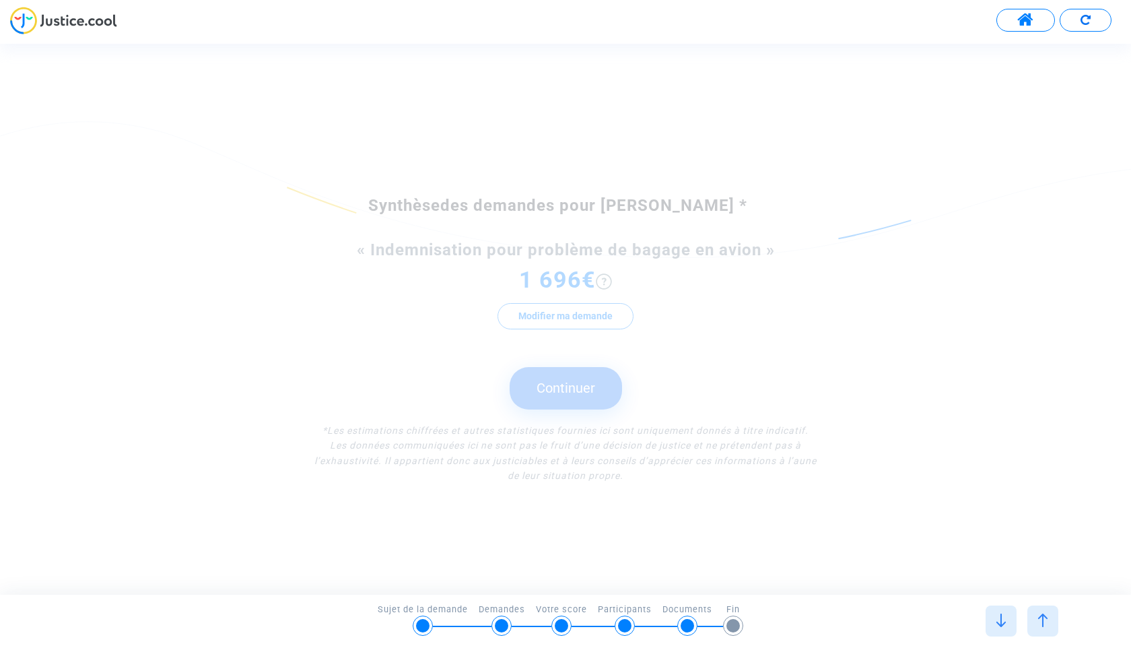
click at [1047, 621] on img at bounding box center [1042, 619] width 13 height 13
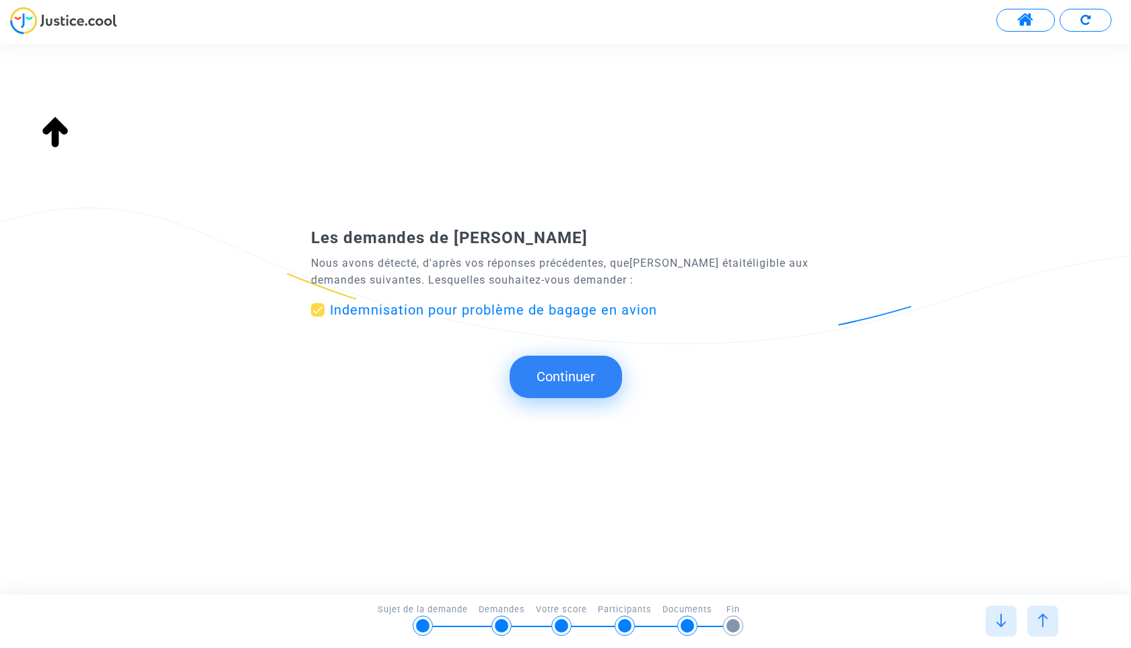
click at [1047, 621] on img at bounding box center [1042, 619] width 13 height 13
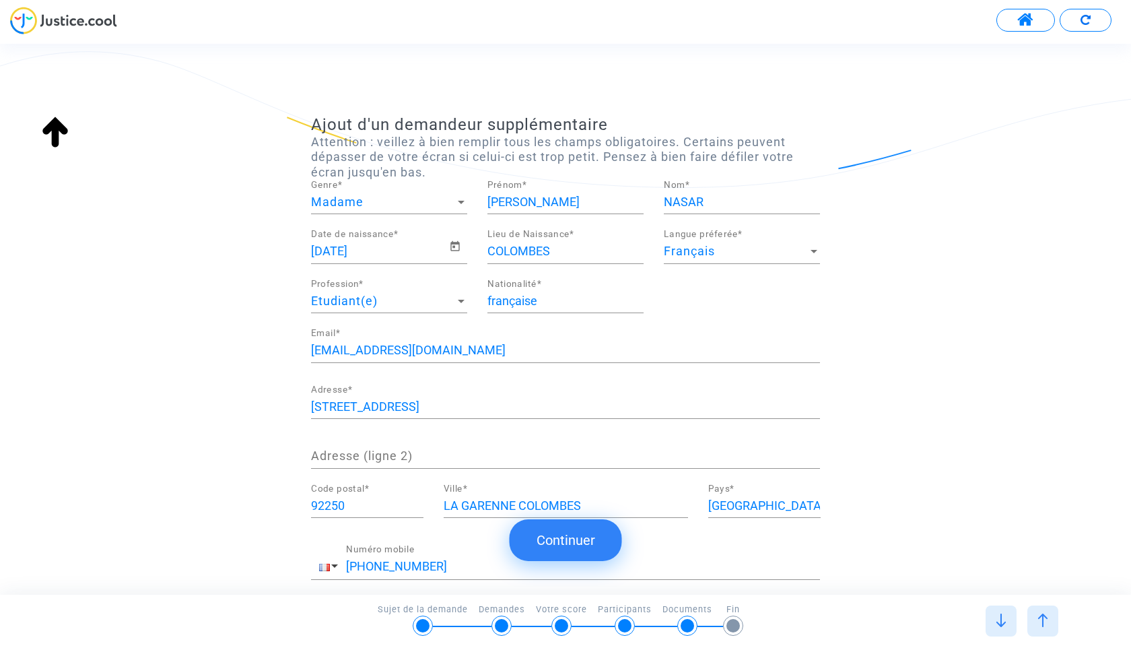
click at [1047, 621] on img at bounding box center [1042, 619] width 13 height 13
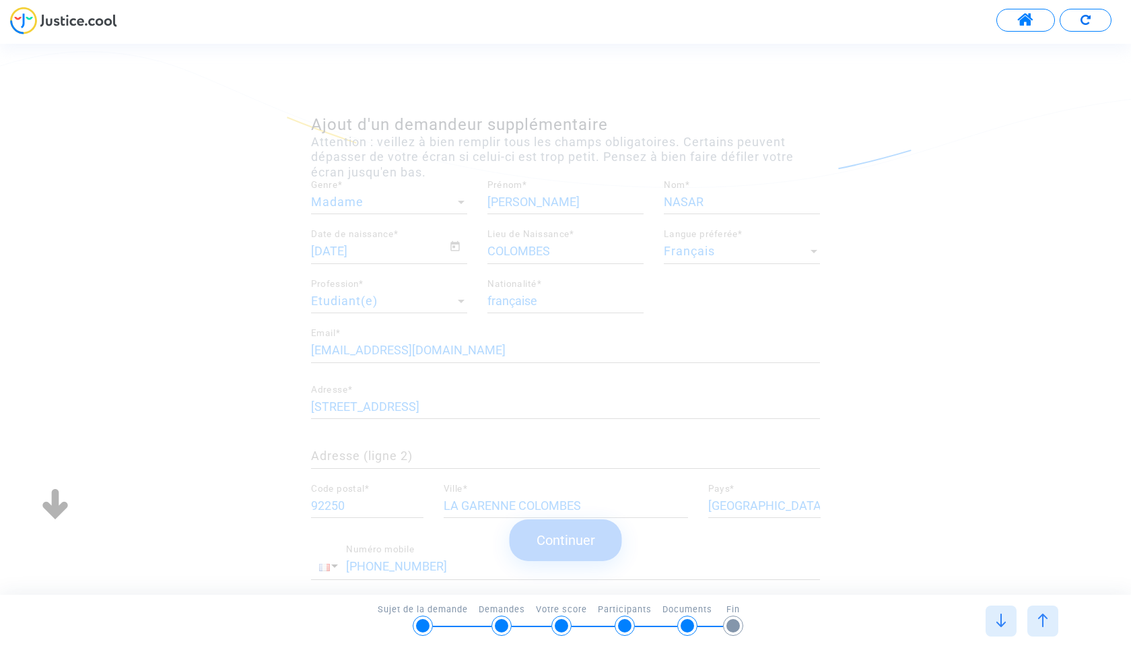
click at [1047, 621] on img at bounding box center [1042, 619] width 13 height 13
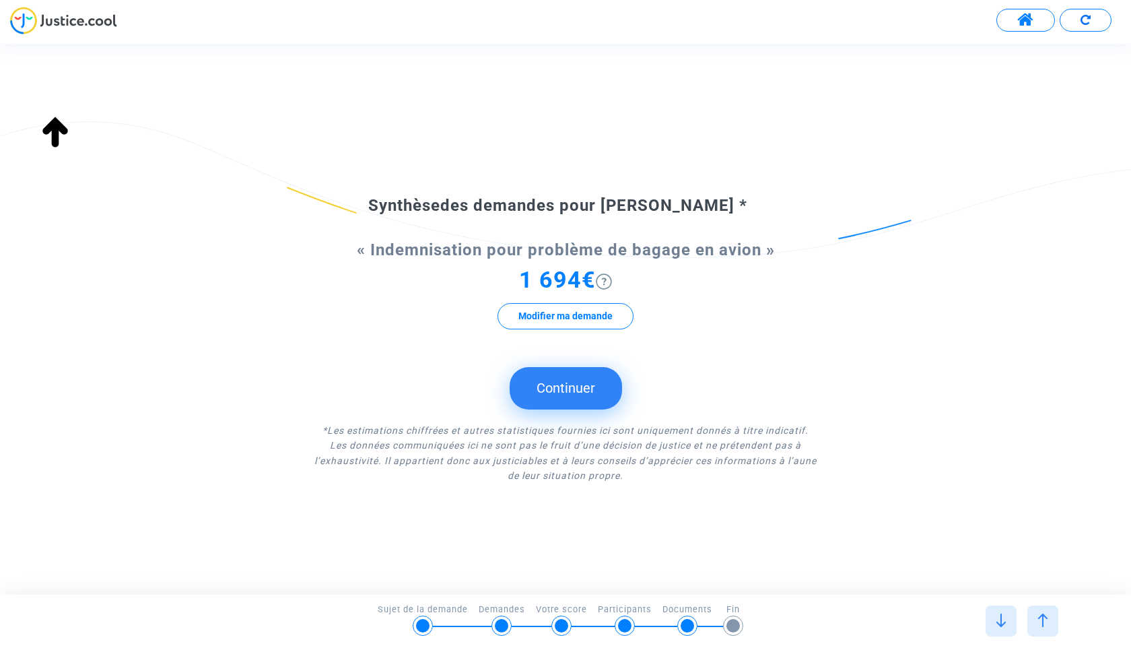
click at [1047, 621] on img at bounding box center [1042, 619] width 13 height 13
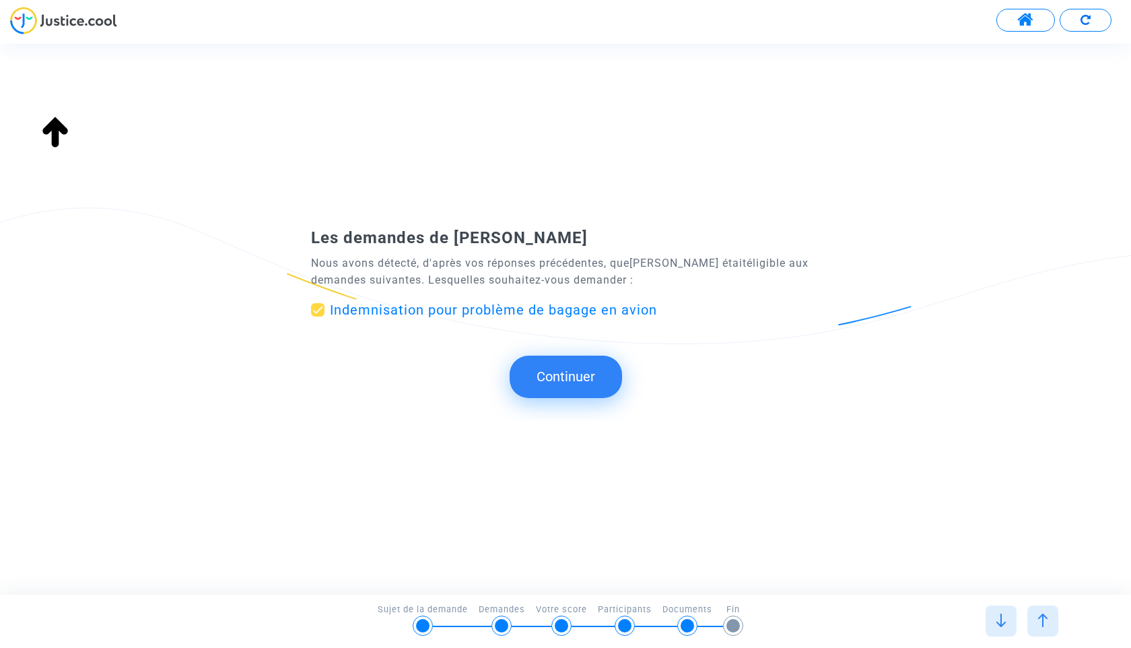
type input "française"
click at [1047, 621] on img at bounding box center [1042, 619] width 13 height 13
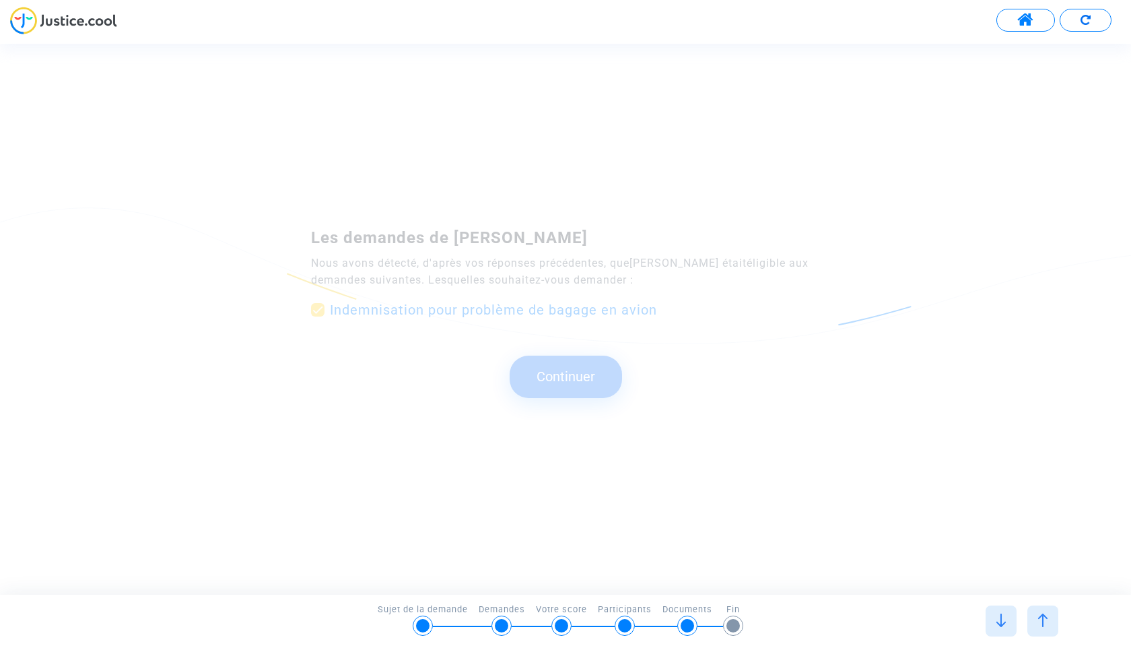
click at [1047, 621] on img at bounding box center [1042, 619] width 13 height 13
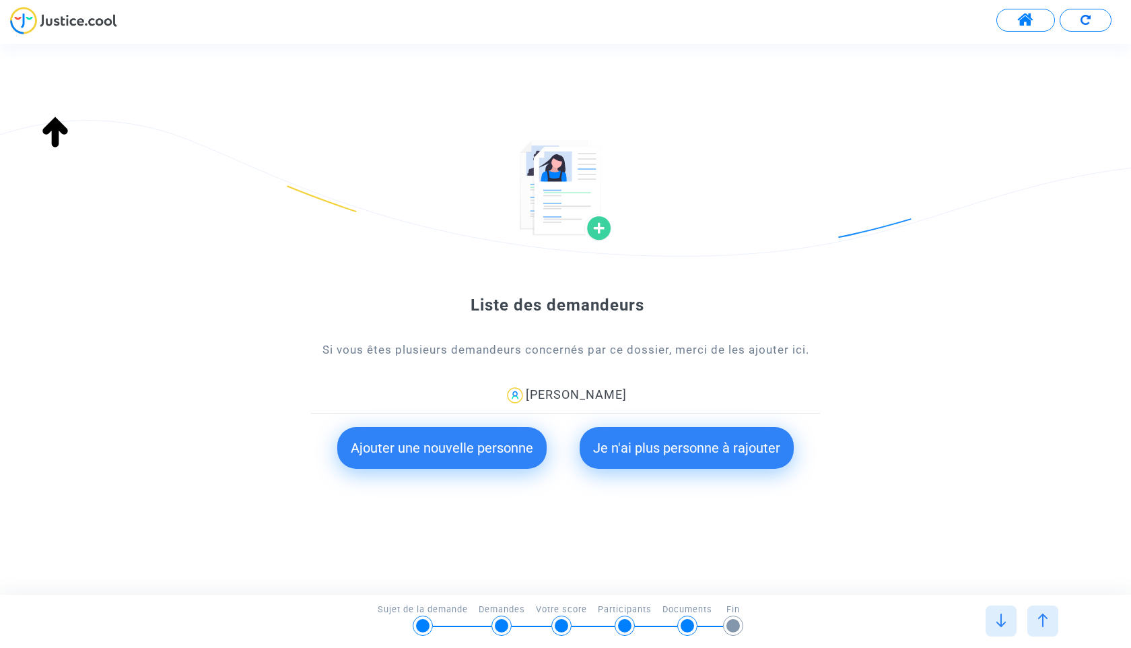
click at [1047, 621] on img at bounding box center [1042, 619] width 13 height 13
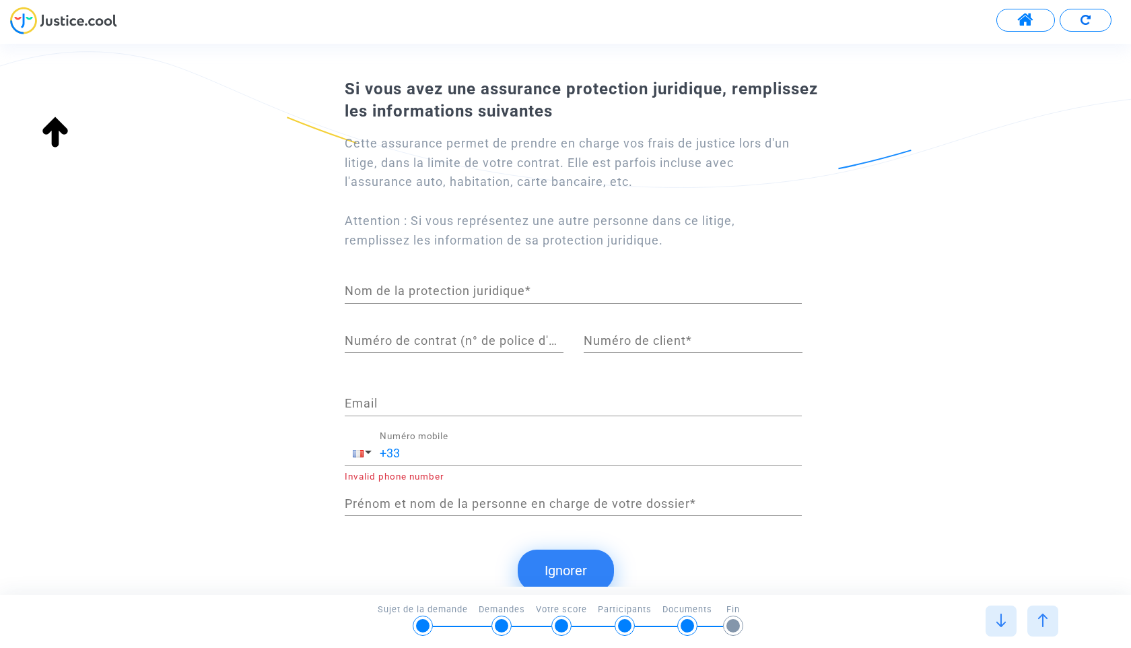
click at [1047, 621] on img at bounding box center [1042, 619] width 13 height 13
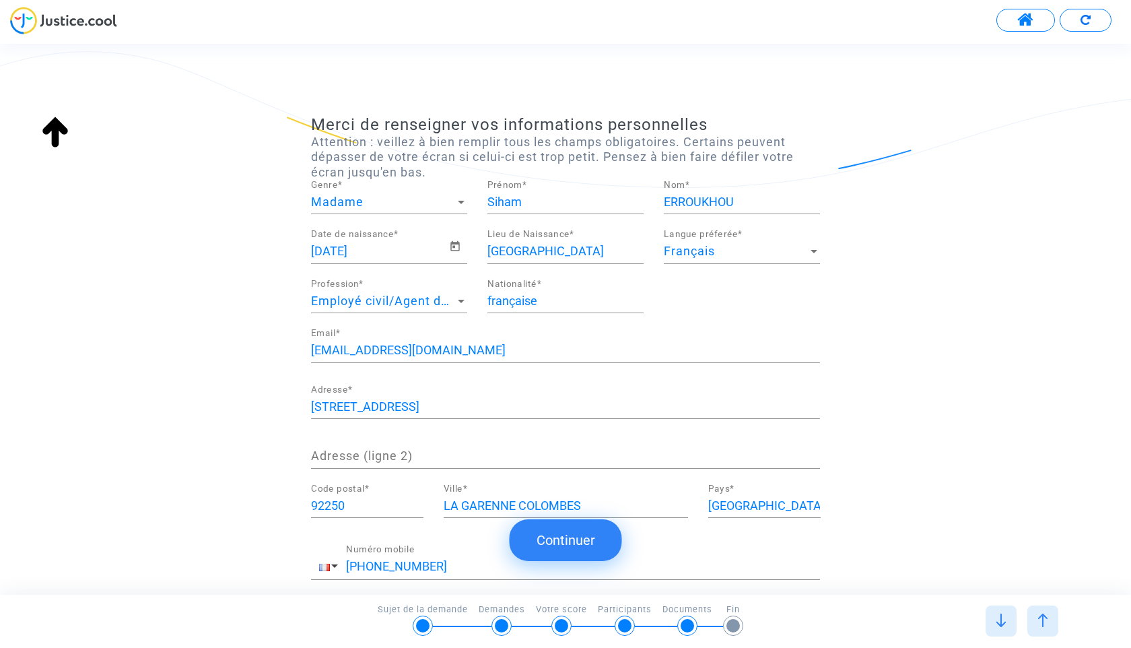
click at [1047, 621] on img at bounding box center [1042, 619] width 13 height 13
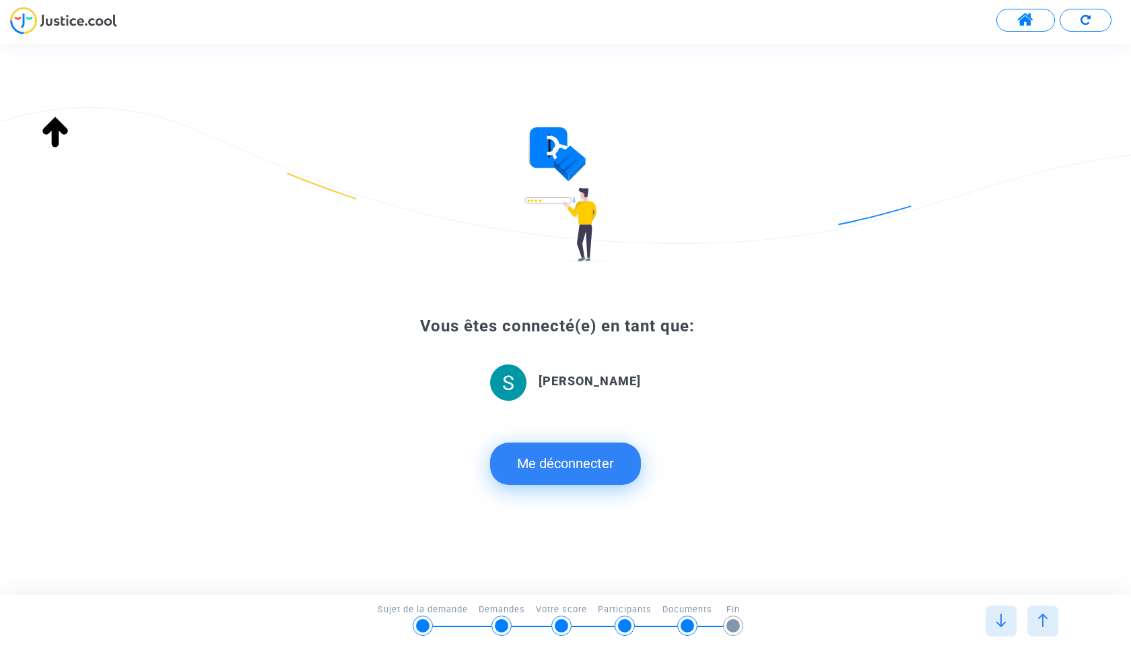
click at [1047, 621] on img at bounding box center [1042, 619] width 13 height 13
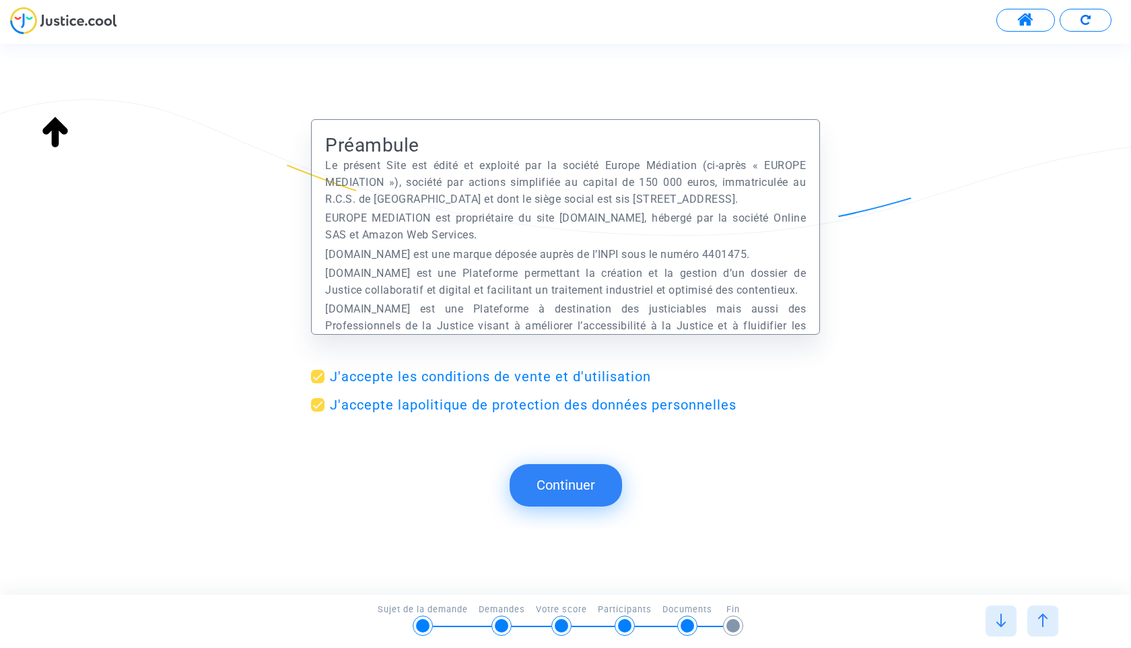
click at [1005, 629] on div at bounding box center [1000, 620] width 31 height 31
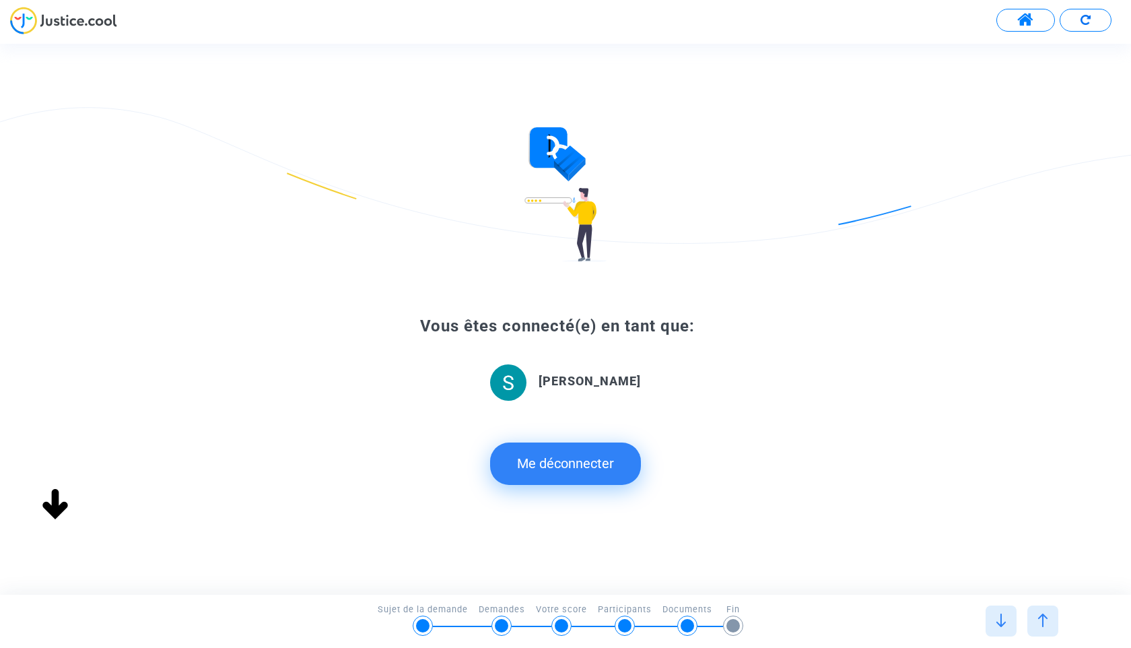
click at [1004, 629] on div at bounding box center [1000, 620] width 31 height 31
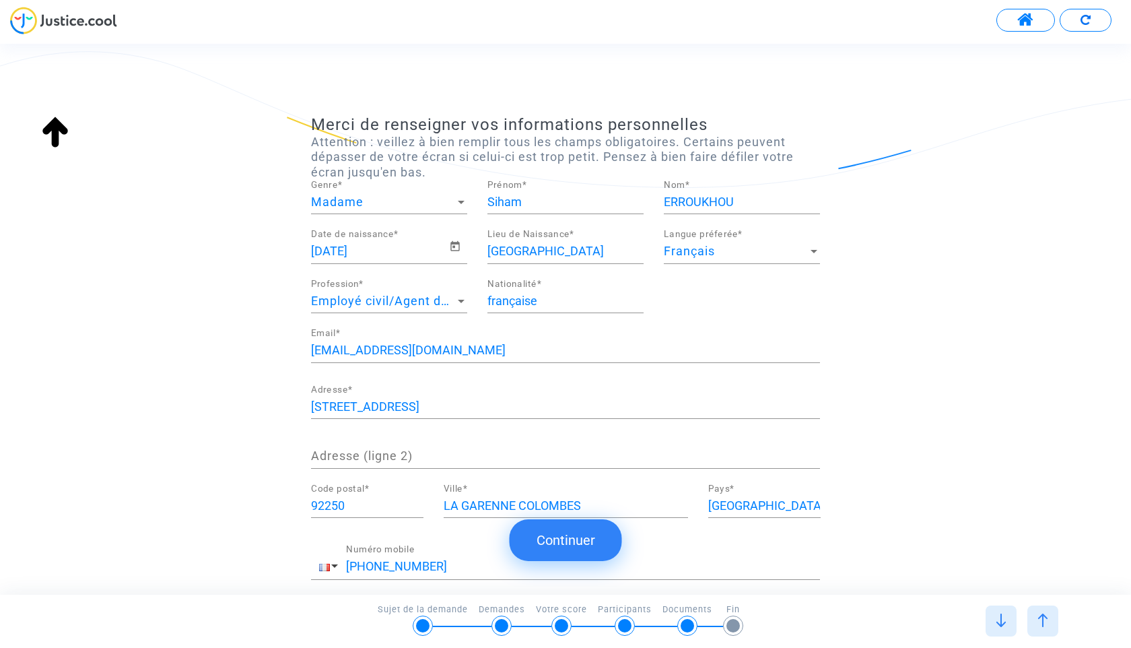
scroll to position [89, 0]
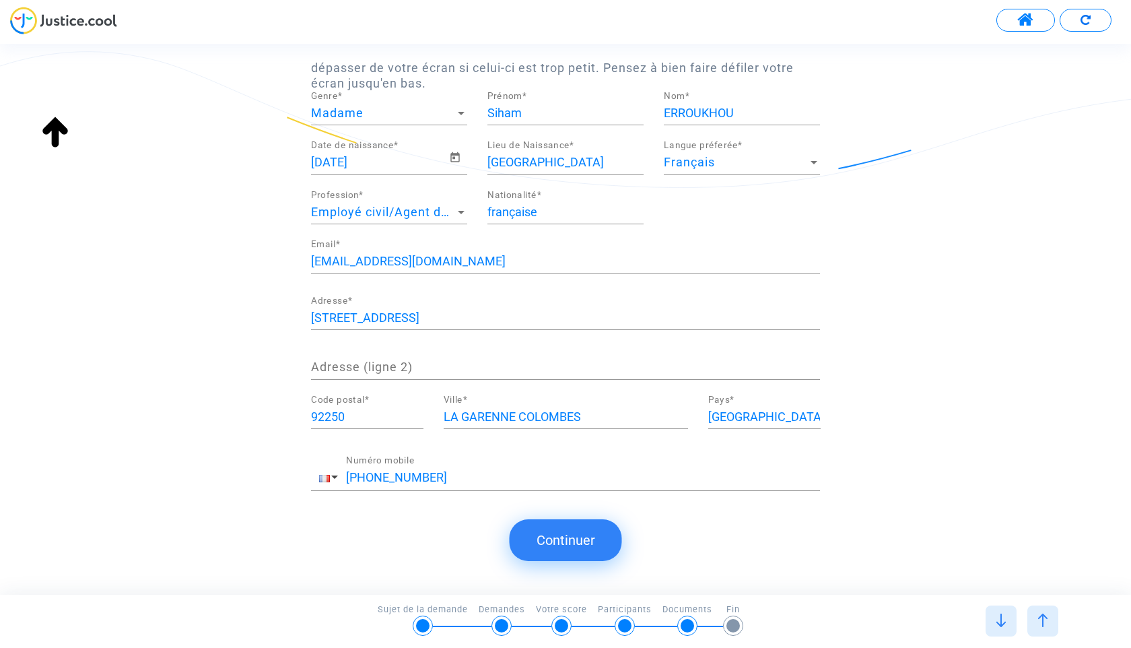
click at [1041, 621] on img at bounding box center [1042, 619] width 13 height 13
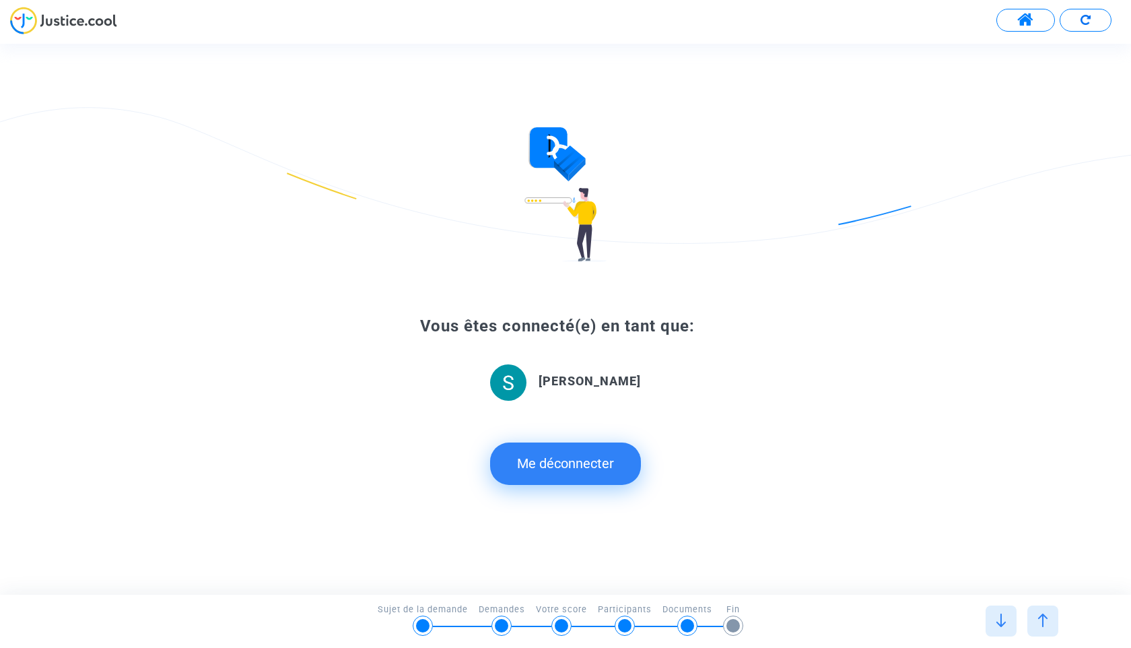
click at [607, 387] on b "[PERSON_NAME]" at bounding box center [590, 381] width 102 height 14
click at [1002, 623] on img at bounding box center [1000, 619] width 13 height 13
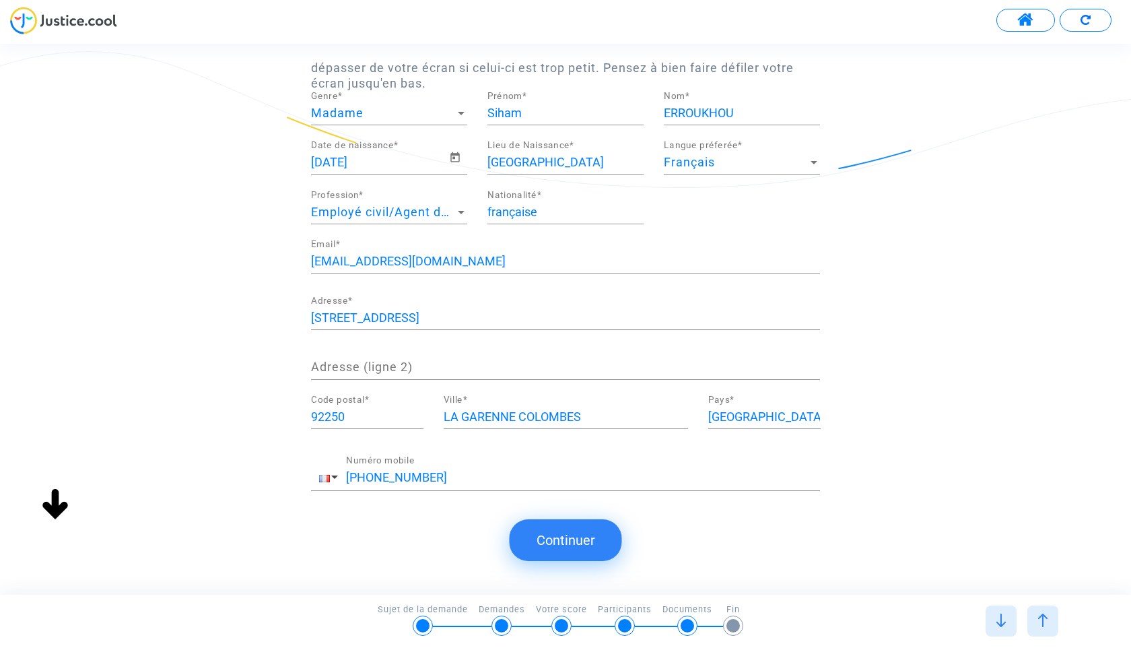
click at [568, 537] on button "Continuer" at bounding box center [566, 540] width 112 height 42
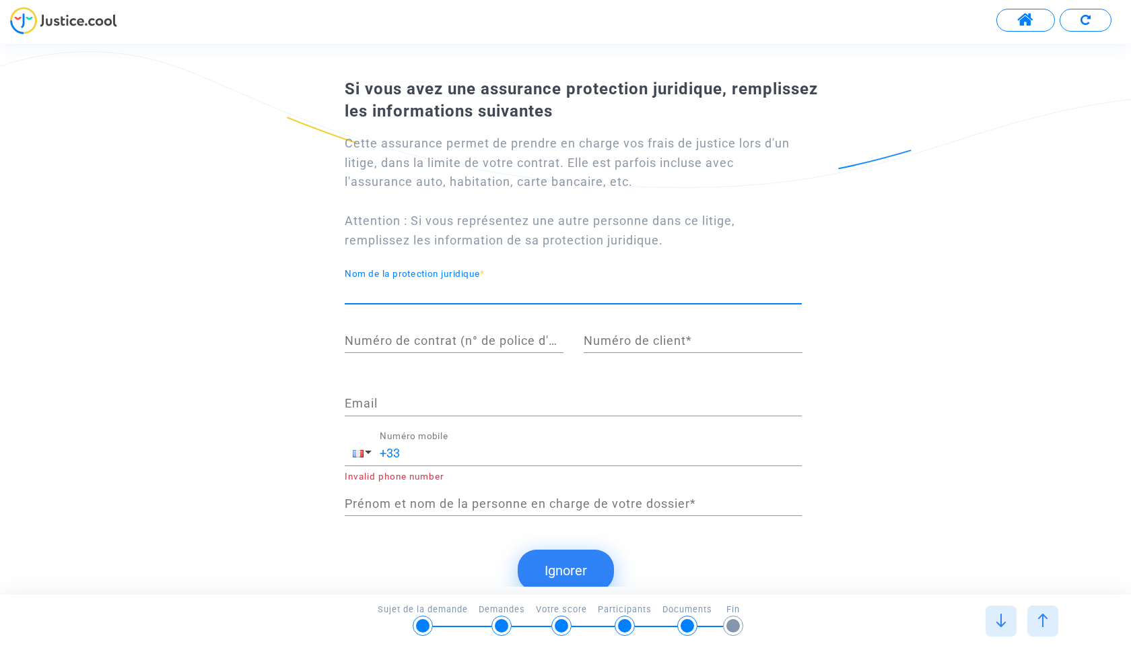
click at [488, 293] on input "Nom de la protection juridique *" at bounding box center [573, 290] width 457 height 13
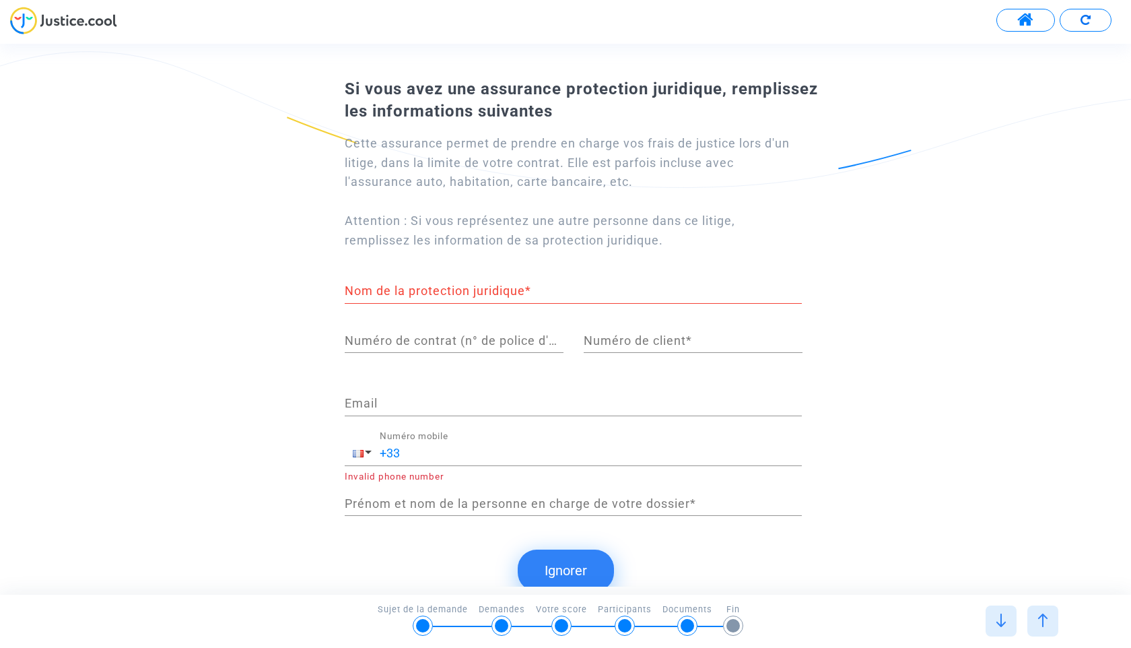
click at [564, 562] on button "Ignorer" at bounding box center [566, 570] width 96 height 42
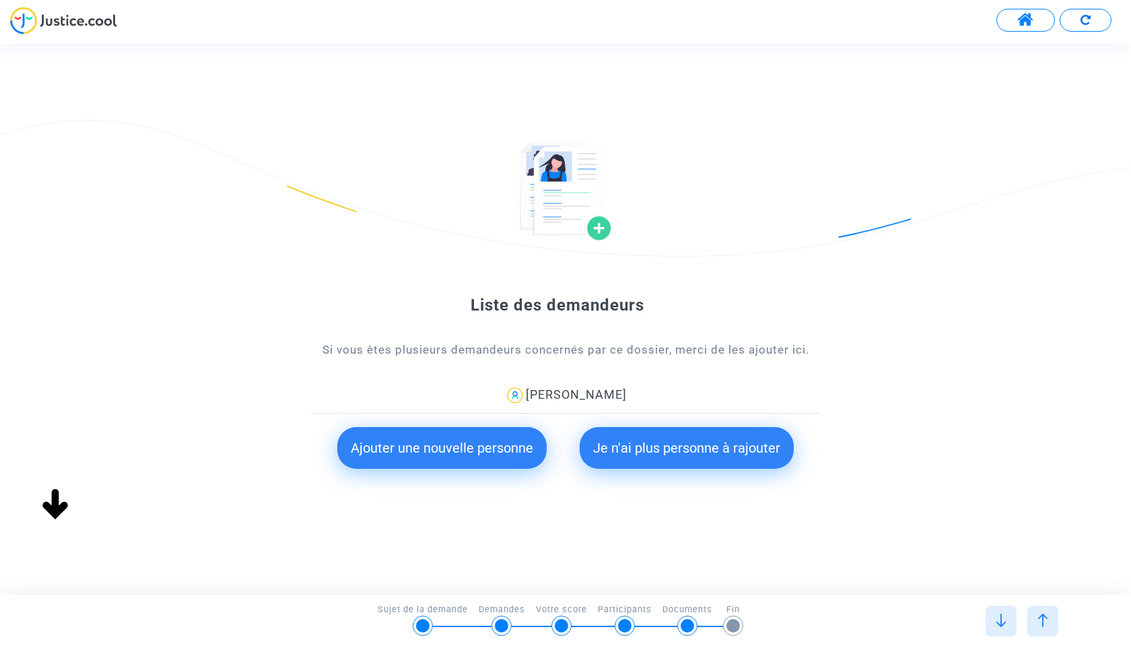
scroll to position [0, 0]
click at [1008, 611] on div at bounding box center [1000, 620] width 31 height 31
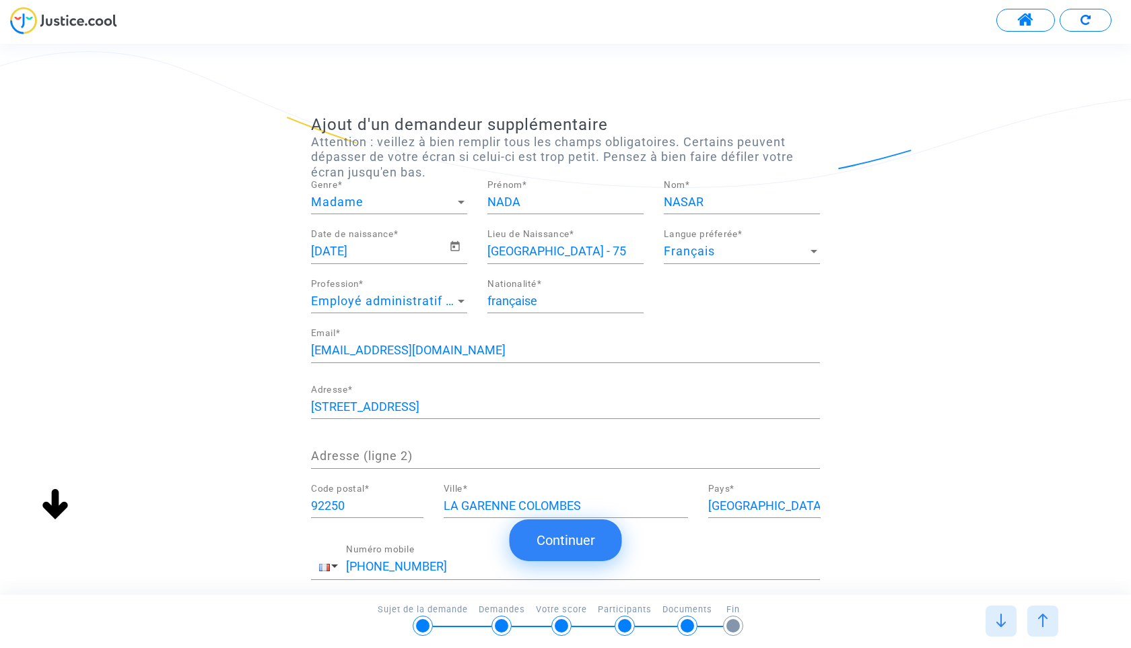
click at [1010, 620] on div at bounding box center [1000, 620] width 31 height 31
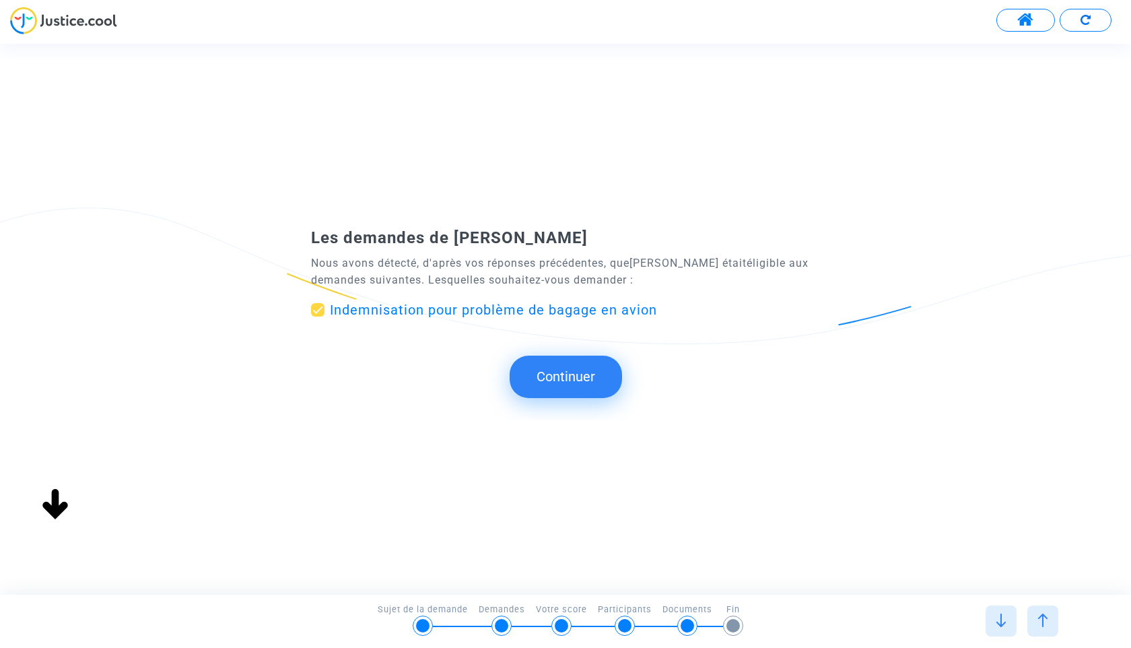
click at [1009, 623] on div at bounding box center [1000, 620] width 31 height 31
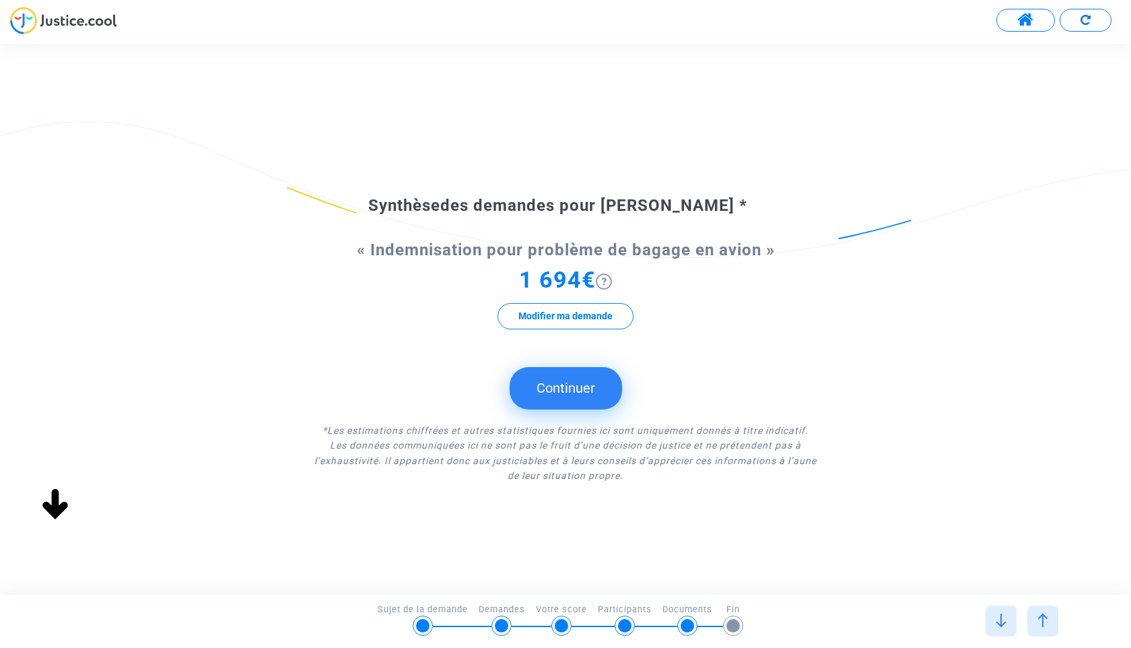
click at [1003, 611] on div at bounding box center [1000, 620] width 31 height 31
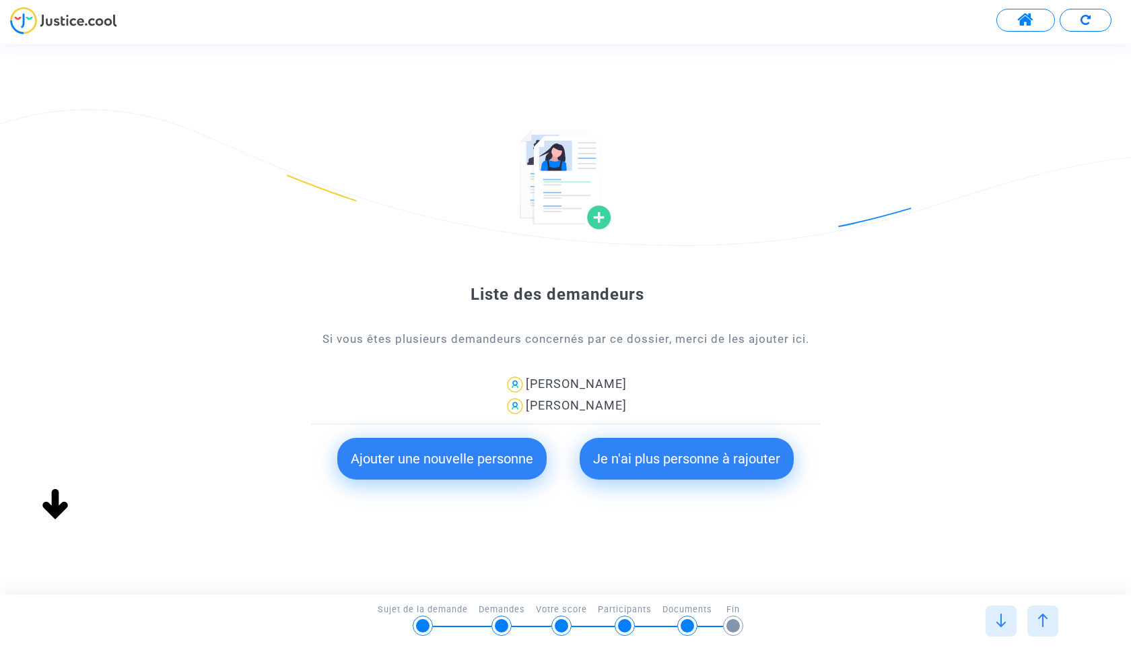
click at [1004, 611] on div at bounding box center [1000, 620] width 31 height 31
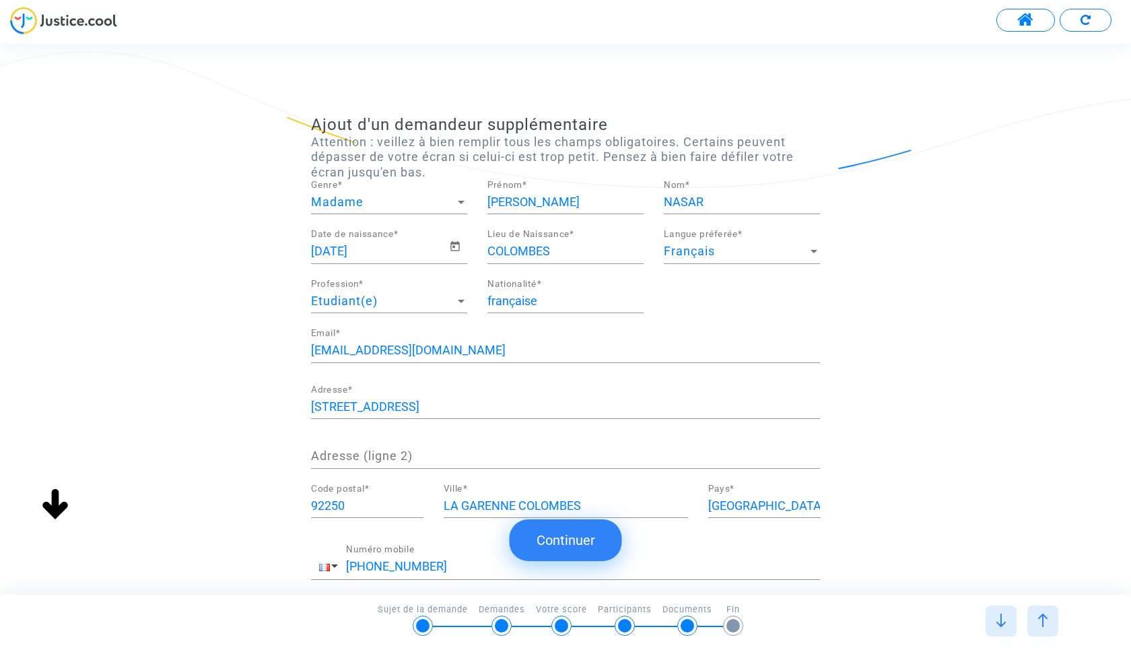
click at [1006, 627] on div at bounding box center [1000, 620] width 31 height 31
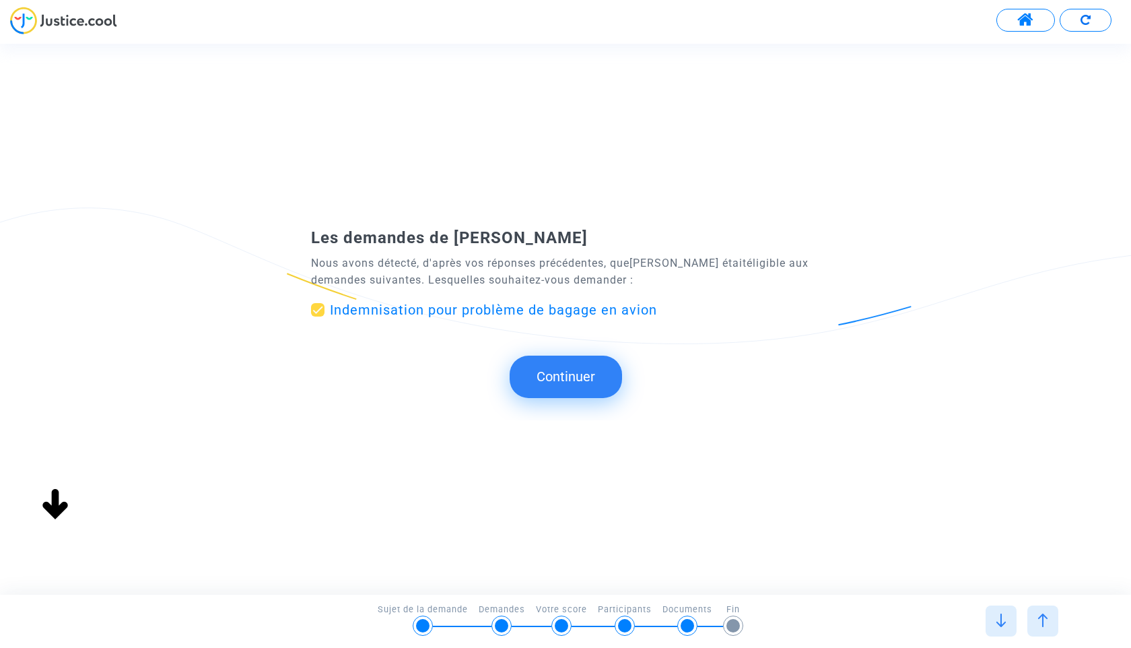
click at [1006, 627] on div at bounding box center [1000, 620] width 31 height 31
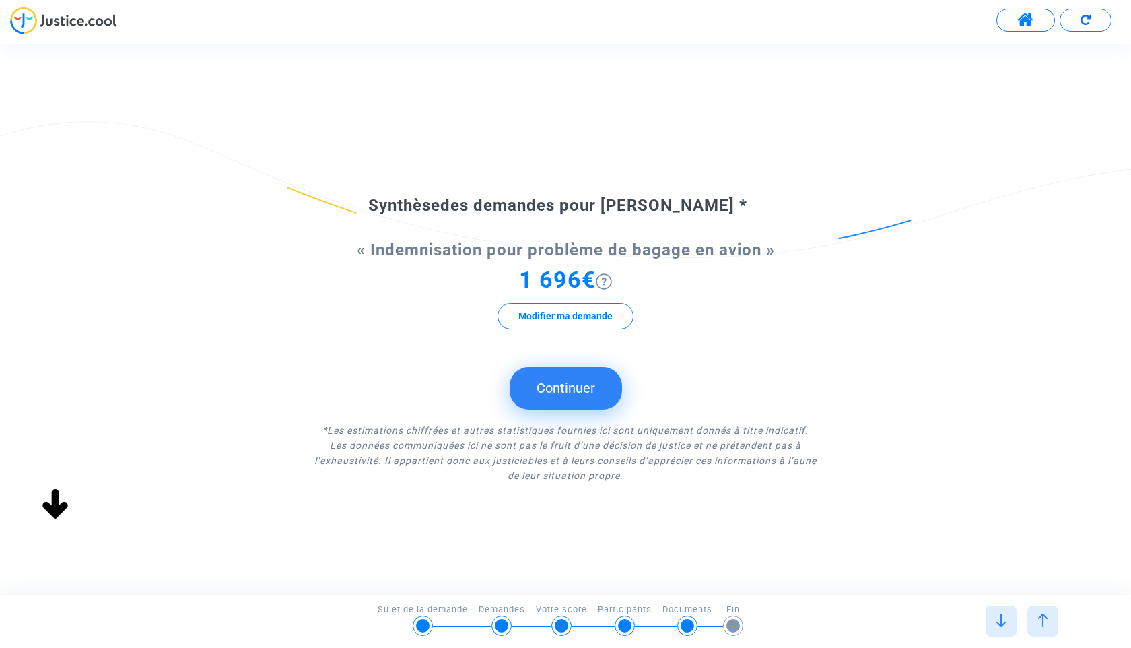
click at [1006, 627] on div at bounding box center [1000, 620] width 31 height 31
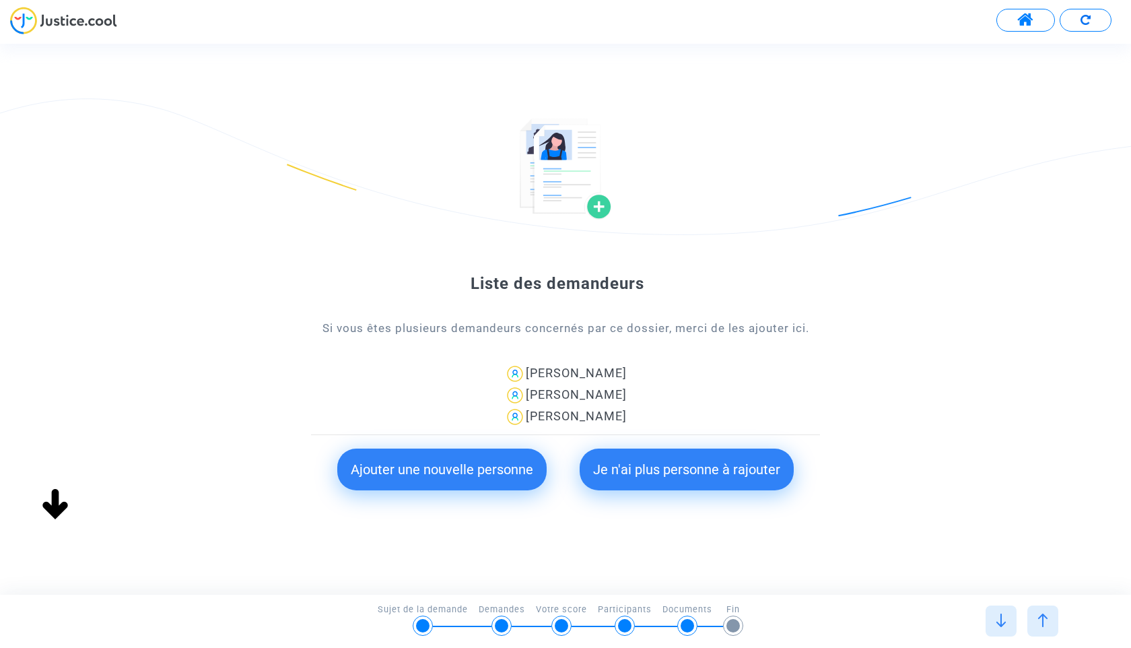
type input "française"
click at [1006, 627] on div at bounding box center [1000, 620] width 31 height 31
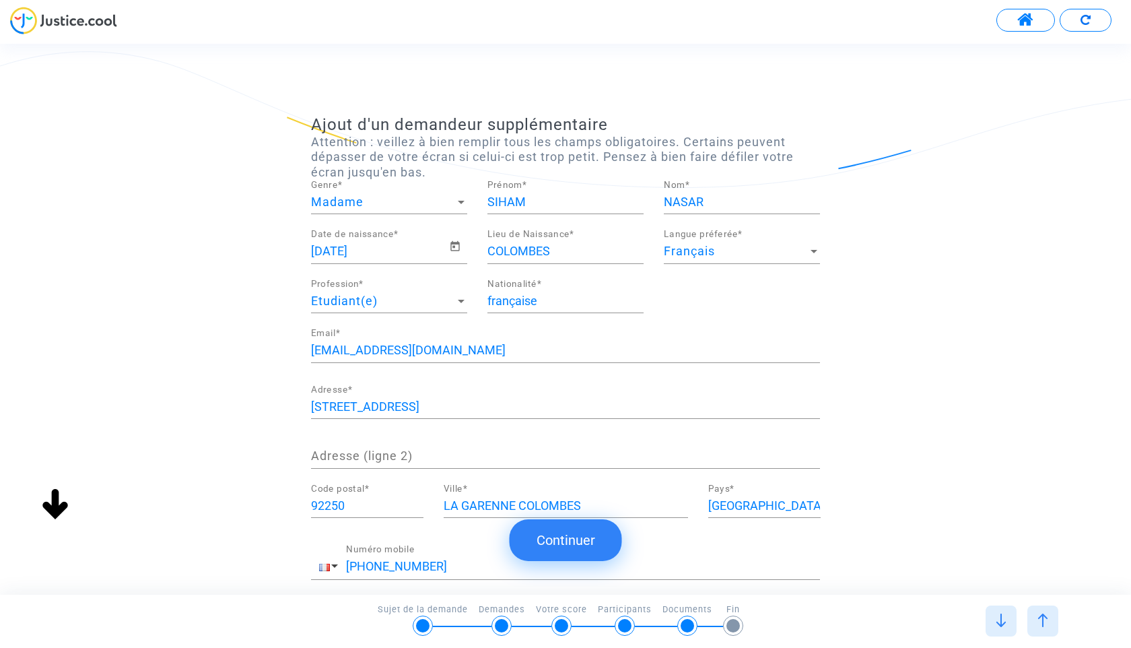
click at [1006, 627] on div at bounding box center [1000, 620] width 31 height 31
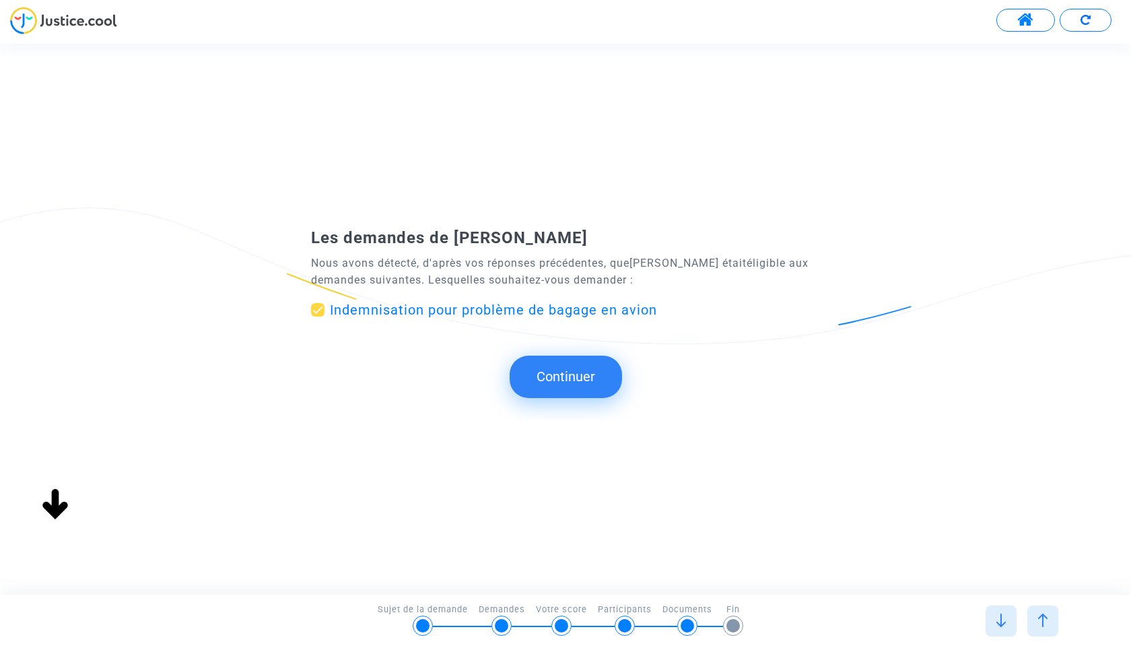
click at [1006, 627] on div at bounding box center [1000, 620] width 31 height 31
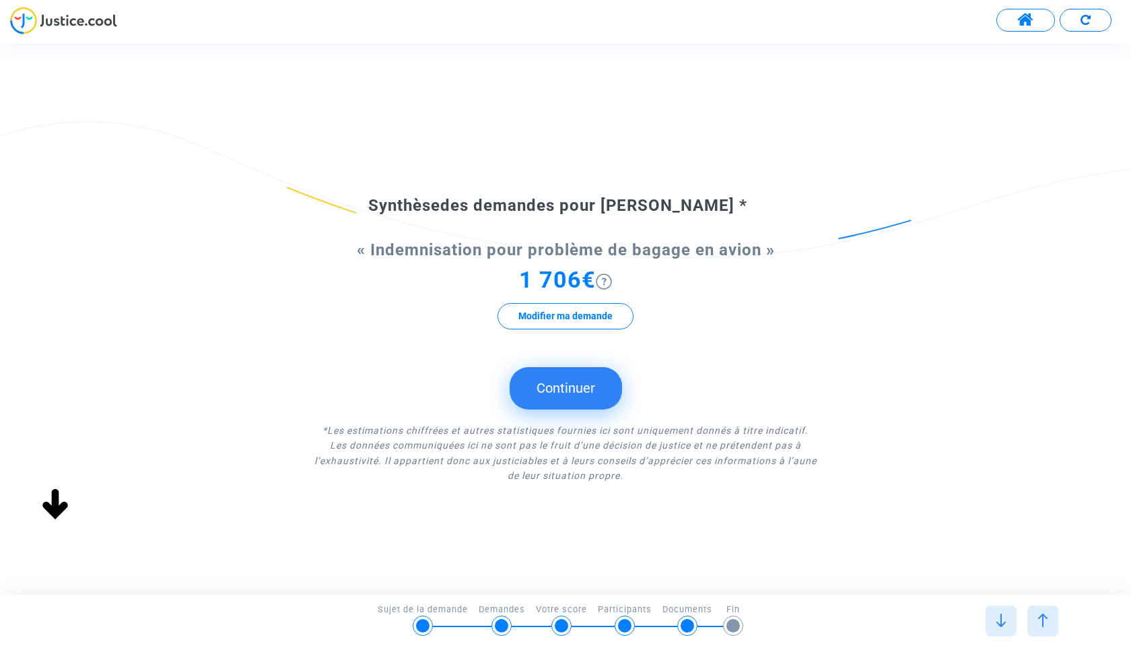
click at [1006, 627] on div at bounding box center [1000, 620] width 31 height 31
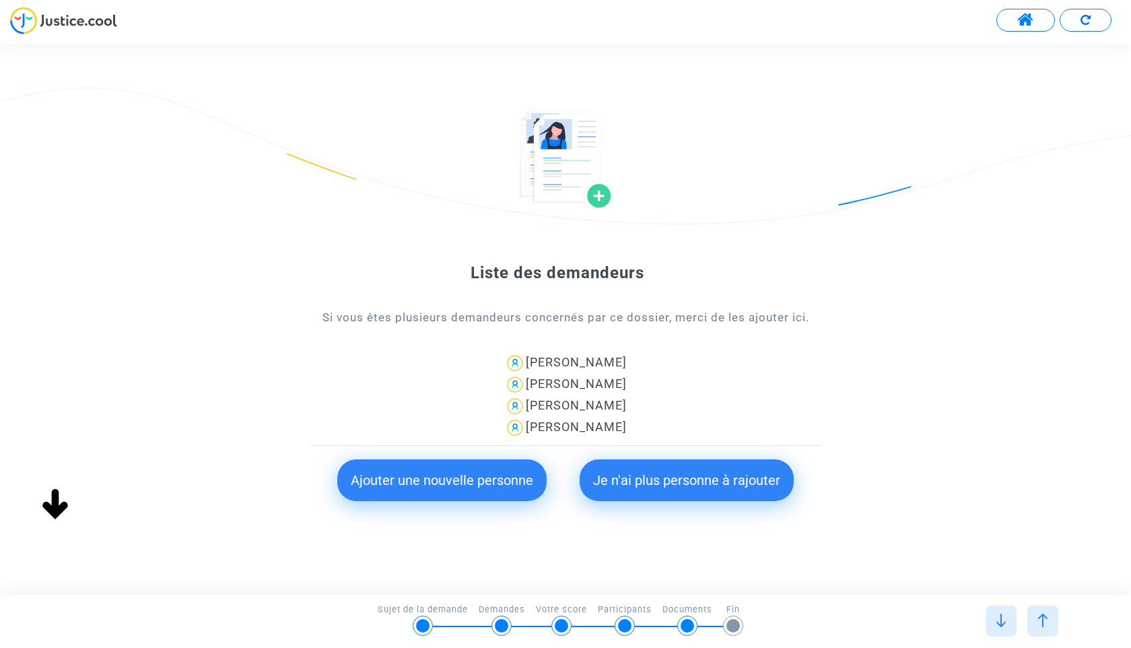
drag, startPoint x: 1002, startPoint y: 626, endPoint x: 1000, endPoint y: 618, distance: 8.5
click at [1000, 625] on div at bounding box center [1000, 620] width 31 height 31
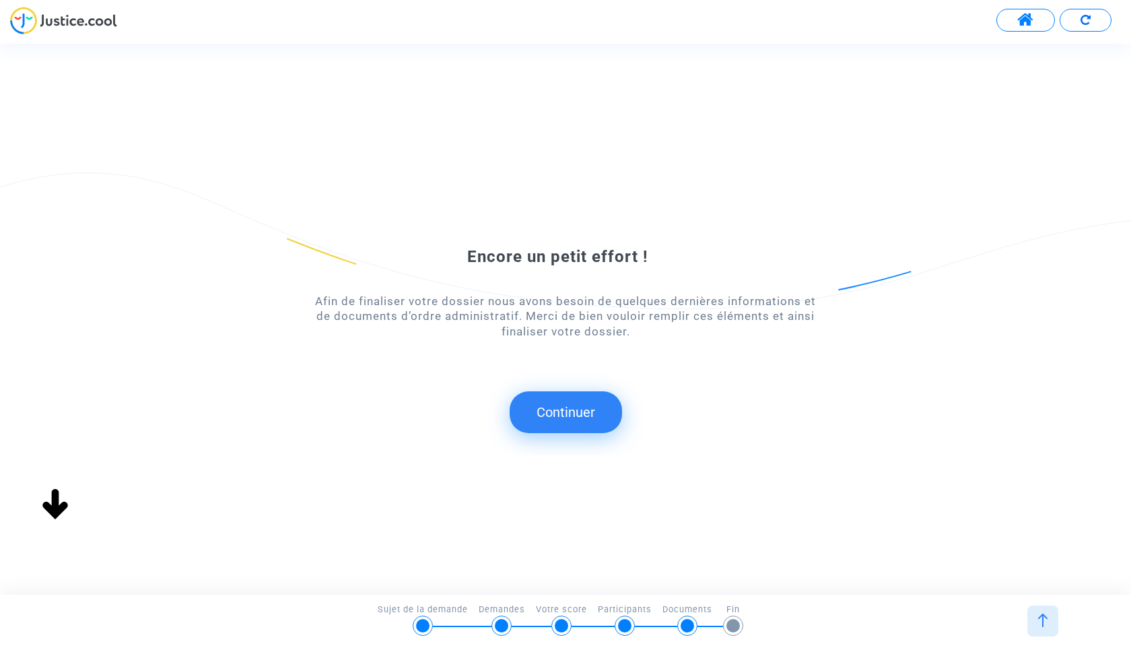
click at [714, 499] on div "Continuer Continuer Ignorer Continuer Continuer Continuer Continuer Continuer C…" at bounding box center [577, 319] width 1154 height 550
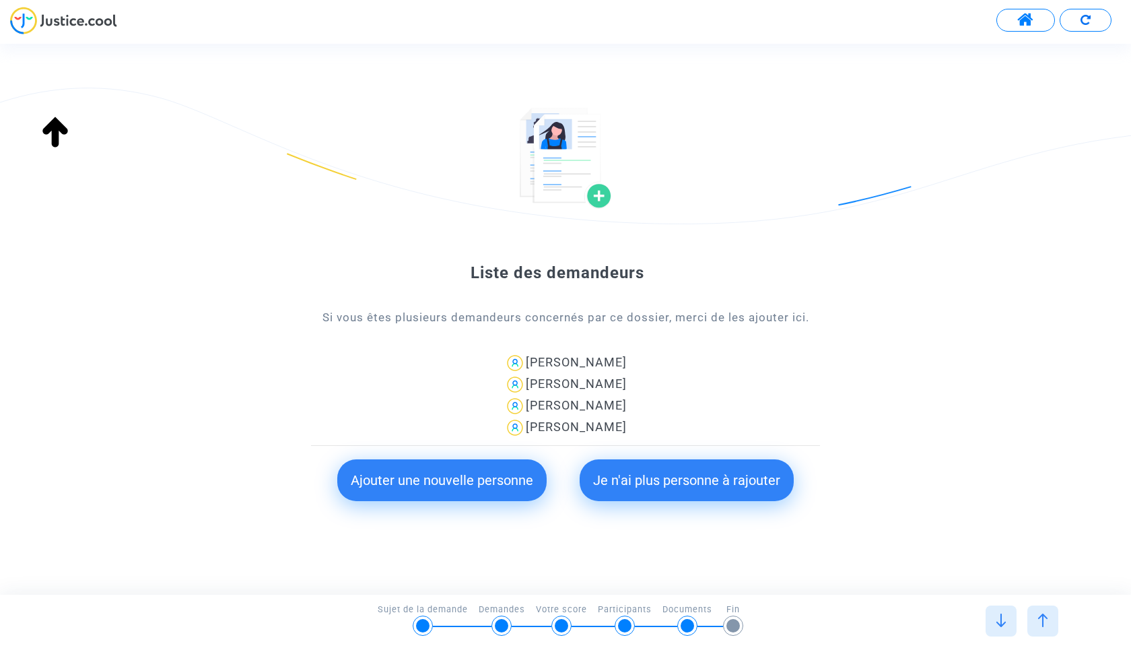
click at [707, 480] on button "Je n'ai plus personne à rajouter" at bounding box center [687, 480] width 214 height 42
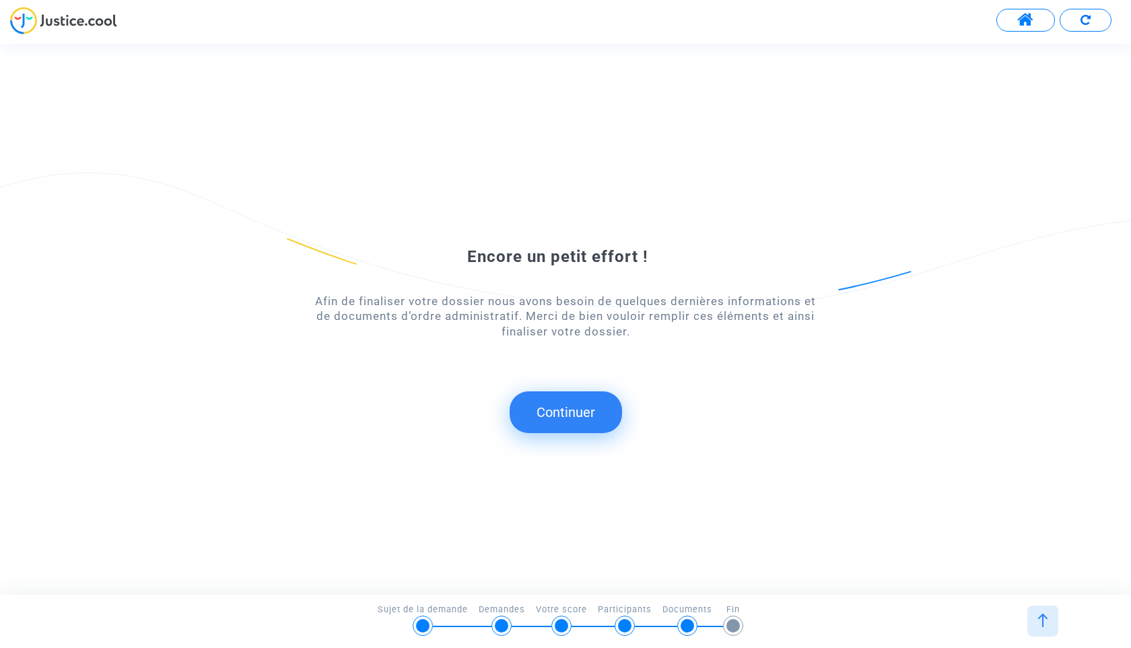
click at [553, 410] on button "Continuer" at bounding box center [566, 412] width 112 height 42
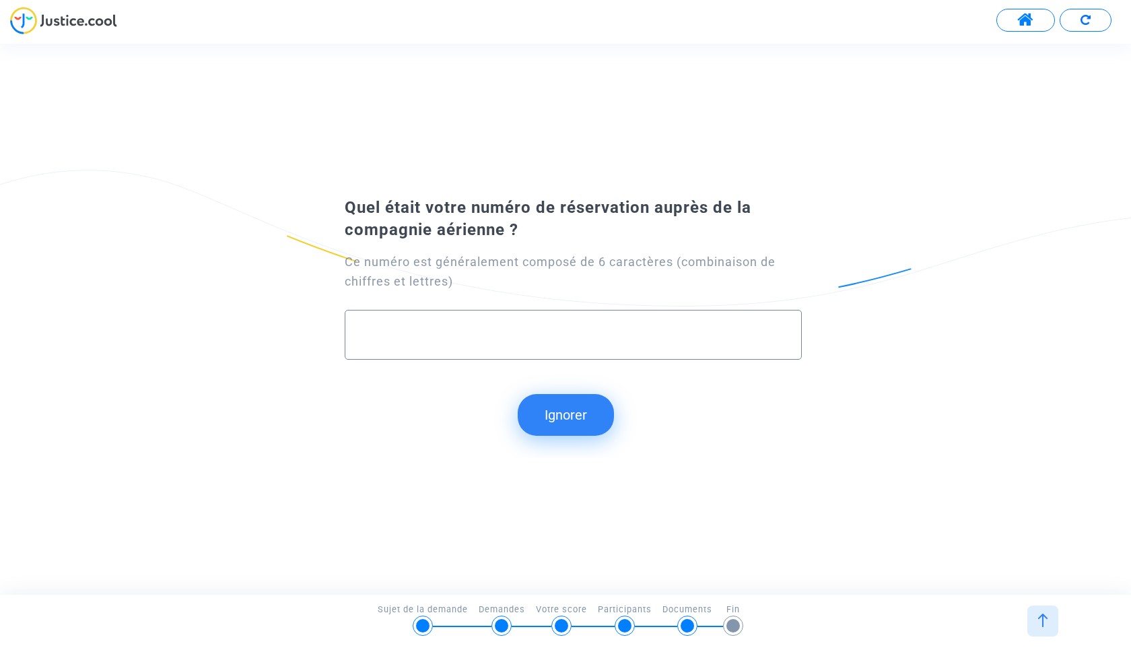
paste input "BGAAOL"
type input "BGAAOL"
click at [559, 417] on button "Continuer" at bounding box center [566, 415] width 112 height 42
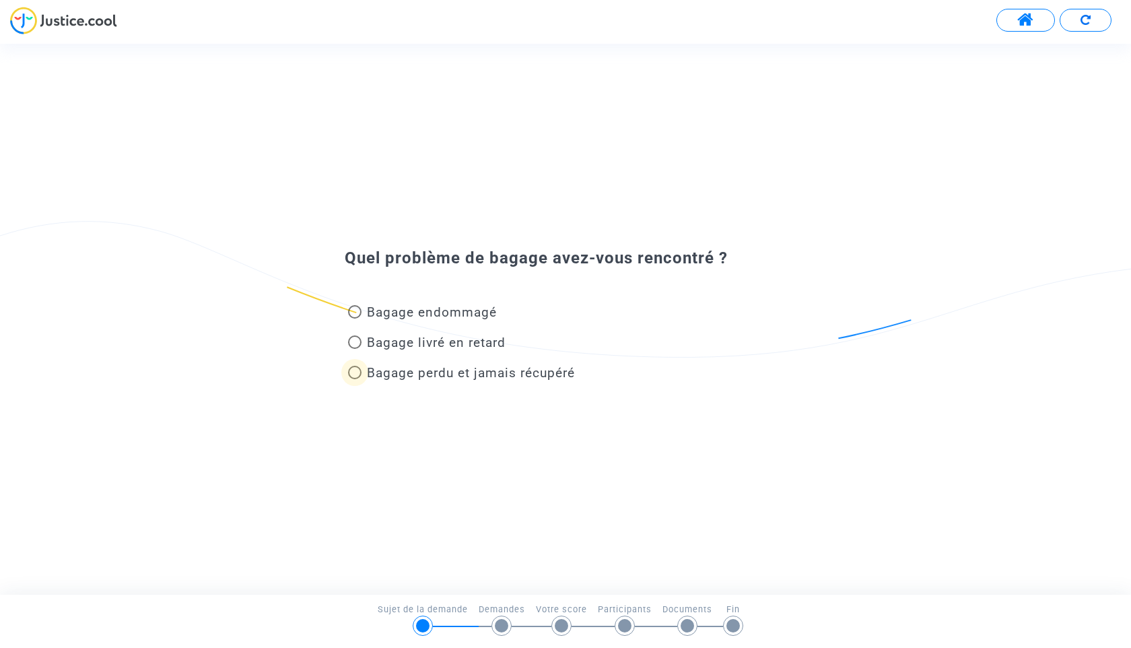
click at [452, 372] on span "Bagage perdu et jamais récupéré" at bounding box center [471, 372] width 208 height 15
click at [355, 379] on input "Bagage perdu et jamais récupéré" at bounding box center [354, 379] width 1 height 1
radio input "true"
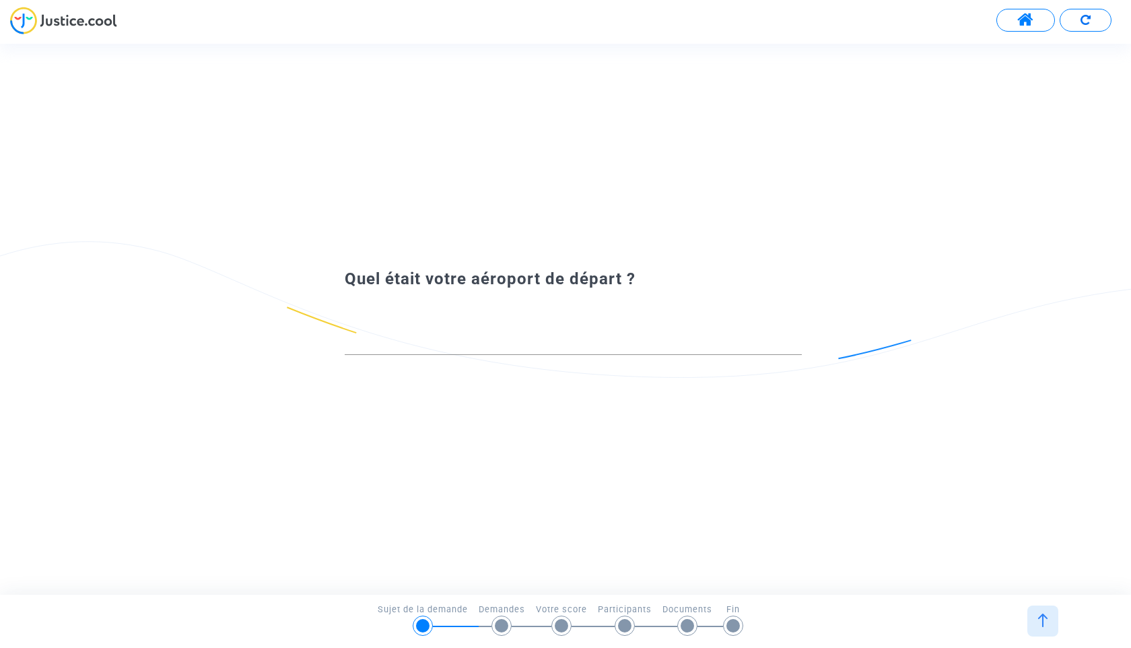
click at [457, 331] on div at bounding box center [573, 337] width 457 height 34
click at [459, 339] on input at bounding box center [573, 341] width 457 height 13
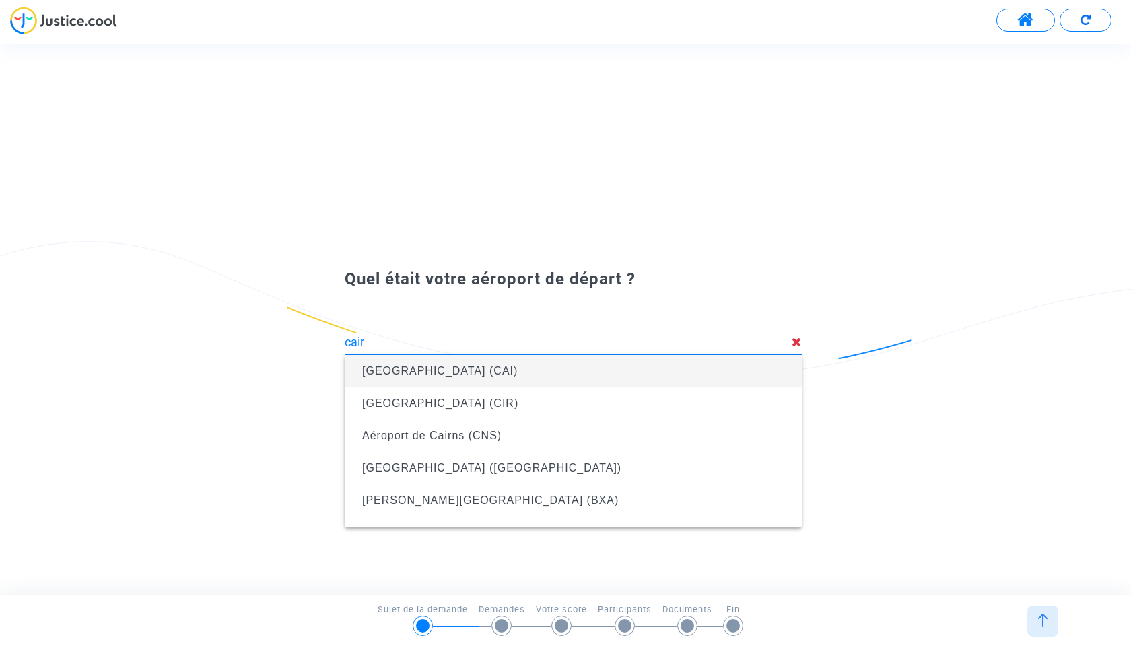
click at [425, 375] on span "[GEOGRAPHIC_DATA] (CAI)" at bounding box center [439, 370] width 155 height 11
type input "[GEOGRAPHIC_DATA] (CAI)"
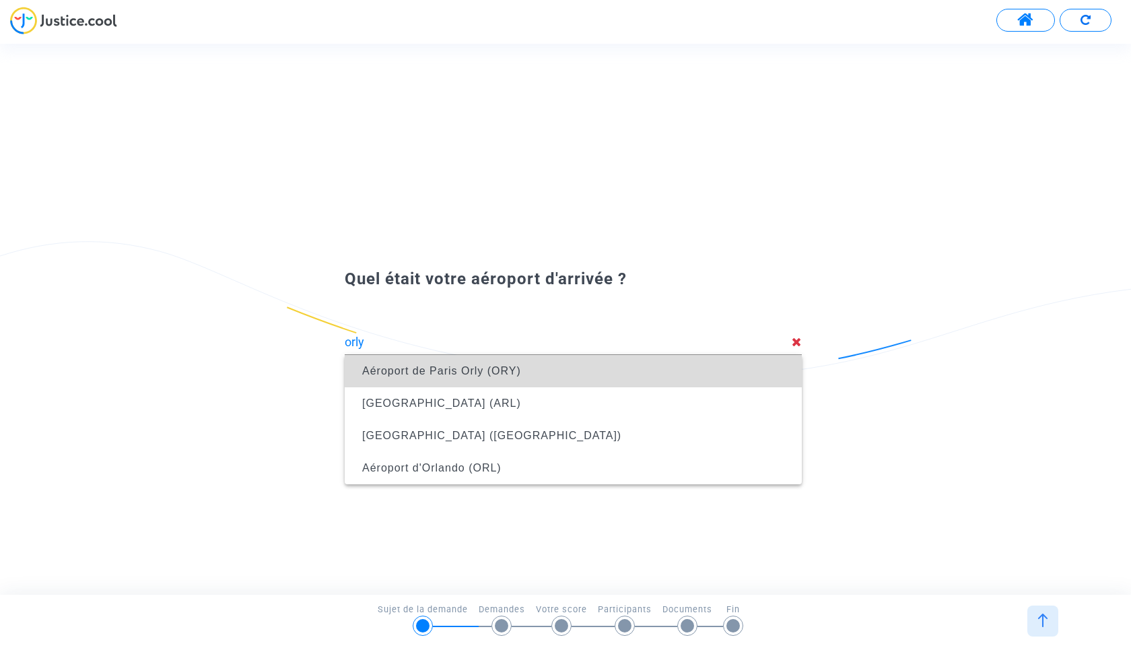
click at [489, 367] on span "Aéroport de Paris Orly (ORY)" at bounding box center [441, 370] width 159 height 11
type input "Aéroport de Paris Orly (ORY)"
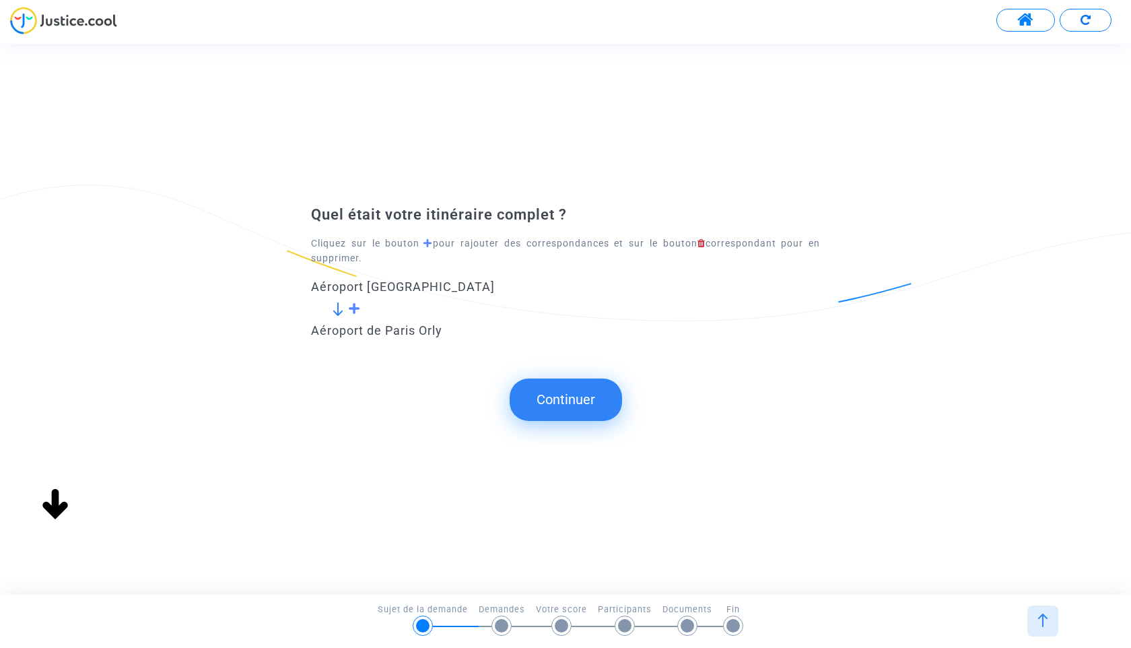
click at [354, 309] on span at bounding box center [354, 308] width 13 height 12
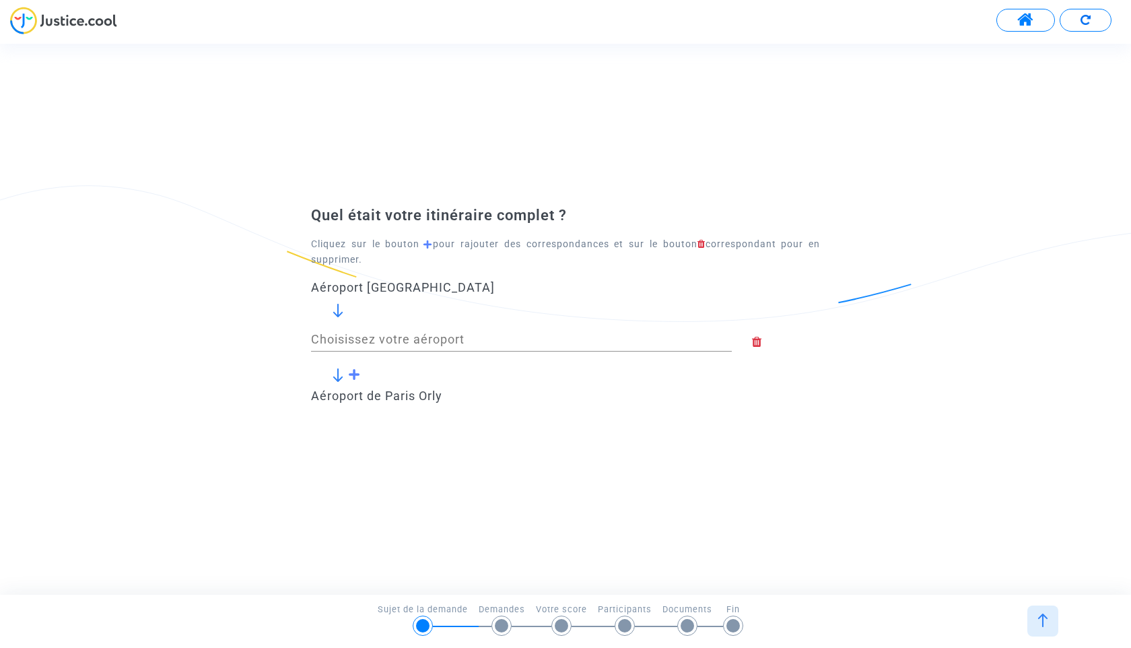
click at [364, 326] on div "Choisissez votre aéroport" at bounding box center [521, 334] width 421 height 34
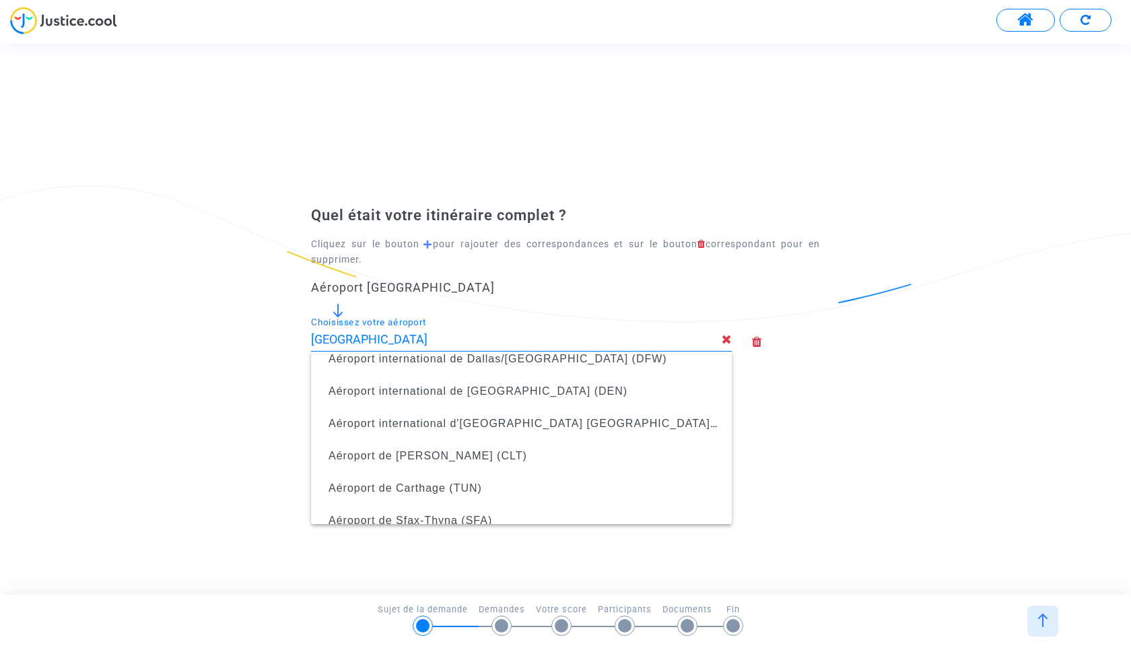
scroll to position [312, 0]
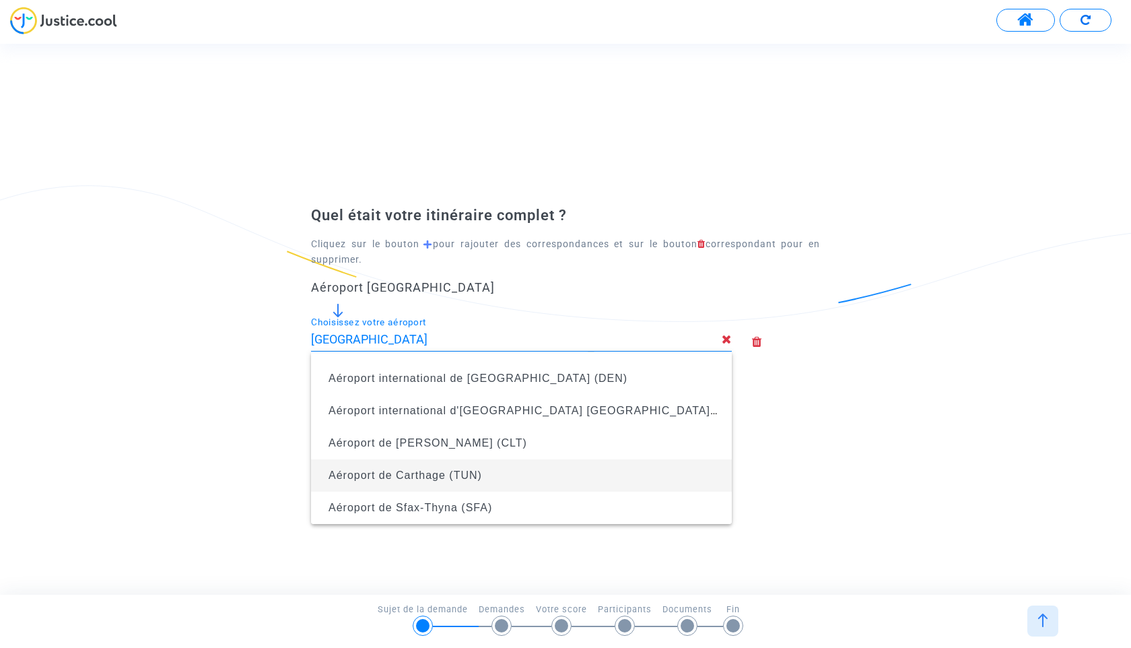
click at [441, 468] on span "Aéroport de Carthage (TUN)" at bounding box center [521, 475] width 399 height 32
type input "Aéroport de Carthage (TUN)"
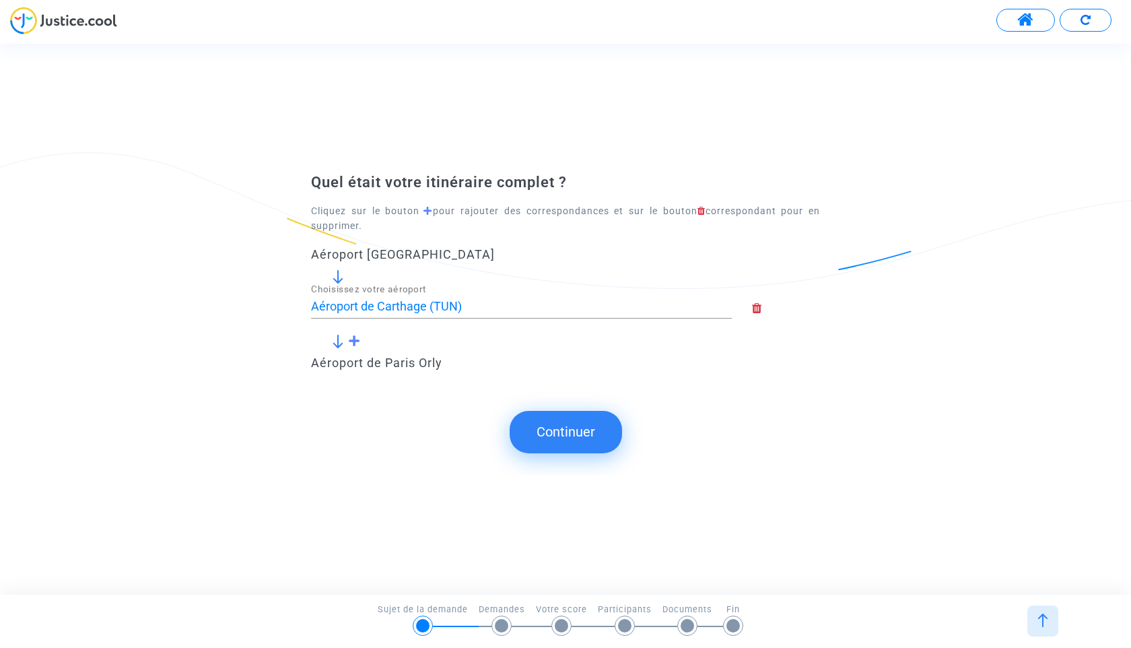
click at [569, 425] on button "Continuer" at bounding box center [566, 432] width 112 height 42
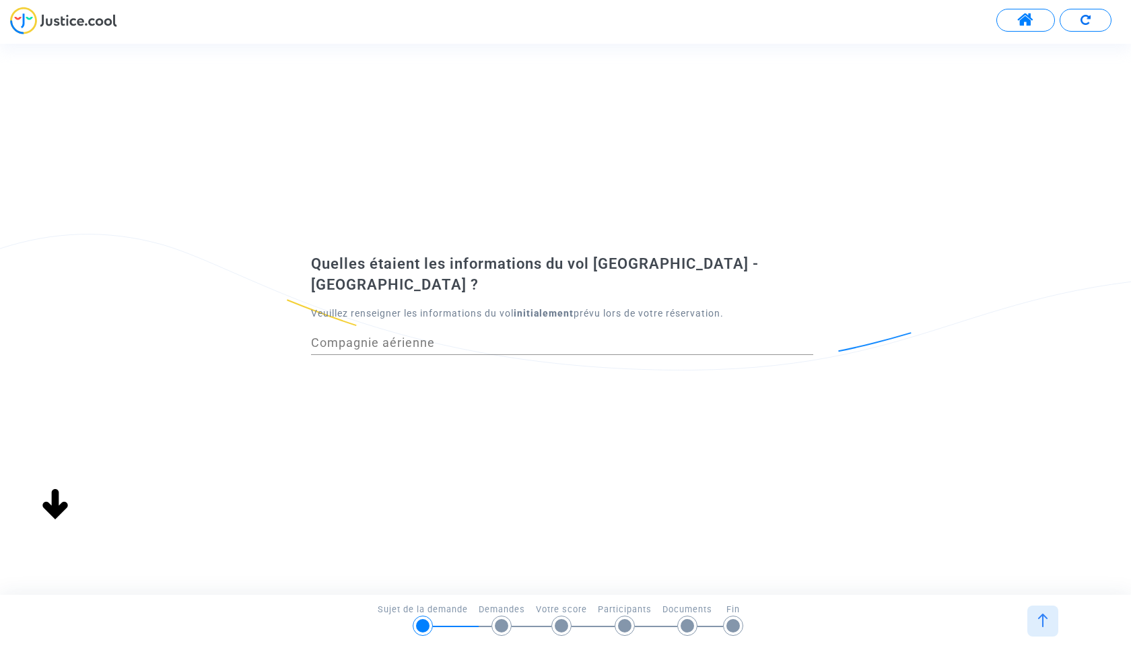
click at [496, 336] on input "Compagnie aérienne" at bounding box center [562, 342] width 502 height 13
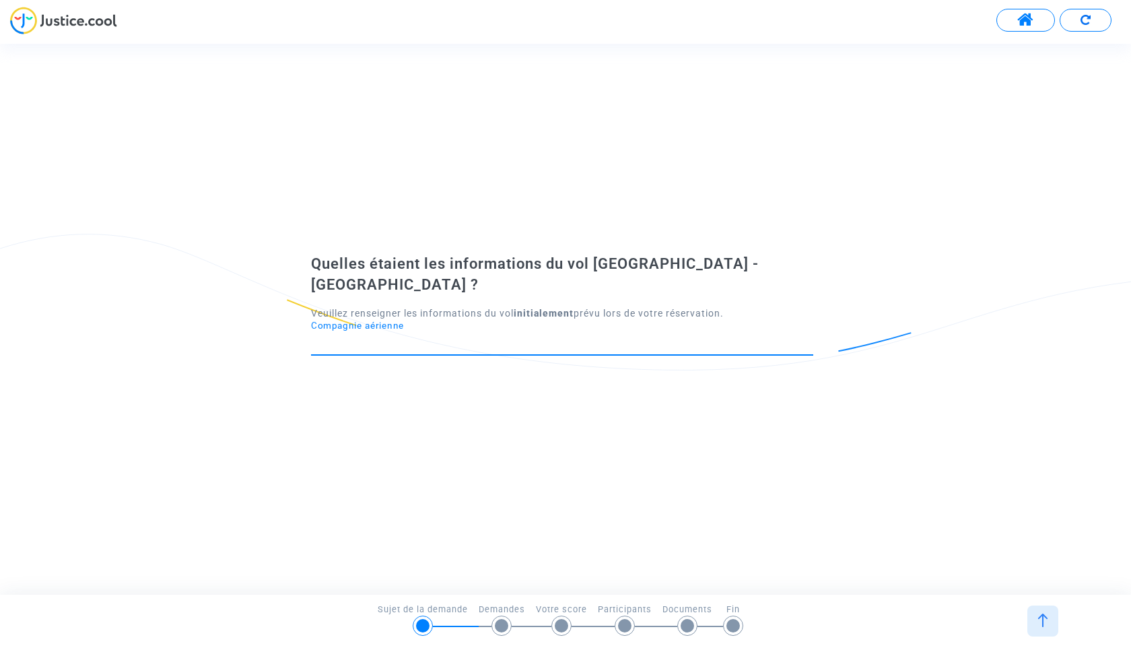
type input "Tunisair"
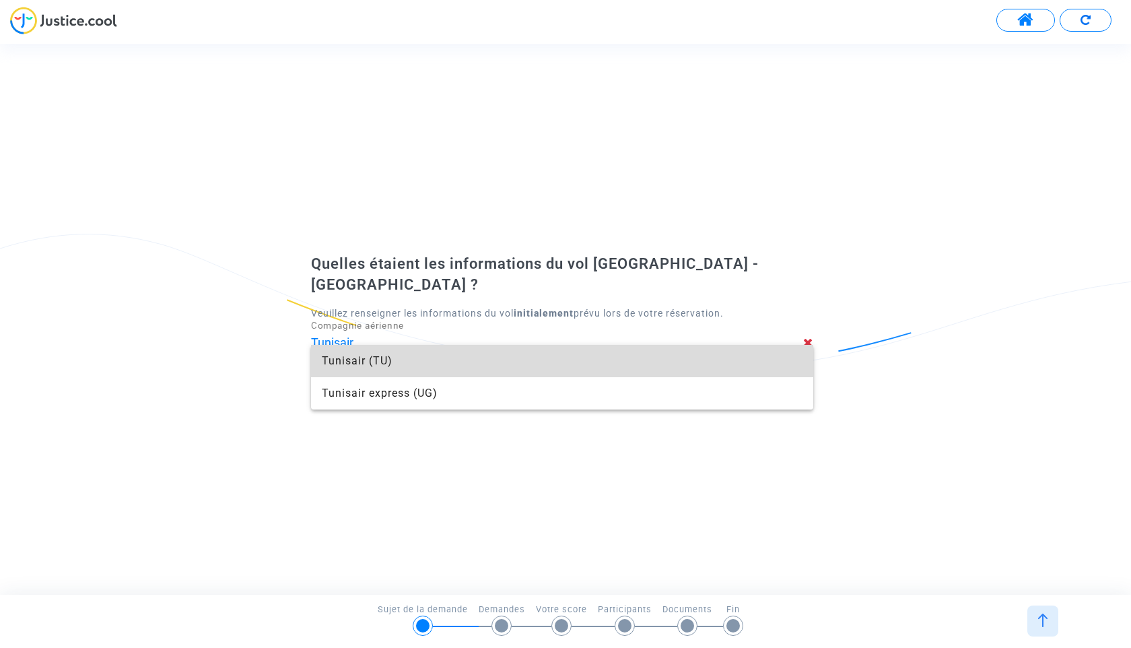
click at [429, 353] on span "Tunisair (TU)" at bounding box center [562, 361] width 481 height 32
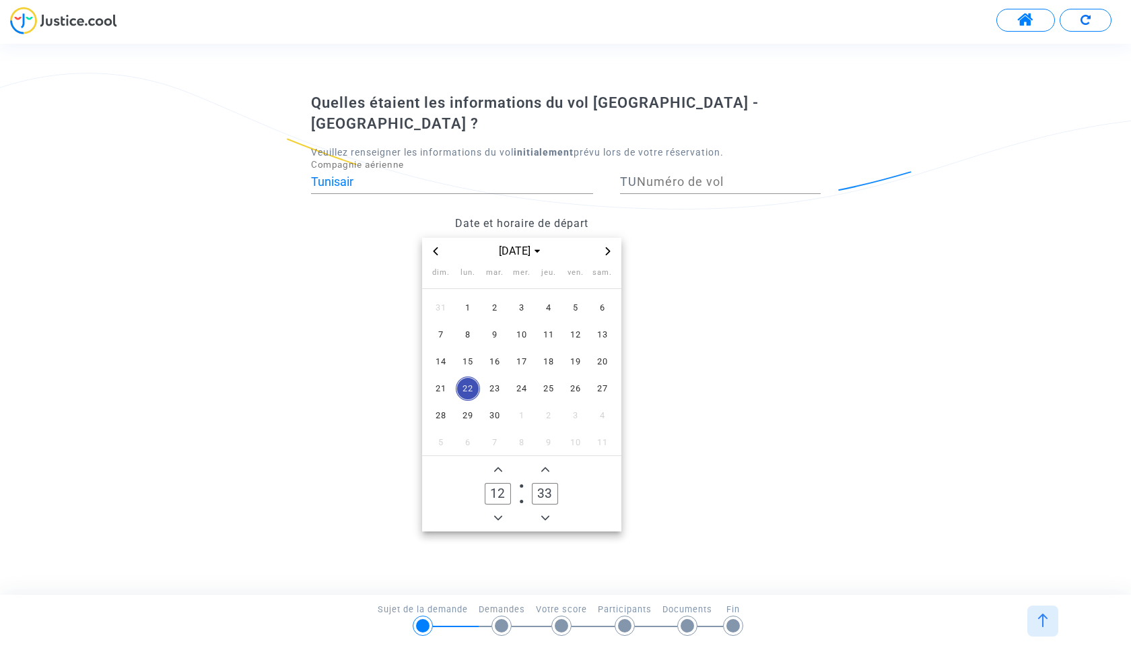
click at [436, 247] on icon "Previous month" at bounding box center [435, 251] width 8 height 8
click at [440, 430] on span "31" at bounding box center [441, 442] width 24 height 24
click at [499, 465] on icon "Add a hour" at bounding box center [498, 469] width 8 height 8
click at [499, 514] on icon "Minus a hour" at bounding box center [498, 518] width 8 height 8
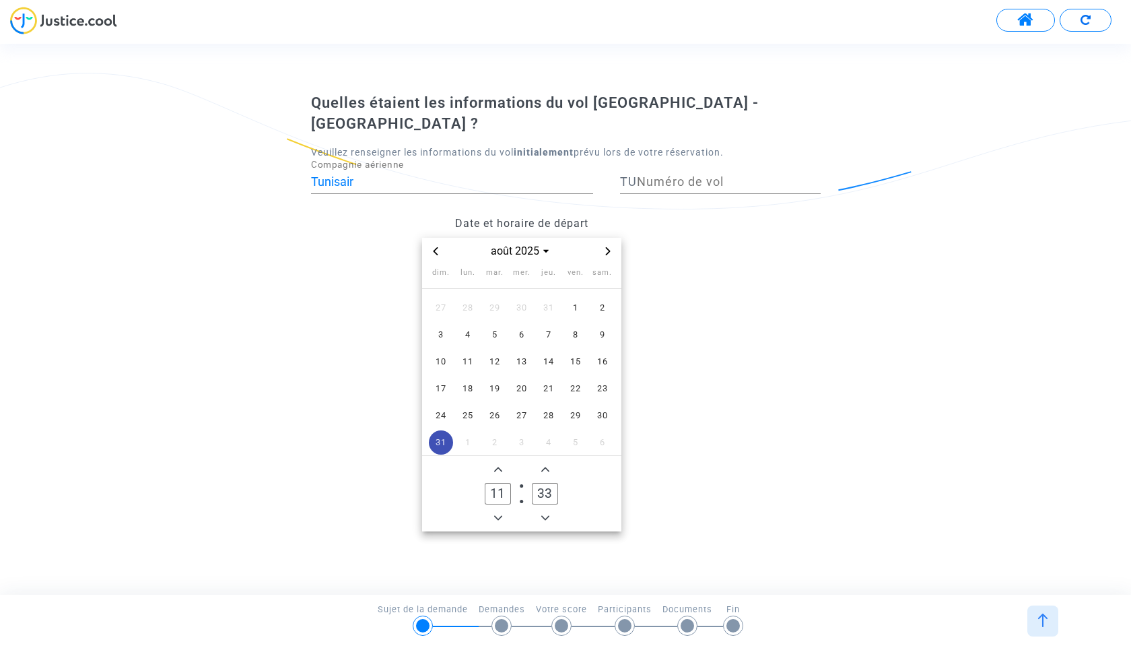
click at [499, 514] on icon "Minus a hour" at bounding box center [498, 518] width 8 height 8
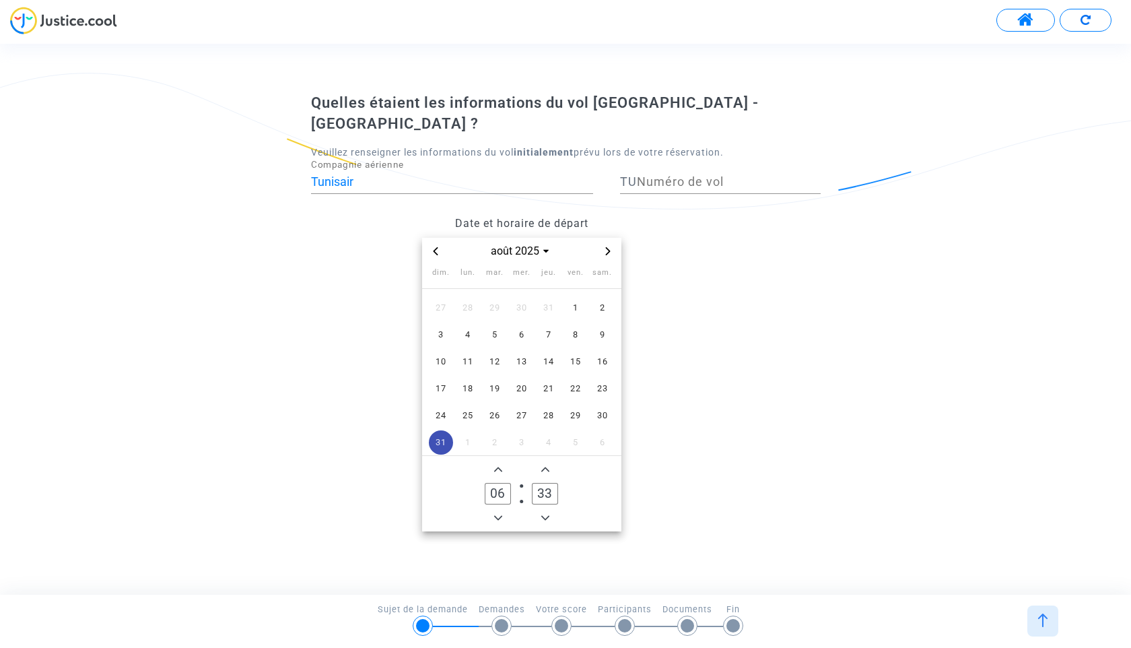
click at [499, 514] on icon "Minus a hour" at bounding box center [498, 518] width 8 height 8
click at [497, 465] on icon "Add a hour" at bounding box center [498, 469] width 8 height 8
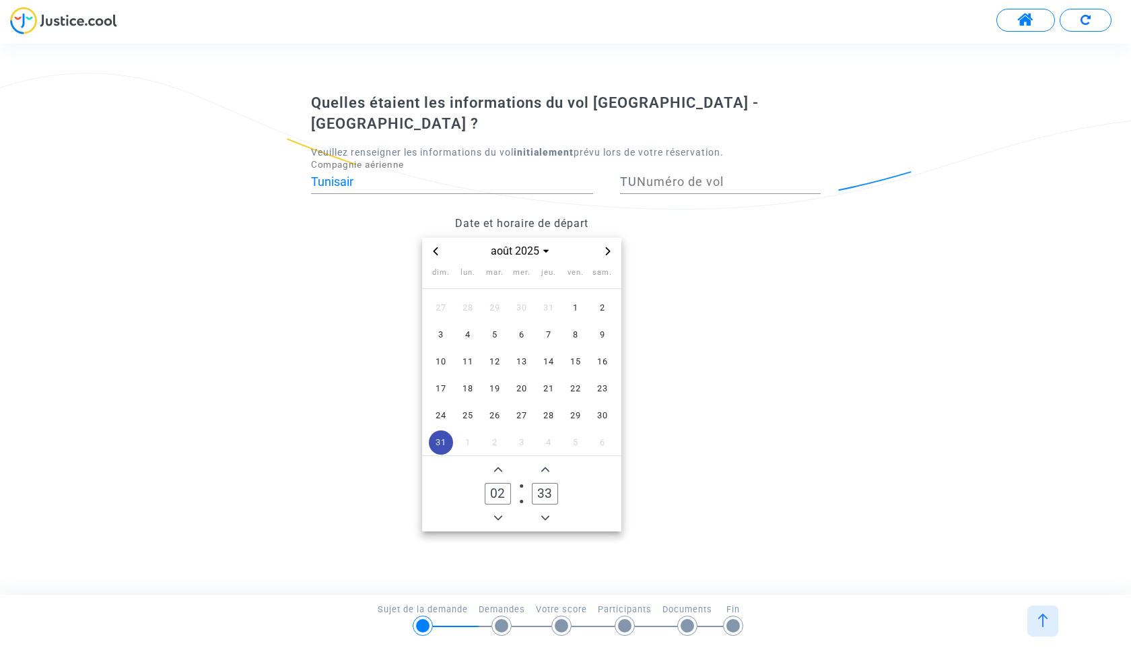
type input "03"
click at [545, 510] on span "Minus a minute" at bounding box center [545, 518] width 16 height 16
type input "30"
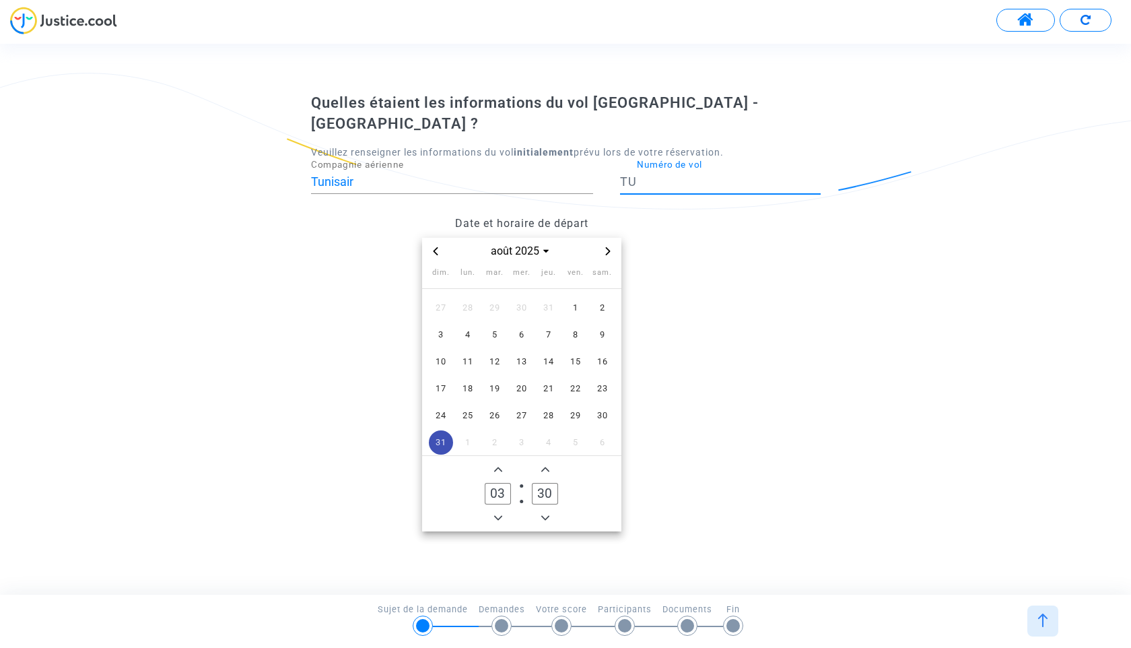
click at [690, 176] on input "Numéro de vol" at bounding box center [729, 181] width 184 height 13
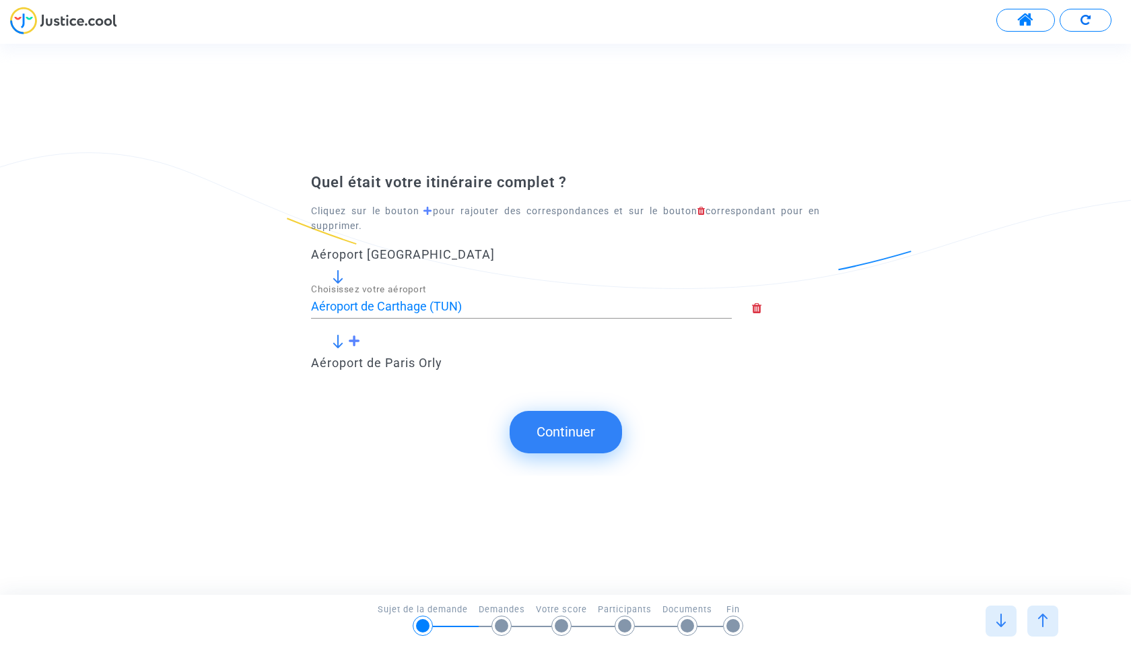
click at [576, 438] on button "Continuer" at bounding box center [566, 432] width 112 height 42
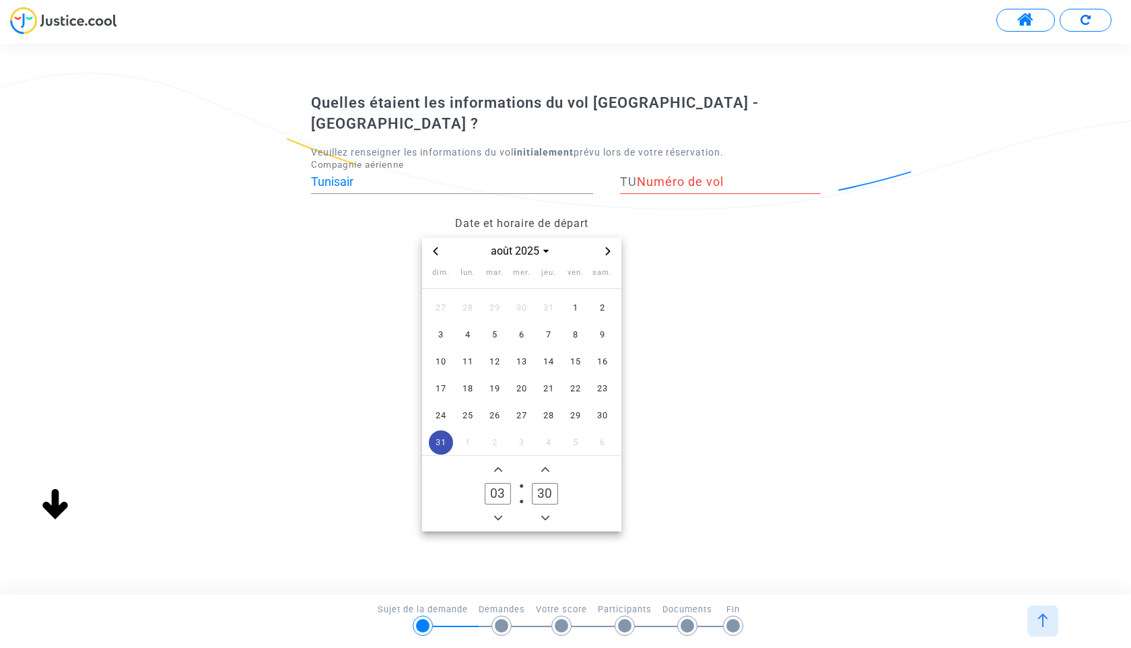
click at [667, 175] on input "Numéro de vol" at bounding box center [729, 181] width 184 height 13
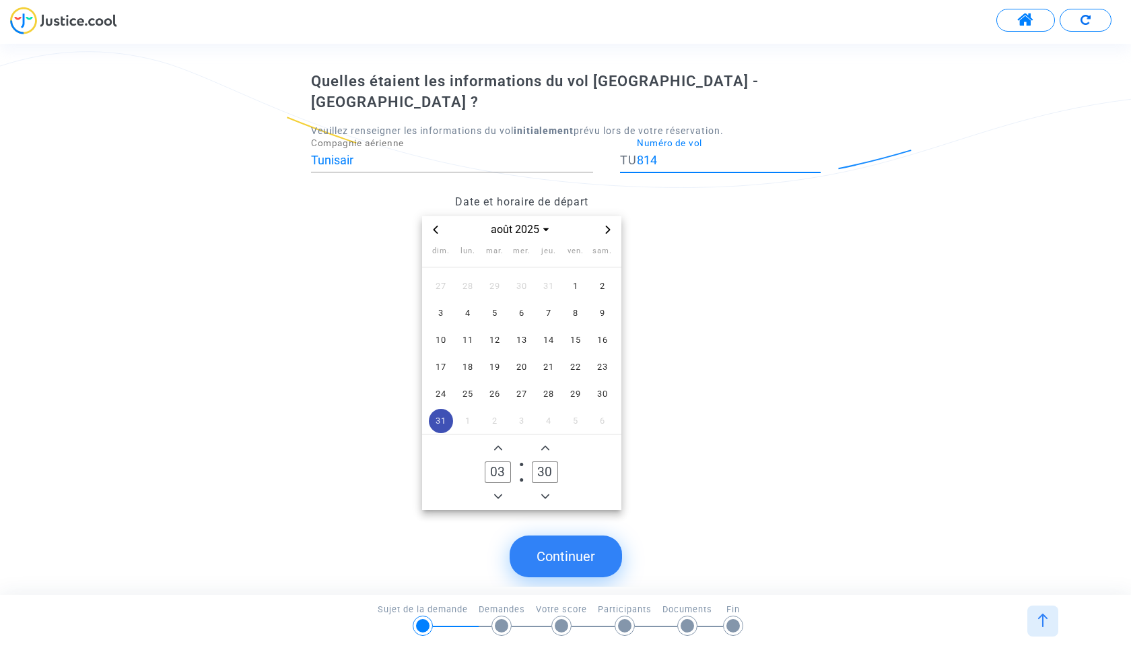
type input "814"
click at [559, 535] on button "Continuer" at bounding box center [566, 556] width 112 height 42
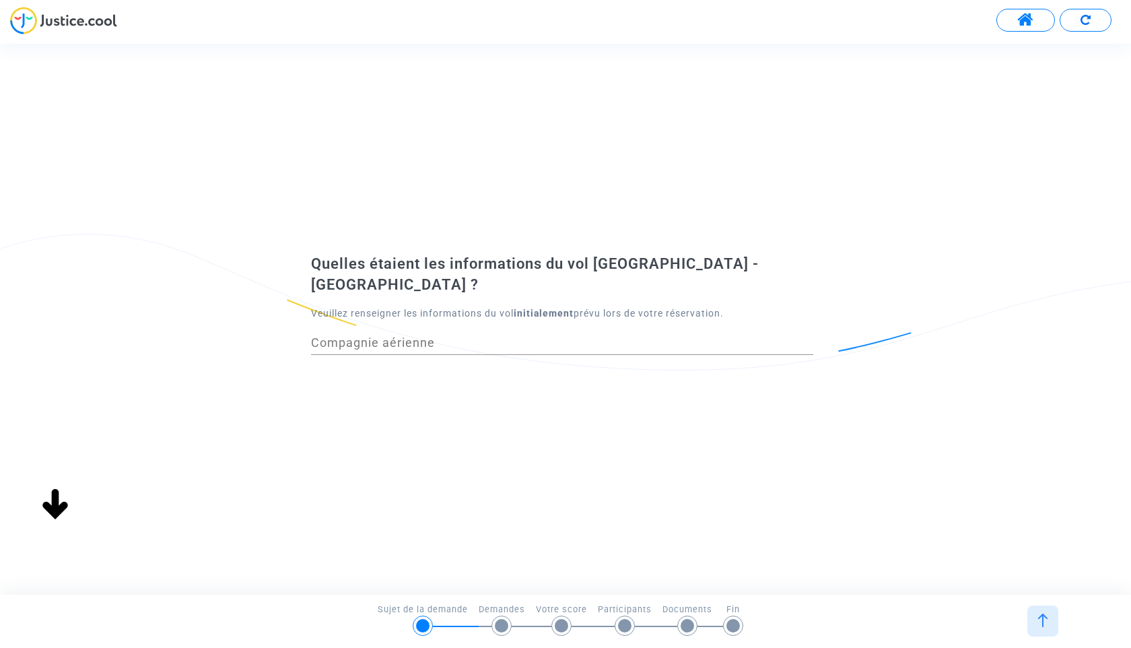
click at [479, 336] on input "Compagnie aérienne" at bounding box center [562, 342] width 502 height 13
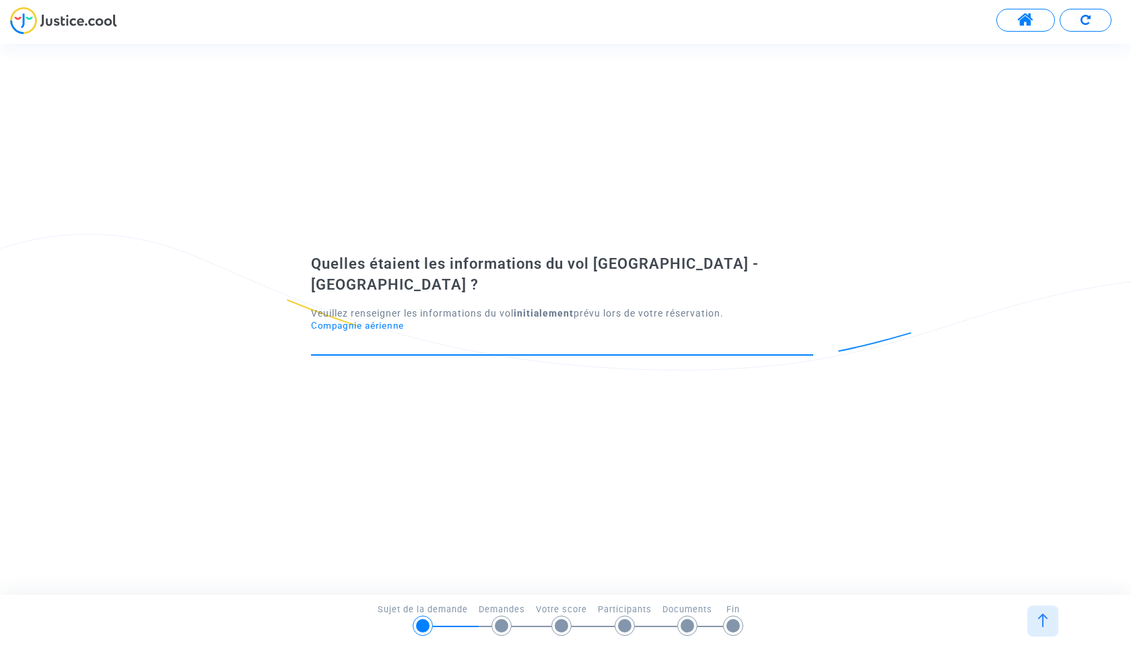
type input "Tunisair"
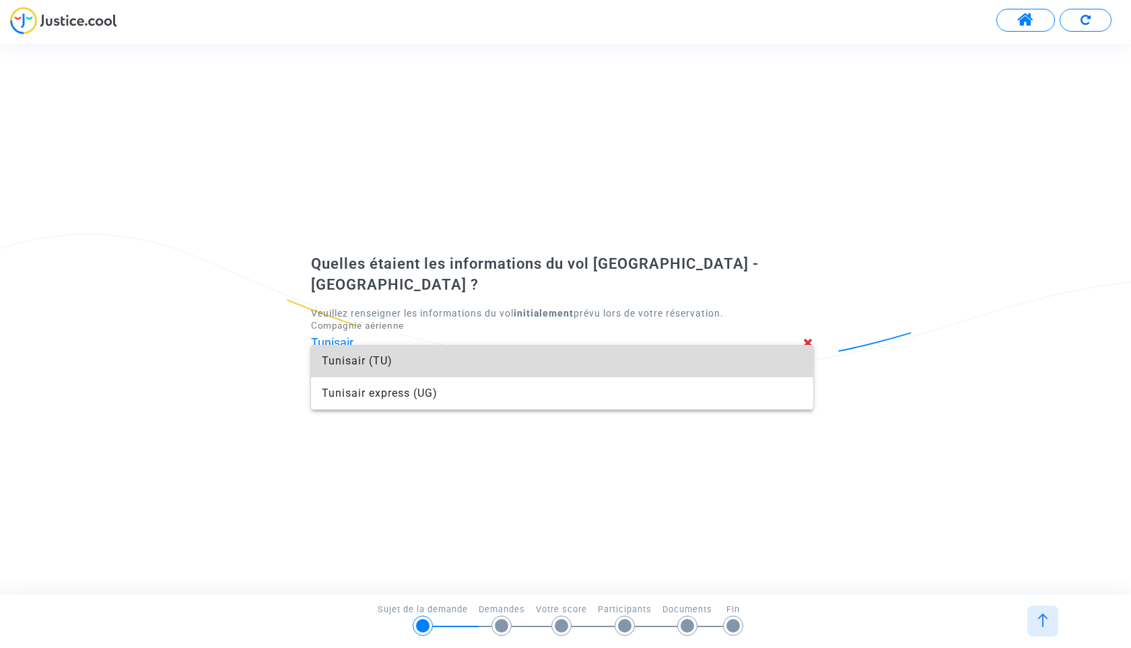
click at [519, 366] on span "Tunisair (TU)" at bounding box center [562, 361] width 481 height 32
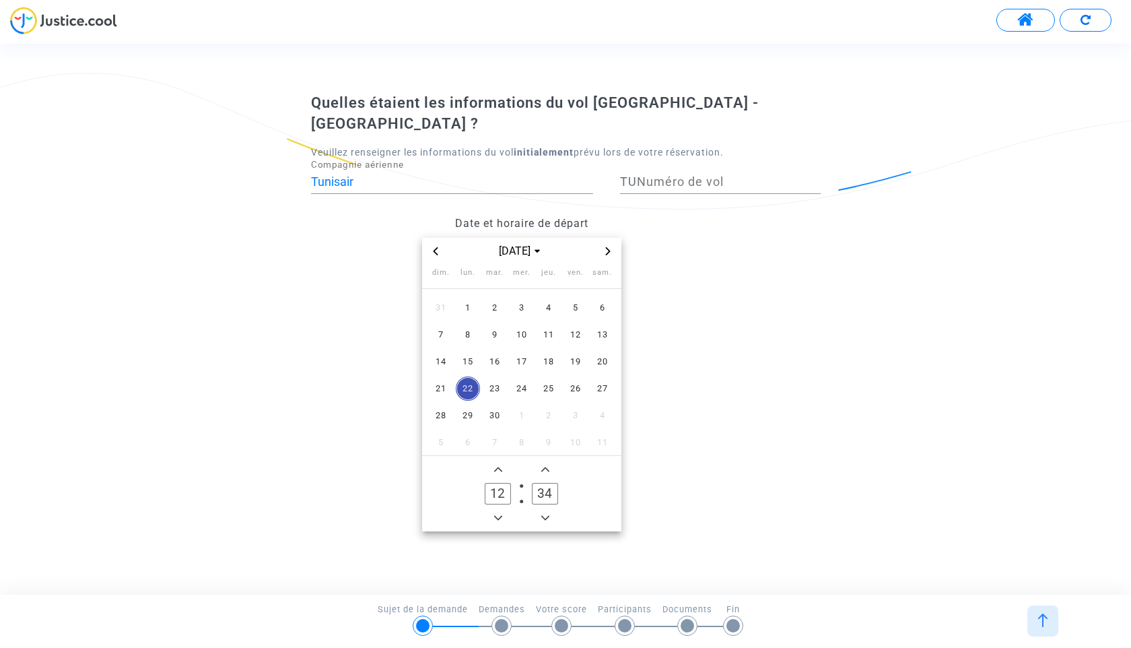
click at [665, 175] on input "Numéro de vol" at bounding box center [729, 181] width 184 height 13
type input "718"
click at [437, 243] on span "Previous month" at bounding box center [435, 251] width 16 height 16
click at [437, 432] on span "31" at bounding box center [441, 442] width 24 height 24
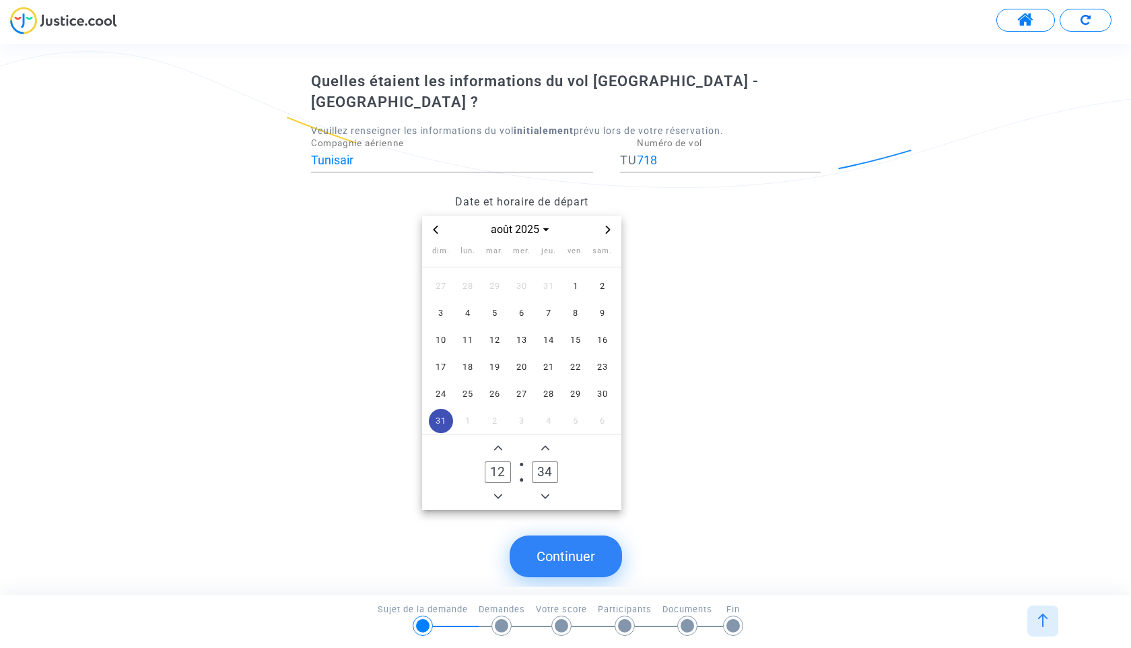
click at [490, 488] on button "Minus a hour" at bounding box center [498, 496] width 16 height 16
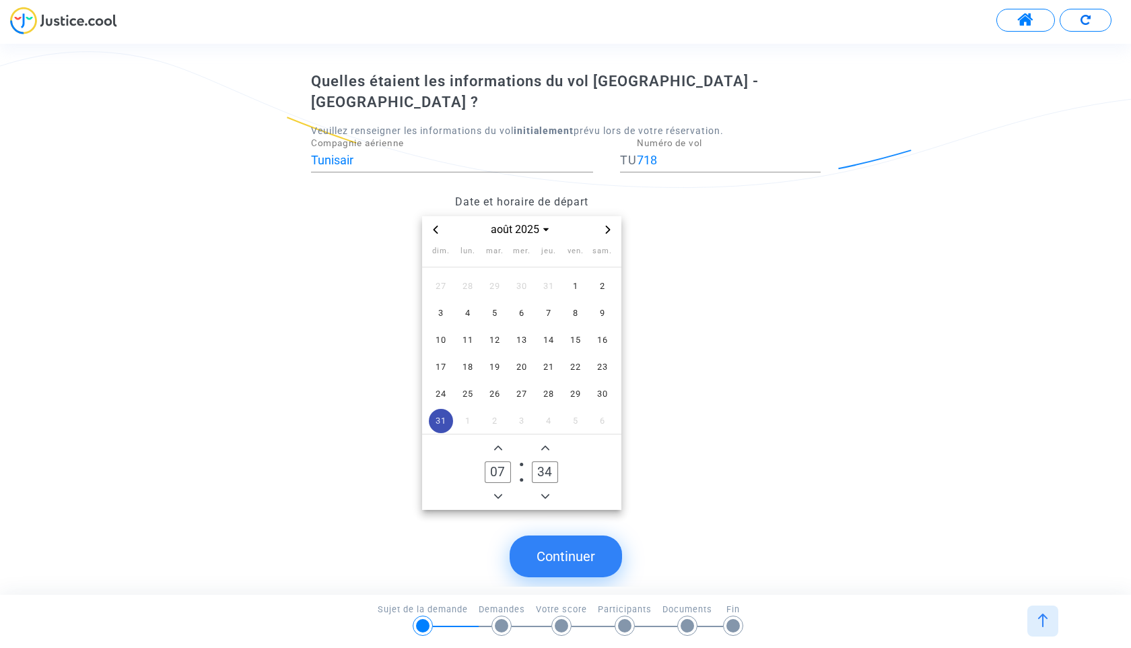
click at [490, 488] on button "Minus a hour" at bounding box center [498, 496] width 16 height 16
click at [495, 444] on icon "Add a hour" at bounding box center [498, 448] width 8 height 8
type input "07"
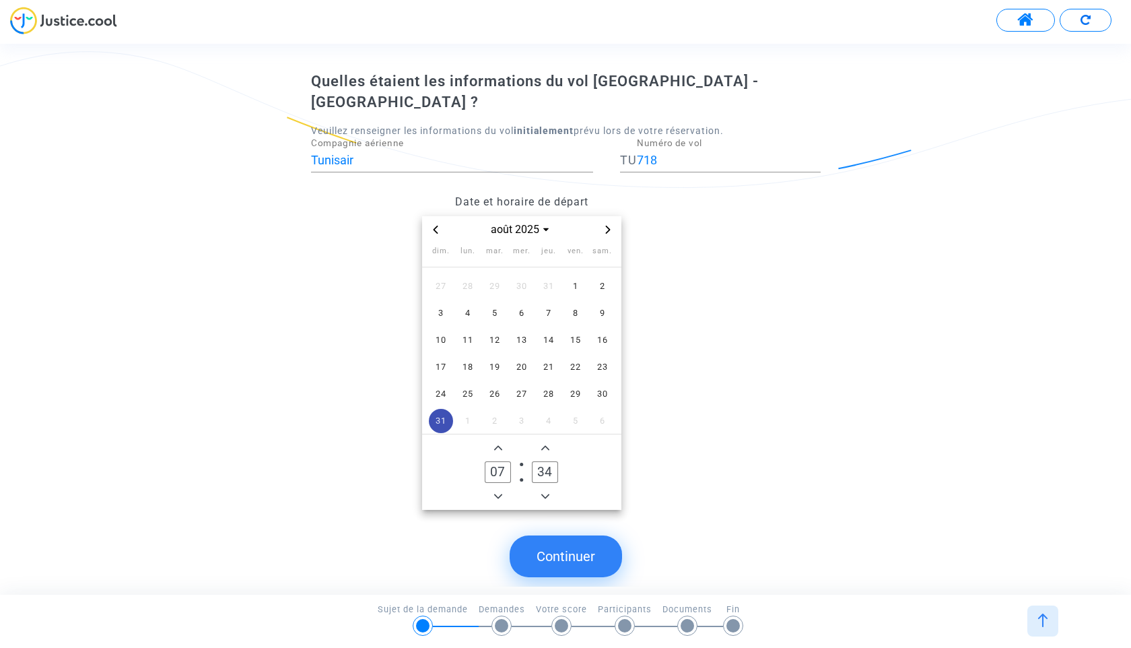
click at [546, 444] on icon "Add a minute" at bounding box center [545, 448] width 8 height 8
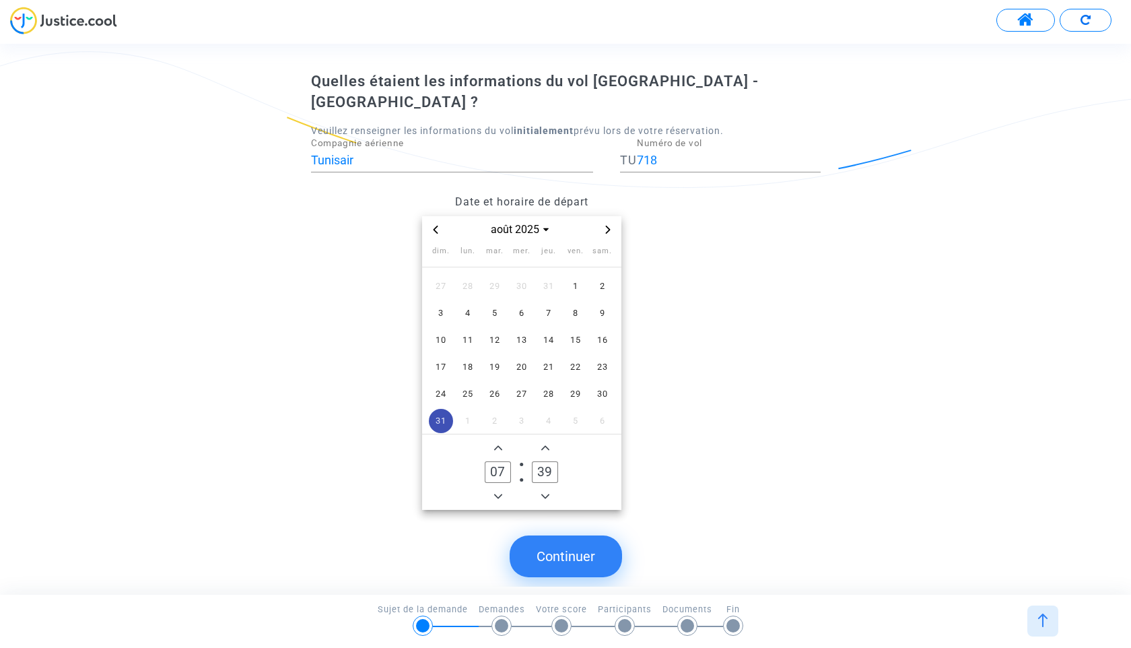
click at [546, 444] on icon "Add a minute" at bounding box center [545, 448] width 8 height 8
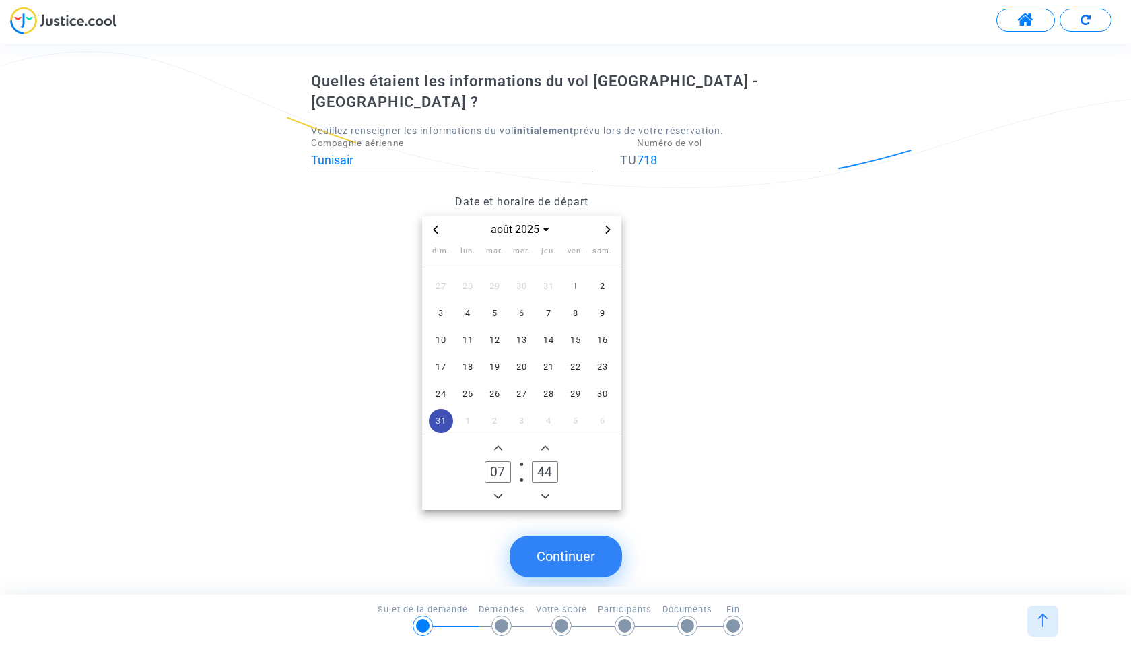
click at [546, 444] on icon "Add a minute" at bounding box center [545, 448] width 8 height 8
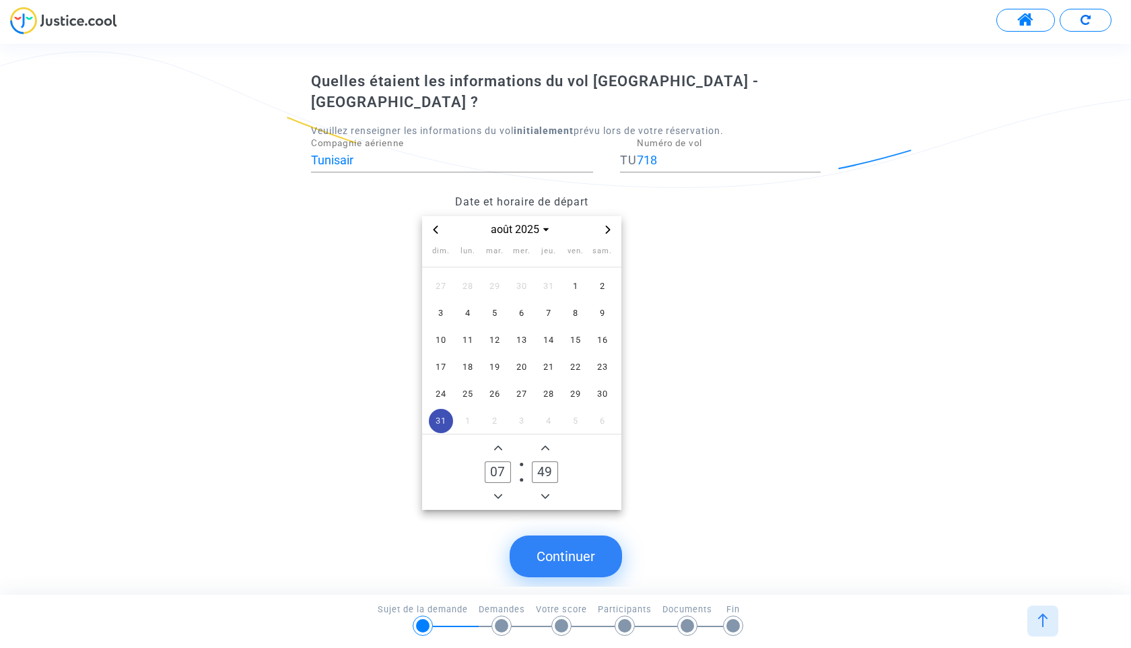
click at [546, 444] on icon "Add a minute" at bounding box center [545, 448] width 8 height 8
click at [544, 489] on div "Quelles étaient les informations du vol Tunis - Paris ? Veuillez renseigner les…" at bounding box center [565, 297] width 509 height 452
click at [544, 488] on span "Minus a minute" at bounding box center [545, 496] width 16 height 16
type input "50"
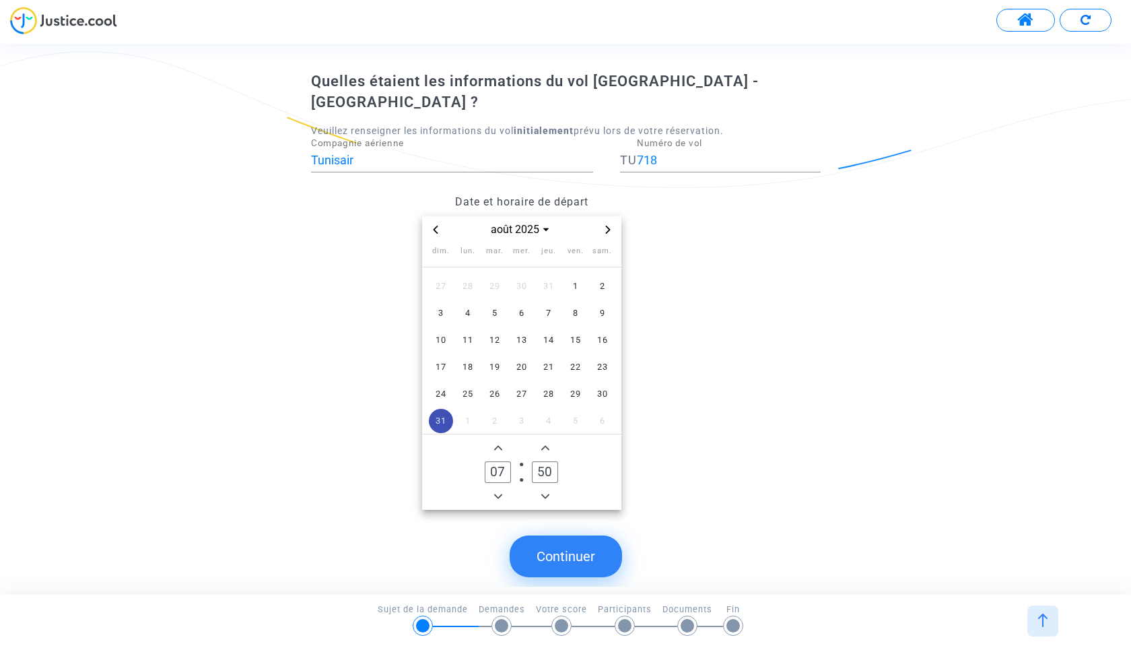
click at [563, 539] on button "Continuer" at bounding box center [566, 556] width 112 height 42
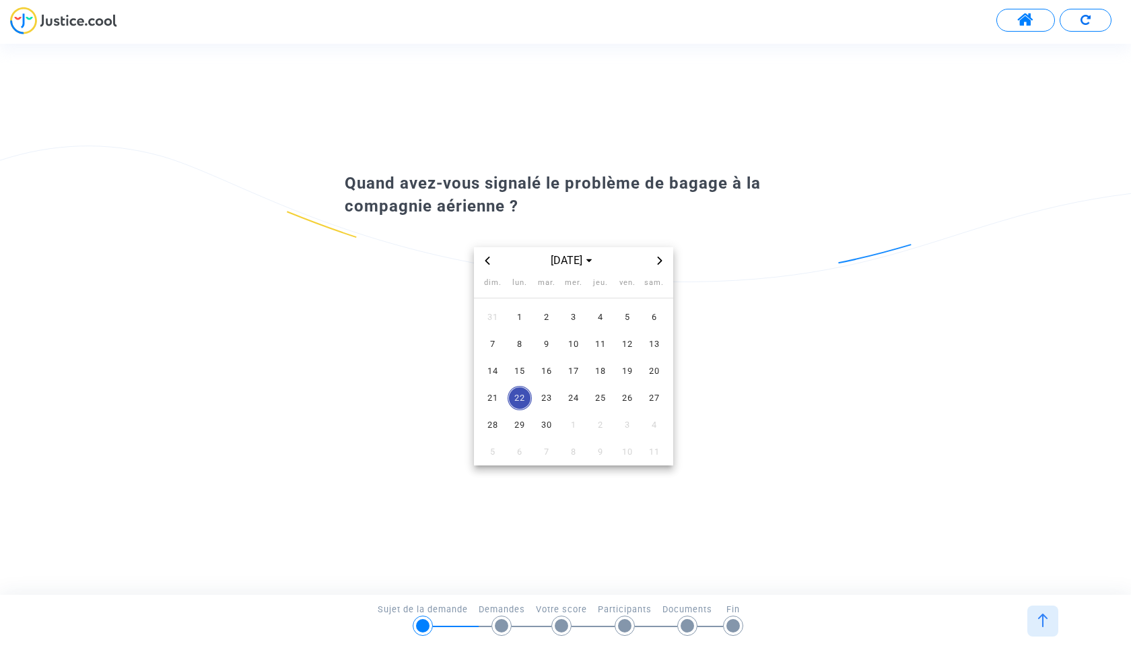
click at [487, 261] on icon "Previous month" at bounding box center [487, 260] width 8 height 8
click at [492, 450] on span "31" at bounding box center [493, 452] width 24 height 24
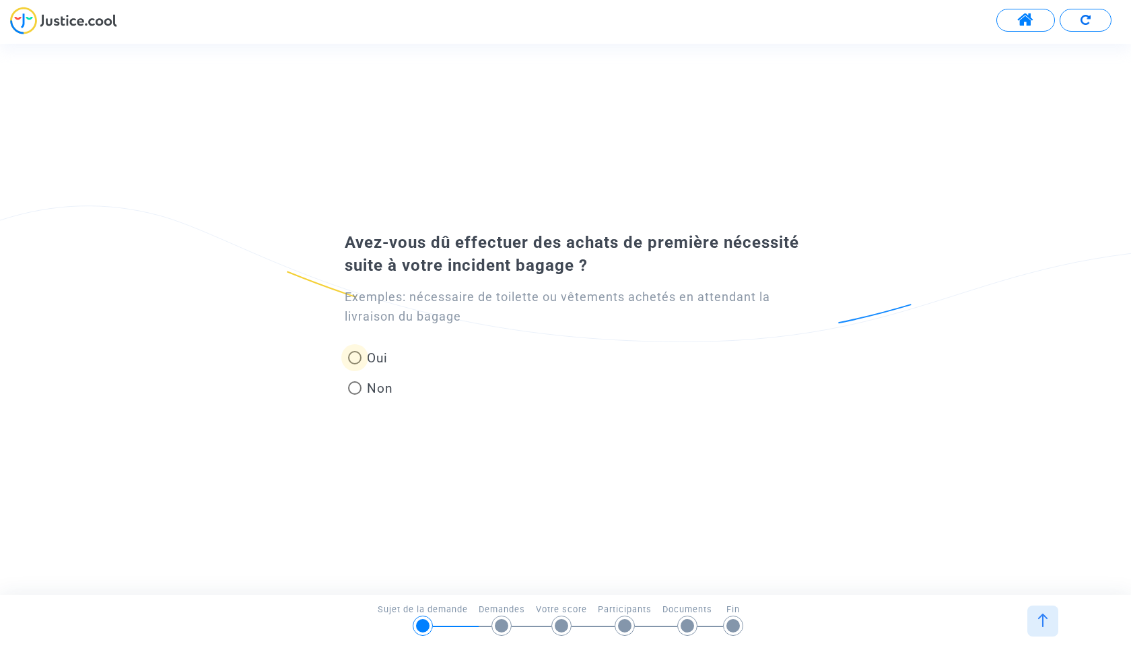
click at [357, 355] on span at bounding box center [354, 357] width 13 height 13
click at [355, 364] on input "Oui" at bounding box center [354, 364] width 1 height 1
radio input "true"
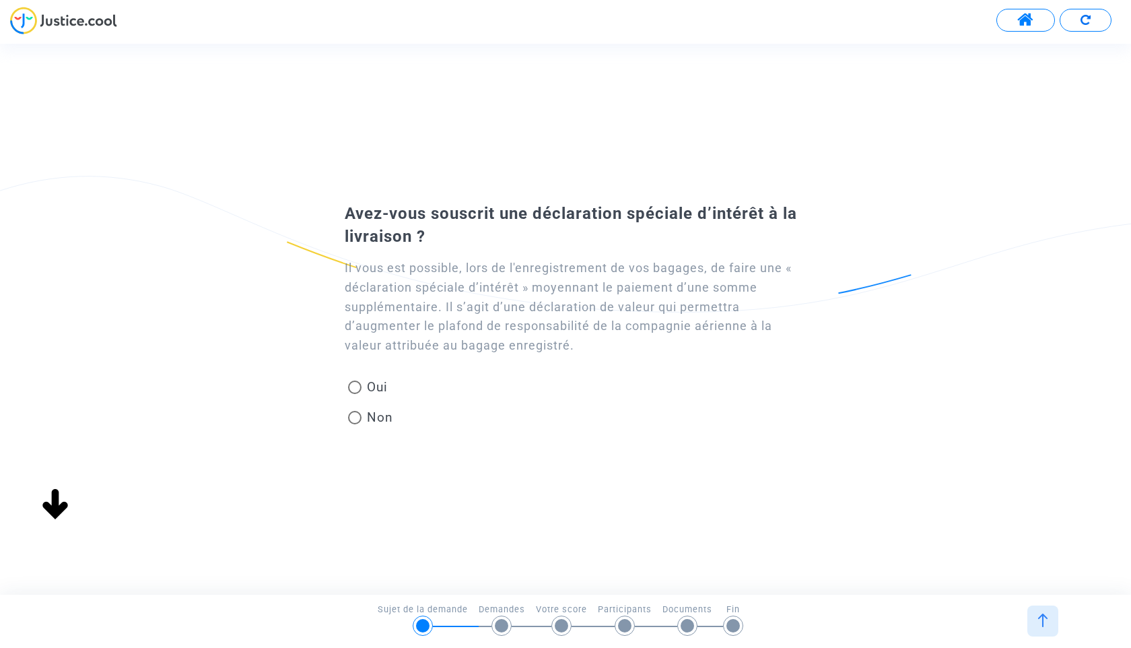
click at [326, 401] on div "Il vous est possible, lors de l'enregistrement de vos bagages, de faire une « d…" at bounding box center [565, 341] width 509 height 187
click at [360, 419] on span at bounding box center [354, 417] width 13 height 13
click at [355, 424] on input "Non" at bounding box center [354, 424] width 1 height 1
radio input "true"
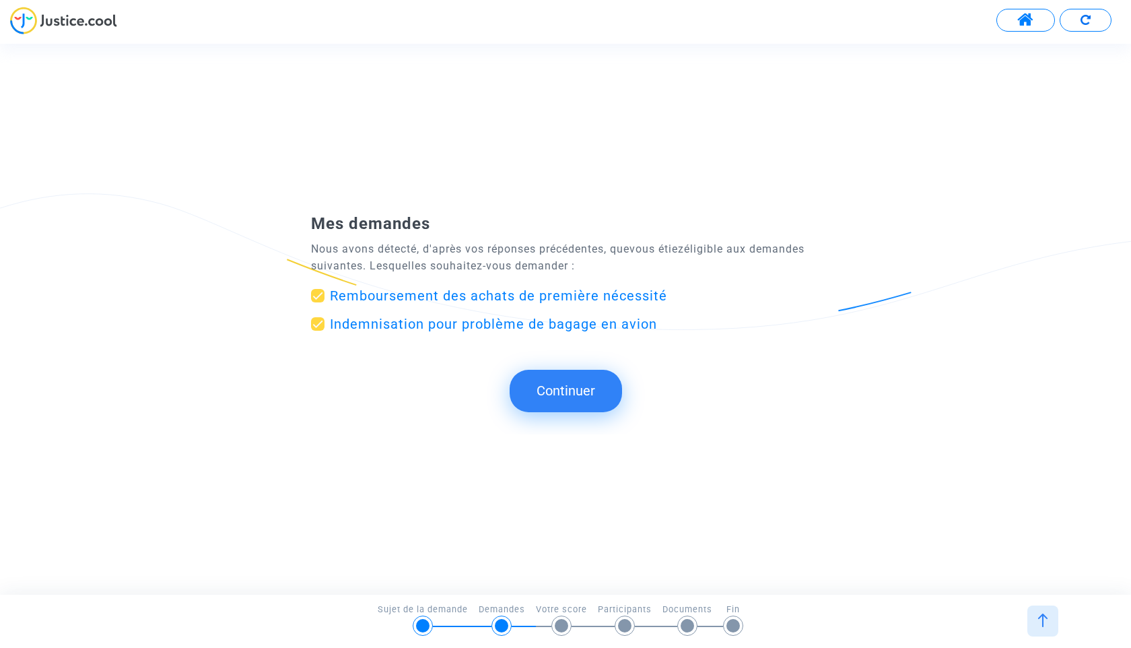
click at [567, 384] on button "Continuer" at bounding box center [566, 391] width 112 height 42
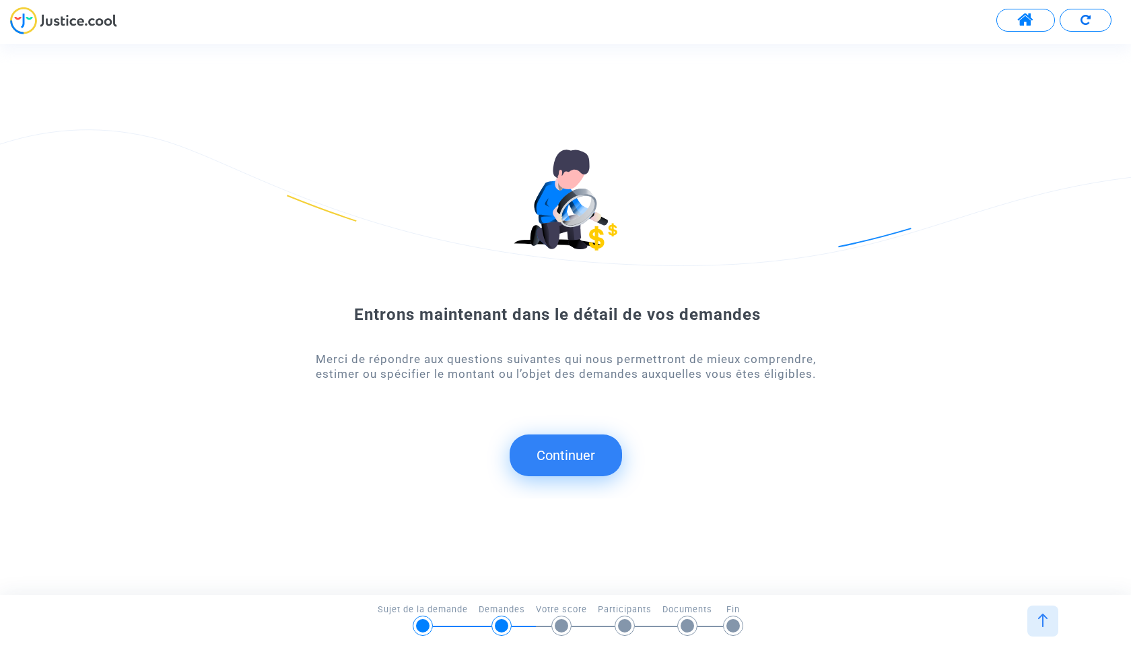
click at [550, 445] on button "Continuer" at bounding box center [566, 455] width 112 height 42
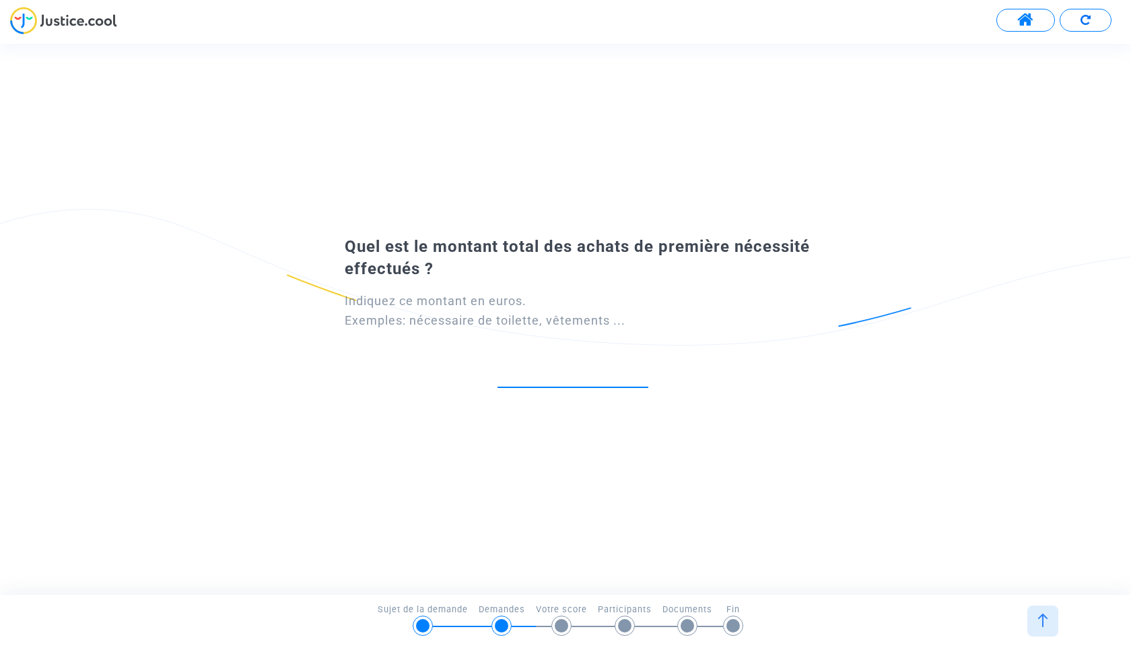
click at [557, 378] on input "number" at bounding box center [572, 373] width 151 height 18
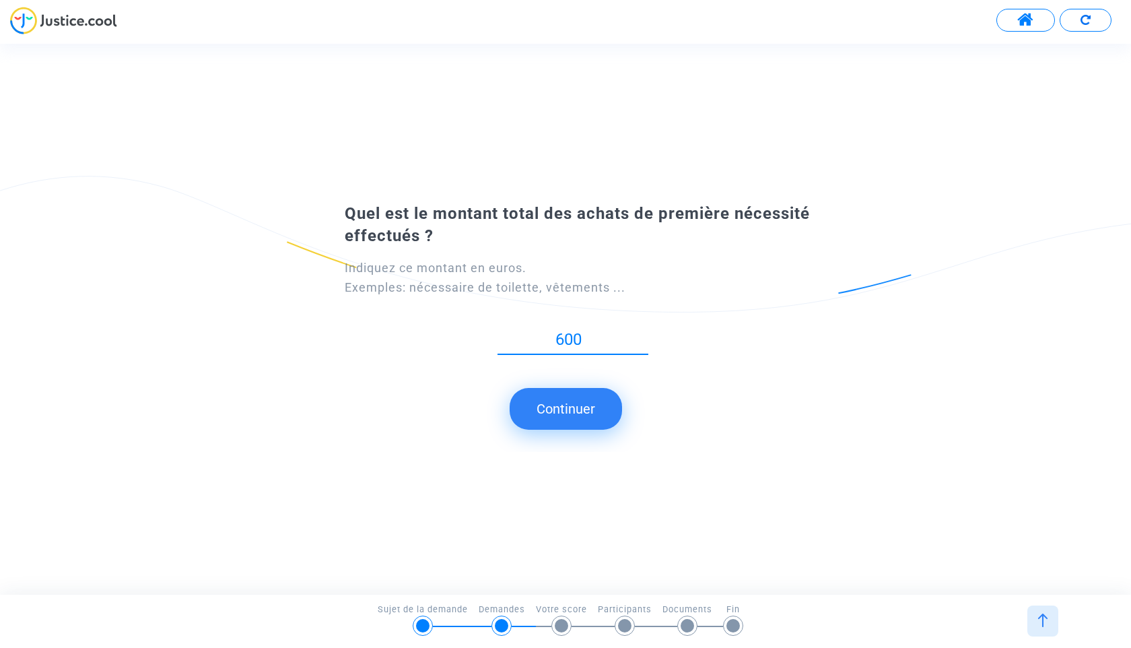
type input "600"
click at [564, 402] on button "Continuer" at bounding box center [566, 409] width 112 height 42
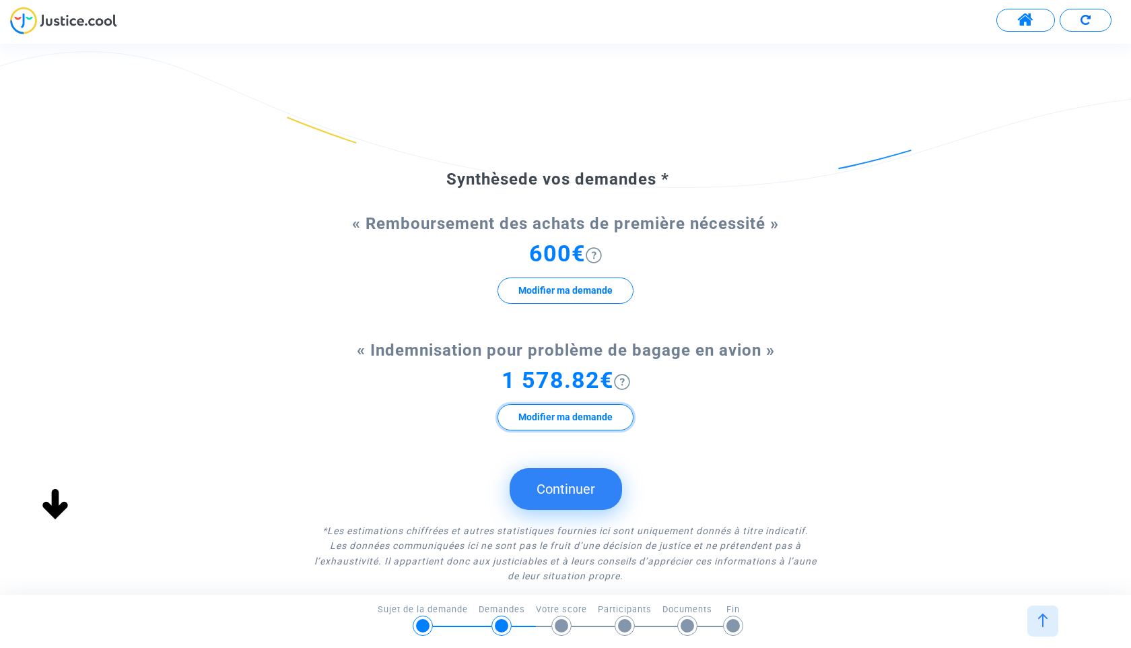
click at [590, 415] on button "Modifier ma demande" at bounding box center [565, 417] width 136 height 26
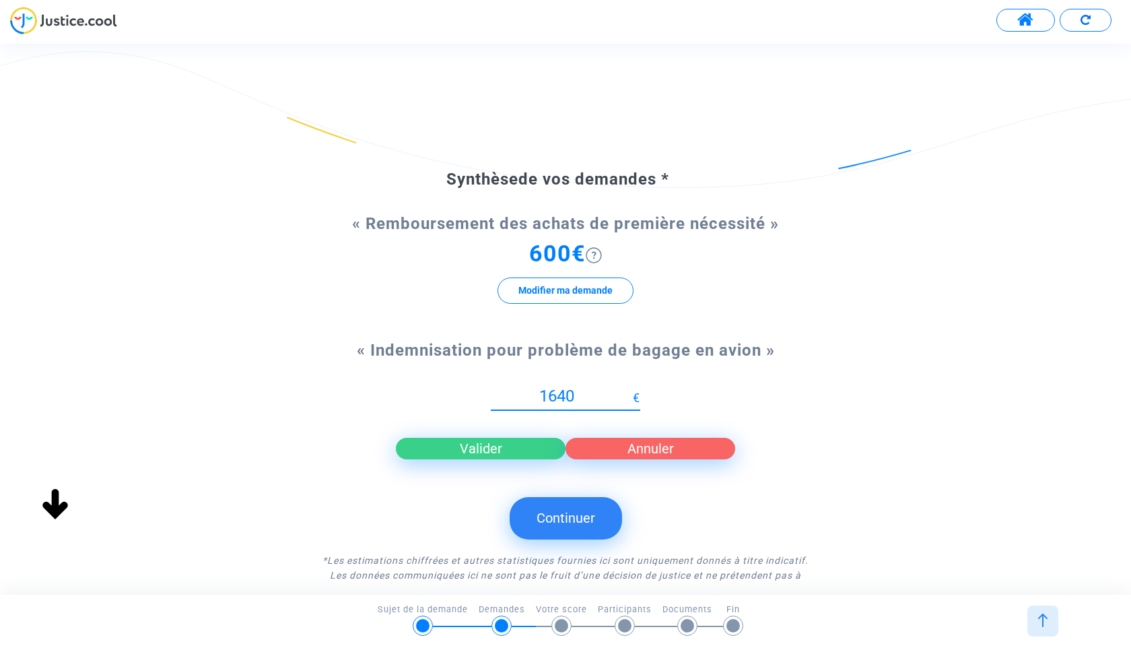
click at [629, 390] on input "1640" at bounding box center [562, 396] width 142 height 18
click at [629, 390] on input "1665" at bounding box center [562, 396] width 142 height 18
click at [629, 390] on input "1666" at bounding box center [562, 396] width 142 height 18
click at [629, 390] on input "1667" at bounding box center [562, 396] width 142 height 18
click at [629, 390] on input "1668" at bounding box center [562, 396] width 142 height 18
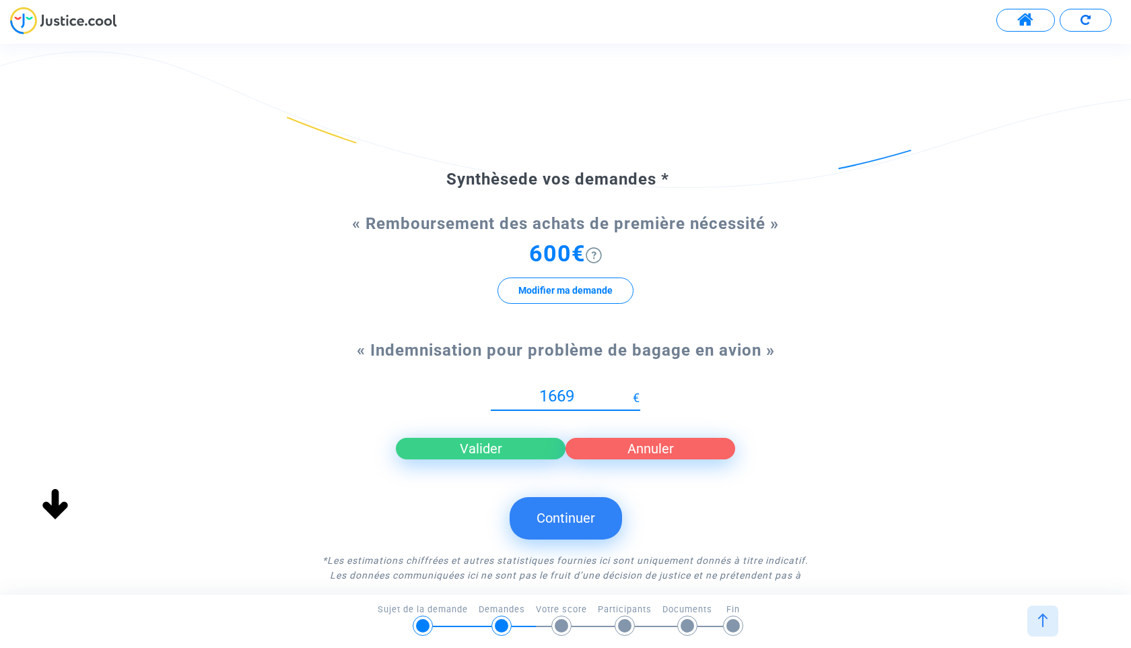
click at [629, 390] on input "1669" at bounding box center [562, 396] width 142 height 18
click at [629, 390] on input "1670" at bounding box center [562, 396] width 142 height 18
click at [629, 390] on input "1671" at bounding box center [562, 396] width 142 height 18
click at [629, 390] on input "1672" at bounding box center [562, 396] width 142 height 18
click at [629, 390] on input "1673" at bounding box center [562, 396] width 142 height 18
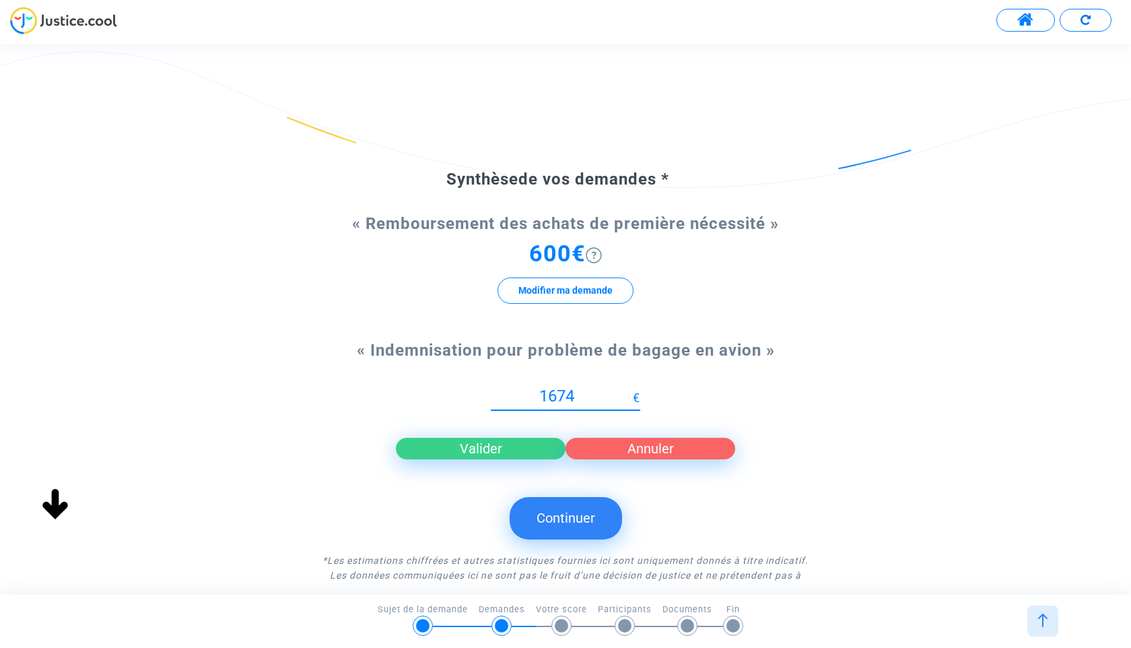
click at [629, 390] on input "1674" at bounding box center [562, 396] width 142 height 18
click at [629, 390] on input "1675" at bounding box center [562, 396] width 142 height 18
type input "1676"
click at [629, 390] on input "1676" at bounding box center [562, 396] width 142 height 18
click at [572, 301] on button "Modifier ma demande" at bounding box center [565, 290] width 136 height 26
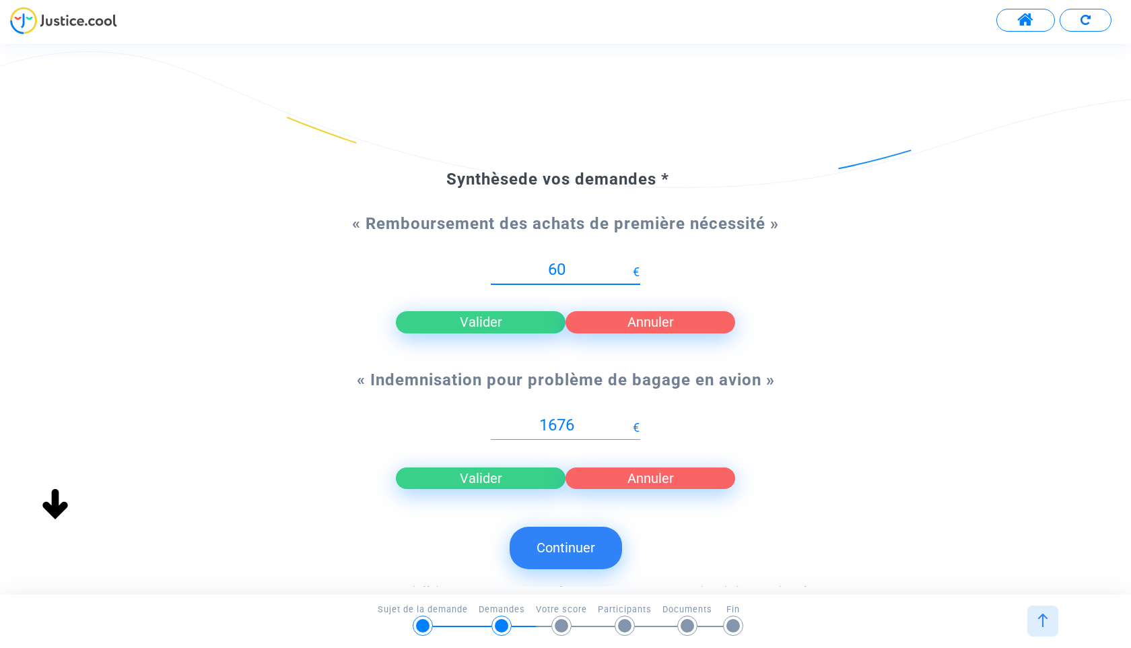
type input "6"
type input "700"
click at [613, 423] on input "1676" at bounding box center [562, 425] width 142 height 18
type input "1716"
click at [624, 421] on input "1716" at bounding box center [562, 425] width 142 height 18
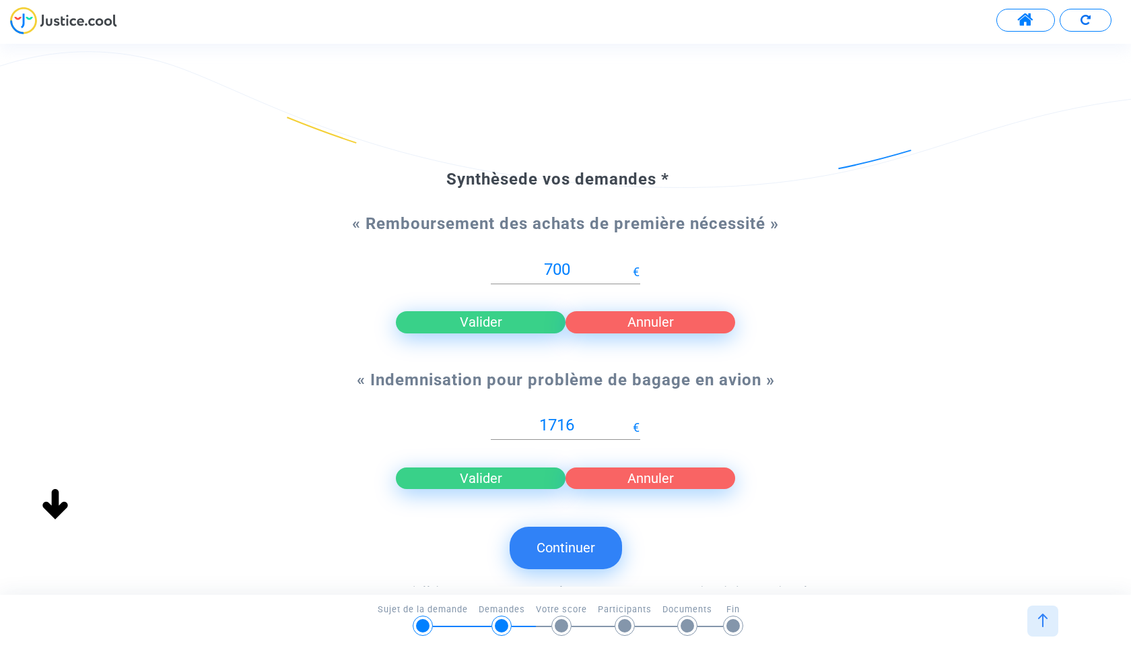
click at [479, 480] on button "Valider" at bounding box center [481, 478] width 170 height 22
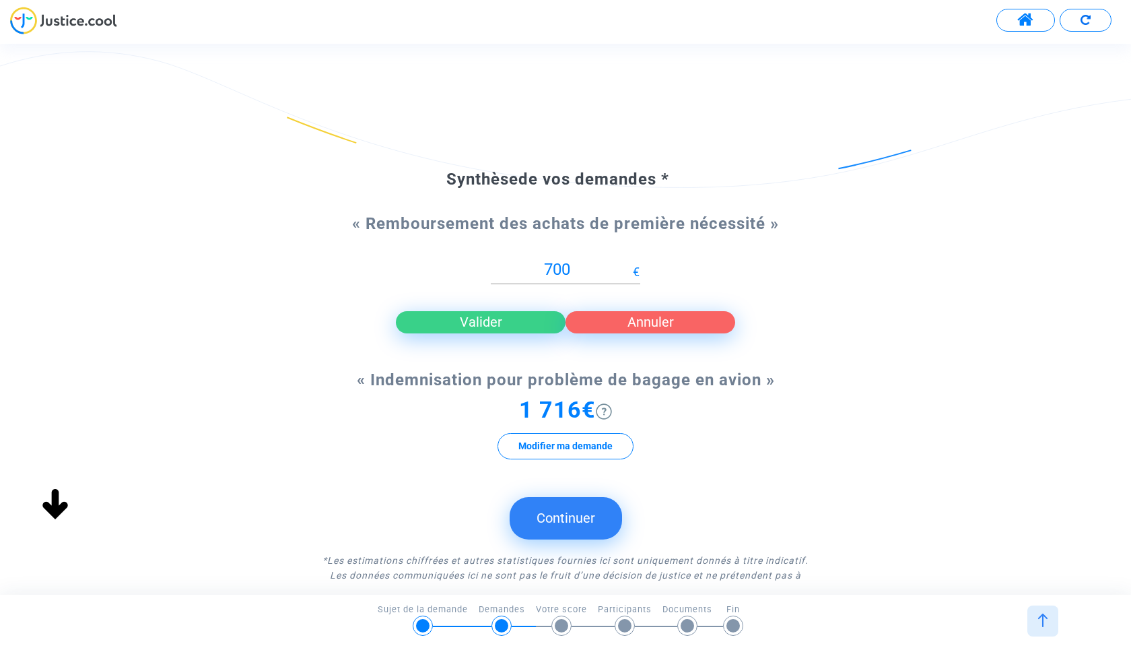
click at [551, 506] on button "Continuer" at bounding box center [566, 518] width 112 height 42
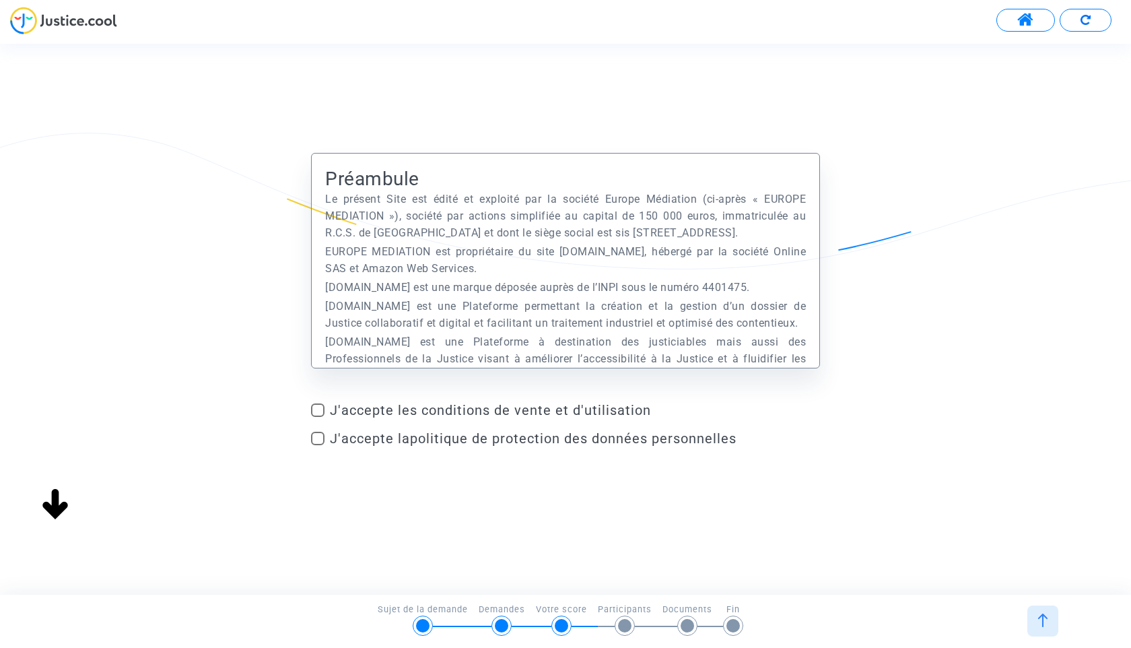
click at [345, 406] on span "J'accepte les conditions de vente et d'utilisation" at bounding box center [575, 410] width 490 height 16
click at [318, 417] on input "J'accepte les conditions de vente et d'utilisation" at bounding box center [317, 417] width 1 height 1
checkbox input "true"
click at [326, 429] on div "J'accepte les conditions de vente et d'utilisation J'accepte la politique de pr…" at bounding box center [565, 427] width 509 height 50
click at [318, 439] on span at bounding box center [317, 437] width 13 height 13
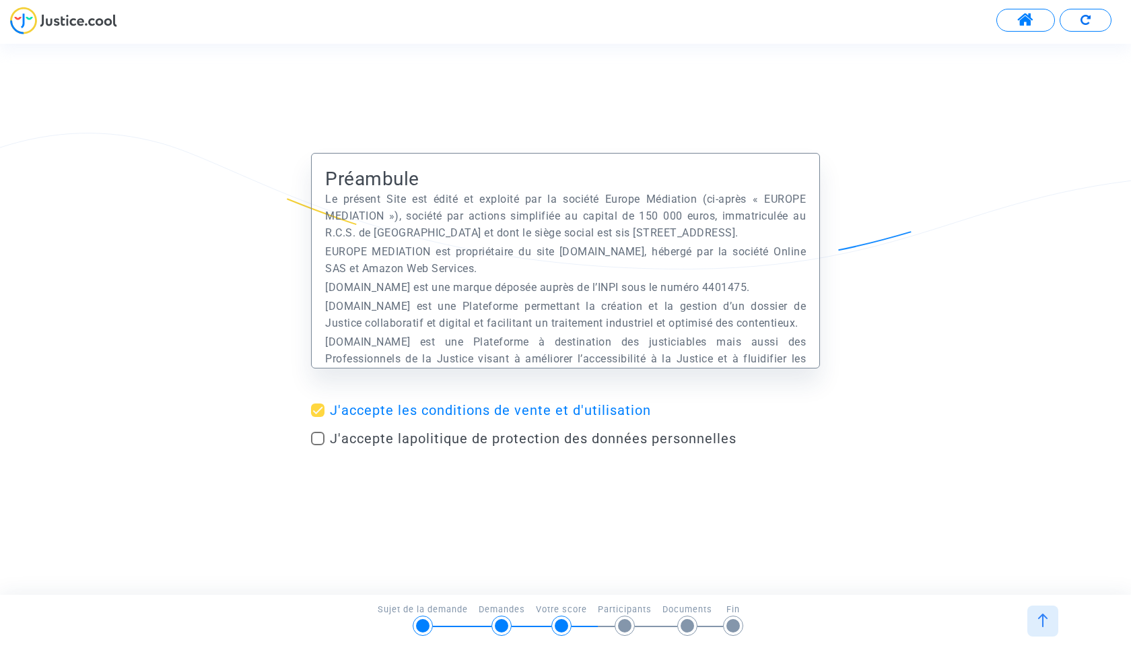
click at [318, 445] on input "J'accepte la politique de protection des données personnelles" at bounding box center [317, 445] width 1 height 1
checkbox input "true"
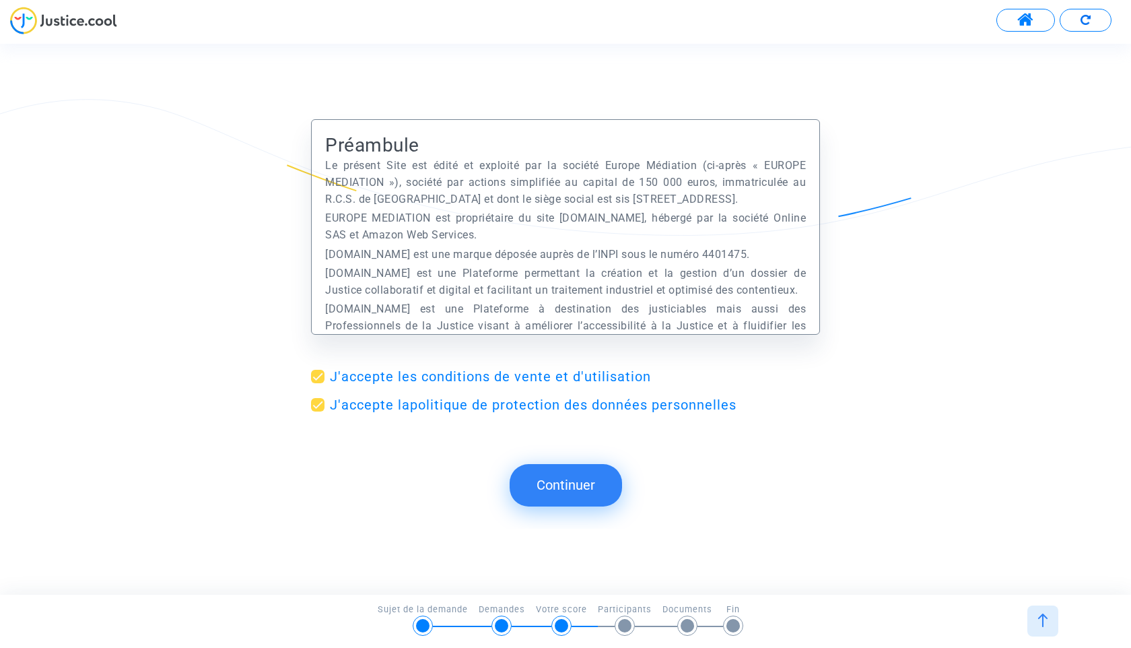
click at [610, 481] on button "Continuer" at bounding box center [566, 485] width 112 height 42
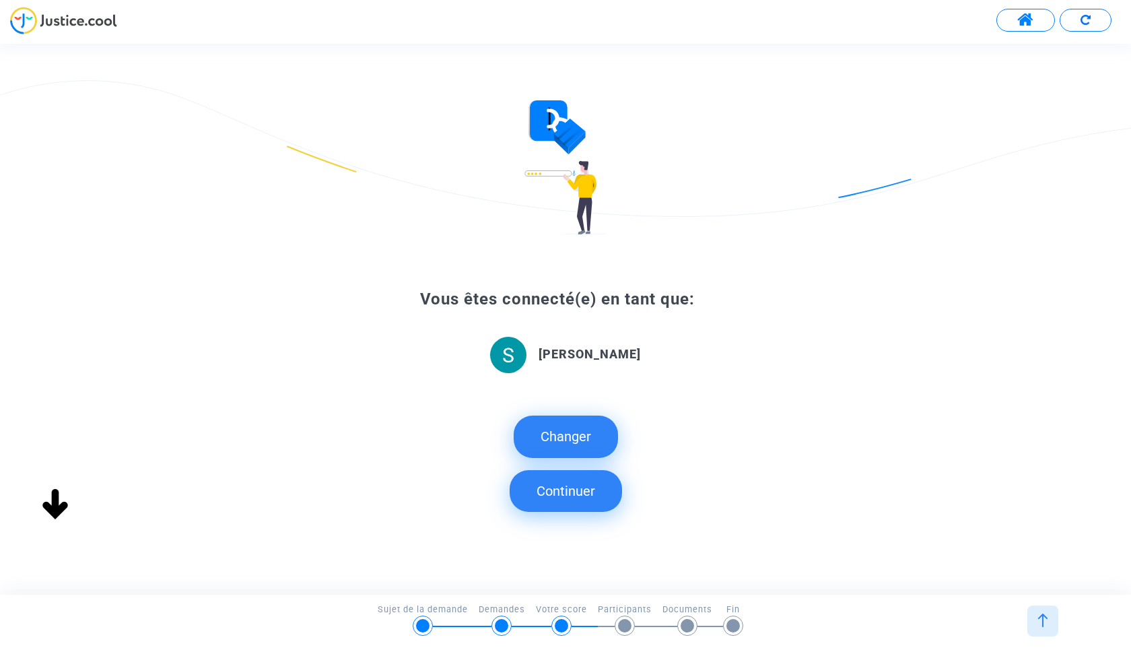
click at [578, 489] on div "Continuer Continuer Continuer Continuer Continuer Continuer Préambule Le présen…" at bounding box center [577, 319] width 1154 height 550
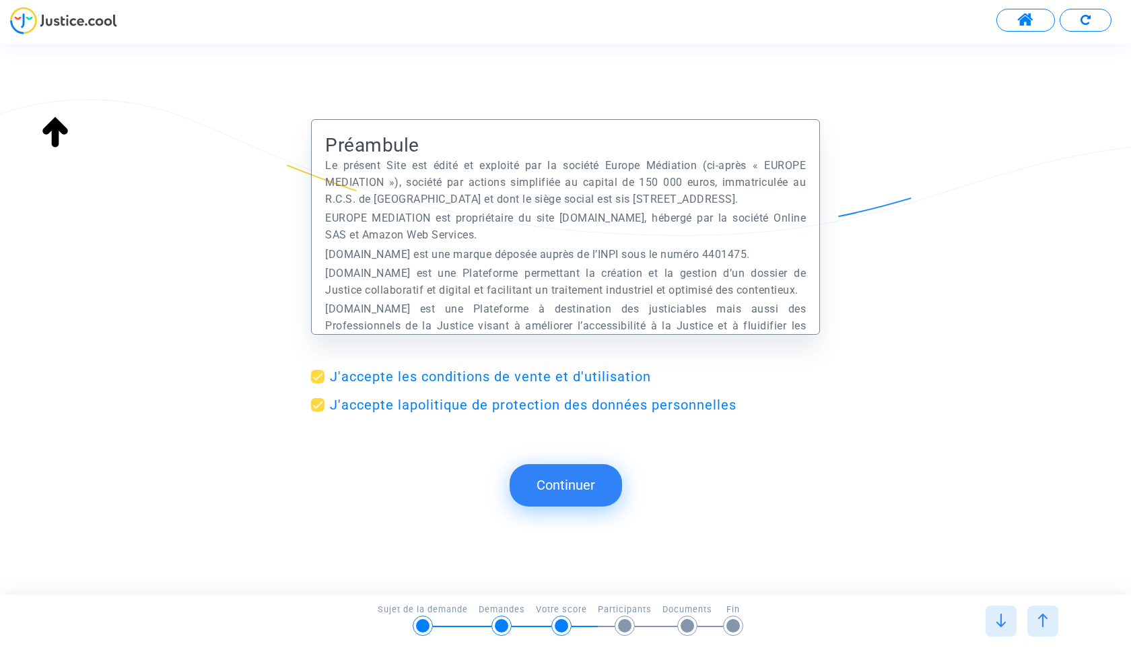
click at [573, 474] on button "Continuer" at bounding box center [566, 485] width 112 height 42
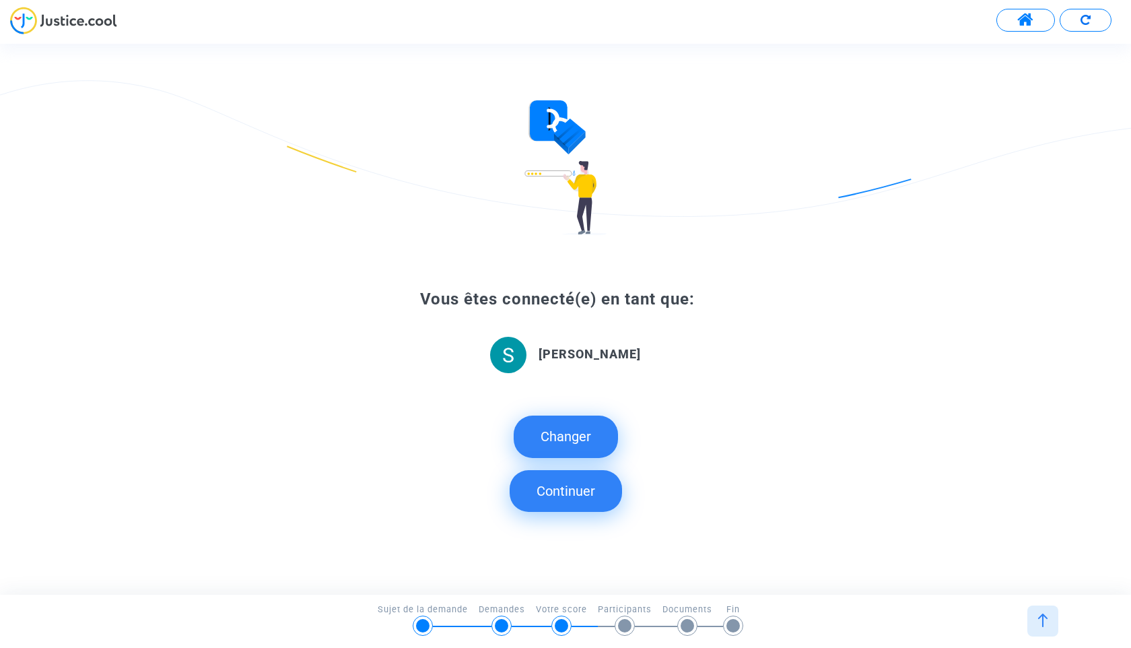
click at [577, 488] on button "Continuer" at bounding box center [566, 491] width 112 height 42
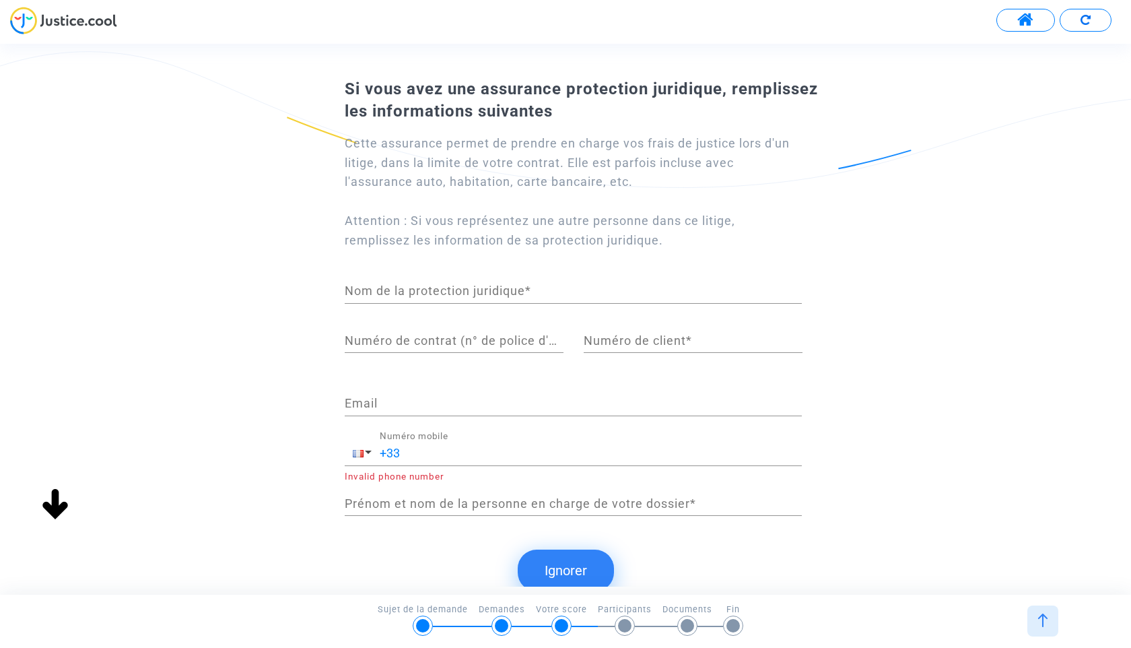
click at [574, 562] on button "Ignorer" at bounding box center [566, 570] width 96 height 42
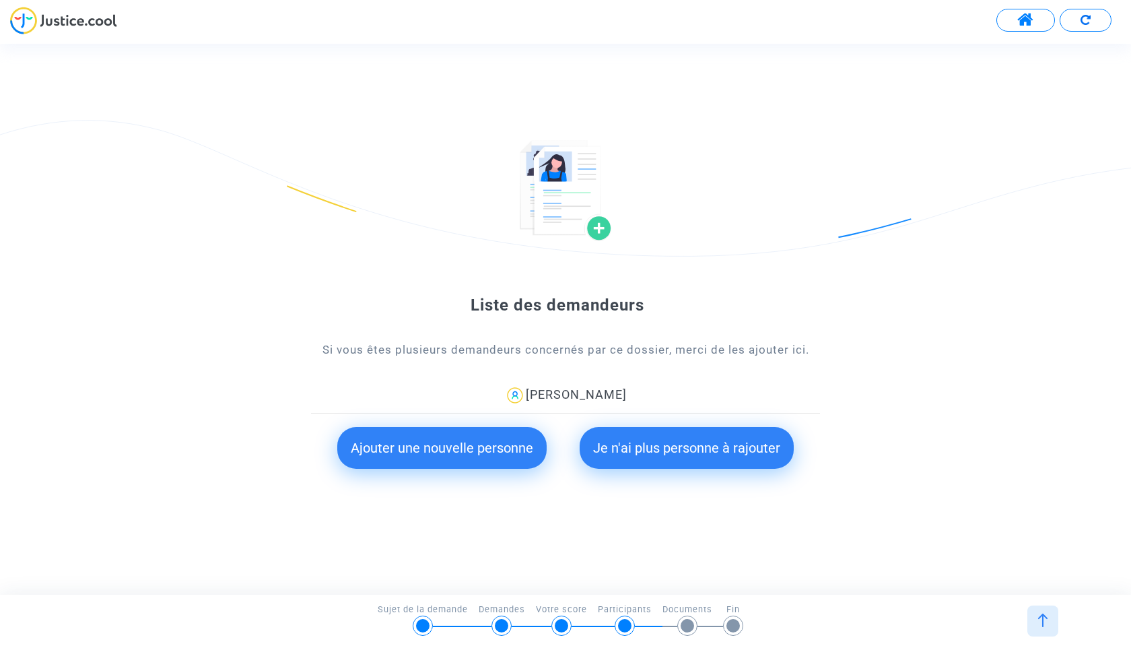
click at [510, 454] on button "Ajouter une nouvelle personne" at bounding box center [441, 448] width 209 height 42
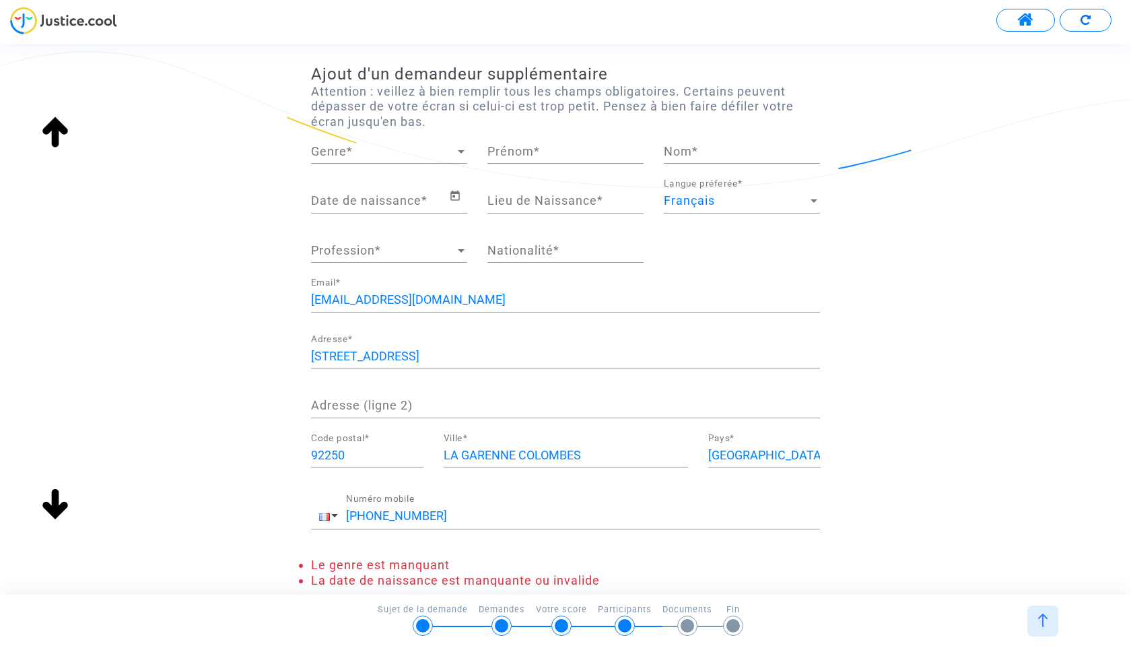
scroll to position [0, 0]
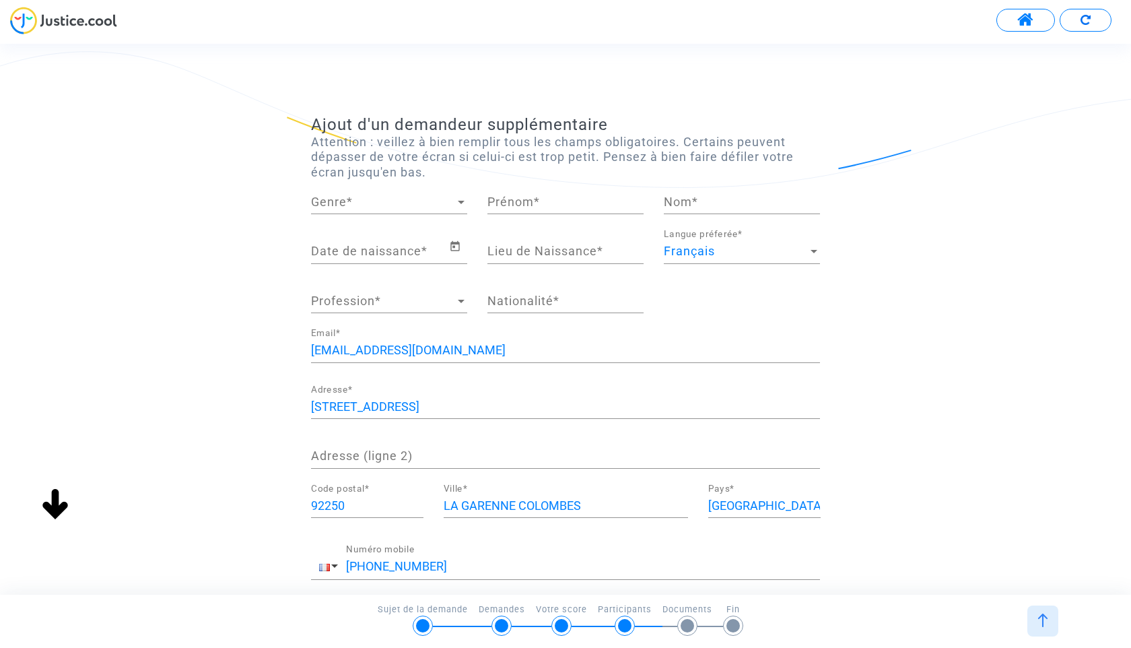
click at [381, 203] on span "Genre" at bounding box center [383, 201] width 144 height 13
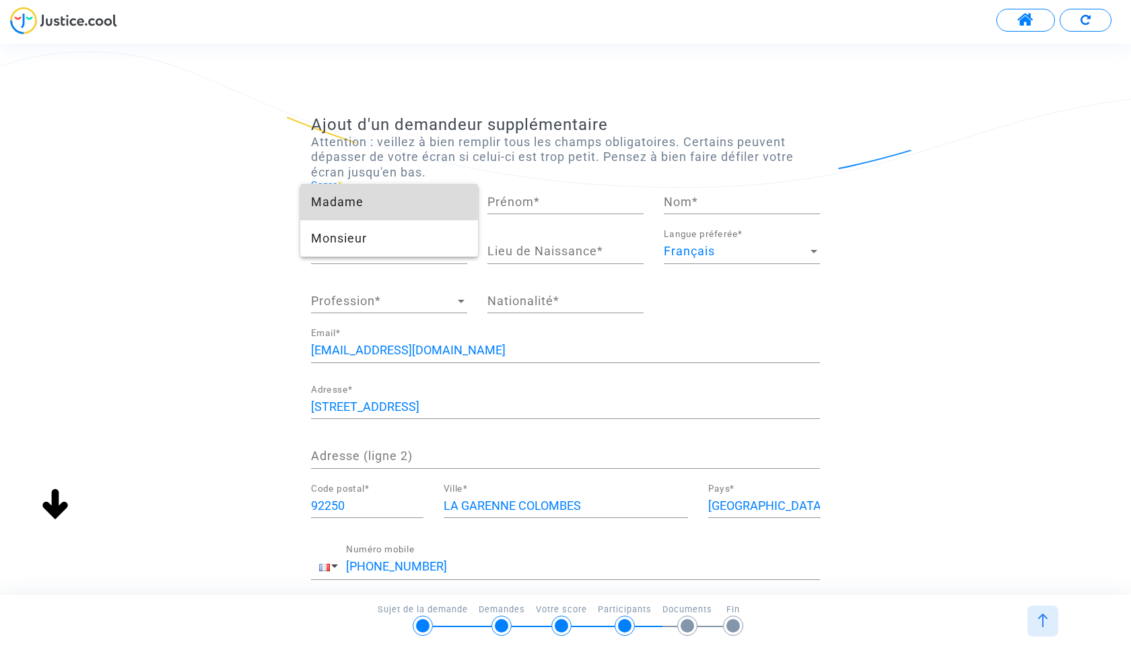
click at [381, 203] on span "Madame" at bounding box center [389, 202] width 156 height 36
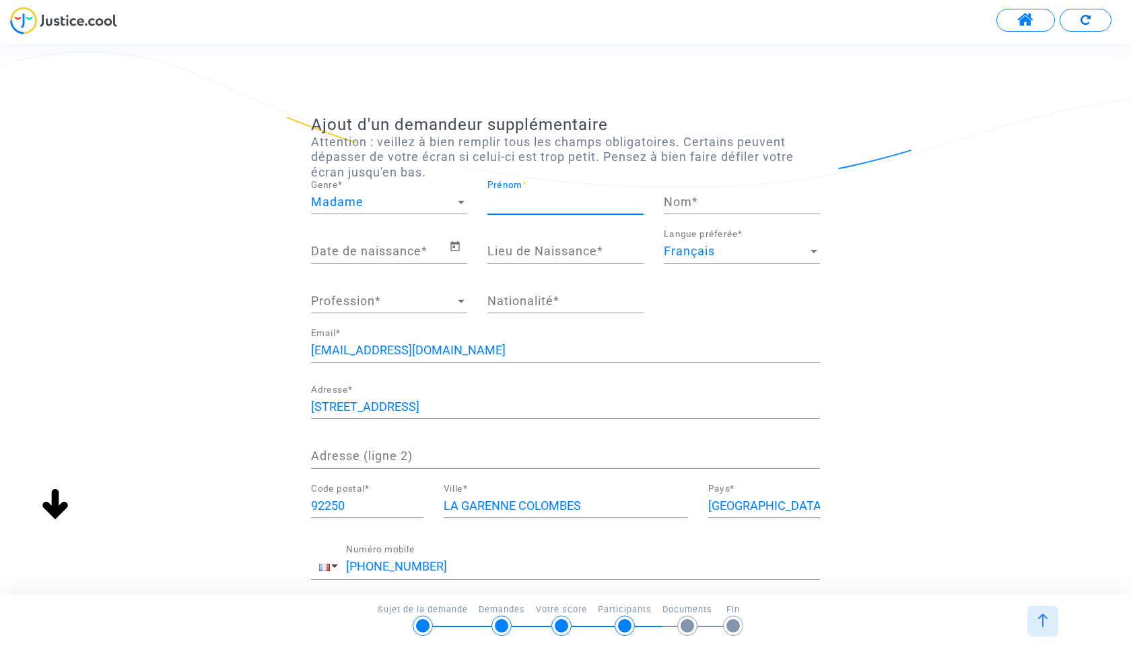
click at [501, 200] on input "Prénom *" at bounding box center [565, 201] width 156 height 13
type input "NADA"
click at [667, 202] on input "Nom *" at bounding box center [742, 201] width 156 height 13
type input "NASAR"
click at [419, 246] on input "Date de naissance *" at bounding box center [380, 250] width 138 height 13
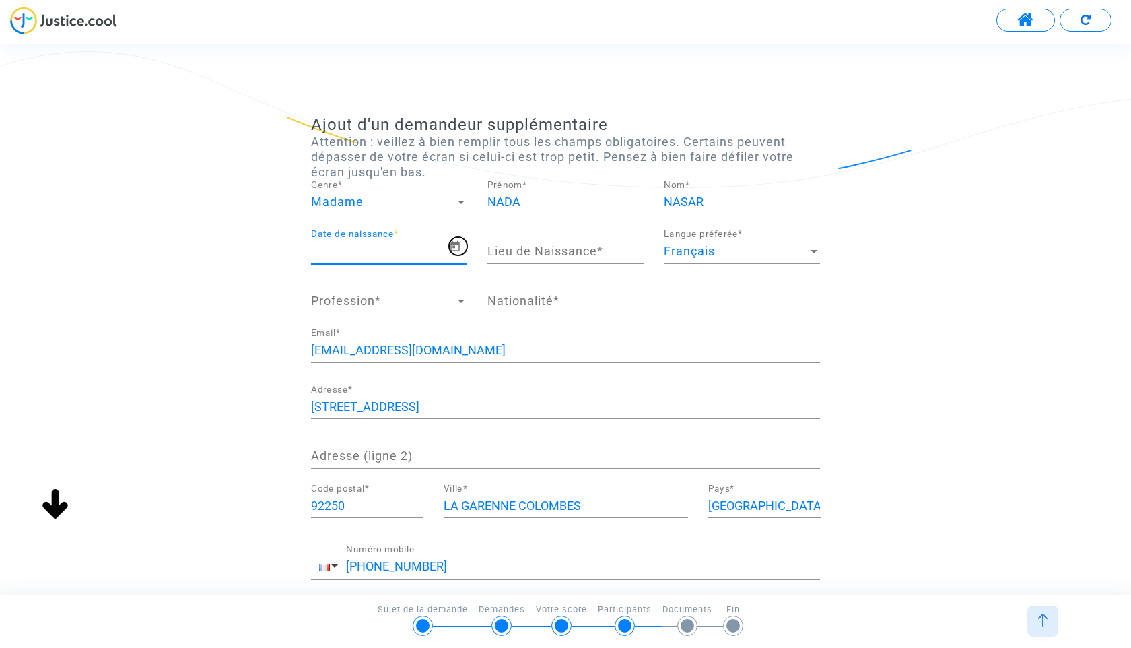
click at [456, 245] on icon "Open calendar" at bounding box center [455, 246] width 12 height 16
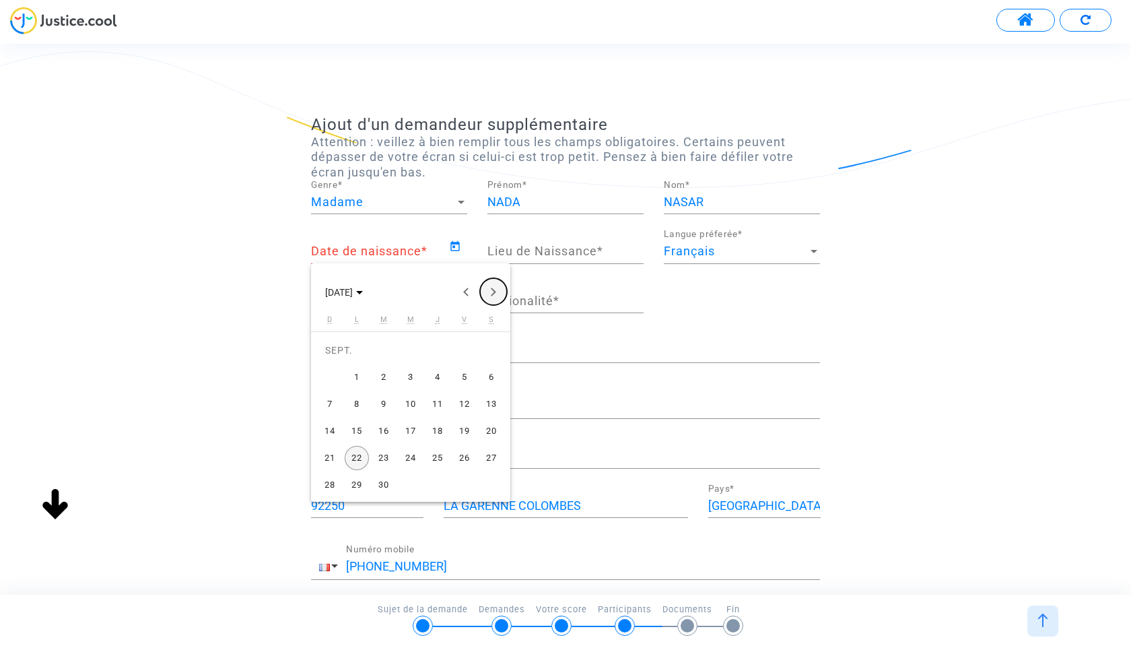
click at [499, 286] on button "Next month" at bounding box center [493, 291] width 27 height 27
click at [458, 293] on button "Previous month" at bounding box center [466, 291] width 27 height 27
click at [363, 291] on icon "Choose month and year" at bounding box center [359, 292] width 7 height 3
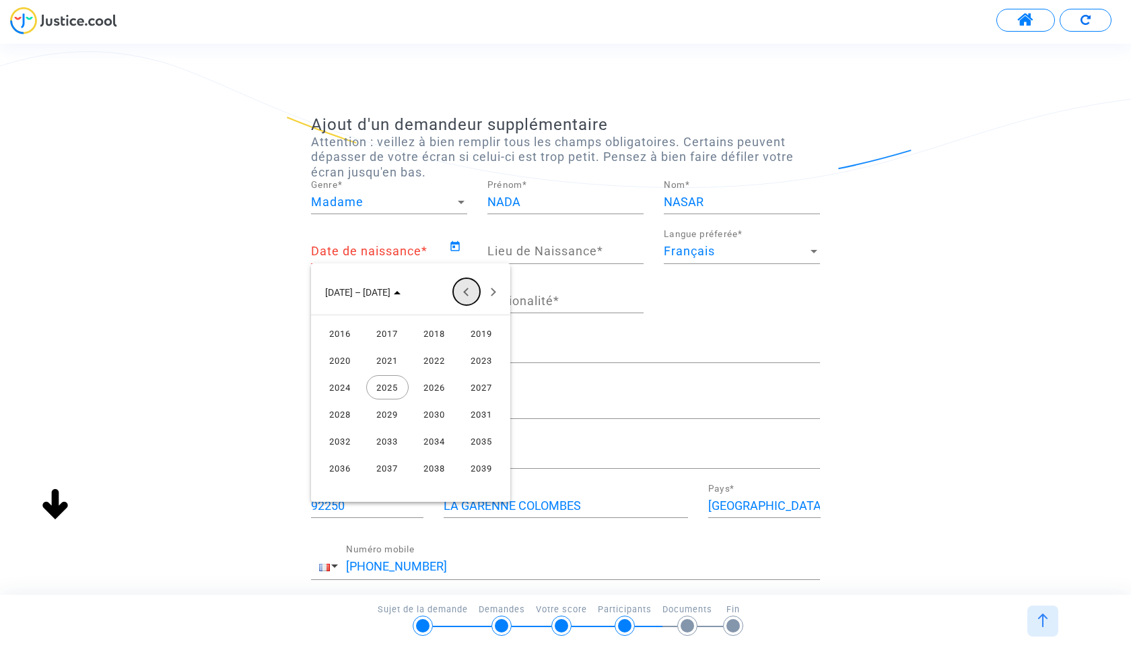
click at [466, 291] on button "Previous 24 years" at bounding box center [466, 291] width 27 height 27
click at [442, 391] on div "2002" at bounding box center [434, 387] width 42 height 24
click at [336, 388] on div "MAI" at bounding box center [340, 387] width 42 height 24
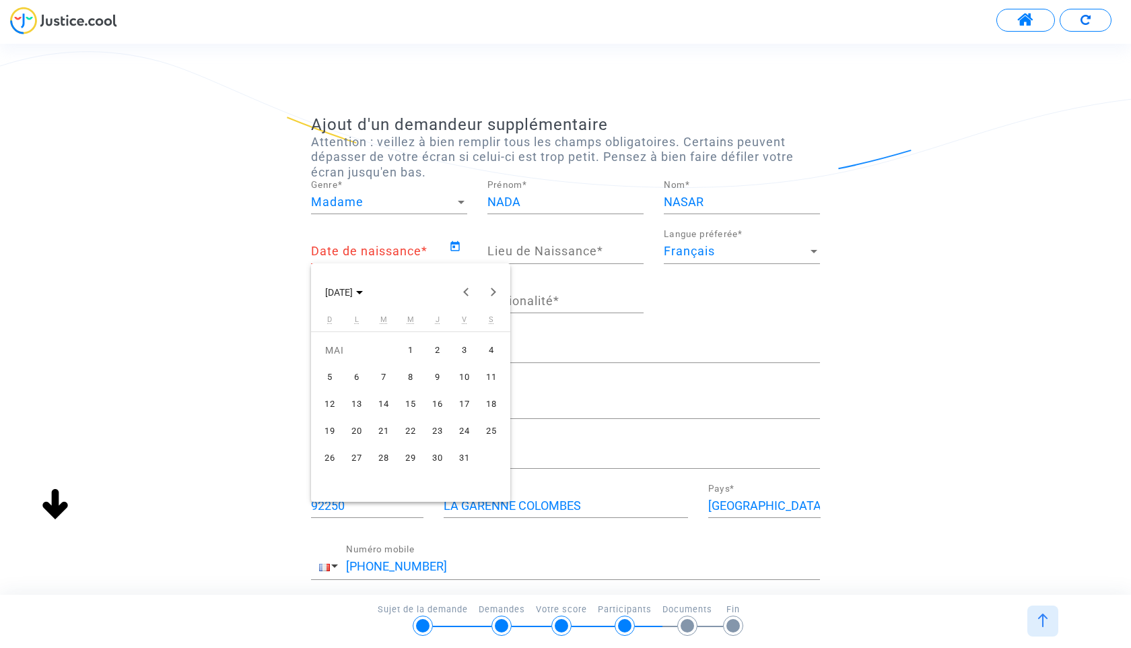
click at [433, 347] on div "2" at bounding box center [437, 350] width 24 height 24
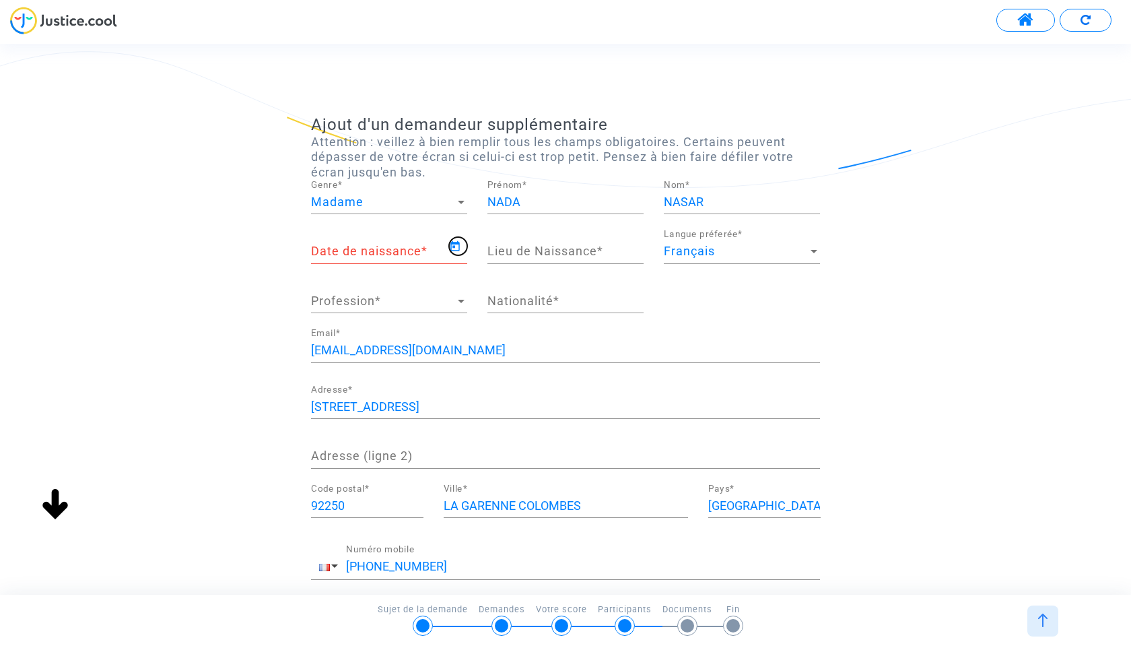
type input "[DATE]"
click at [533, 248] on input "Lieu de Naissance *" at bounding box center [565, 250] width 156 height 13
type input "[GEOGRAPHIC_DATA] - 75"
click at [543, 301] on input "Nationalité *" at bounding box center [565, 300] width 156 height 13
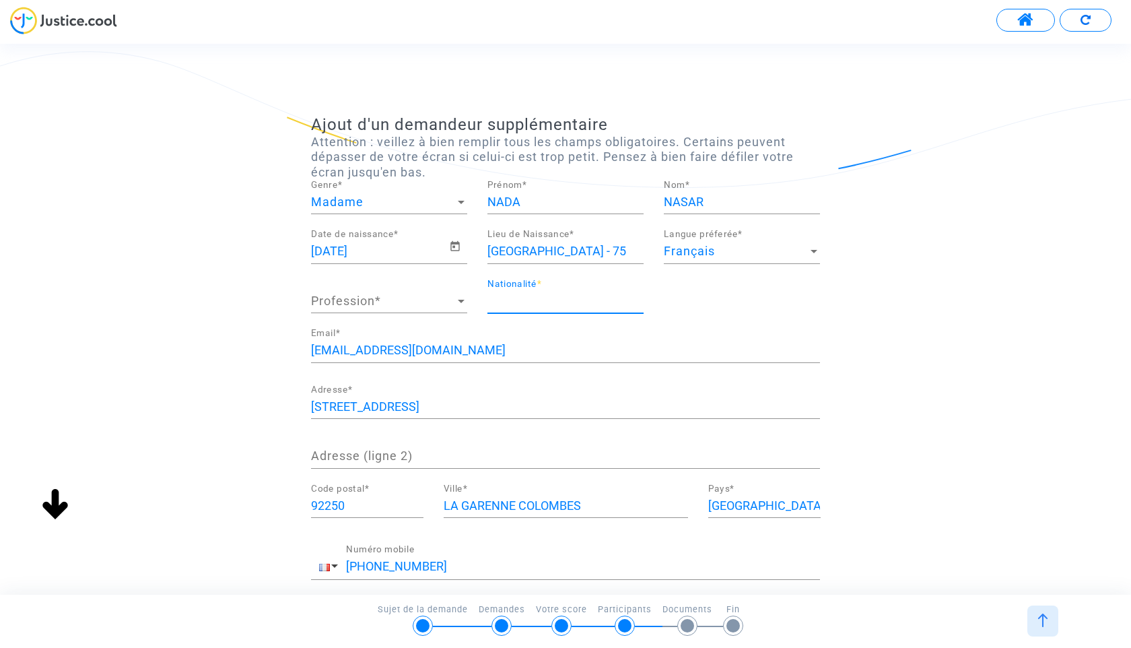
click at [543, 301] on input "Nationalité *" at bounding box center [565, 300] width 156 height 13
type input "française"
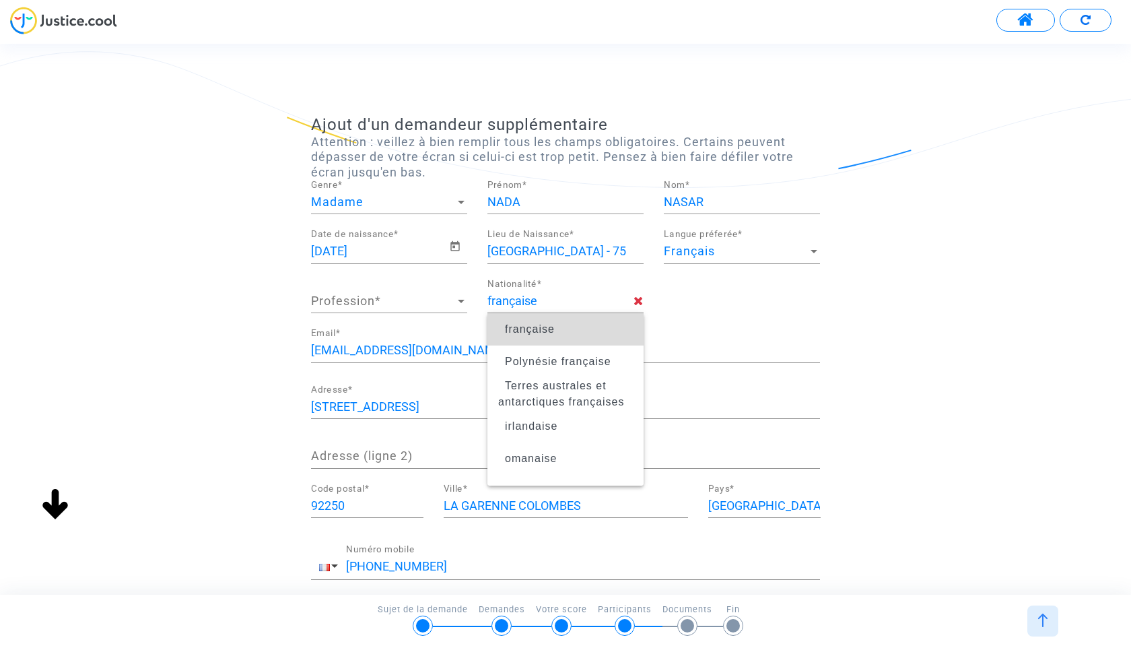
click at [560, 322] on span "française" at bounding box center [565, 329] width 135 height 38
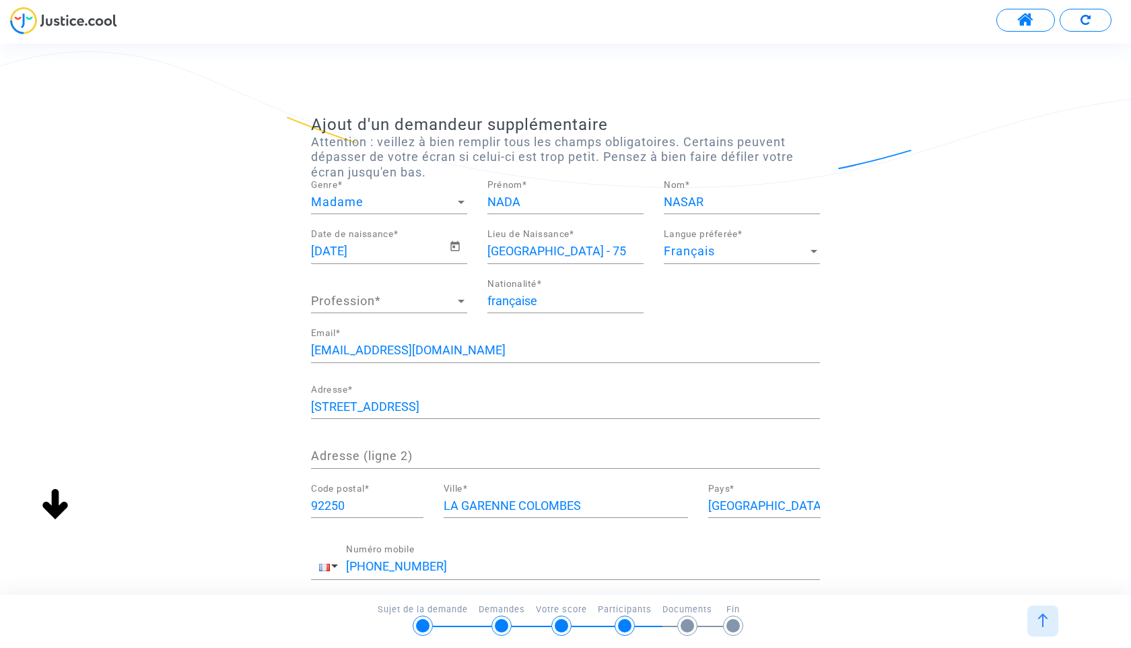
click at [425, 304] on span "Profession" at bounding box center [383, 300] width 144 height 13
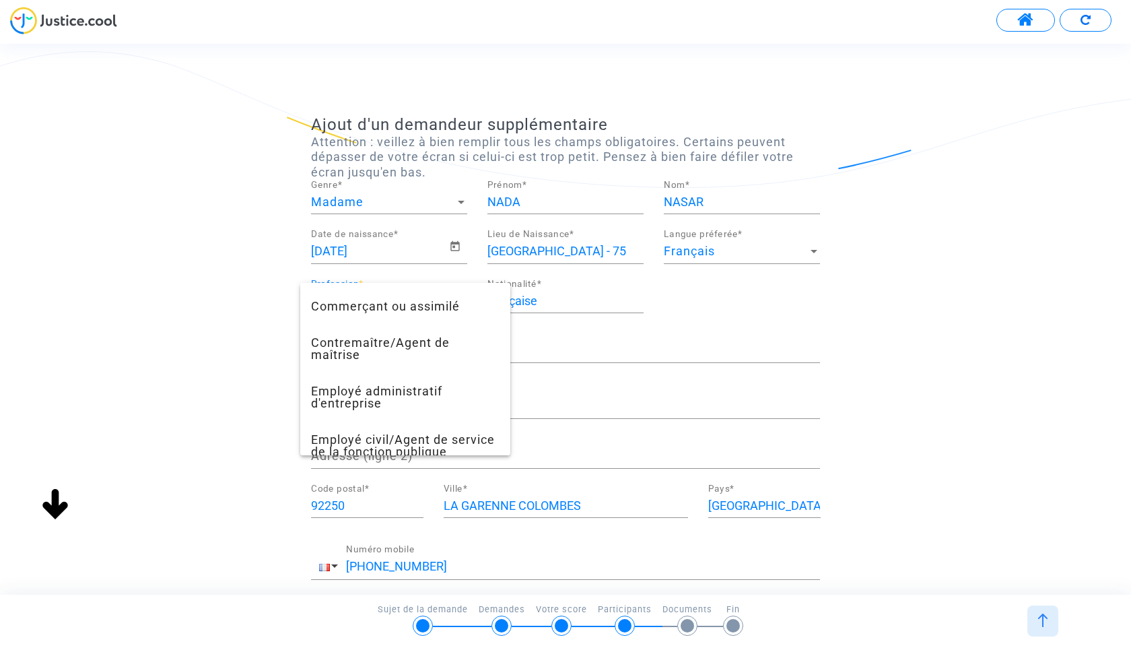
scroll to position [269, 0]
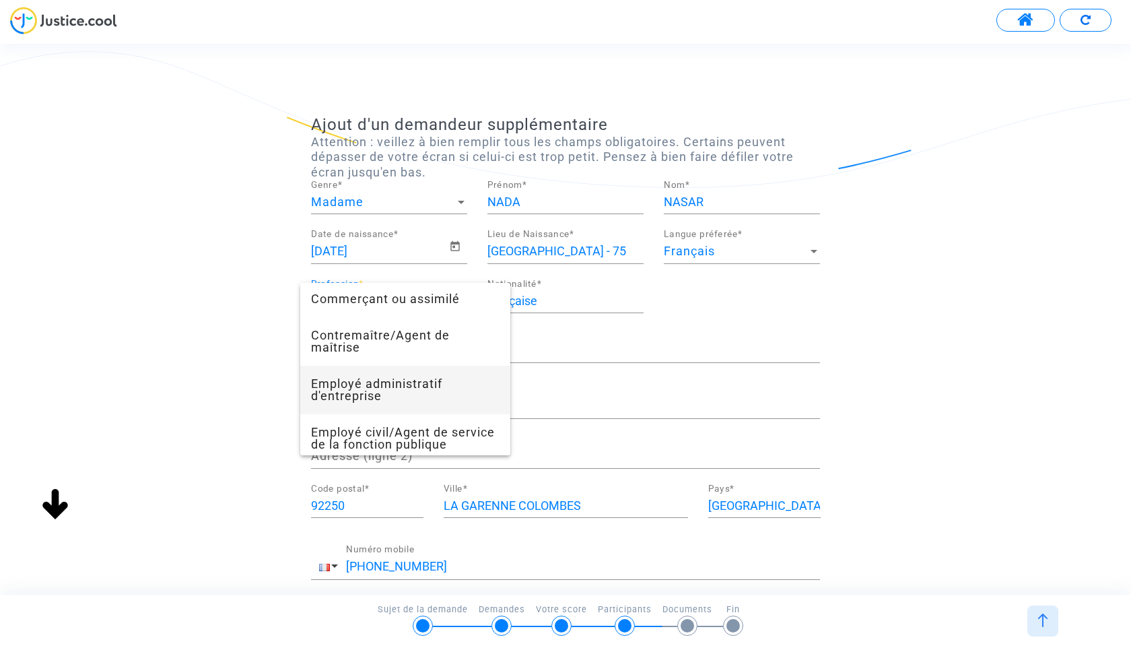
click at [410, 390] on span "Employé administratif d'entreprise" at bounding box center [405, 390] width 188 height 48
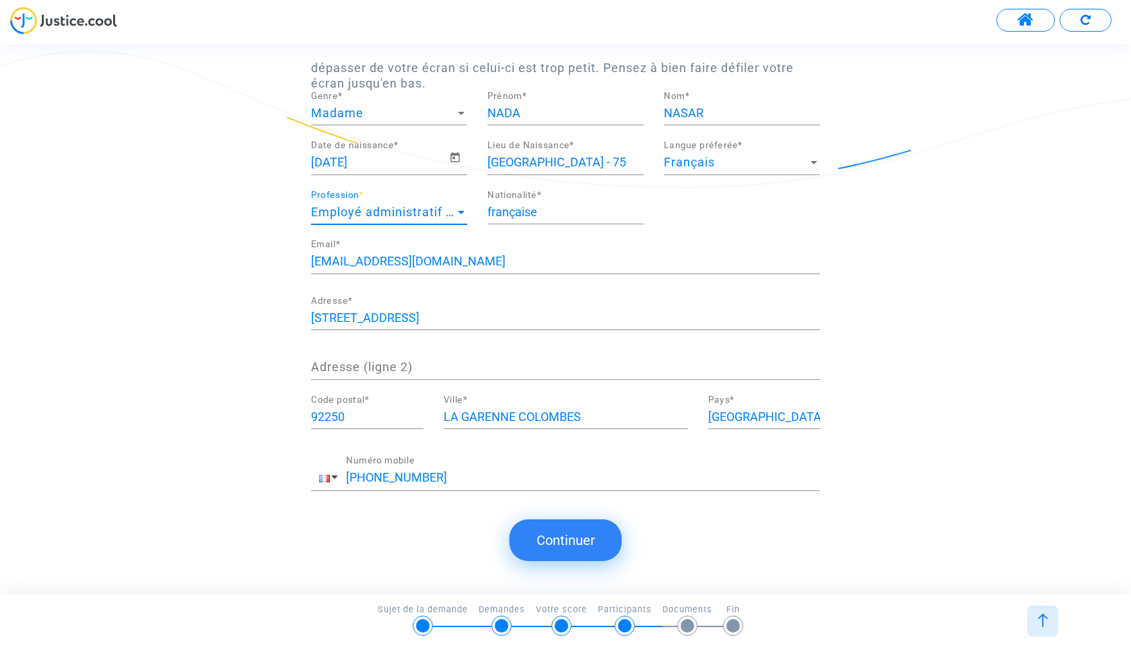
scroll to position [0, 0]
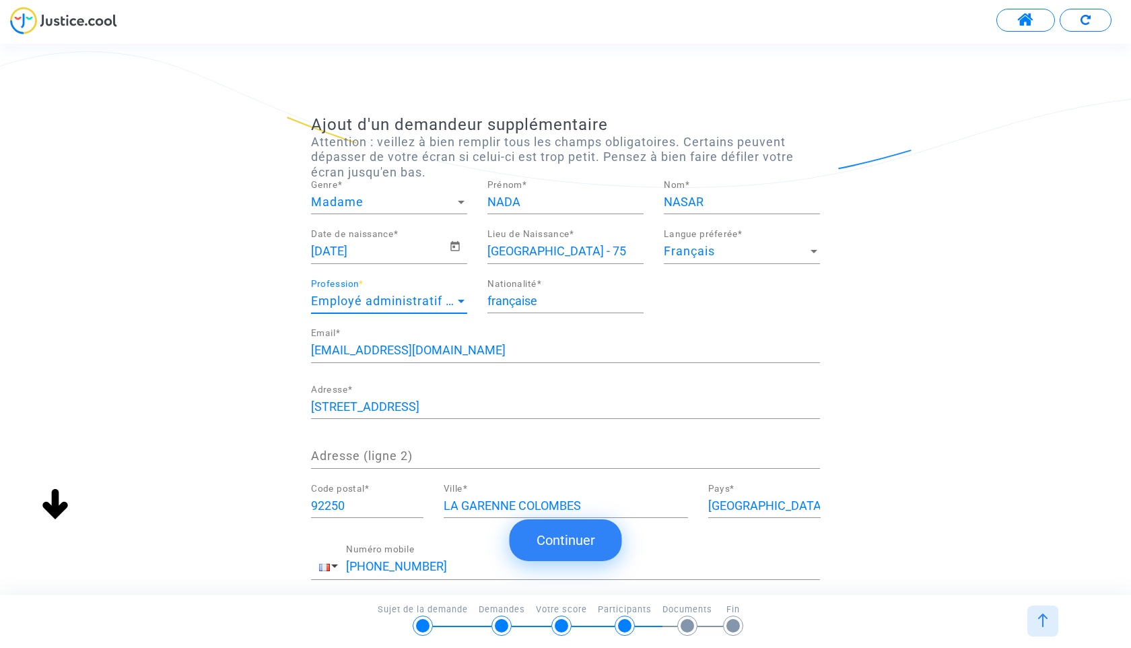
click at [565, 530] on button "Continuer" at bounding box center [566, 540] width 112 height 42
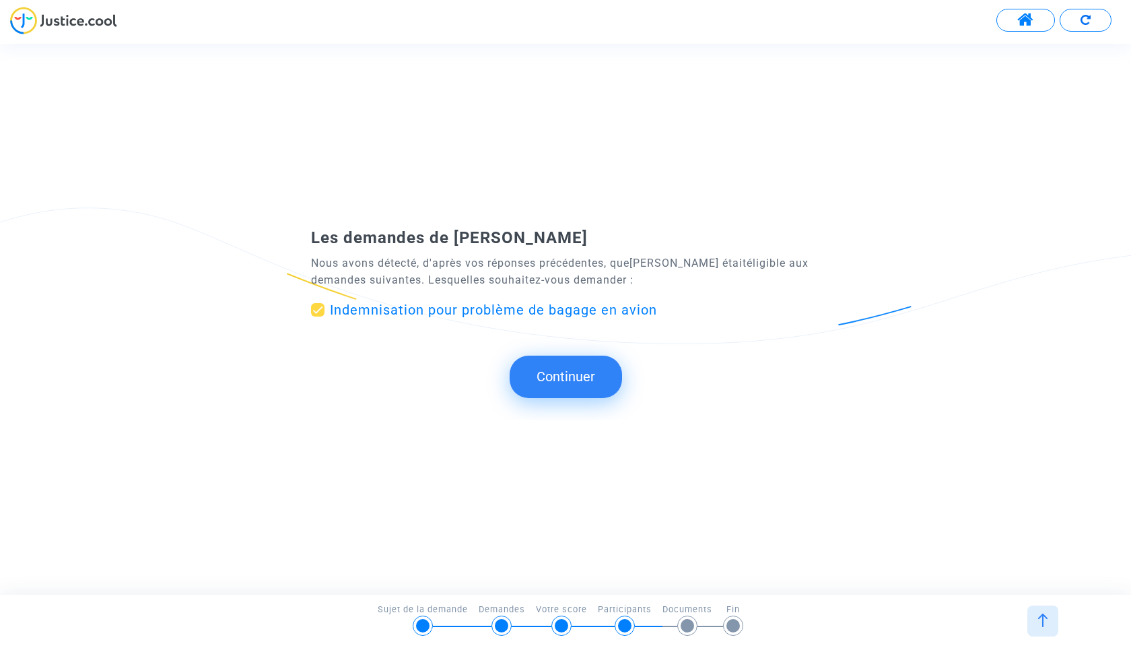
click at [565, 382] on button "Continuer" at bounding box center [566, 376] width 112 height 42
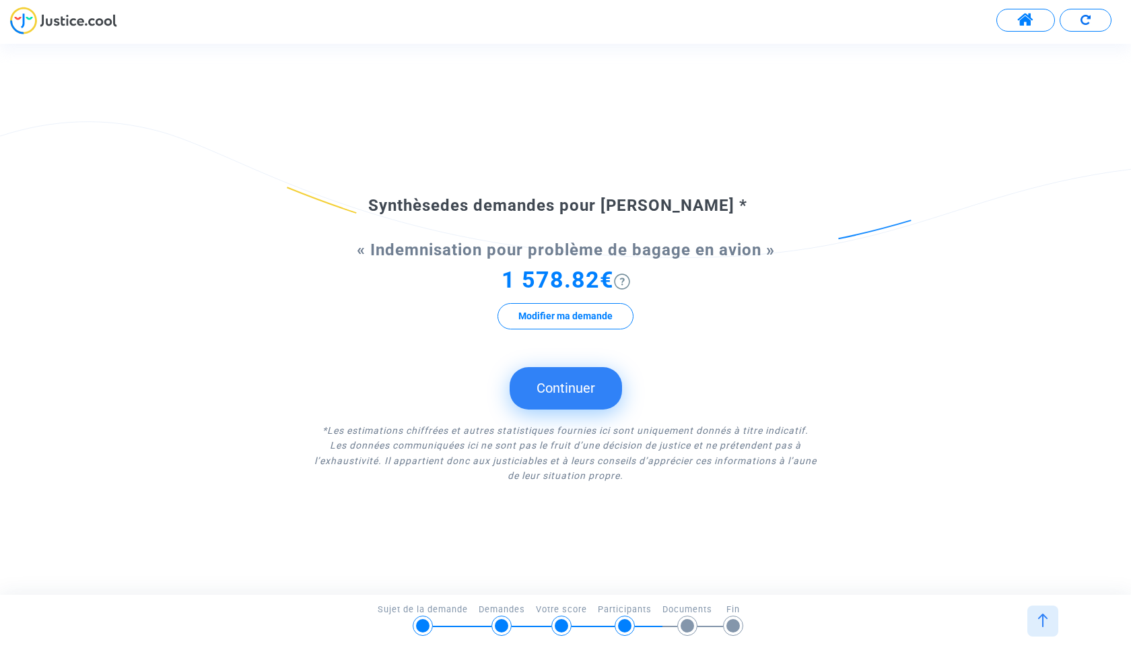
click at [621, 282] on img at bounding box center [622, 281] width 16 height 16
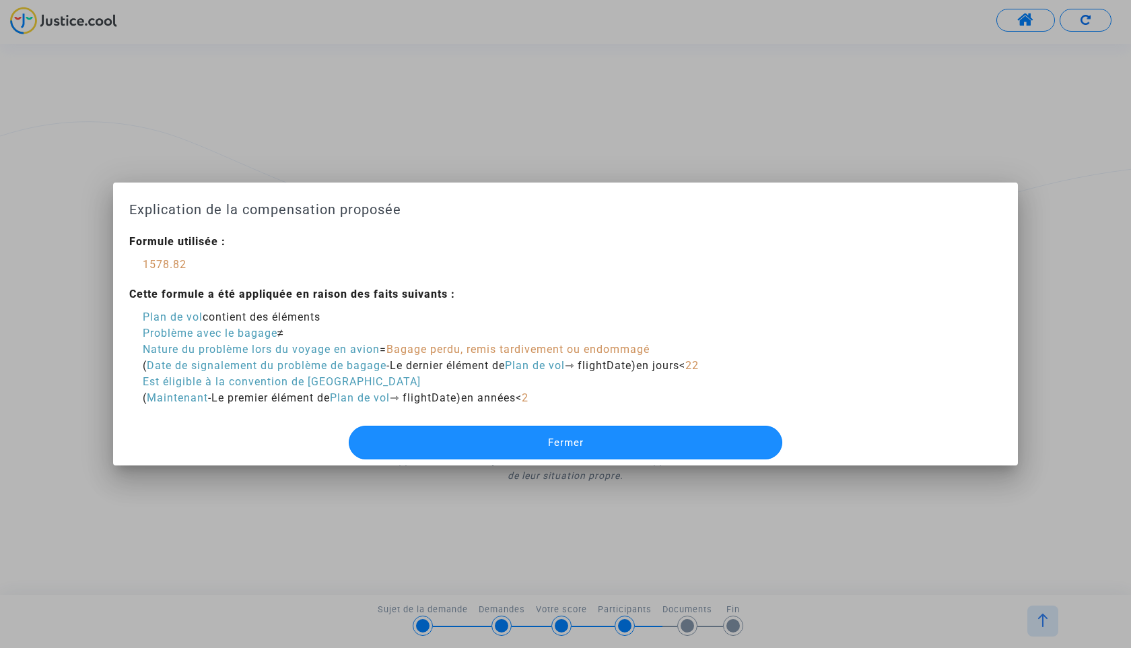
click at [522, 444] on button "Fermer" at bounding box center [566, 442] width 434 height 34
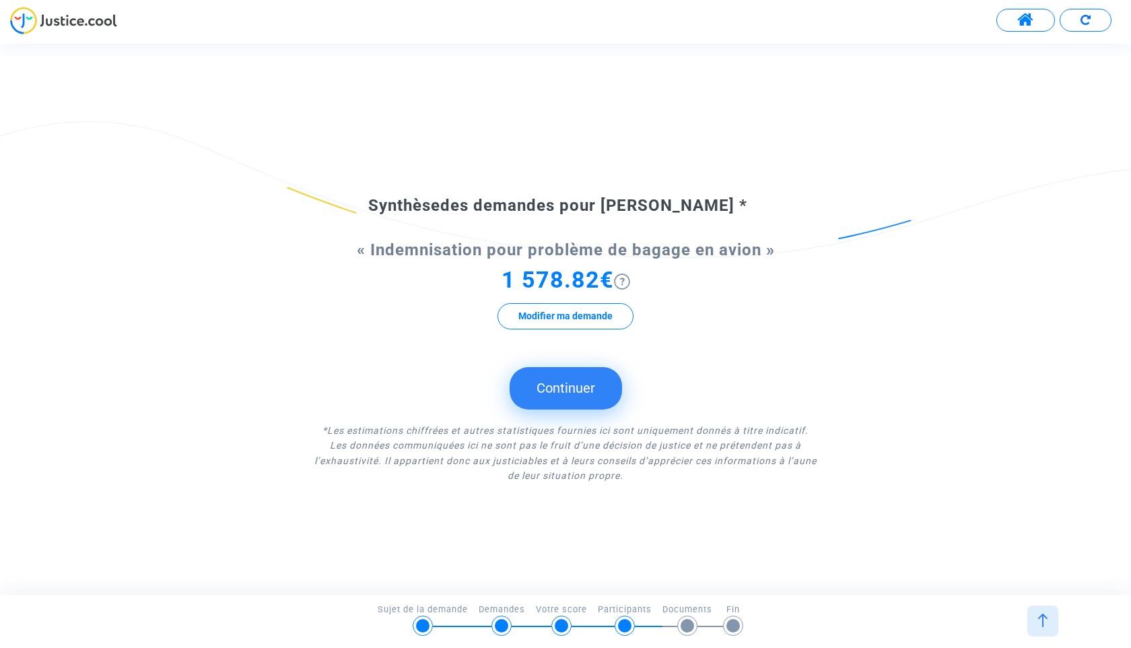
click at [594, 278] on span "1 578.82€" at bounding box center [557, 279] width 112 height 27
click at [585, 317] on button "Modifier ma demande" at bounding box center [565, 316] width 136 height 26
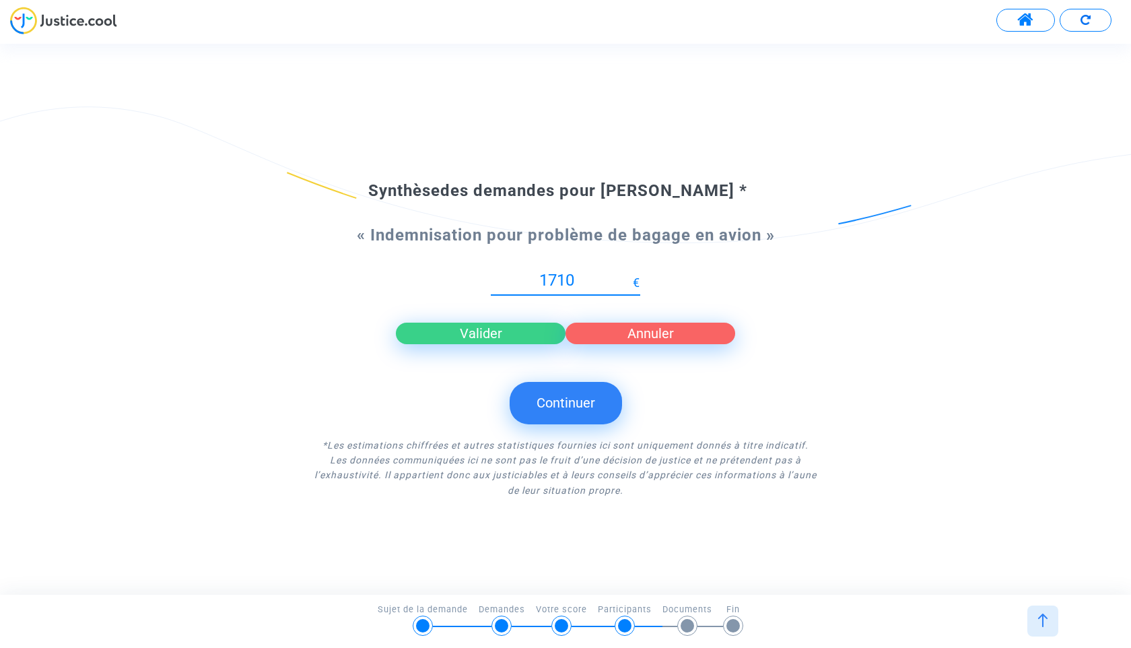
type input "1710"
click at [625, 275] on input "1710" at bounding box center [562, 280] width 142 height 18
click at [491, 334] on button "Valider" at bounding box center [481, 333] width 170 height 22
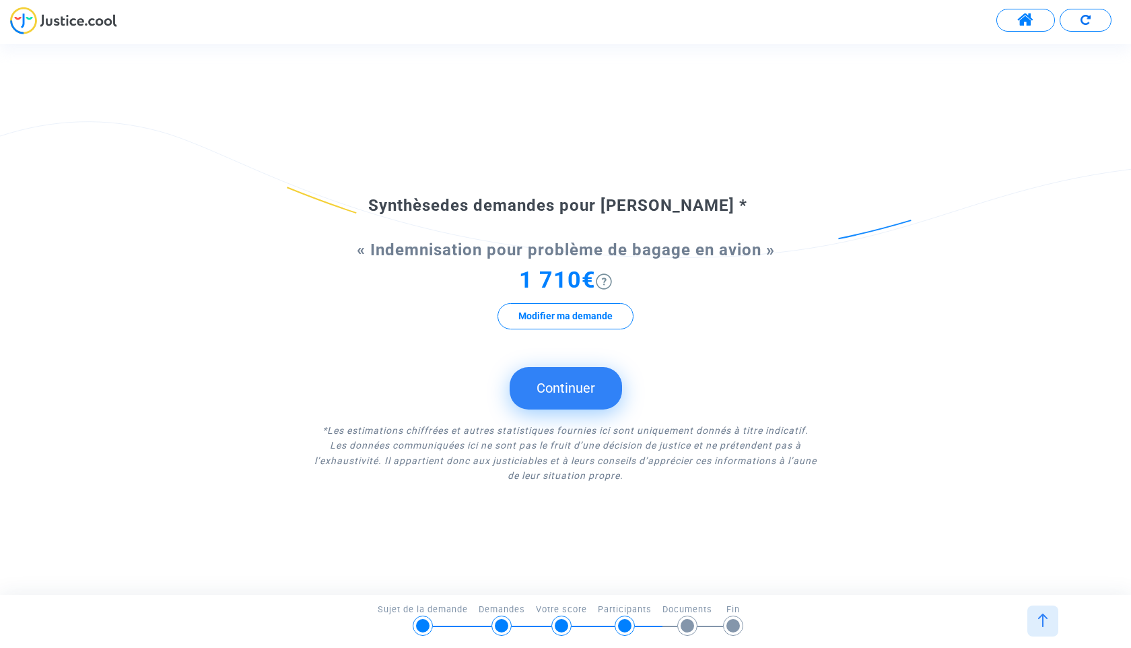
click at [588, 378] on button "Continuer" at bounding box center [566, 388] width 112 height 42
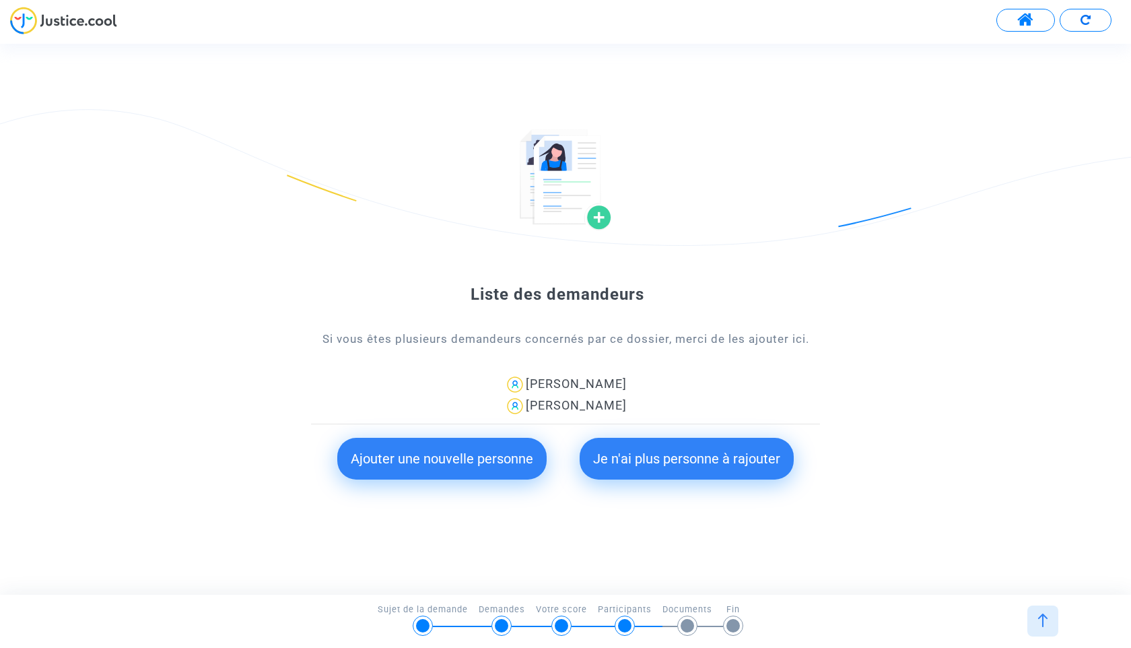
click at [499, 456] on button "Ajouter une nouvelle personne" at bounding box center [441, 459] width 209 height 42
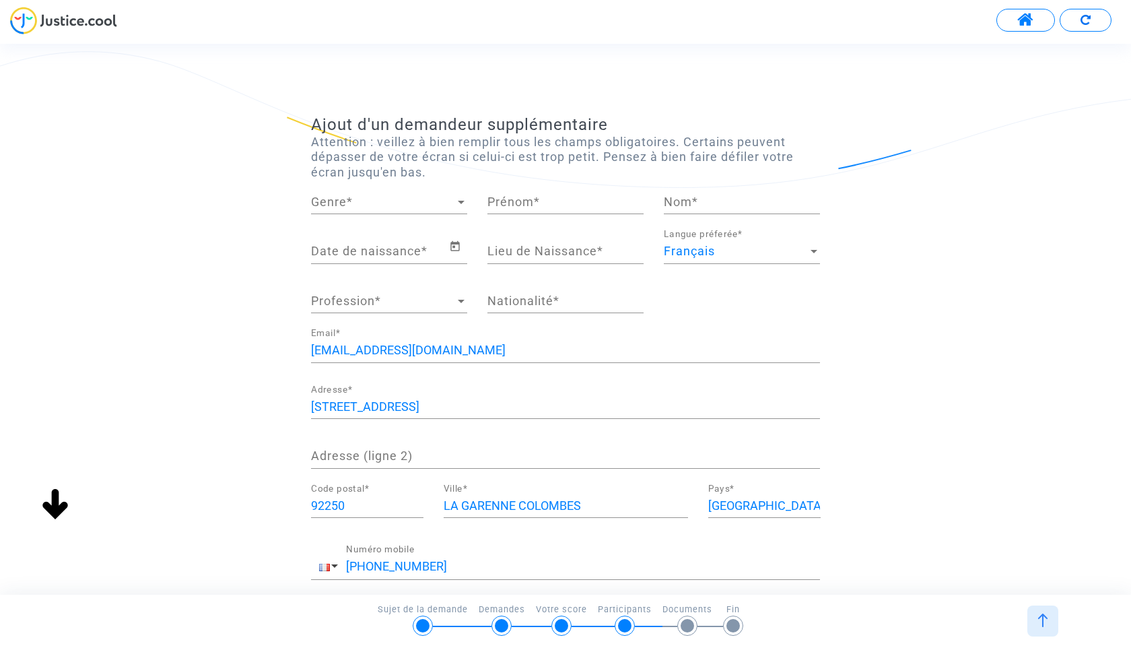
click at [424, 208] on span "Genre" at bounding box center [383, 201] width 144 height 13
click at [415, 205] on span "Madame" at bounding box center [389, 202] width 156 height 36
click at [509, 205] on input "Prénom *" at bounding box center [565, 201] width 156 height 13
type input "[PERSON_NAME]"
type input "NASAR"
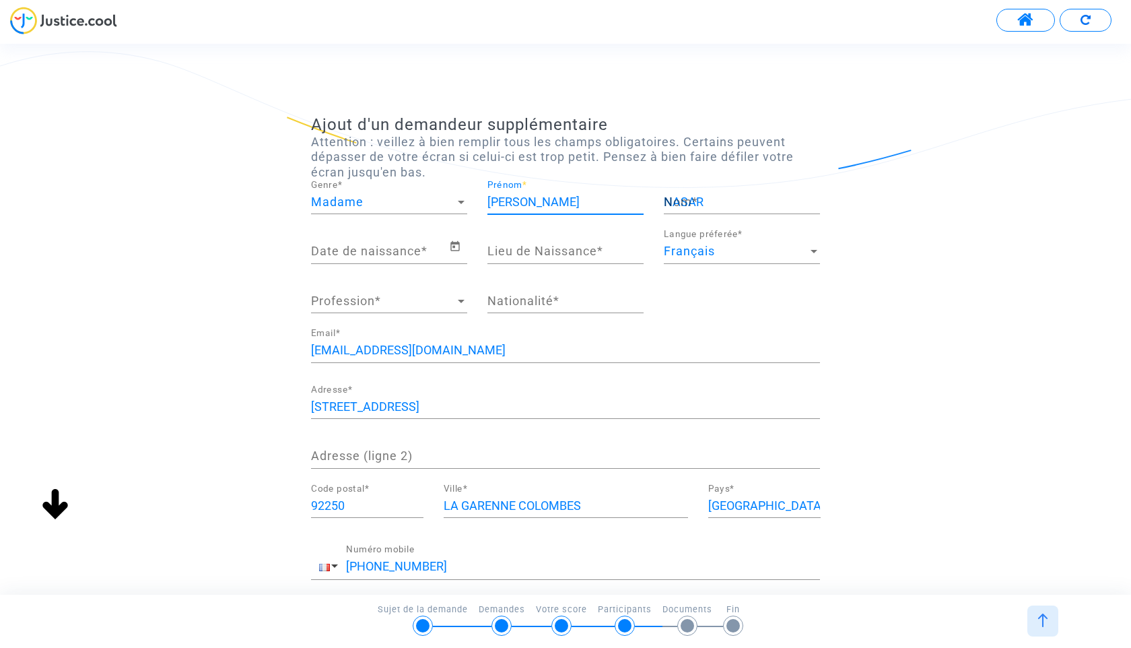
type input "LA GARENNE-COLOMBES"
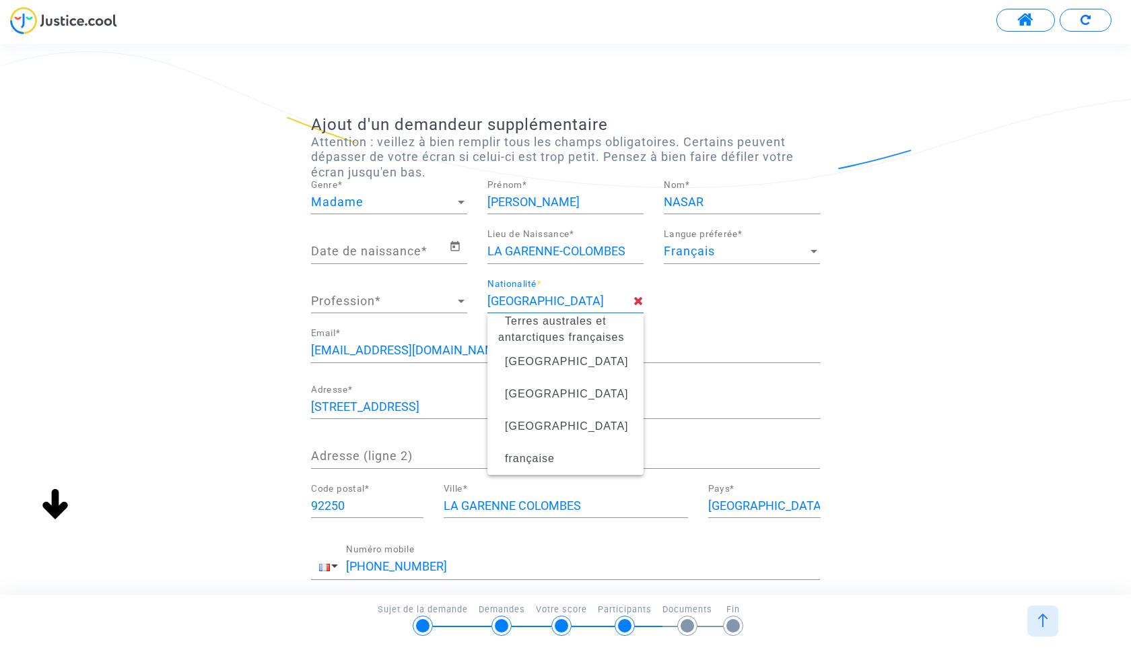
click at [567, 301] on input "[GEOGRAPHIC_DATA]" at bounding box center [560, 300] width 146 height 13
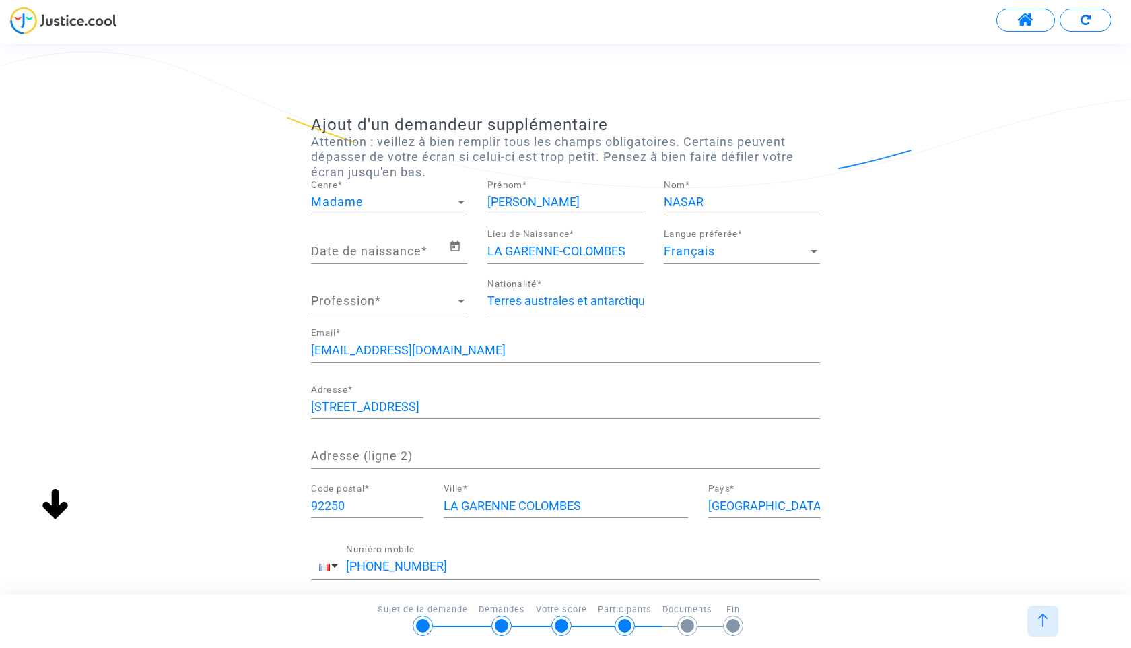
click at [536, 298] on input "Terres australes et antarctiques françaises" at bounding box center [565, 300] width 156 height 13
click at [638, 302] on icon at bounding box center [638, 301] width 10 height 12
drag, startPoint x: 493, startPoint y: 301, endPoint x: 727, endPoint y: 308, distance: 234.4
click at [727, 308] on div "Date de naissance * LA GARENNE-COLOMBES Lieu de Naissance * Français Langue pré…" at bounding box center [565, 279] width 529 height 99
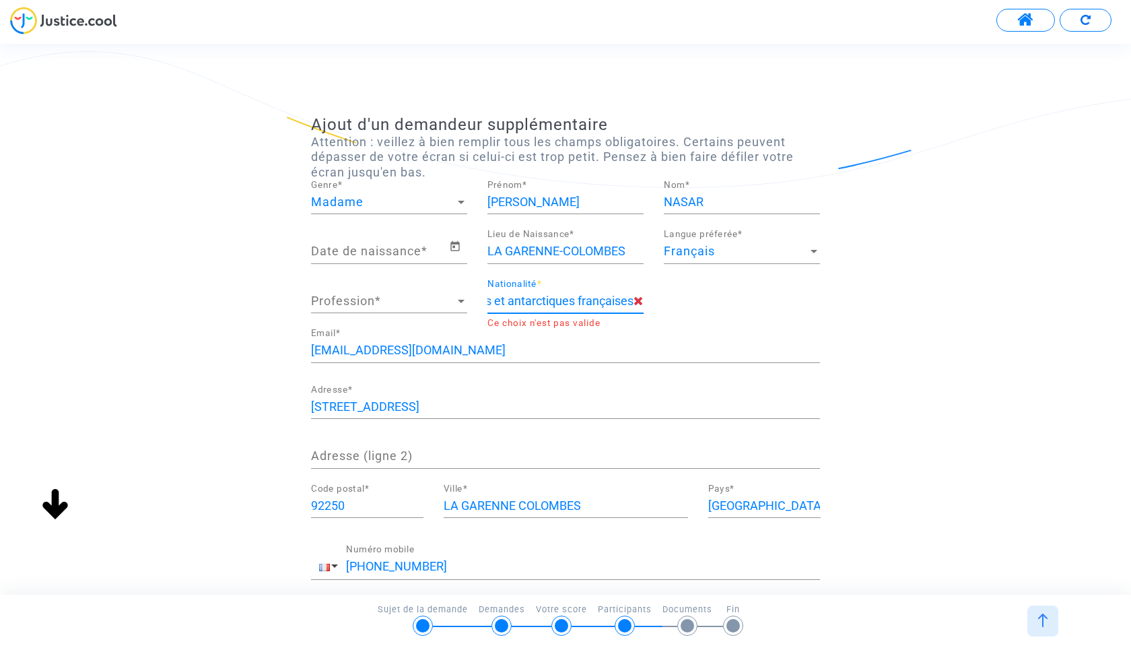
type input "T"
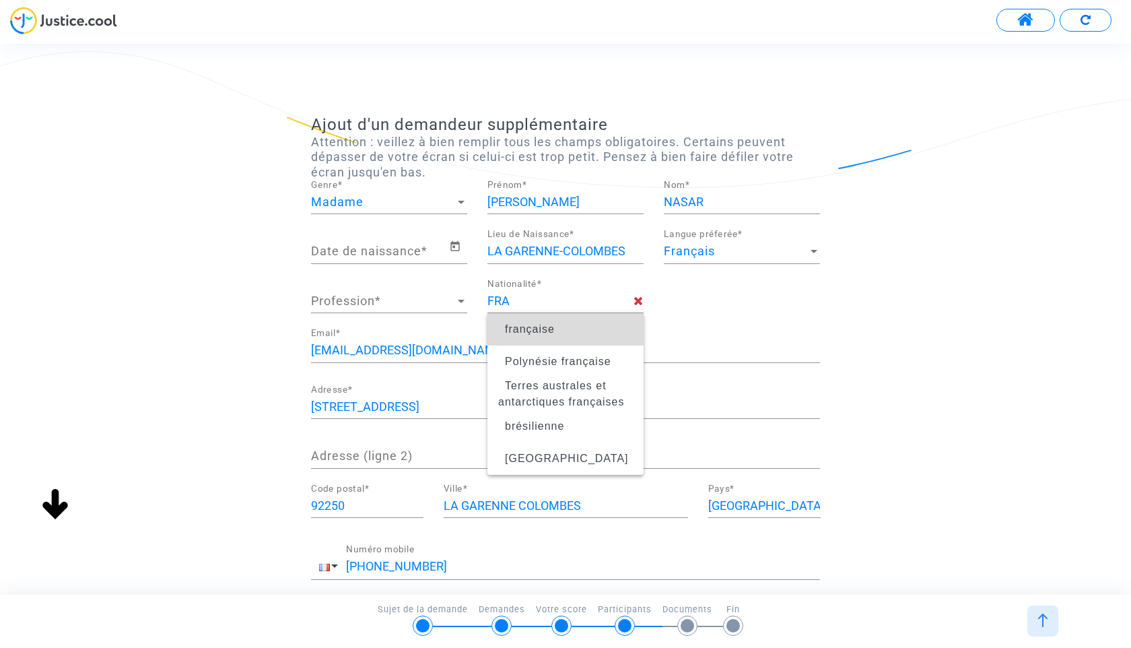
click at [533, 333] on span "française" at bounding box center [530, 328] width 50 height 11
type input "française"
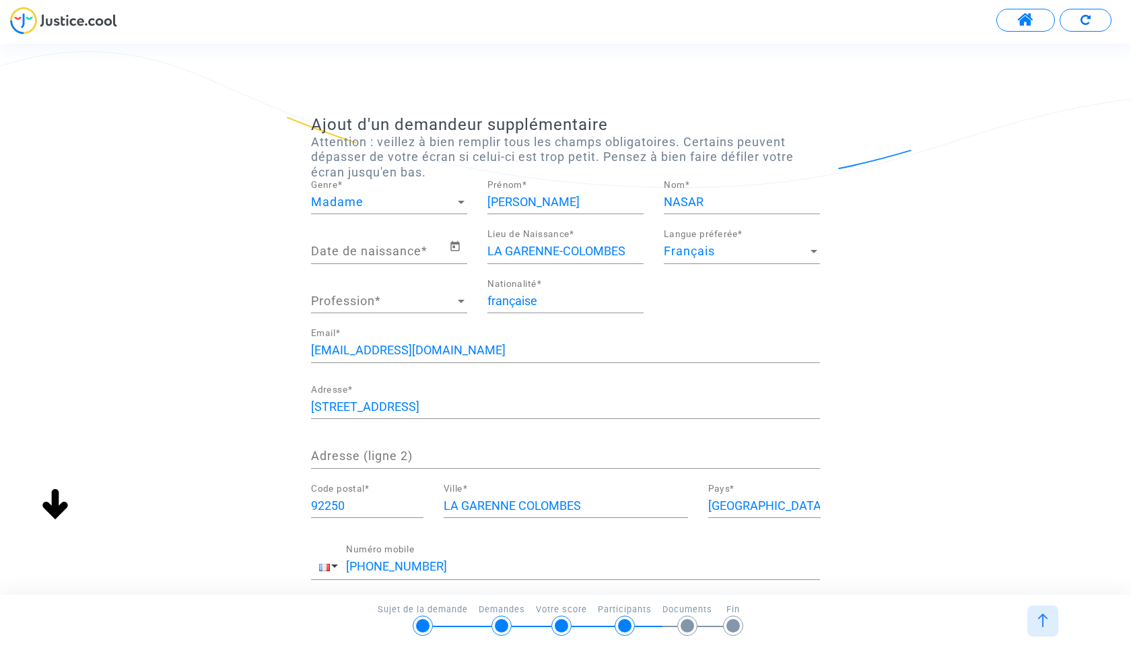
click at [556, 201] on input "[PERSON_NAME]" at bounding box center [565, 201] width 156 height 13
type input "S"
type input "[PERSON_NAME]"
click at [386, 255] on input "Date de naissance *" at bounding box center [380, 250] width 138 height 13
click at [453, 245] on icon "Open calendar" at bounding box center [455, 246] width 12 height 16
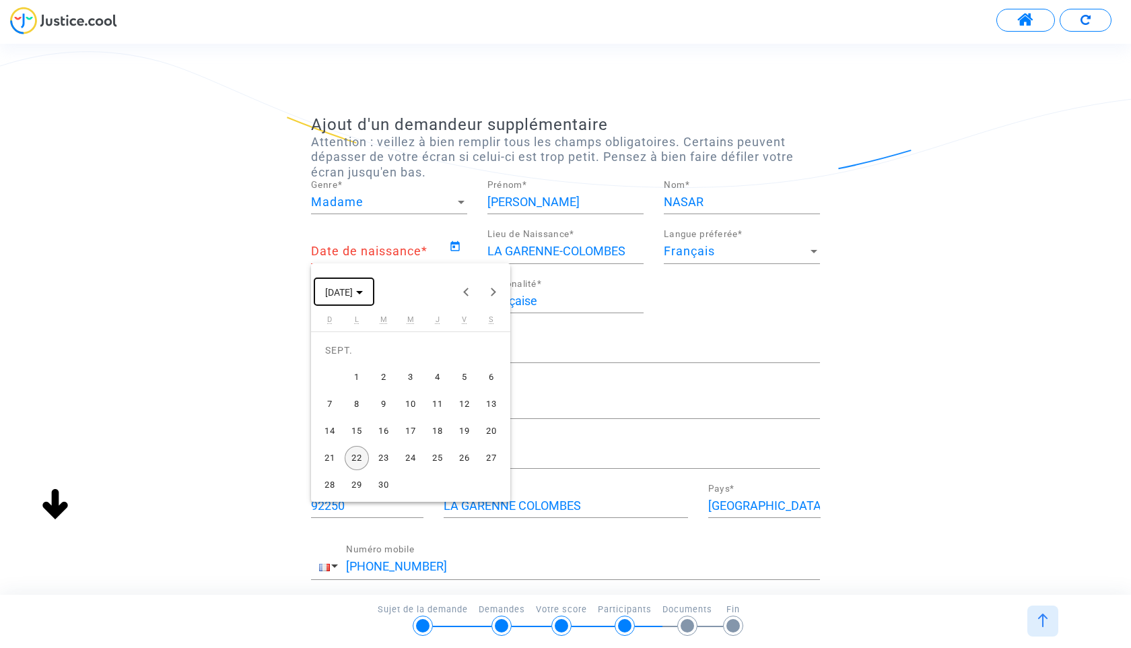
click at [374, 285] on button "[DATE]" at bounding box center [343, 291] width 59 height 27
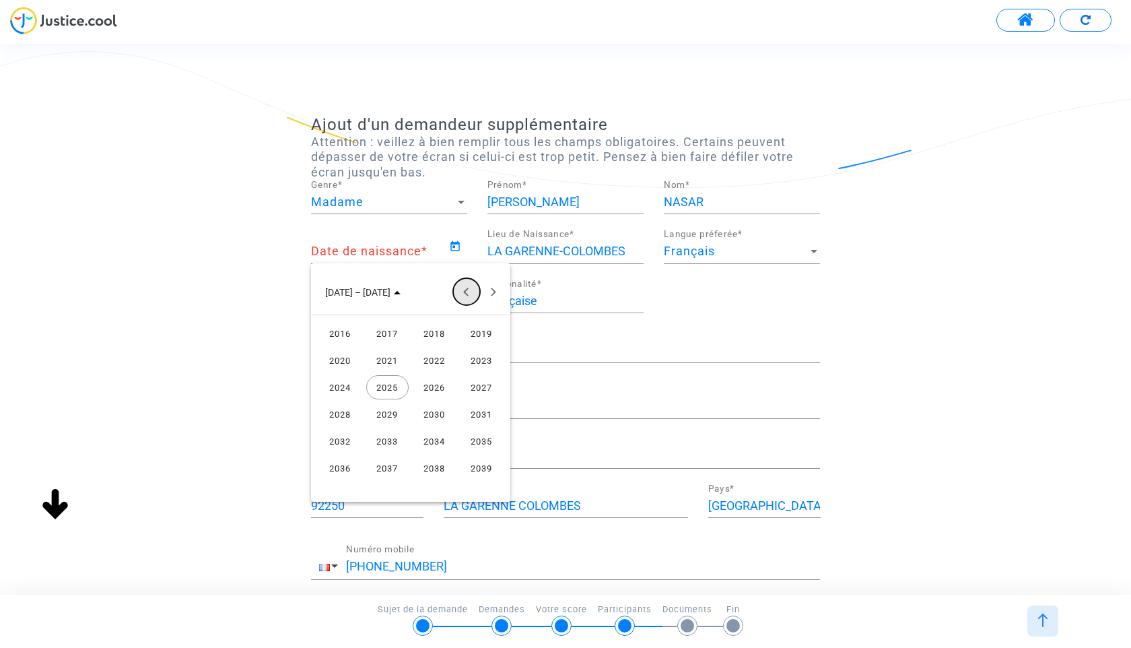
click at [463, 298] on button "Previous 24 years" at bounding box center [466, 291] width 27 height 27
click at [428, 441] on div "2010" at bounding box center [434, 441] width 42 height 24
click at [475, 391] on div "AOÛT" at bounding box center [481, 387] width 42 height 24
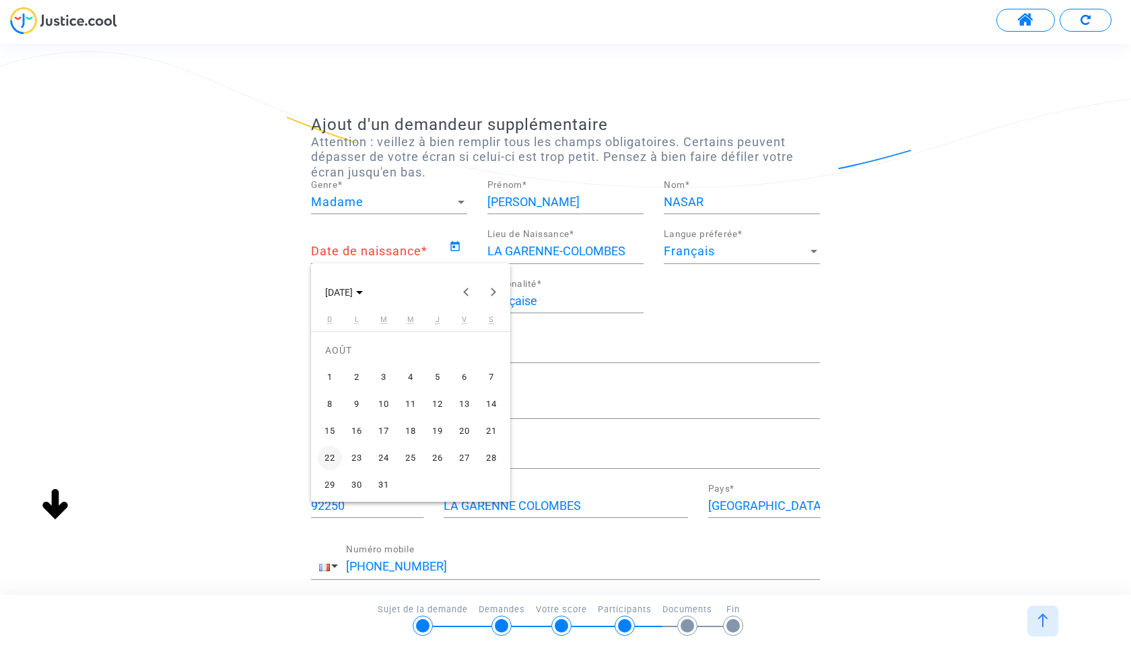
click at [352, 455] on div "23" at bounding box center [357, 458] width 24 height 24
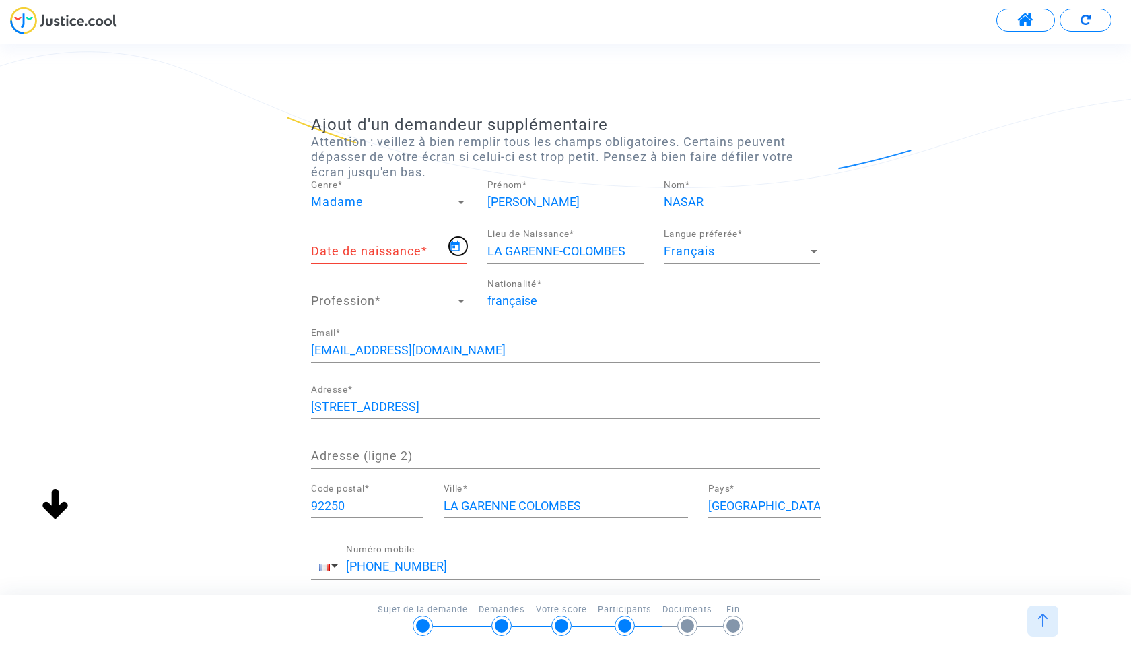
type input "[DATE]"
click at [436, 301] on span "Profession" at bounding box center [383, 300] width 144 height 13
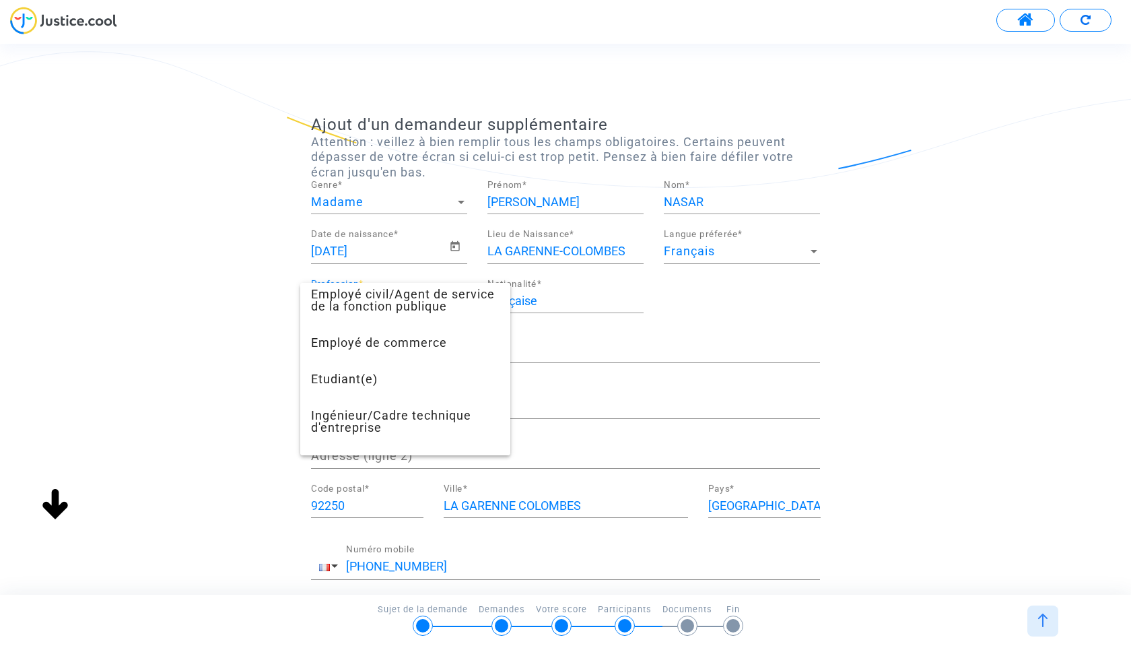
scroll to position [411, 0]
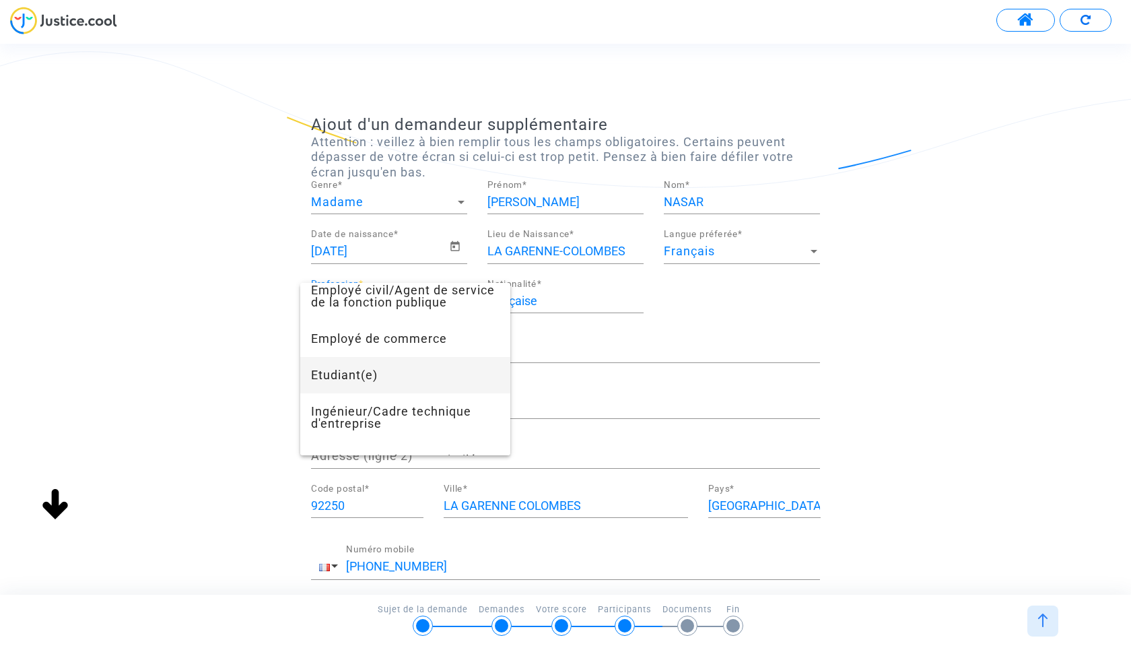
click at [408, 383] on span "Etudiant(e)" at bounding box center [405, 375] width 188 height 36
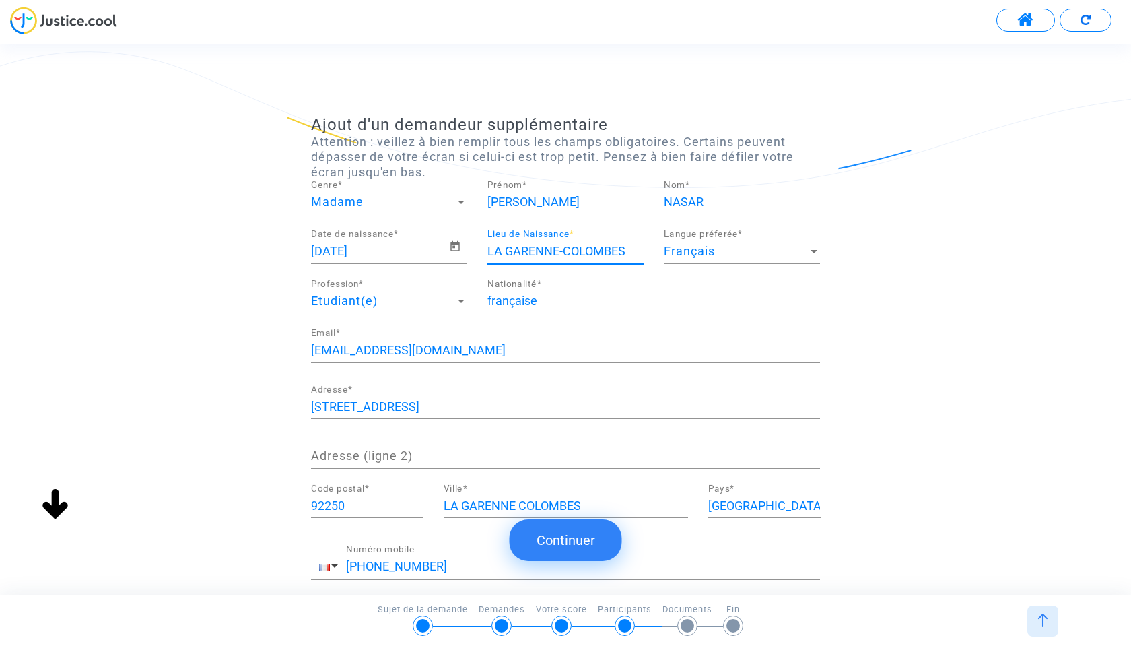
click at [589, 252] on input "LA GARENNE-COLOMBES" at bounding box center [565, 250] width 156 height 13
drag, startPoint x: 627, startPoint y: 249, endPoint x: 427, endPoint y: 239, distance: 200.2
click at [427, 239] on div "23/08/2010 Date de naissance * LA GARENNE-COLOMBES Lieu de Naissance * Français…" at bounding box center [565, 279] width 529 height 99
type input "COLOMBES"
click at [549, 400] on input "[STREET_ADDRESS]" at bounding box center [565, 406] width 509 height 13
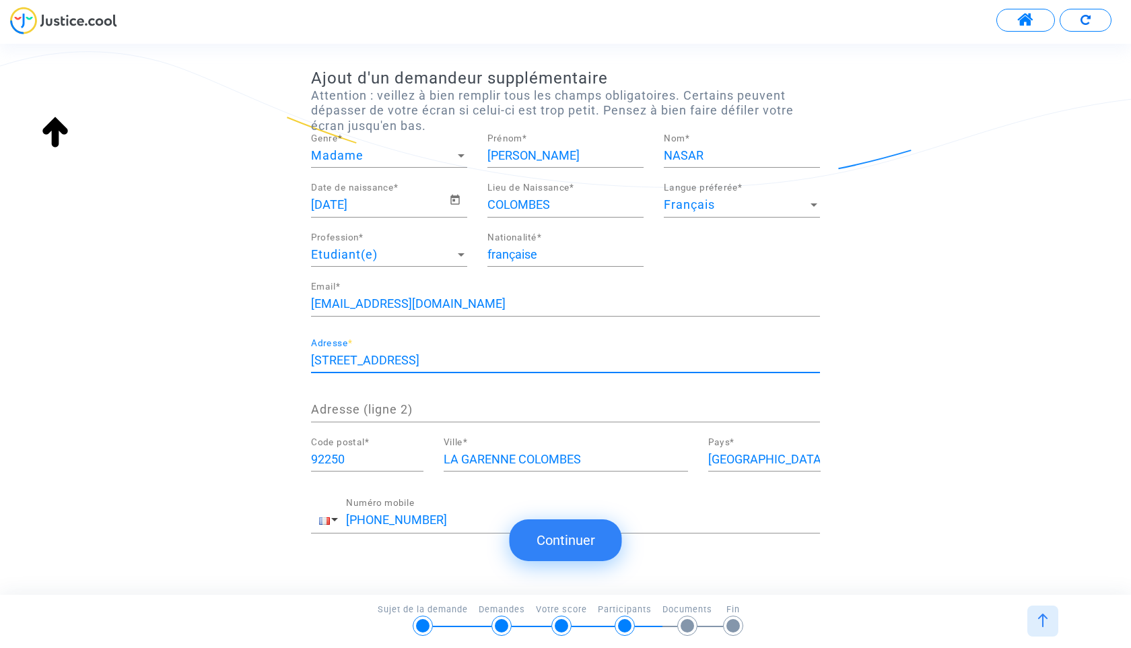
scroll to position [89, 0]
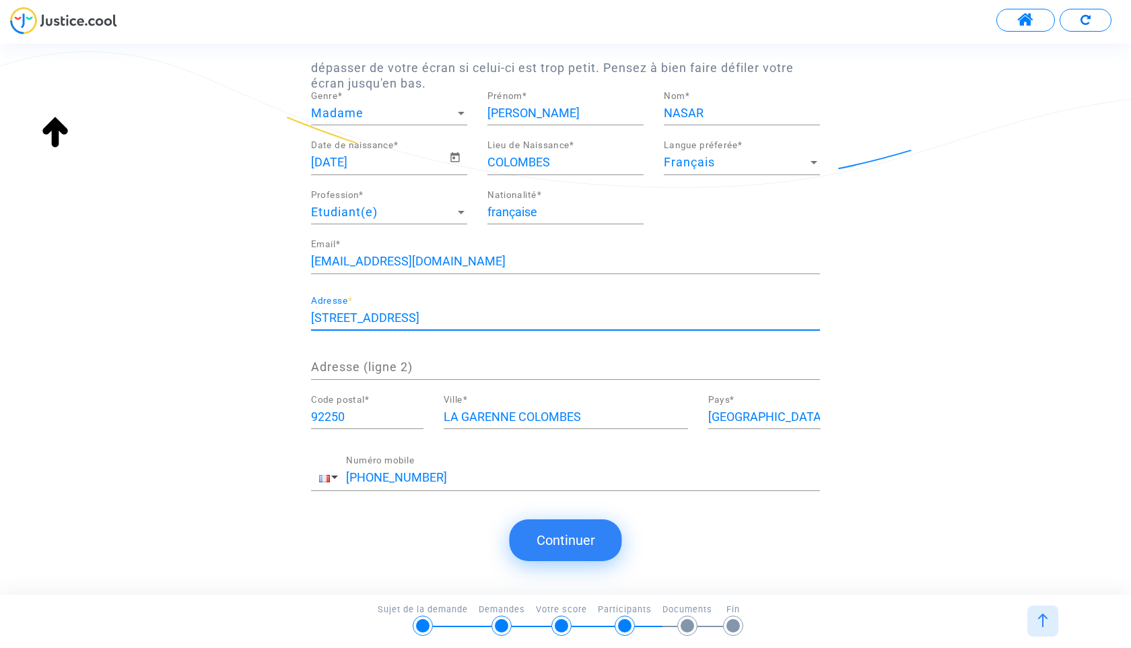
click at [578, 541] on button "Continuer" at bounding box center [566, 540] width 112 height 42
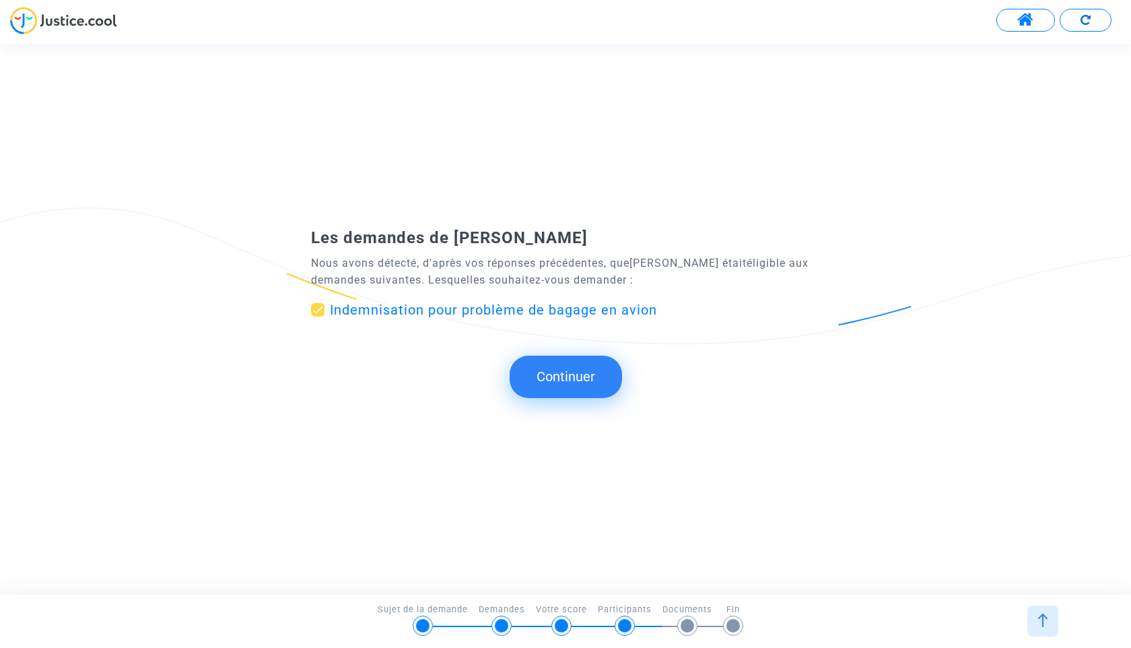
click at [568, 375] on button "Continuer" at bounding box center [566, 376] width 112 height 42
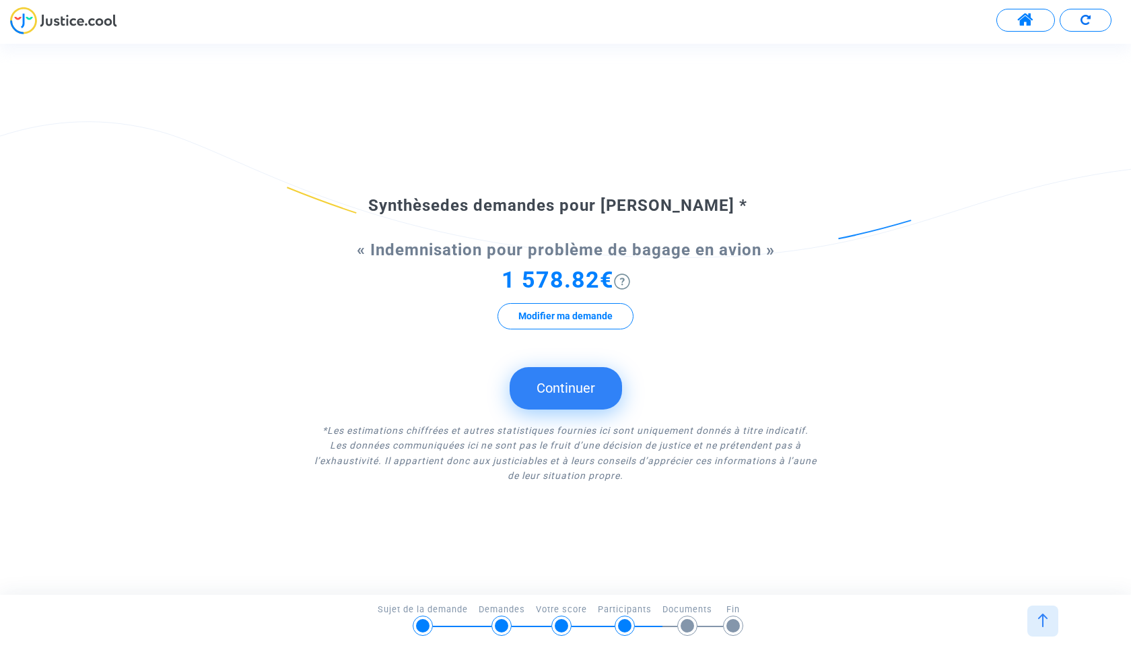
click at [625, 281] on img at bounding box center [622, 281] width 16 height 16
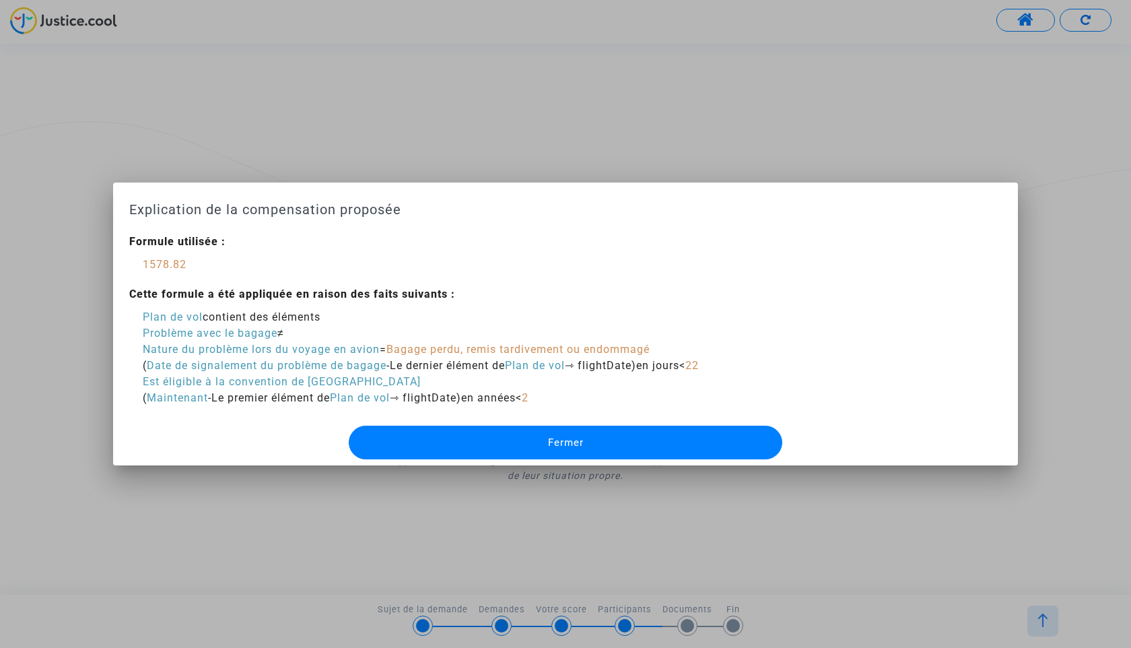
click at [486, 444] on button "Fermer" at bounding box center [566, 442] width 434 height 34
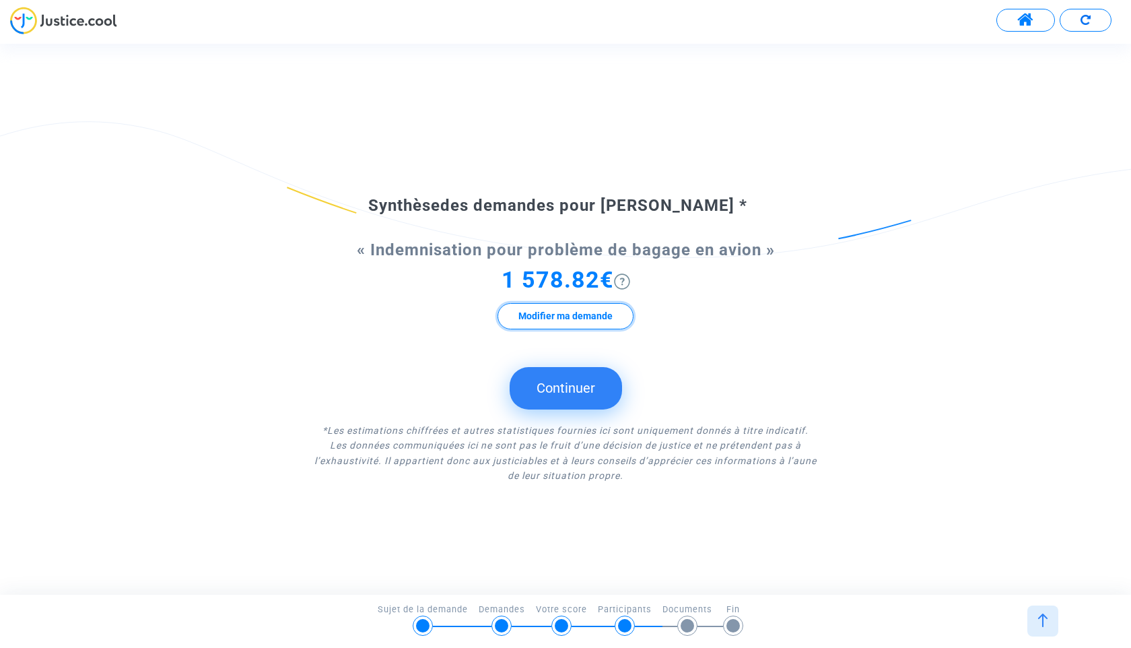
click at [587, 309] on button "Modifier ma demande" at bounding box center [565, 316] width 136 height 26
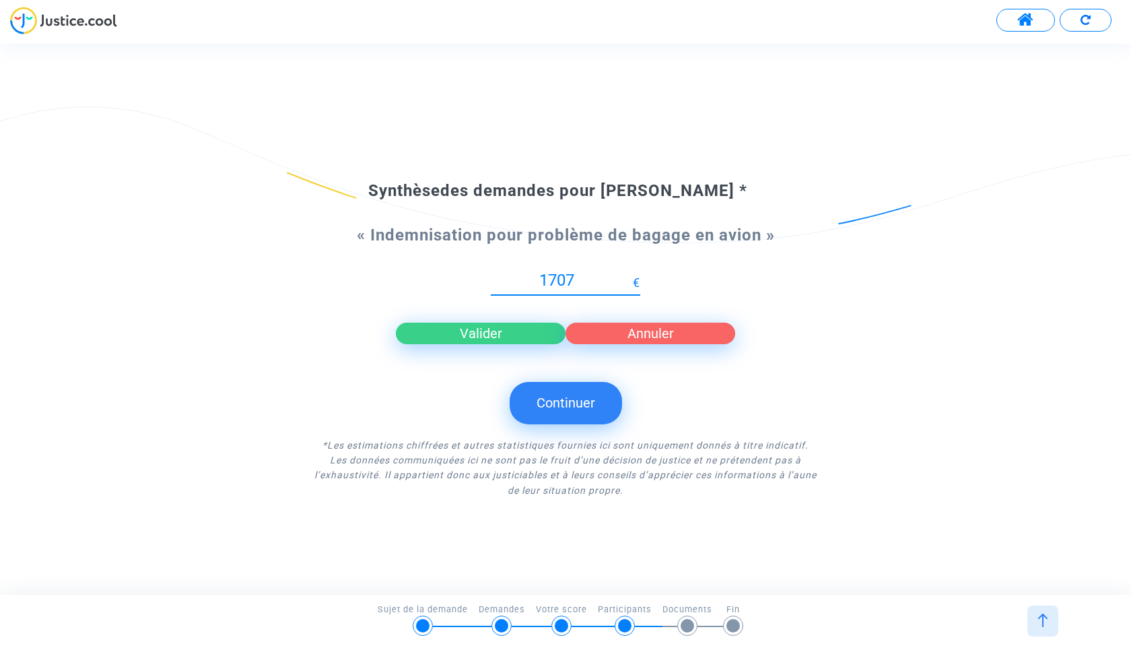
type input "1707"
click at [628, 274] on input "1707" at bounding box center [562, 280] width 142 height 18
click at [481, 336] on button "Valider" at bounding box center [481, 333] width 170 height 22
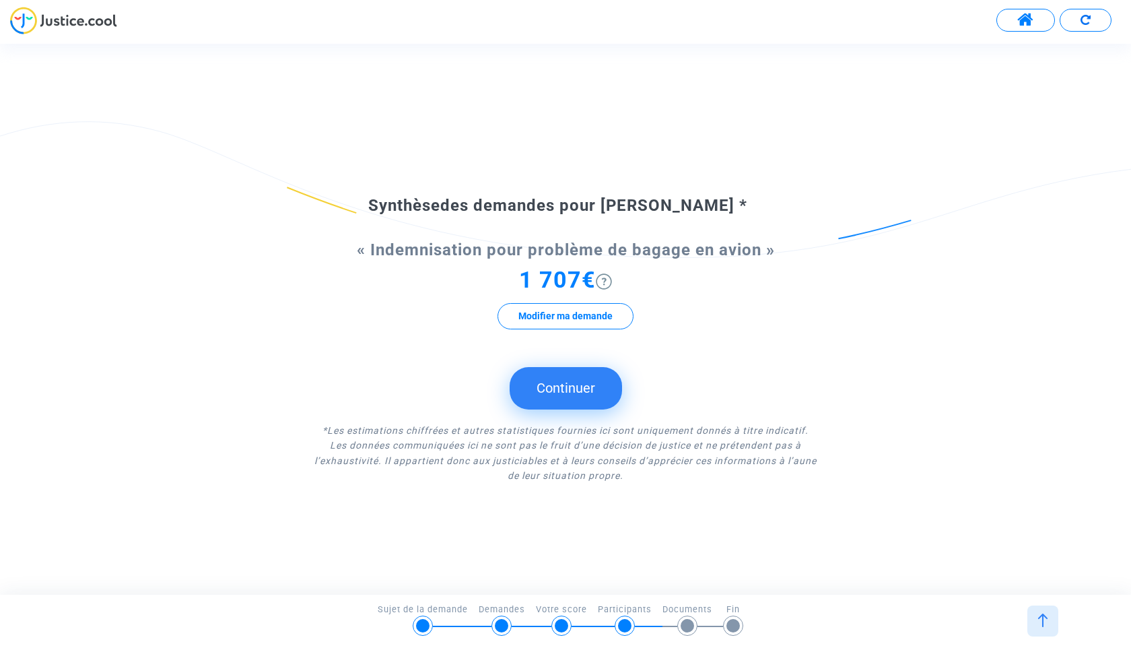
click at [567, 386] on button "Continuer" at bounding box center [566, 388] width 112 height 42
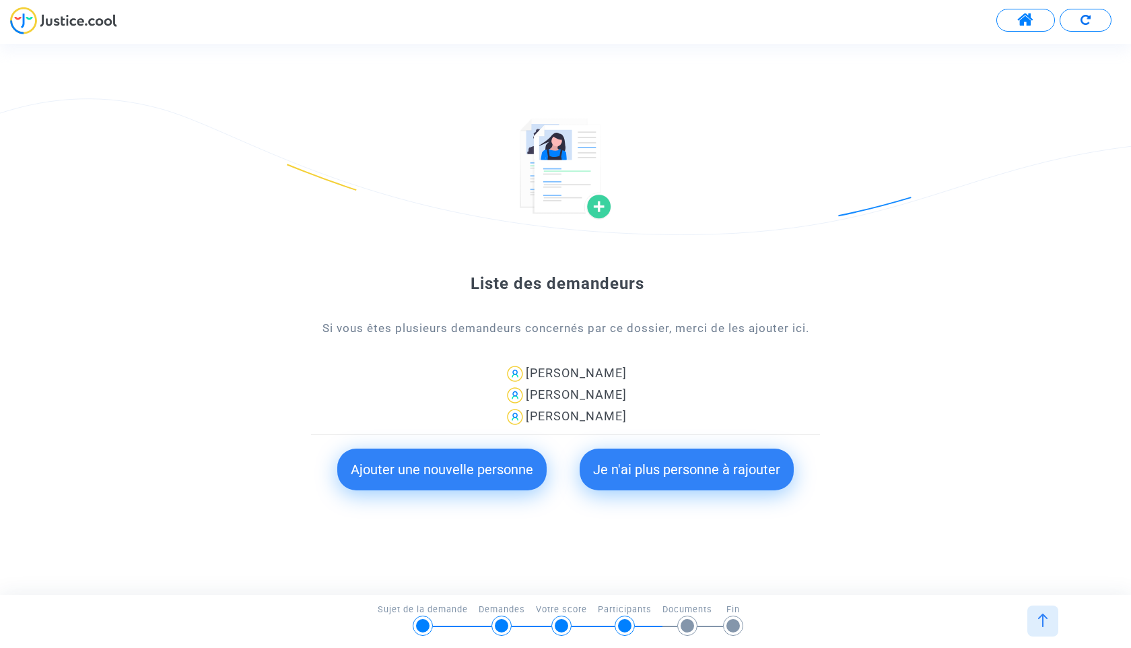
click at [448, 458] on button "Ajouter une nouvelle personne" at bounding box center [441, 469] width 209 height 42
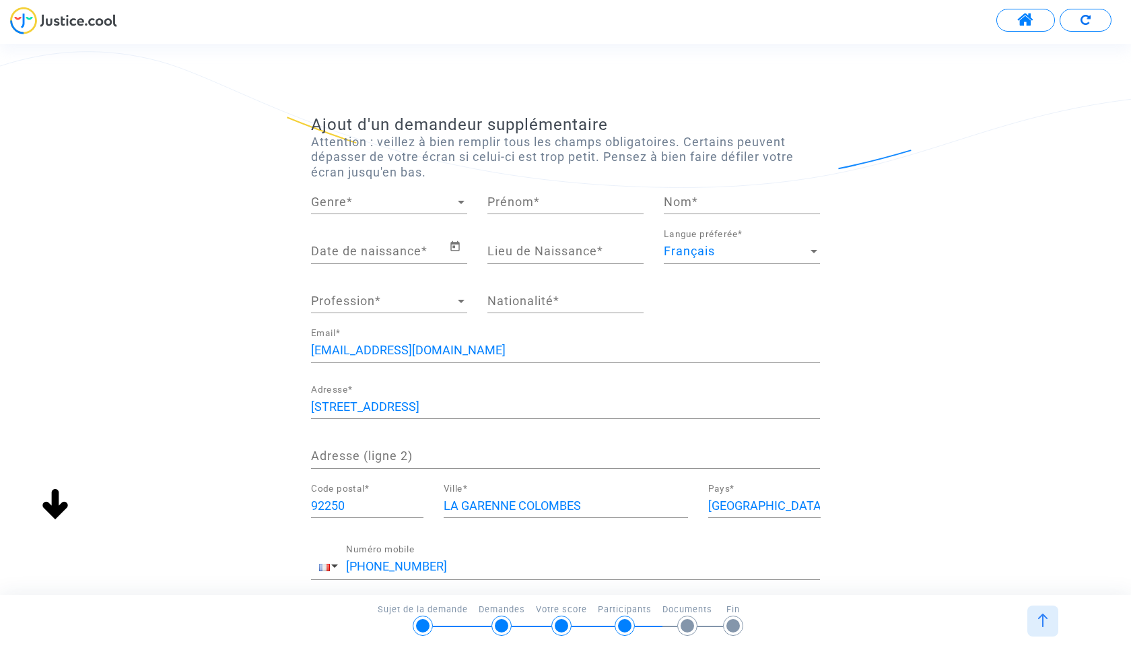
click at [410, 199] on span "Genre" at bounding box center [383, 201] width 144 height 13
click at [406, 203] on span "Madame" at bounding box center [389, 202] width 156 height 36
click at [531, 199] on input "Prénom *" at bounding box center [565, 201] width 156 height 13
type input "SIHAM"
click at [683, 206] on input "Nom *" at bounding box center [742, 201] width 156 height 13
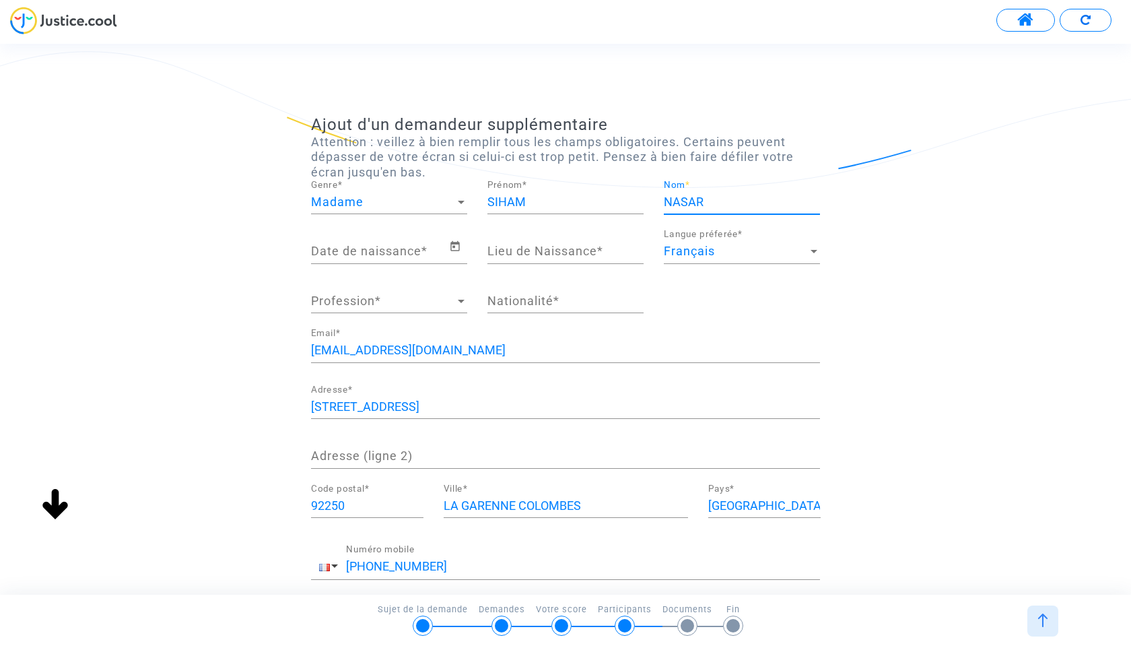
type input "NASAR"
click at [423, 251] on input "Date de naissance *" at bounding box center [380, 250] width 138 height 13
click at [458, 248] on icon "Open calendar" at bounding box center [454, 246] width 9 height 10
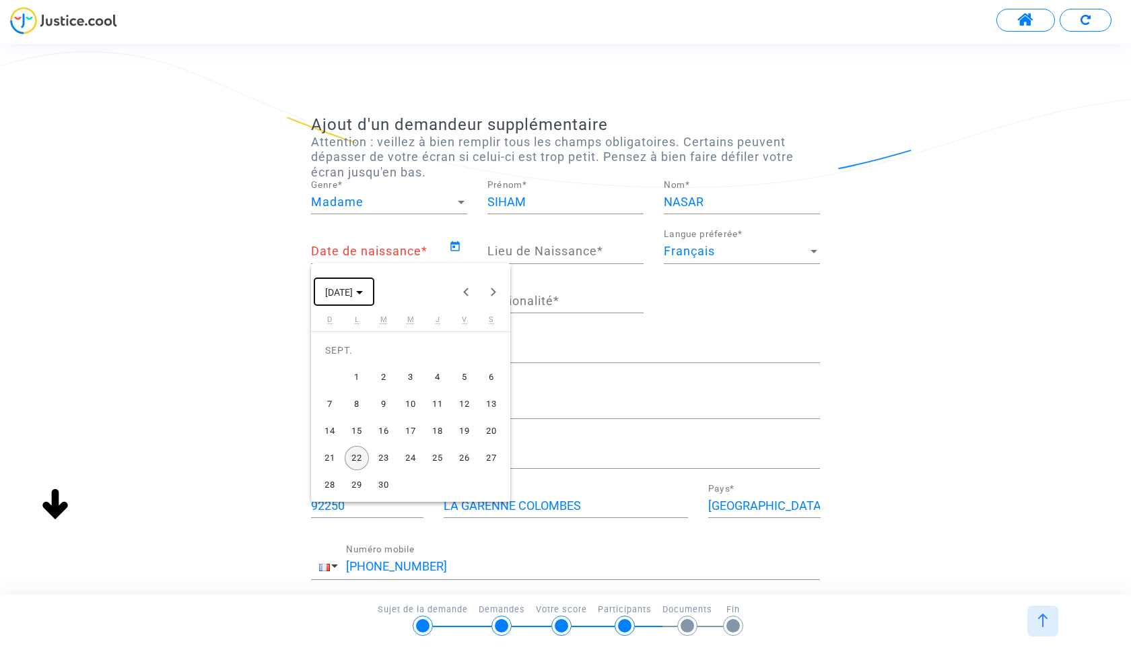
click at [363, 289] on span "[DATE]" at bounding box center [344, 291] width 38 height 11
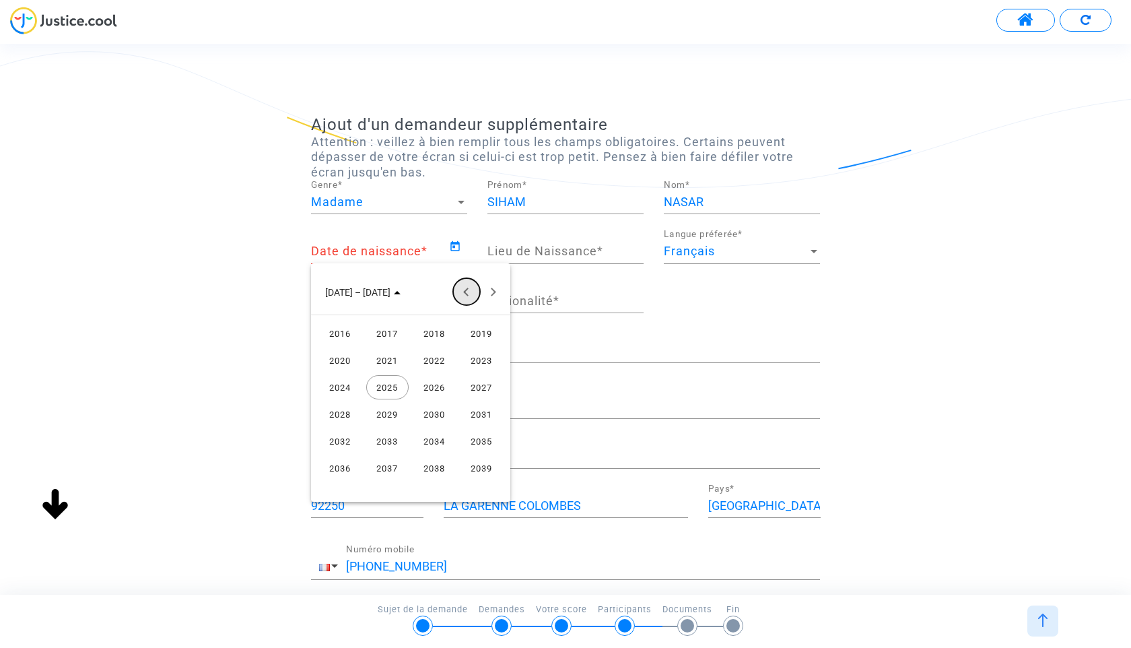
click at [470, 298] on button "Previous 24 years" at bounding box center [466, 291] width 27 height 27
click at [474, 469] on div "2015" at bounding box center [481, 468] width 42 height 24
click at [339, 384] on div "MAI" at bounding box center [340, 387] width 42 height 24
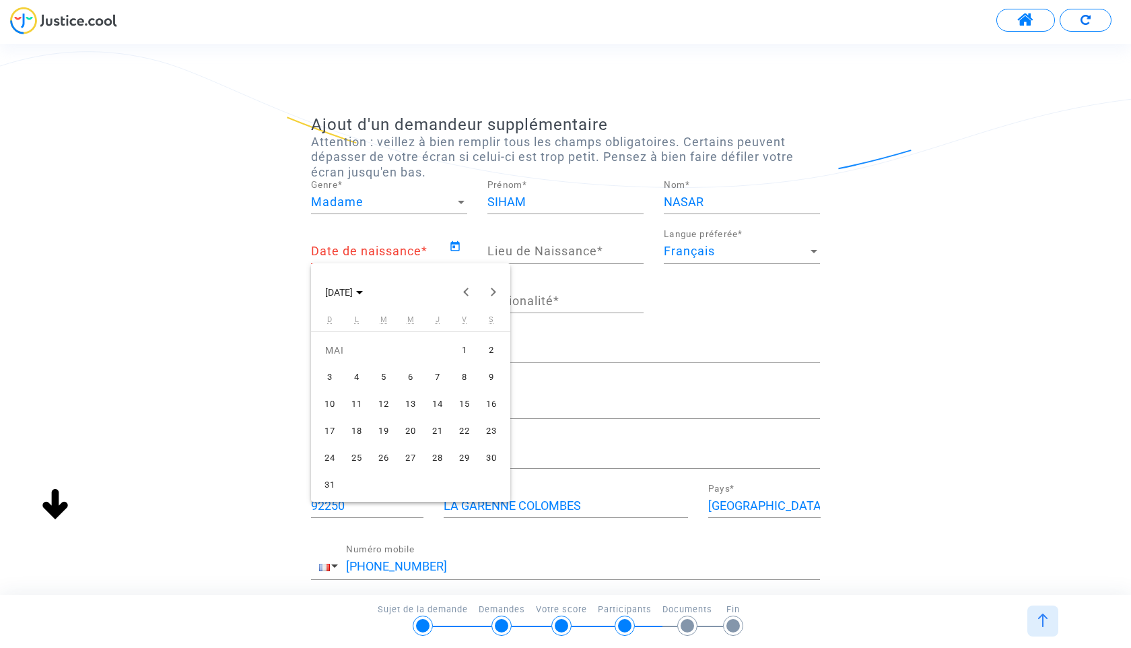
click at [351, 371] on div "4" at bounding box center [357, 377] width 24 height 24
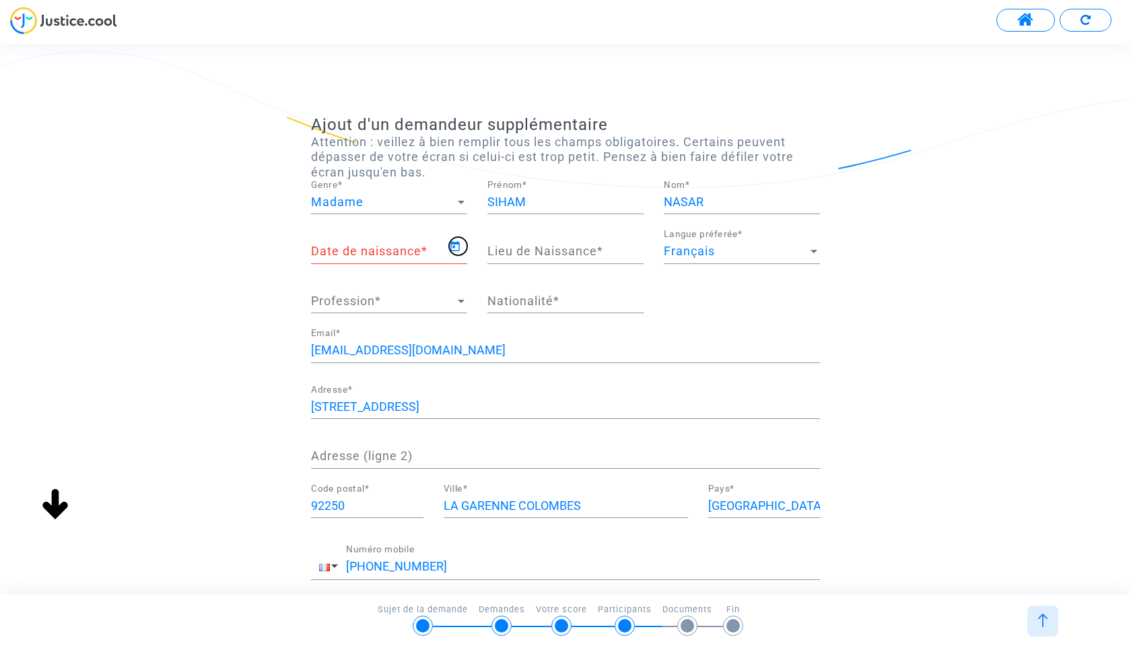
type input "[DATE]"
click at [524, 252] on input "Lieu de Naissance *" at bounding box center [565, 250] width 156 height 13
type input "COLOMBES"
click at [539, 301] on input "Nationalité *" at bounding box center [565, 300] width 156 height 13
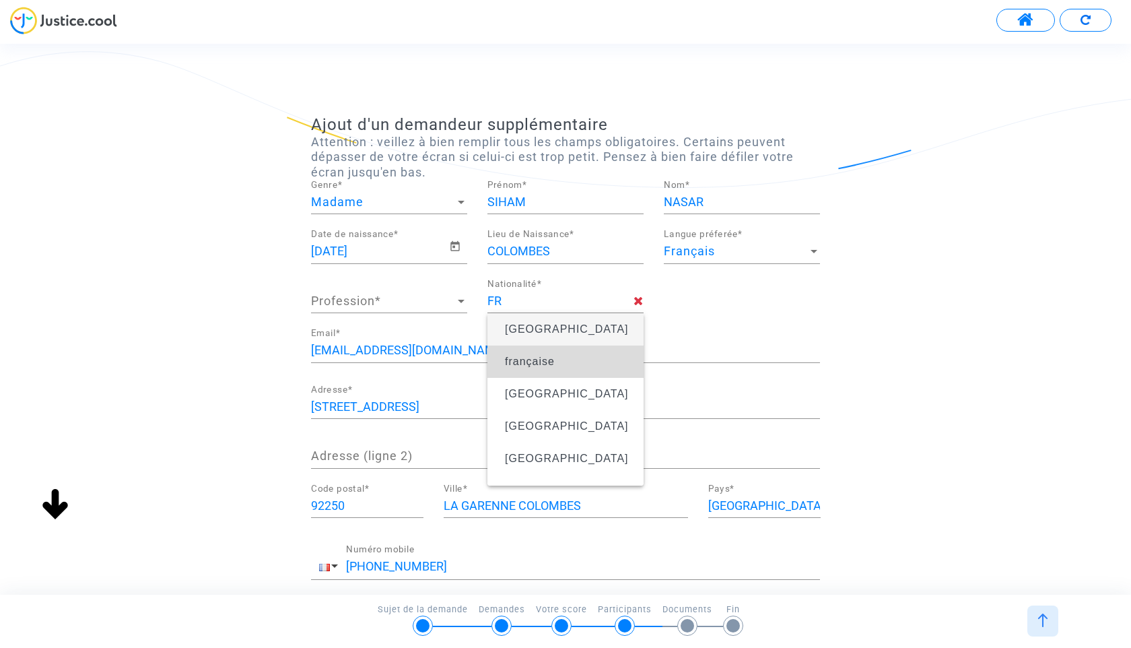
click at [520, 356] on span "française" at bounding box center [530, 360] width 50 height 11
type input "française"
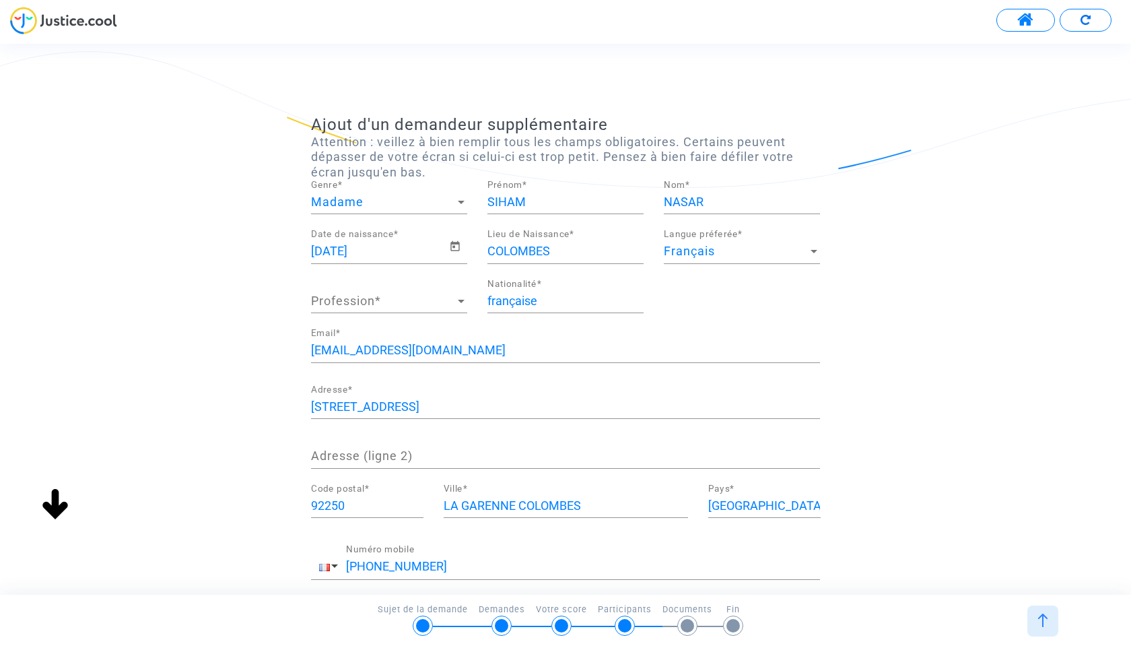
click at [399, 298] on span "Profession" at bounding box center [383, 300] width 144 height 13
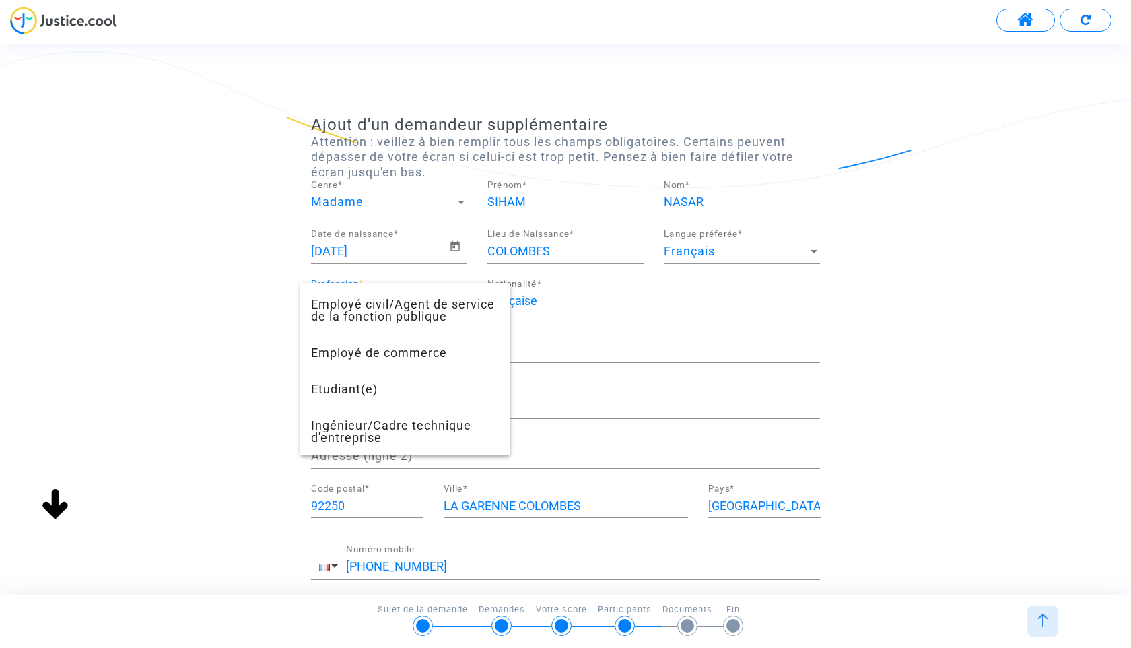
scroll to position [396, 0]
click at [382, 376] on span "Etudiant(e)" at bounding box center [405, 390] width 188 height 36
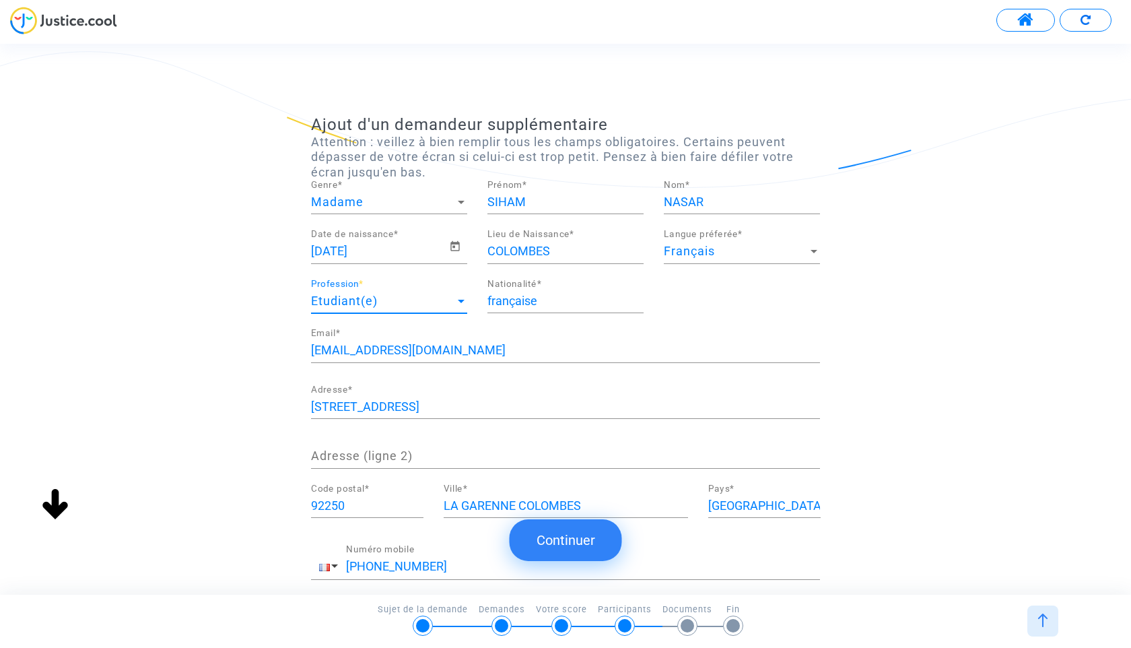
scroll to position [89, 0]
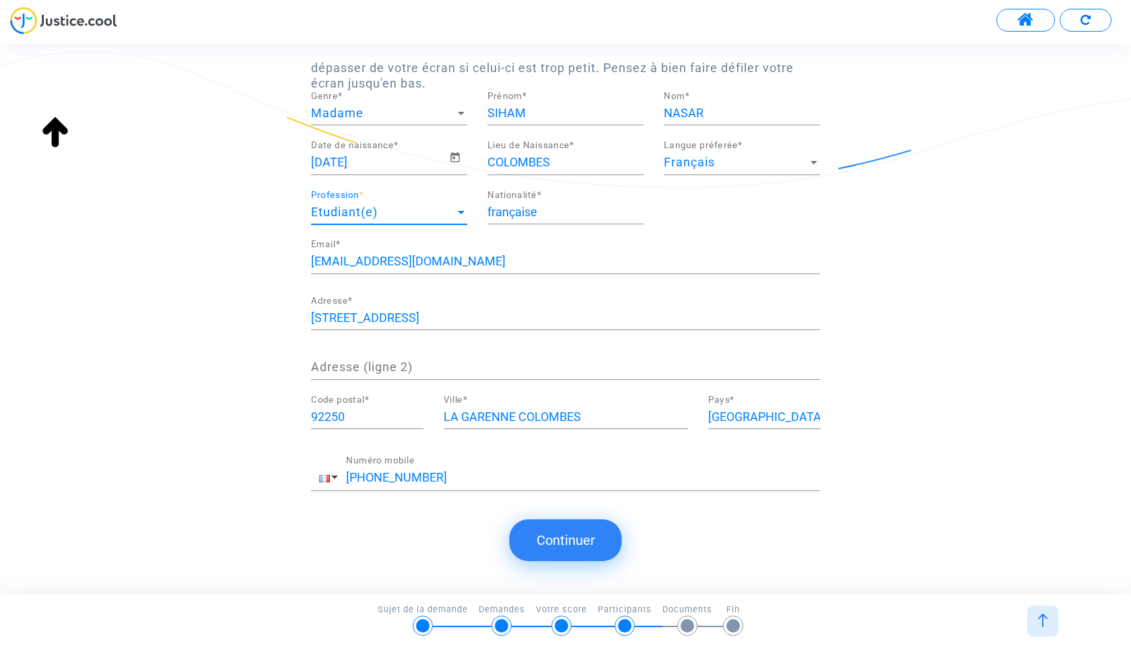
click at [574, 530] on button "Continuer" at bounding box center [566, 540] width 112 height 42
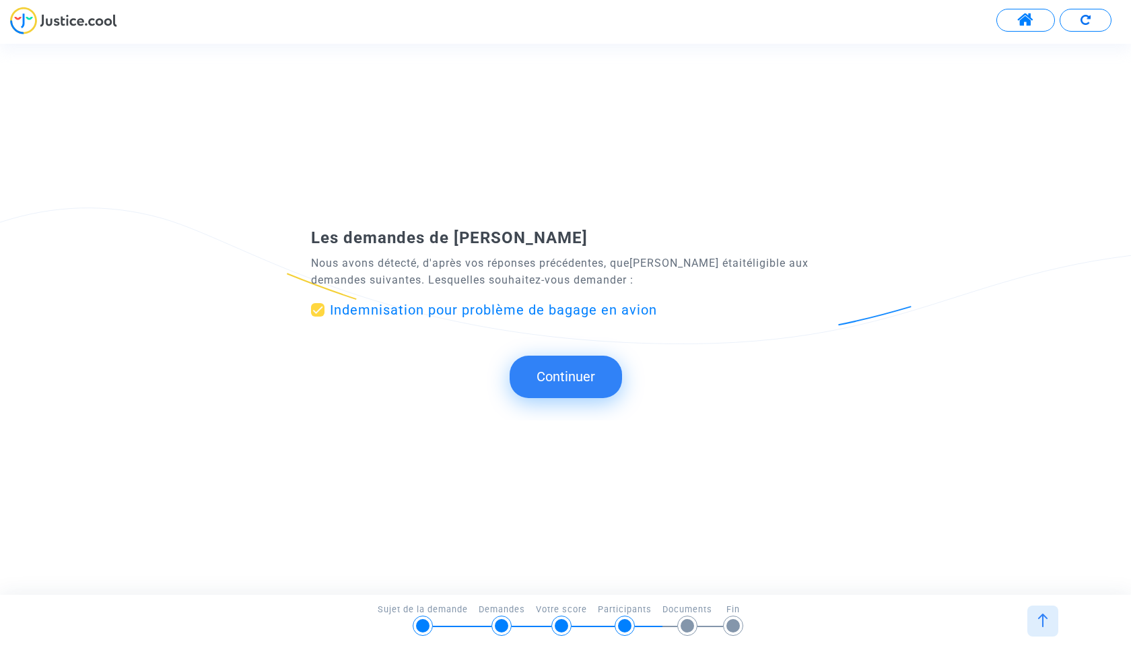
click at [574, 378] on button "Continuer" at bounding box center [566, 376] width 112 height 42
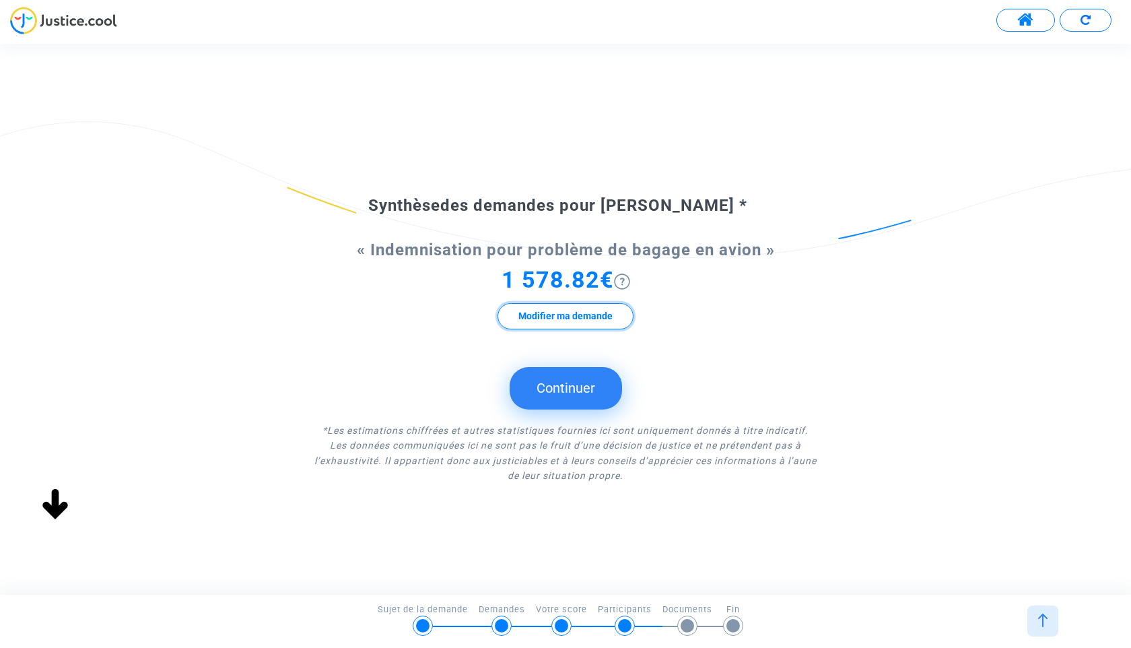
click at [584, 314] on button "Modifier ma demande" at bounding box center [565, 316] width 136 height 26
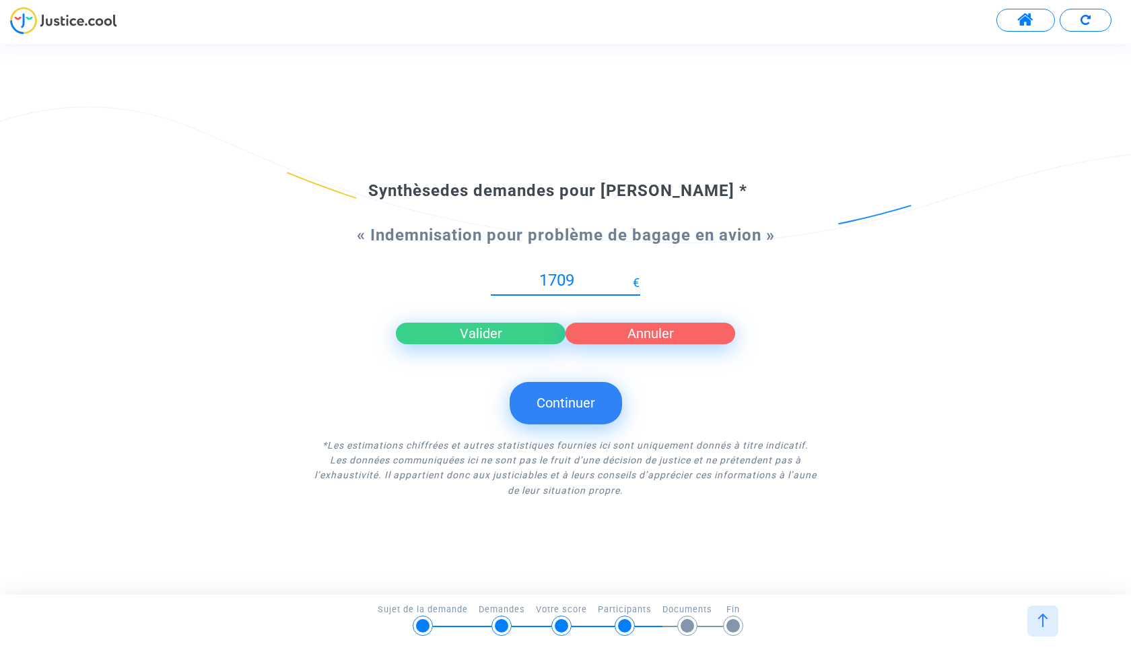
type input "1709"
click at [629, 277] on input "1709" at bounding box center [562, 280] width 142 height 18
click at [506, 335] on button "Valider" at bounding box center [481, 333] width 170 height 22
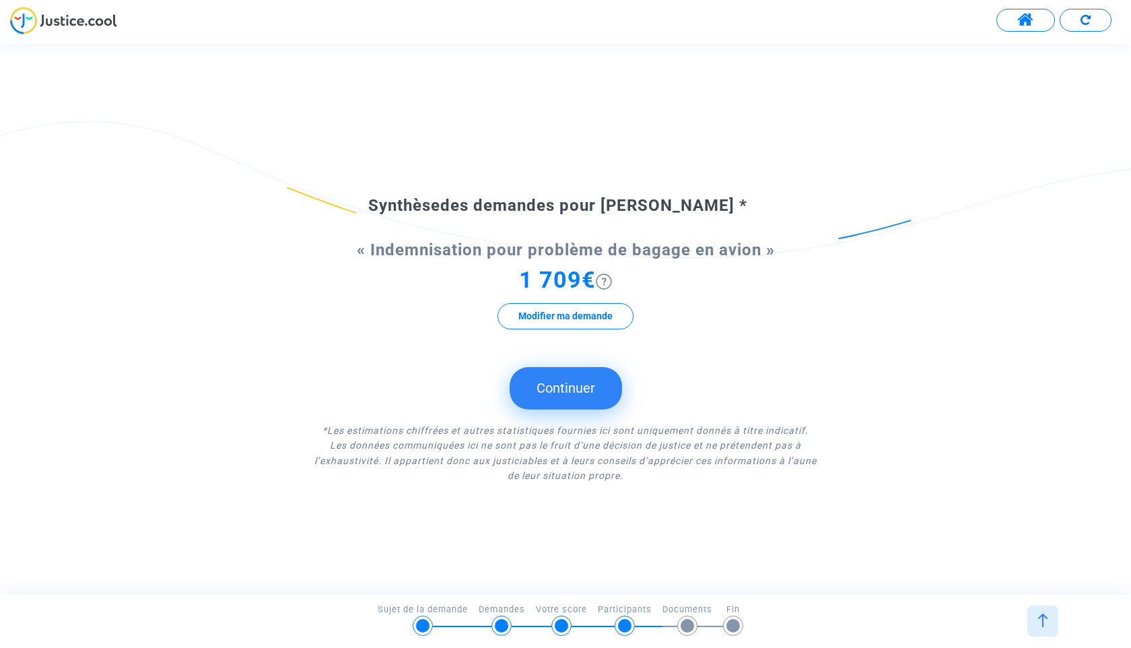
click at [559, 393] on button "Continuer" at bounding box center [566, 388] width 112 height 42
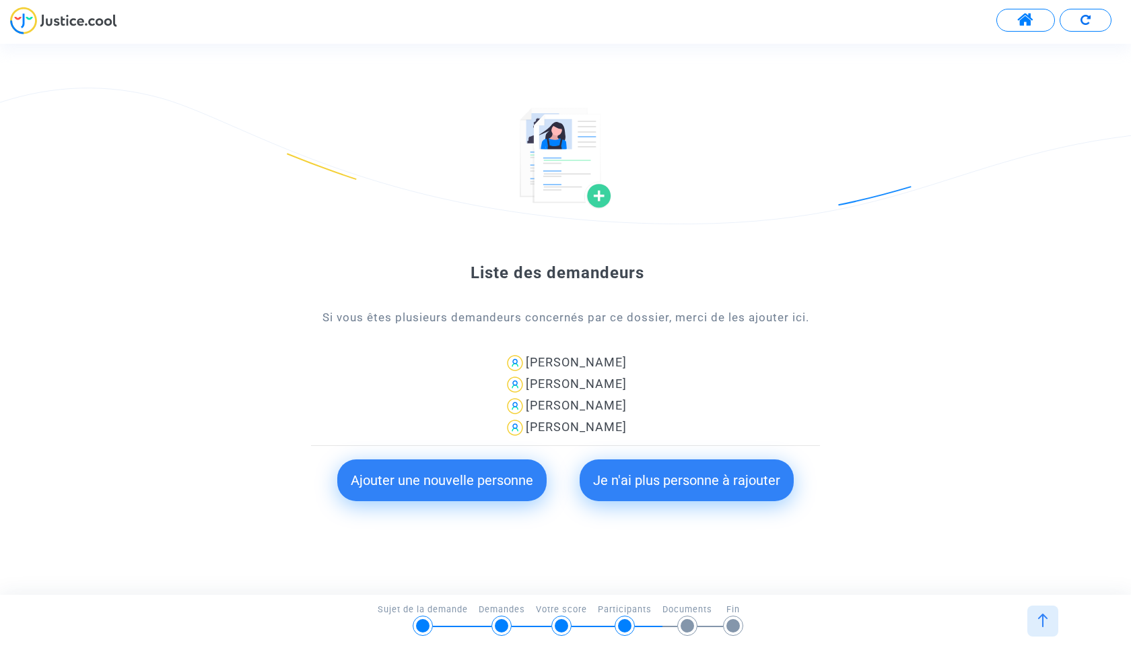
click at [683, 475] on button "Je n'ai plus personne à rajouter" at bounding box center [687, 480] width 214 height 42
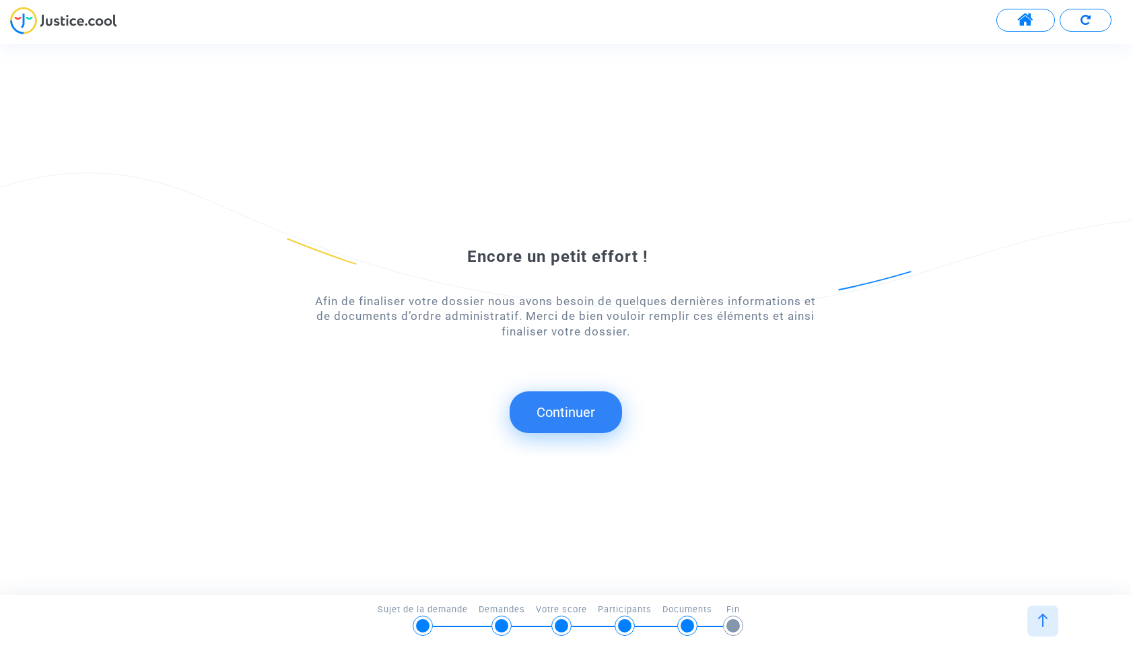
click at [569, 419] on button "Continuer" at bounding box center [566, 412] width 112 height 42
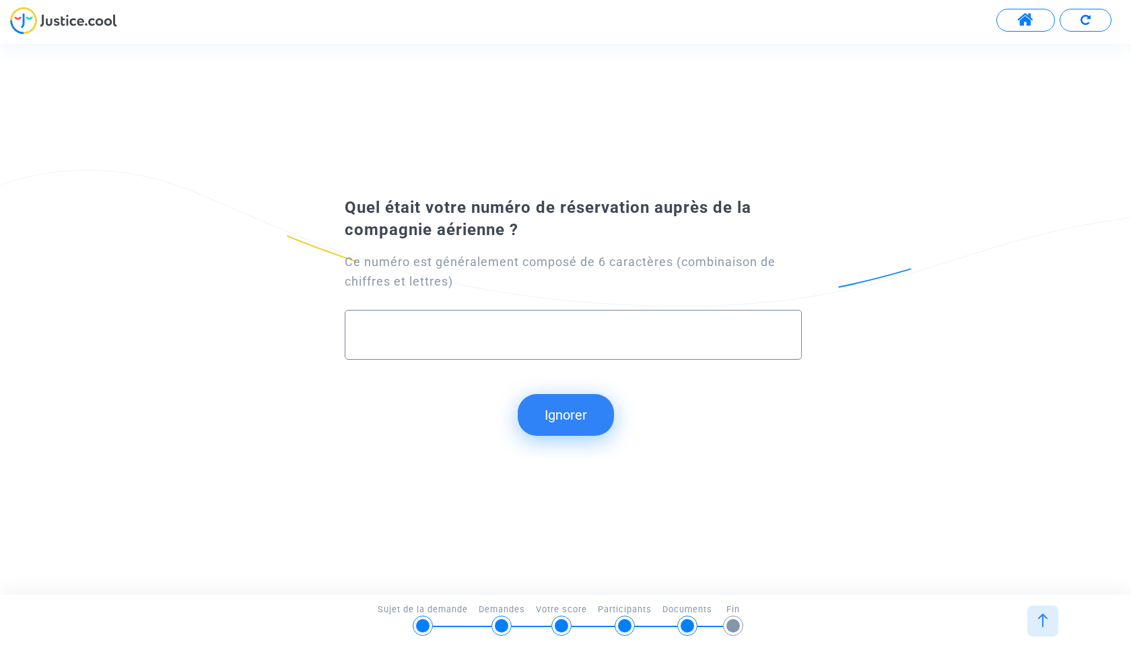
paste input "BGAAOL"
type input "BGAAOL"
click at [570, 417] on button "Continuer" at bounding box center [566, 415] width 112 height 42
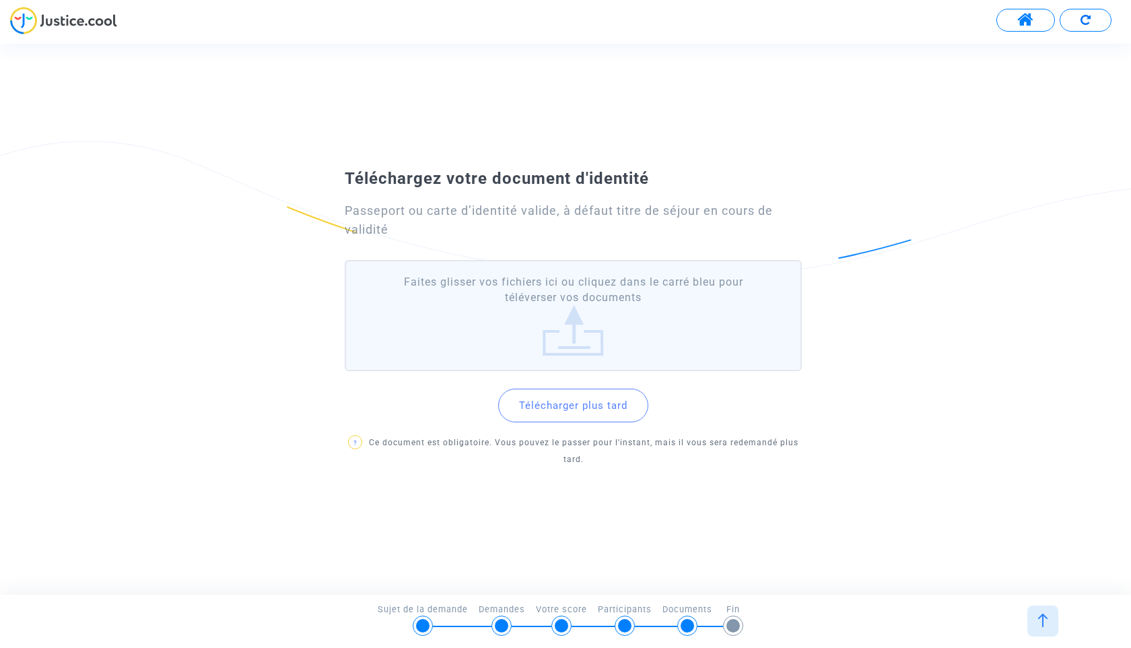
drag, startPoint x: 566, startPoint y: 409, endPoint x: 609, endPoint y: 310, distance: 107.7
click at [609, 310] on div "Faites glisser vos fichiers ici ou cliquez dans le carré bleu pour téléverser v…" at bounding box center [573, 365] width 457 height 210
click at [573, 304] on label "Faites glisser vos fichiers ici ou cliquez dans le carré bleu pour téléverser v…" at bounding box center [573, 315] width 457 height 111
click at [0, 0] on input "Faites glisser vos fichiers ici ou cliquez dans le carré bleu pour téléverser v…" at bounding box center [0, 0] width 0 height 0
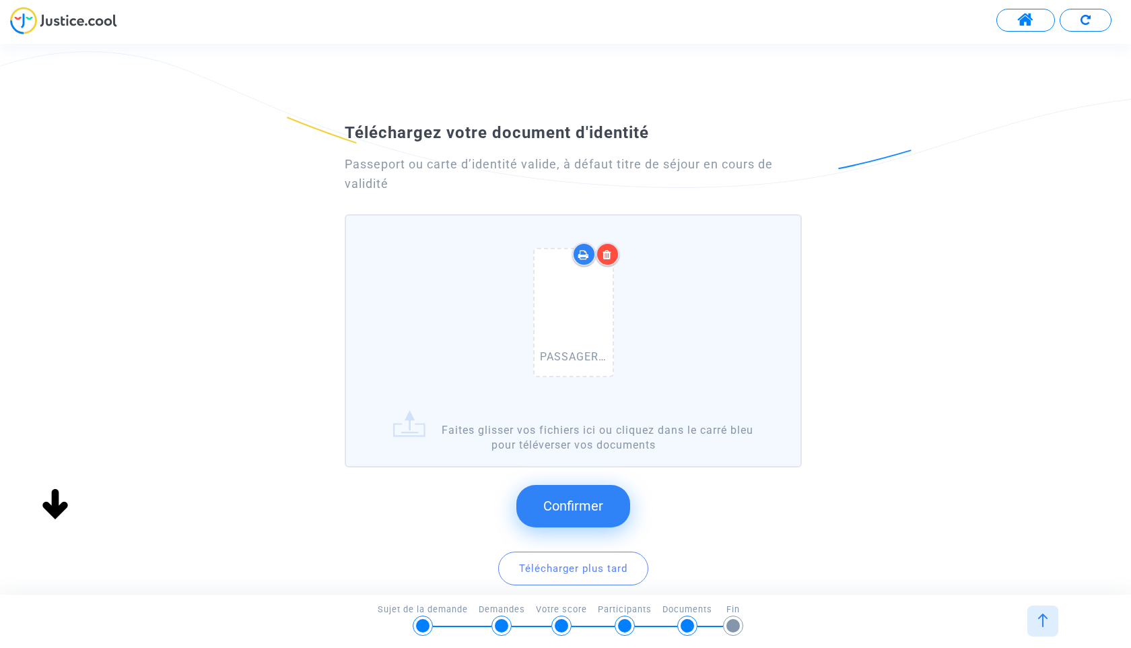
click at [583, 530] on div "Confirmer Télécharger plus tard ? Ce document est obligatoire. Vous pouvez le p…" at bounding box center [573, 553] width 457 height 160
click at [567, 490] on button "Confirmer" at bounding box center [573, 506] width 114 height 42
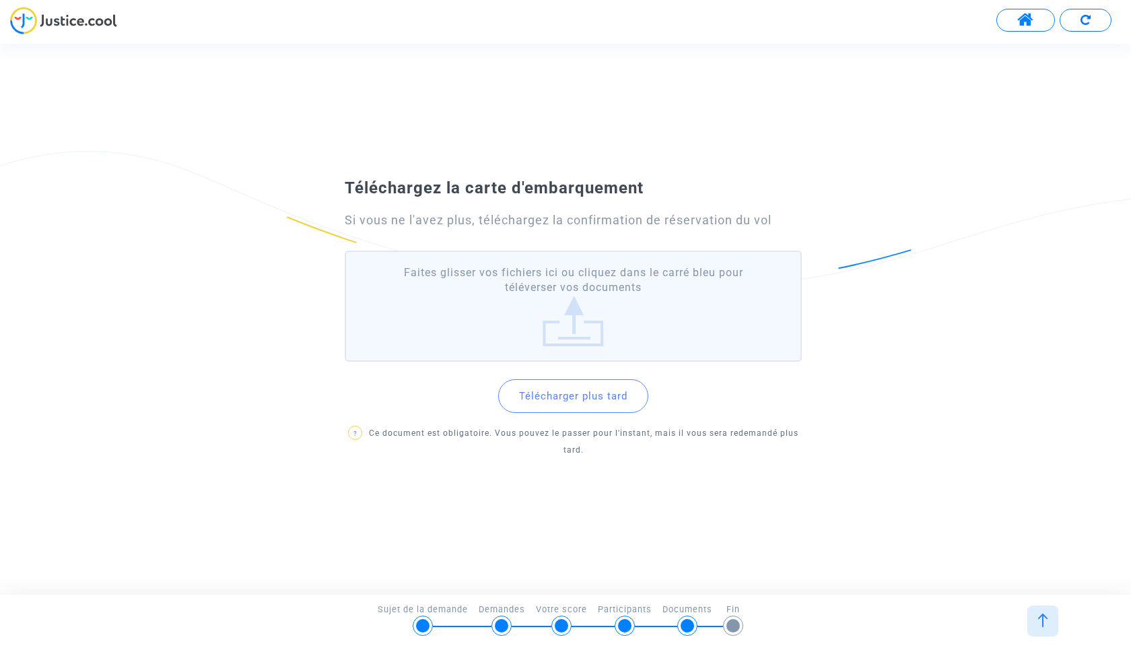
click at [570, 394] on button "Télécharger plus tard" at bounding box center [573, 396] width 150 height 34
click at [1049, 614] on div at bounding box center [1042, 620] width 31 height 31
click at [541, 286] on label "Faites glisser vos fichiers ici ou cliquez dans le carré bleu pour téléverser v…" at bounding box center [573, 305] width 457 height 111
click at [0, 0] on input "Faites glisser vos fichiers ici ou cliquez dans le carré bleu pour téléverser v…" at bounding box center [0, 0] width 0 height 0
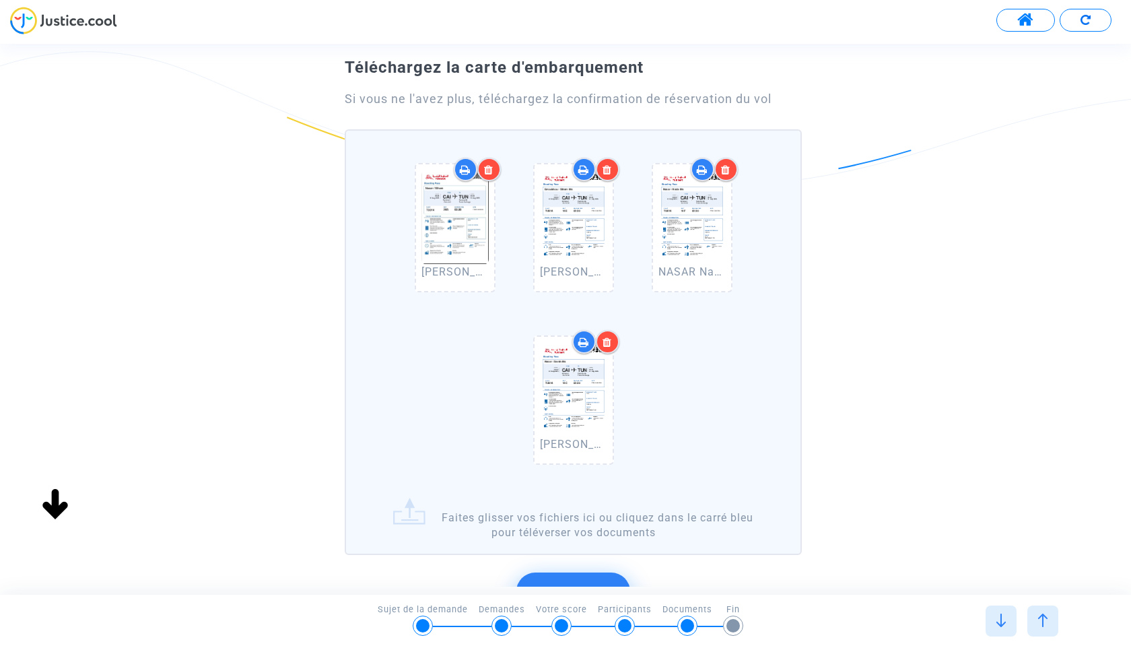
scroll to position [48, 0]
